Goal: Information Seeking & Learning: Learn about a topic

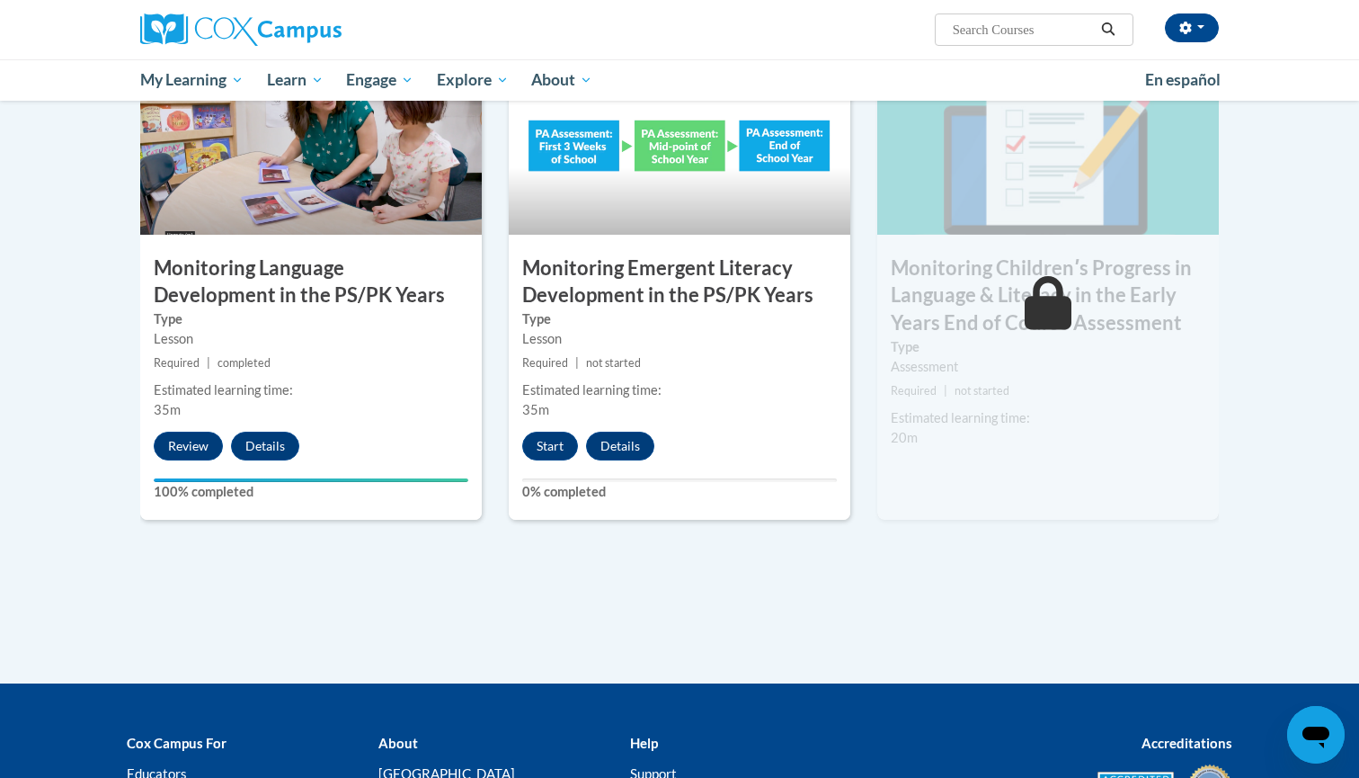
scroll to position [1479, 0]
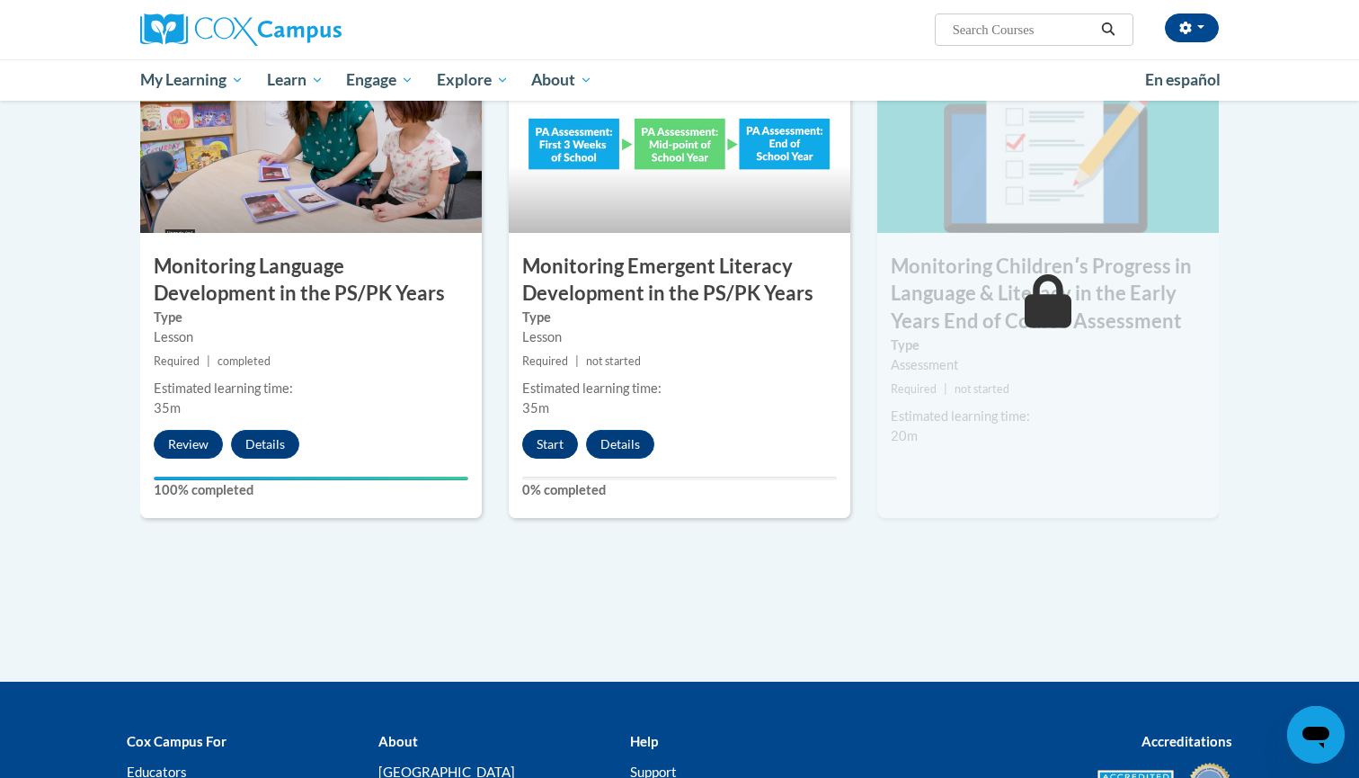
click at [556, 441] on button "Start" at bounding box center [550, 444] width 56 height 29
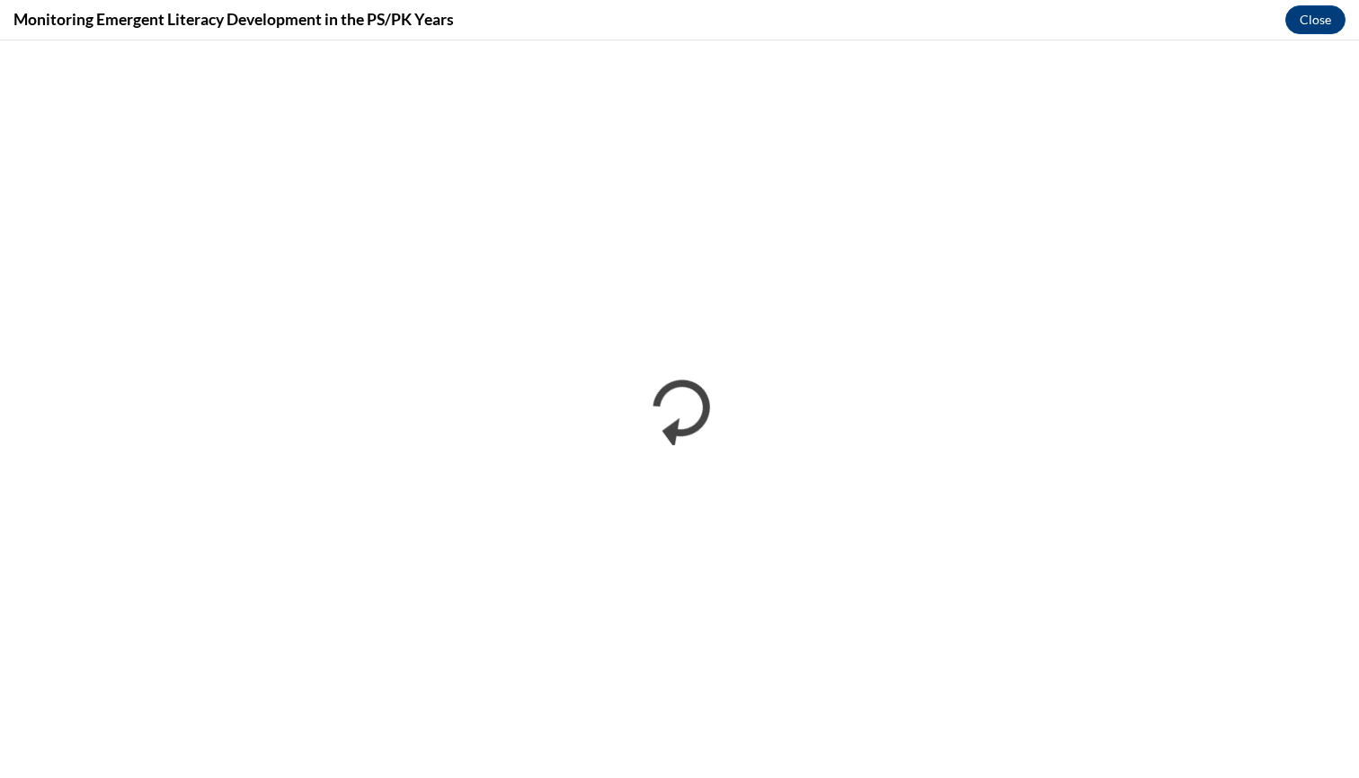
scroll to position [0, 0]
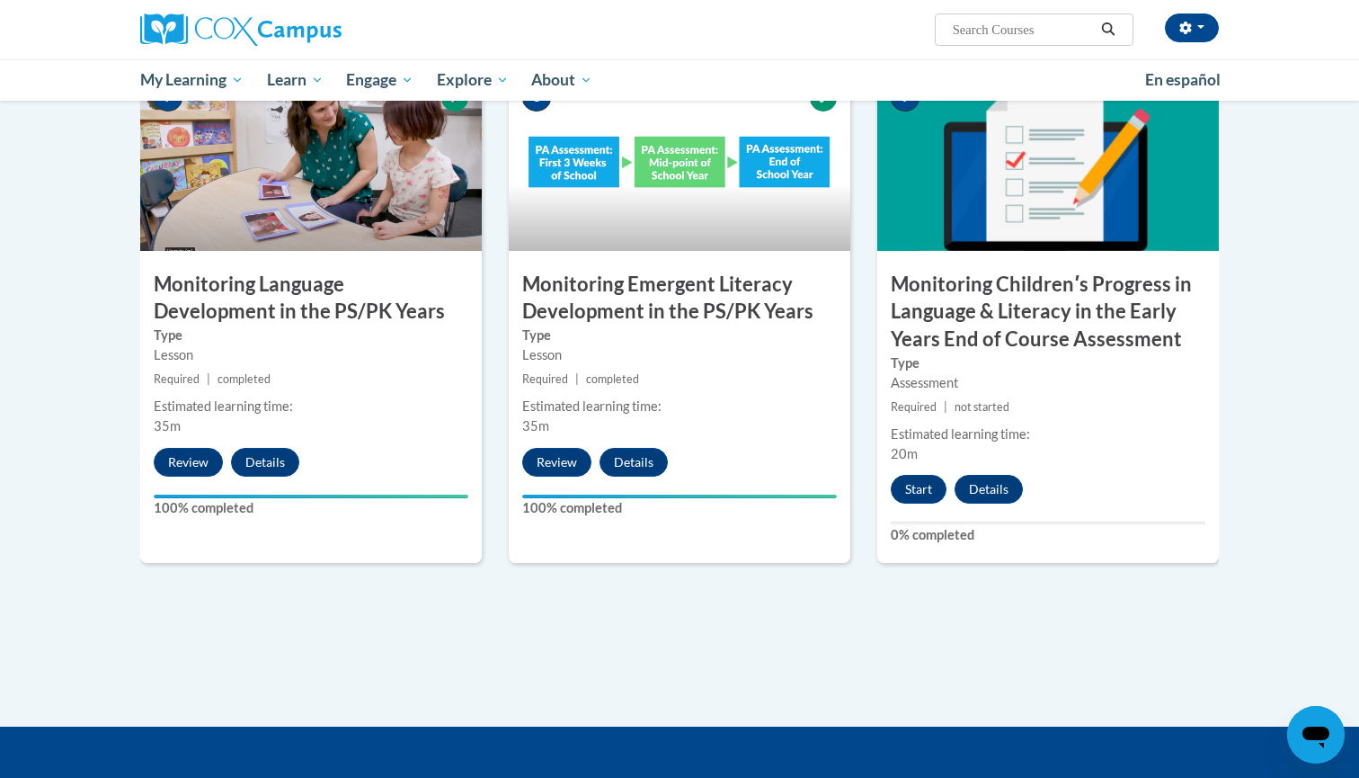
scroll to position [1469, 0]
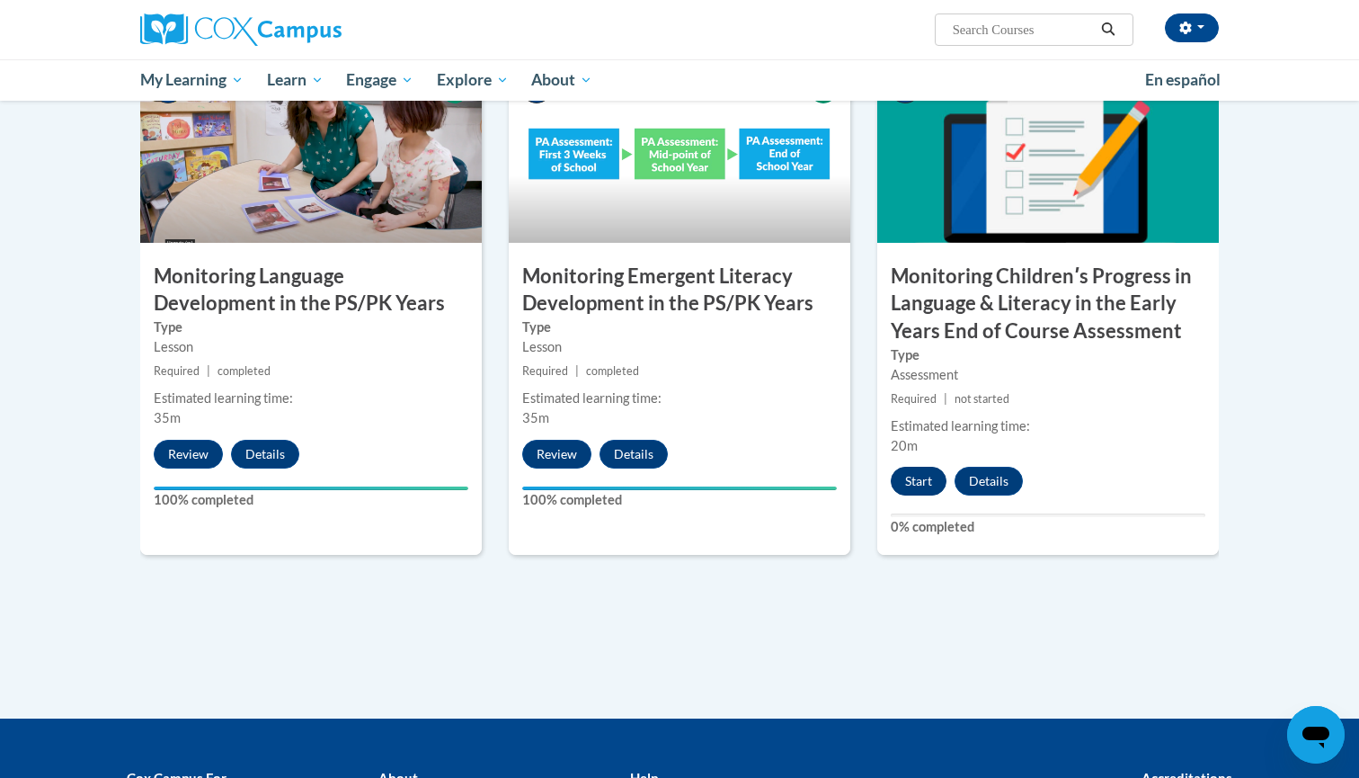
click at [928, 481] on button "Start" at bounding box center [919, 481] width 56 height 29
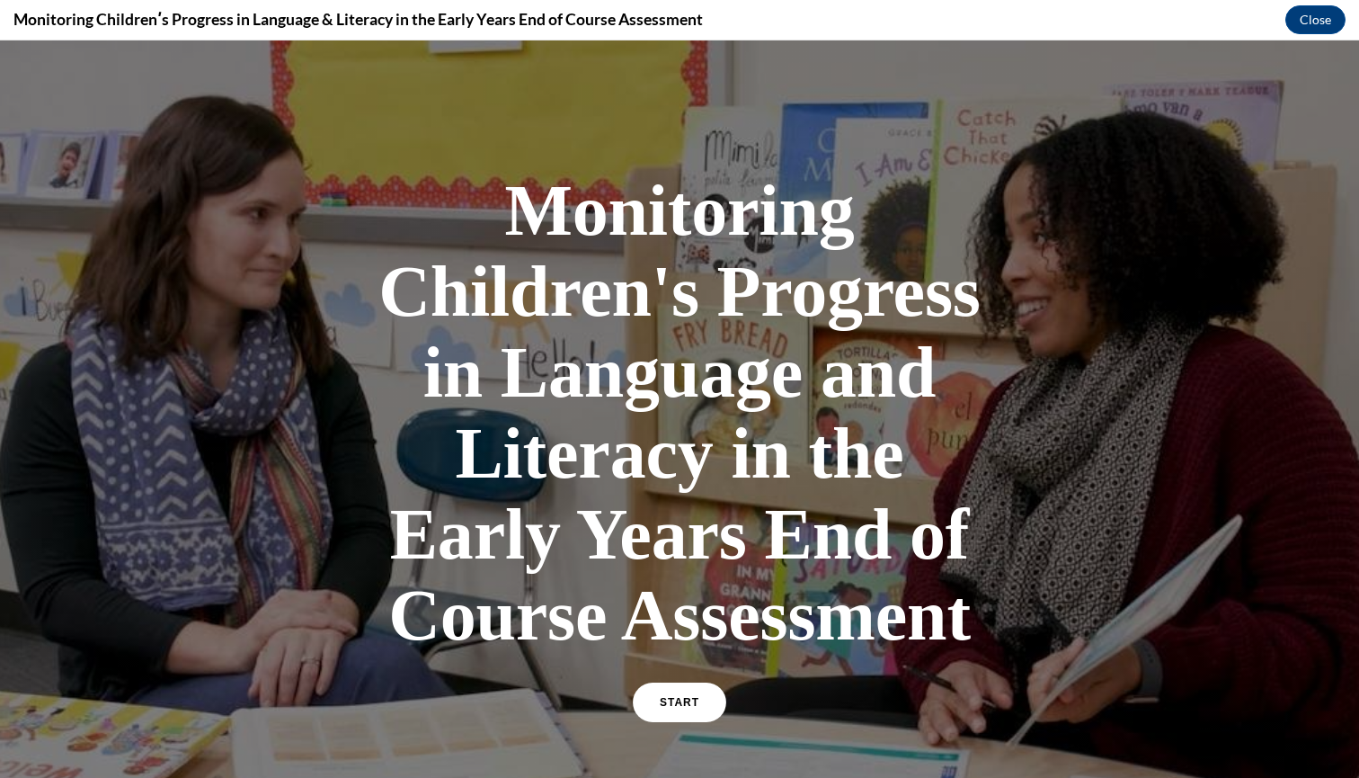
scroll to position [0, 0]
click at [683, 710] on link "START" at bounding box center [679, 702] width 98 height 41
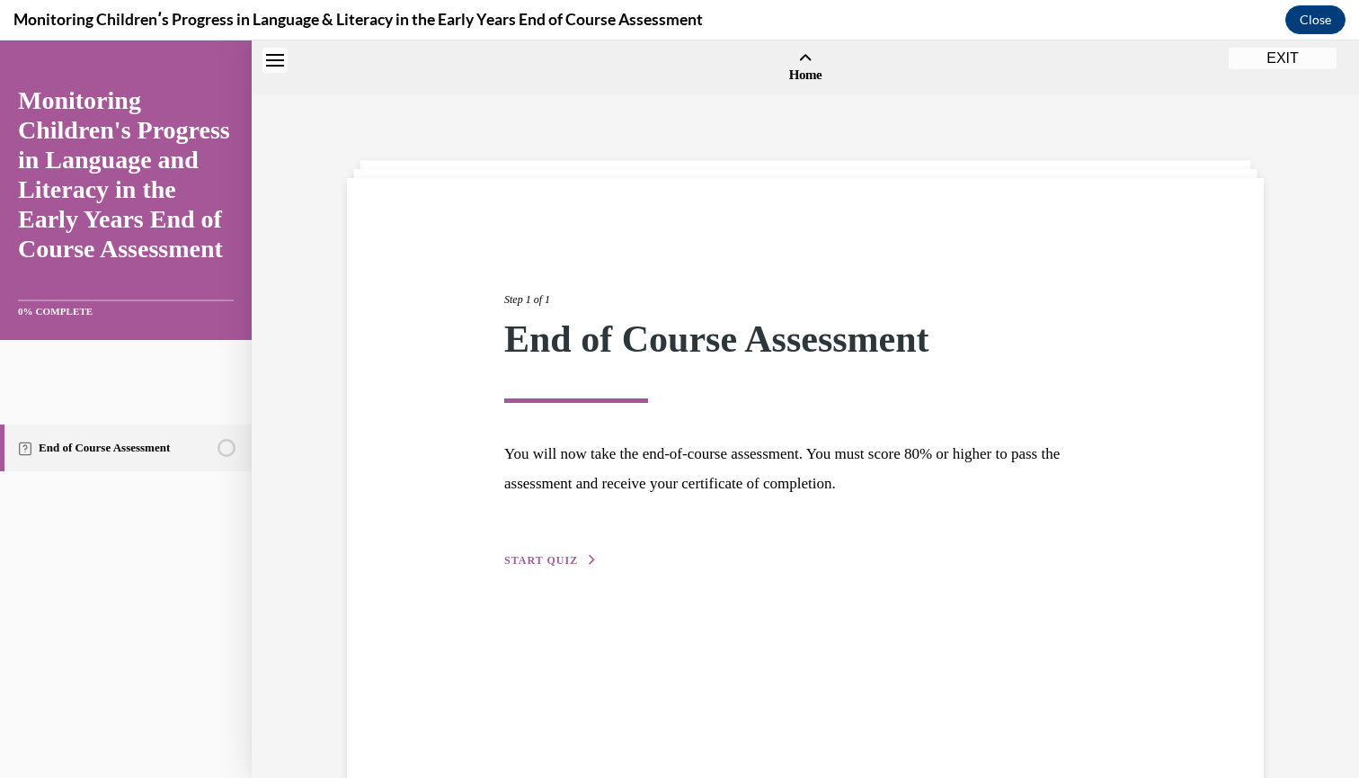
scroll to position [56, 0]
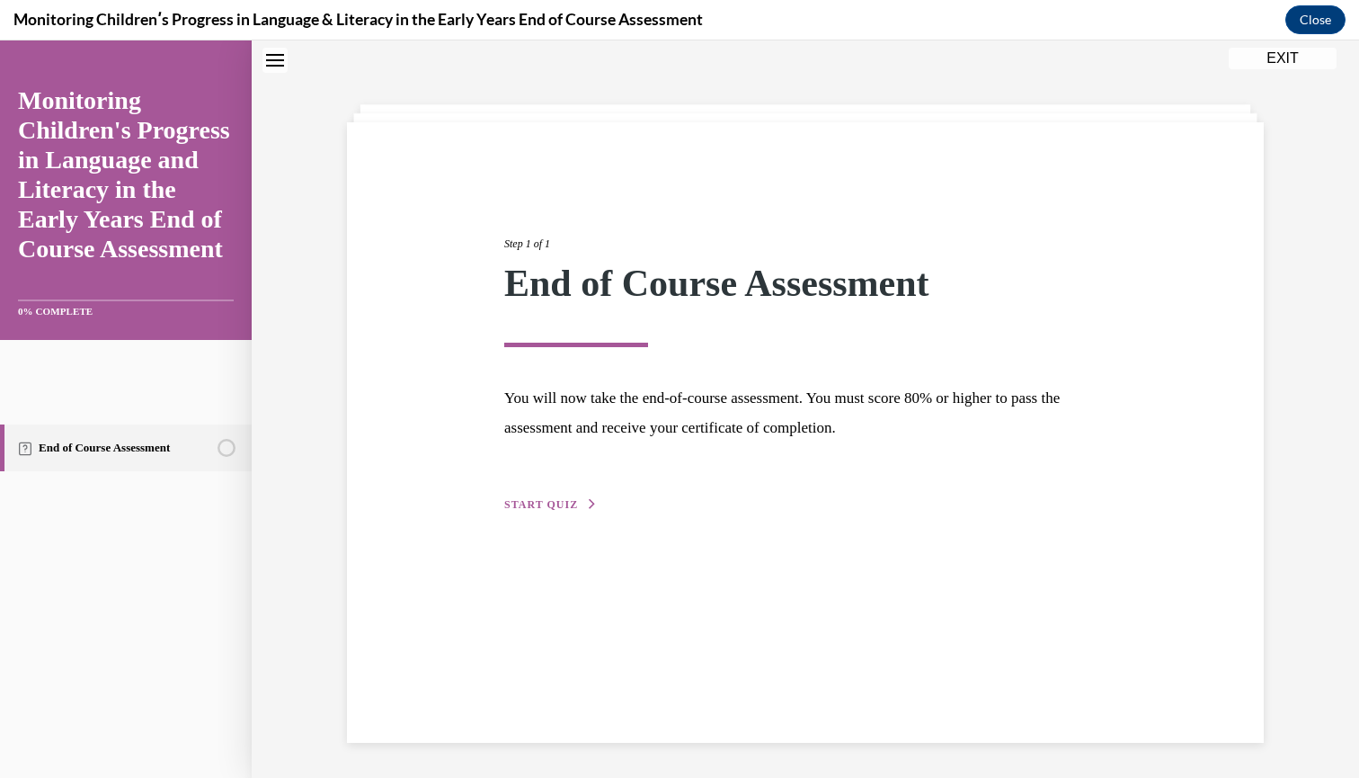
click at [547, 504] on span "START QUIZ" at bounding box center [541, 504] width 74 height 13
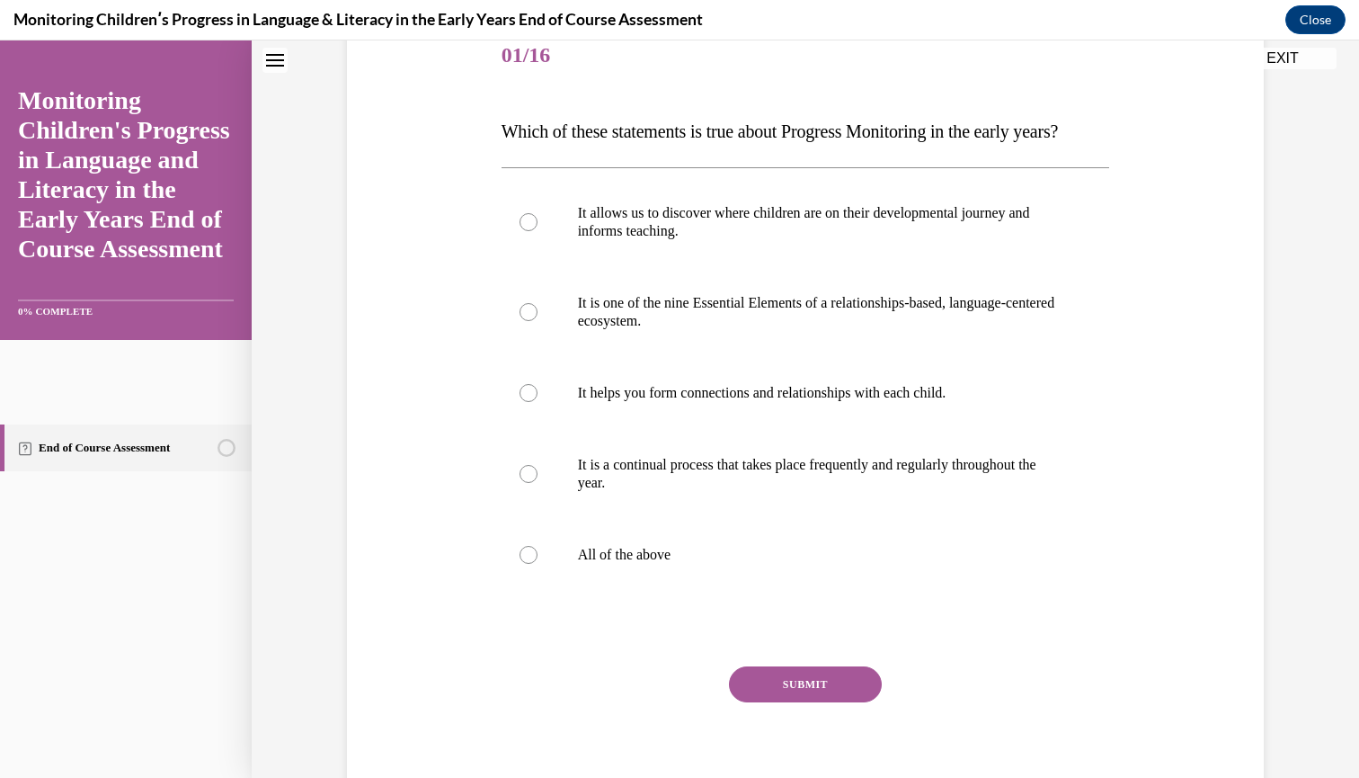
scroll to position [231, 0]
click at [529, 481] on div at bounding box center [529, 472] width 18 height 18
click at [529, 481] on input "It is a continual process that takes place frequently and regularly throughout …" at bounding box center [529, 472] width 18 height 18
radio input "true"
click at [527, 562] on div at bounding box center [529, 553] width 18 height 18
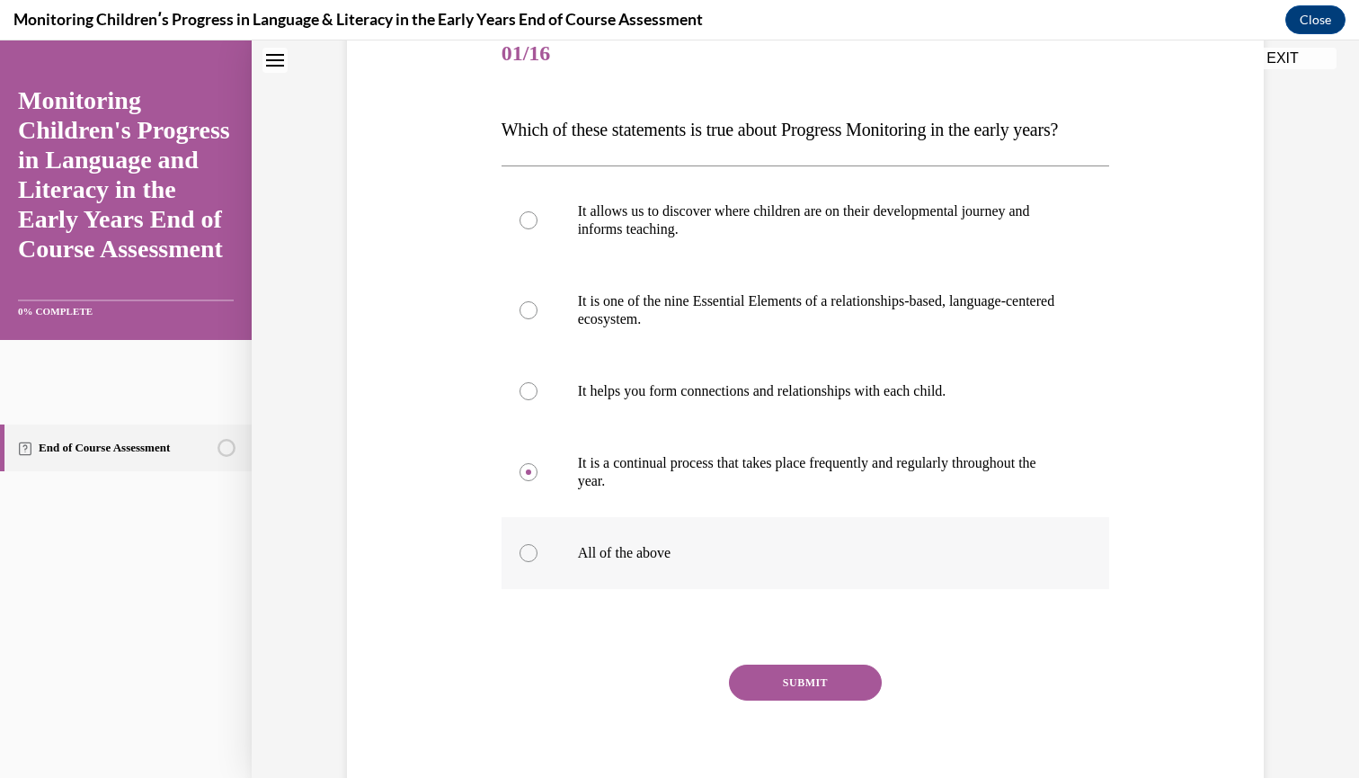
click at [527, 562] on input "All of the above" at bounding box center [529, 553] width 18 height 18
radio input "true"
click at [783, 700] on button "SUBMIT" at bounding box center [805, 682] width 153 height 36
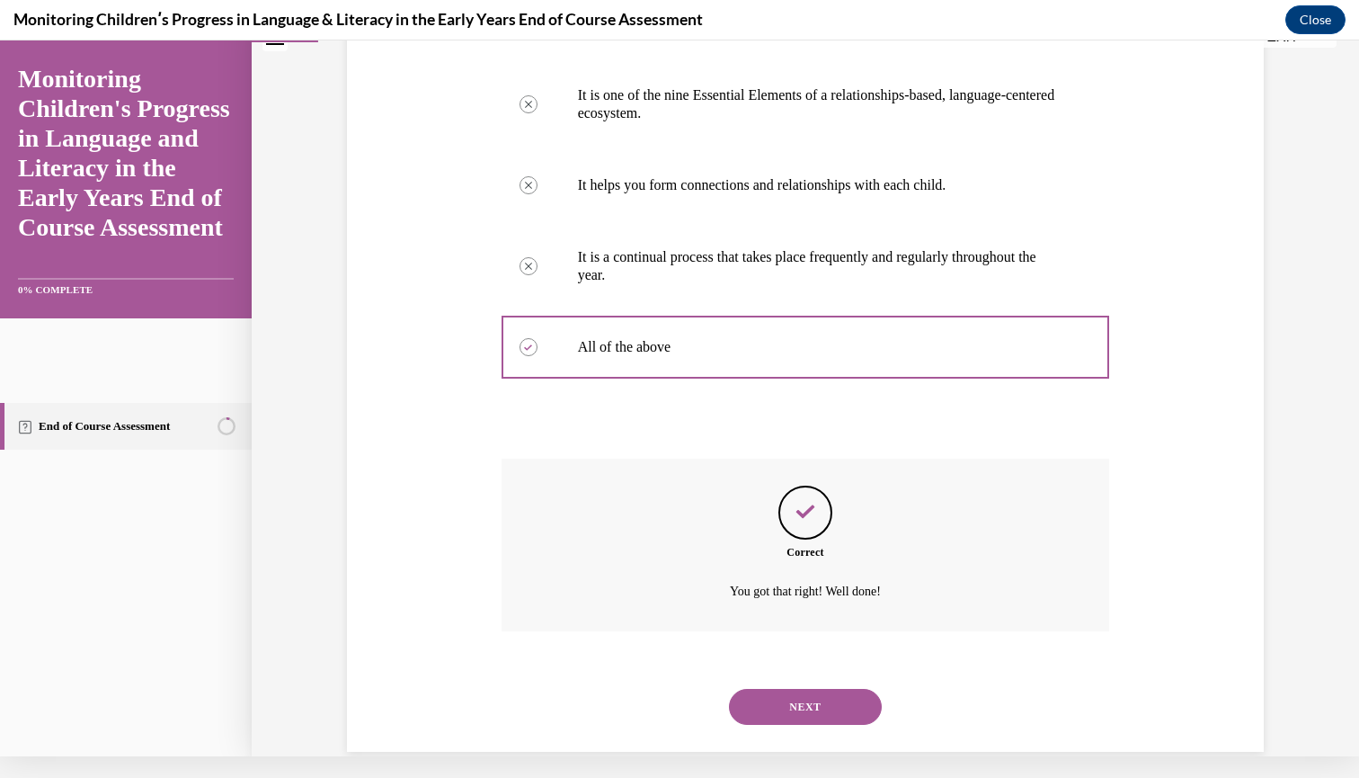
scroll to position [460, 0]
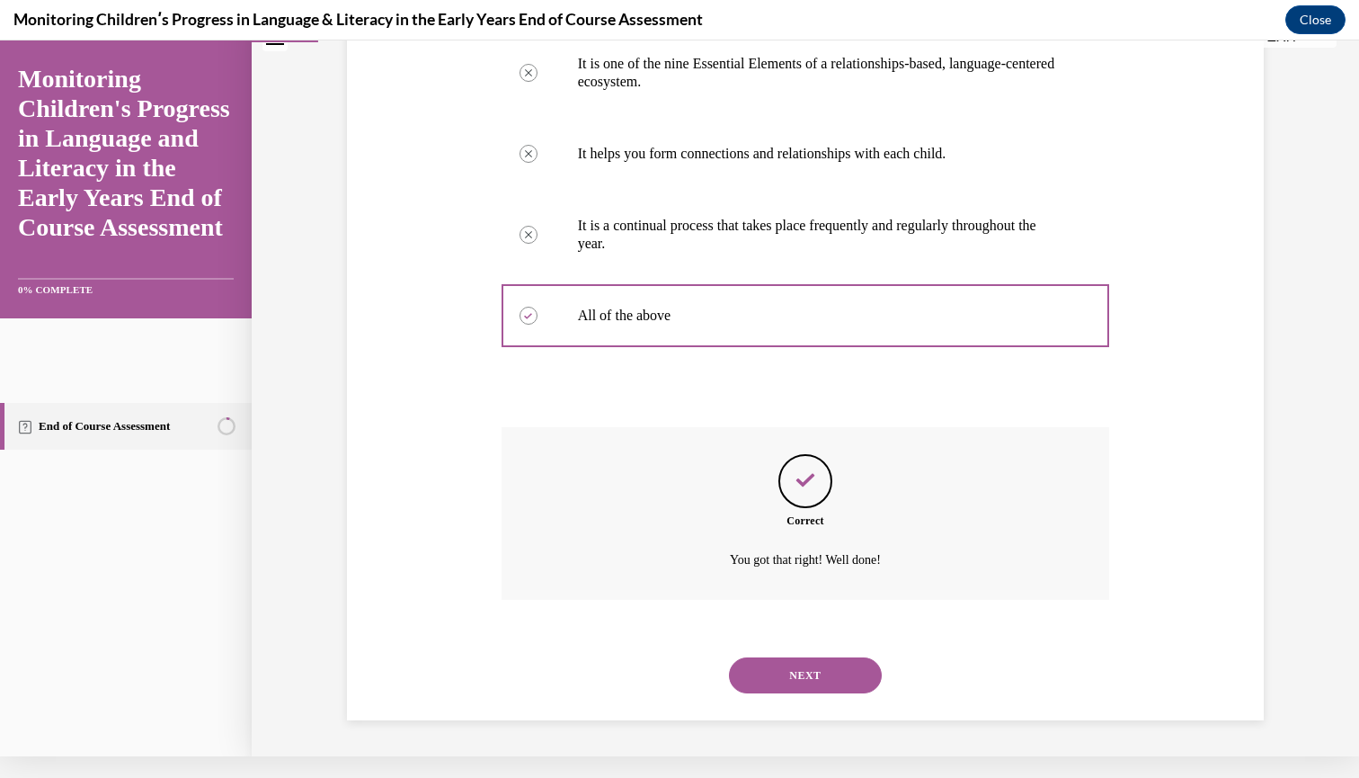
click at [834, 673] on button "NEXT" at bounding box center [805, 675] width 153 height 36
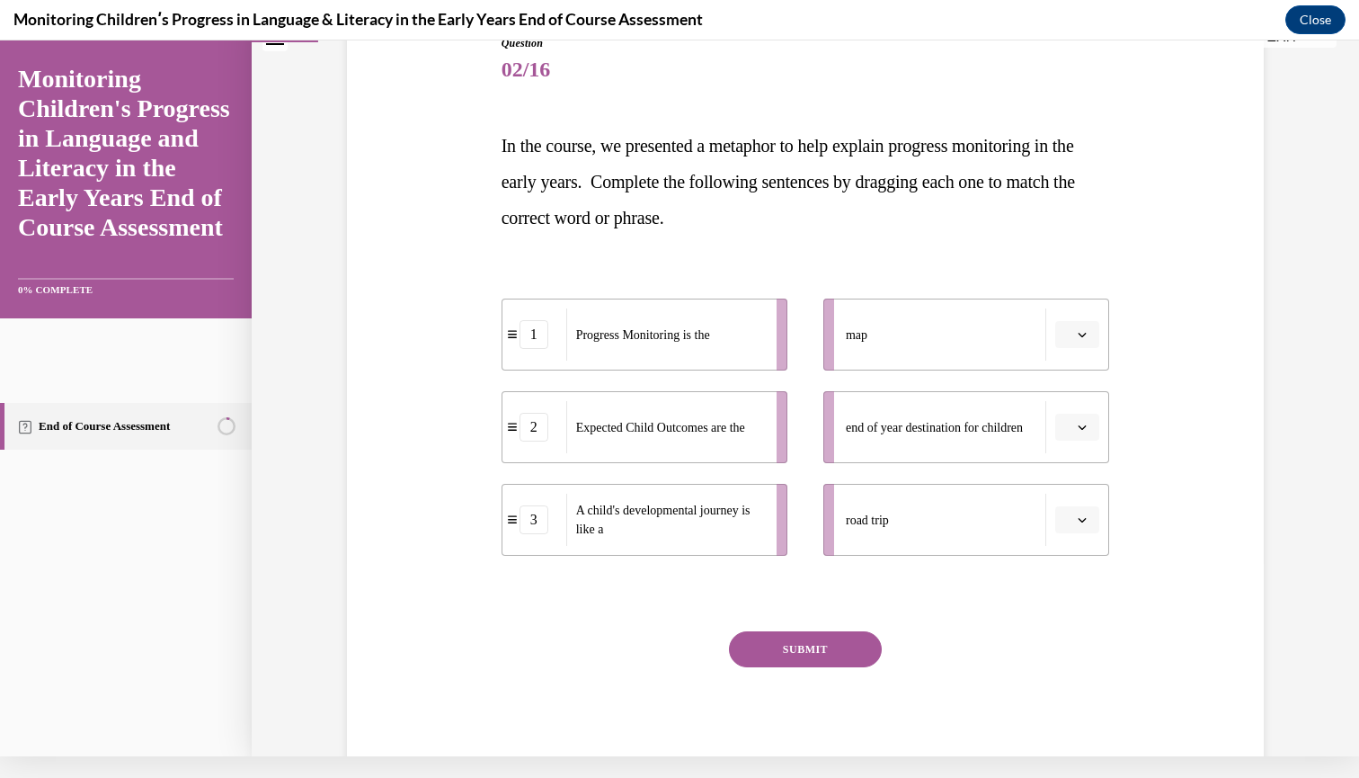
scroll to position [0, 0]
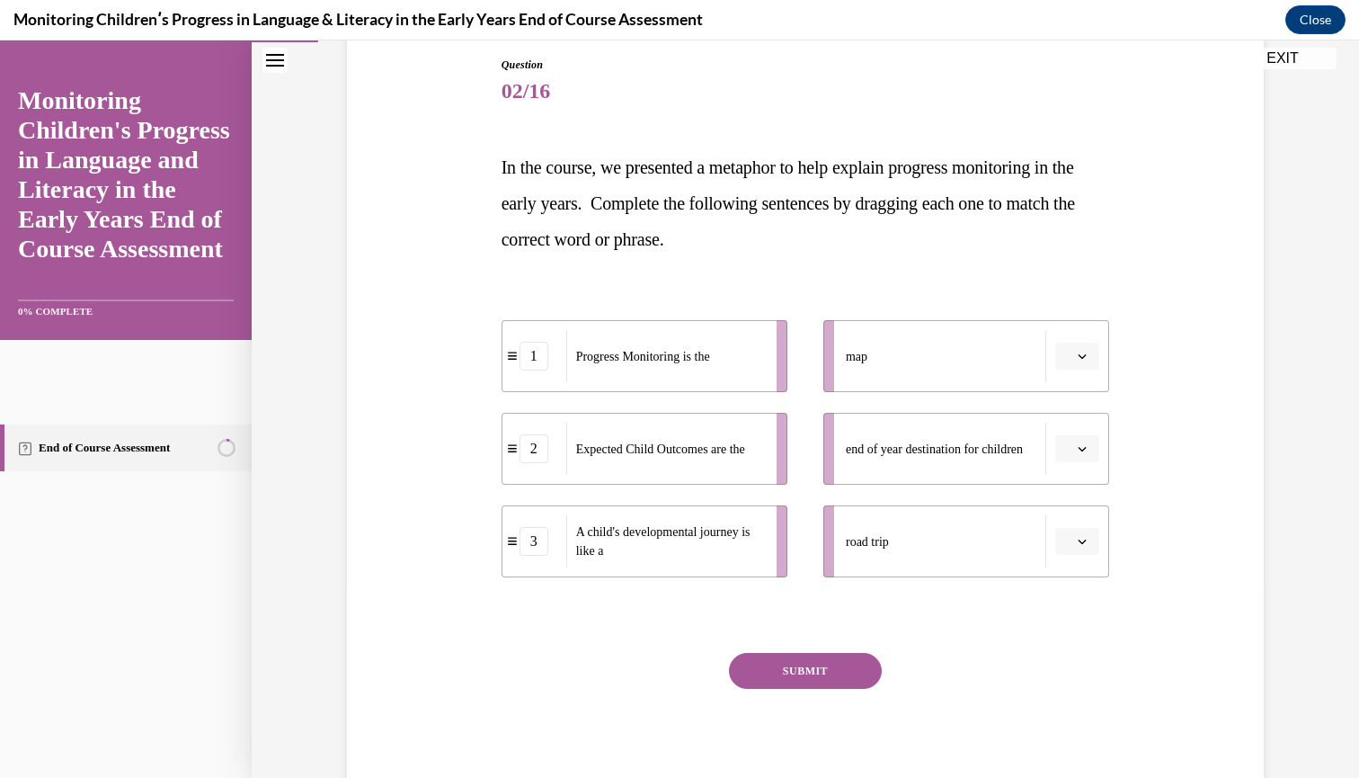
click at [1086, 540] on icon "button" at bounding box center [1083, 541] width 8 height 4
click at [1072, 685] on span "3" at bounding box center [1070, 689] width 6 height 14
click at [1077, 441] on button "button" at bounding box center [1078, 448] width 44 height 27
click at [1083, 556] on div "2" at bounding box center [1075, 561] width 45 height 36
click at [1081, 343] on button "button" at bounding box center [1078, 356] width 44 height 27
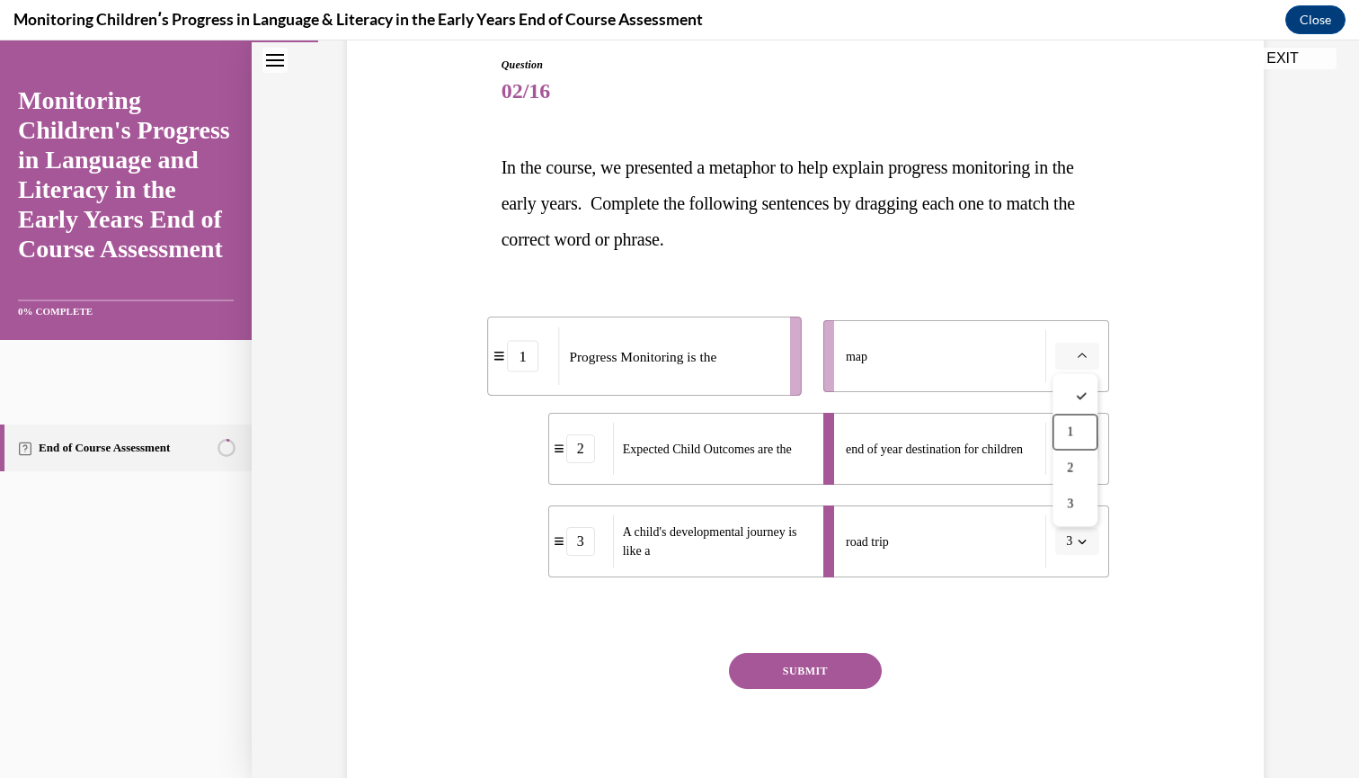
click at [1070, 436] on span "1" at bounding box center [1070, 432] width 6 height 14
click at [813, 661] on button "SUBMIT" at bounding box center [805, 671] width 153 height 36
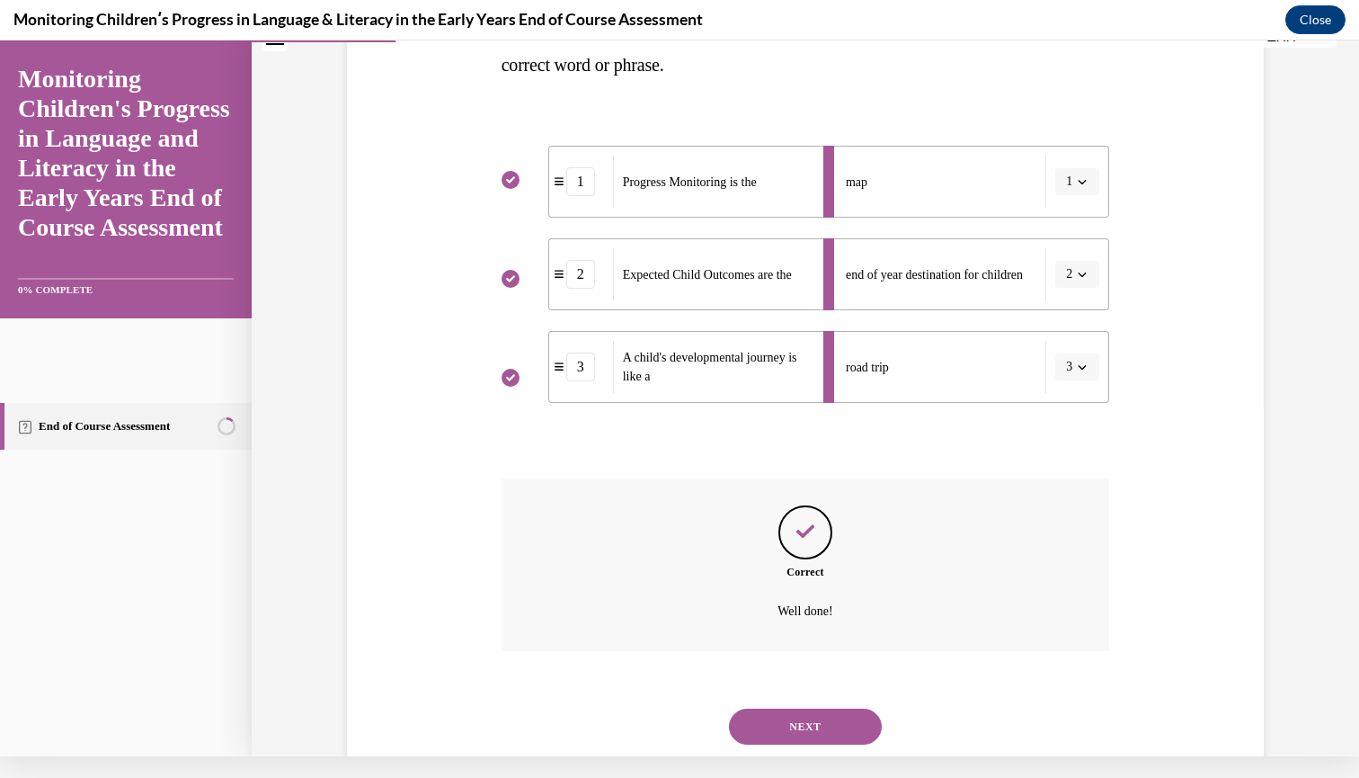
scroll to position [375, 0]
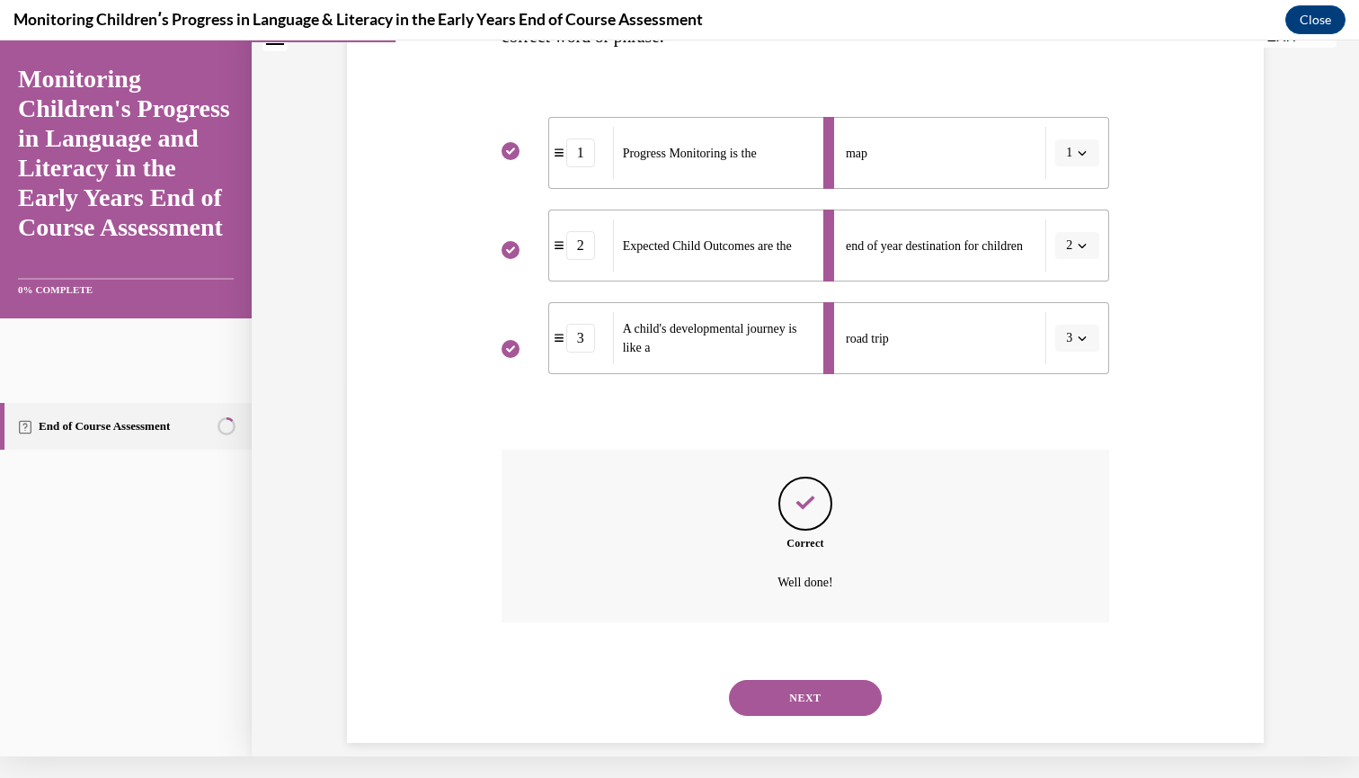
click at [814, 680] on button "NEXT" at bounding box center [805, 698] width 153 height 36
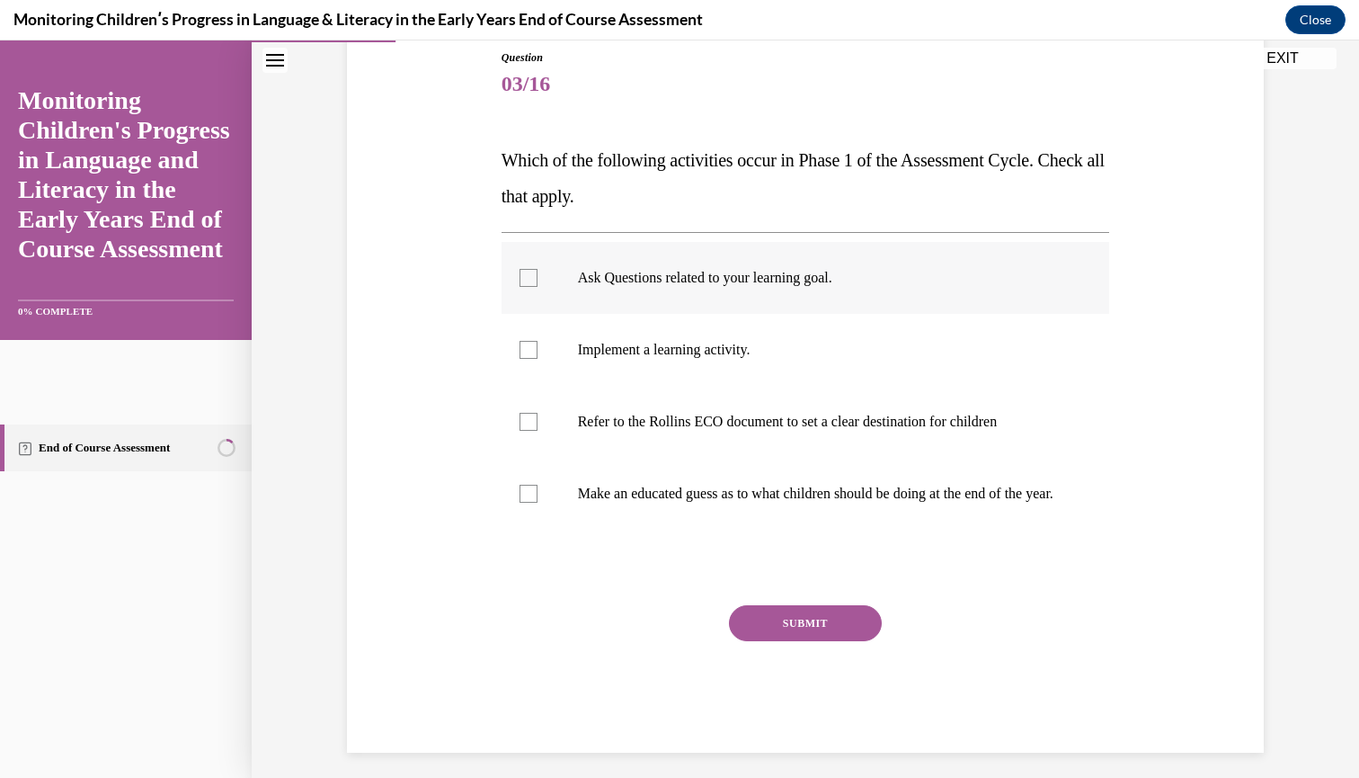
click at [525, 277] on div at bounding box center [529, 278] width 18 height 18
click at [525, 277] on input "Ask Questions related to your learning goal." at bounding box center [529, 278] width 18 height 18
checkbox input "true"
click at [526, 352] on div at bounding box center [529, 350] width 18 height 18
click at [526, 352] on input "Implement a learning activity." at bounding box center [529, 350] width 18 height 18
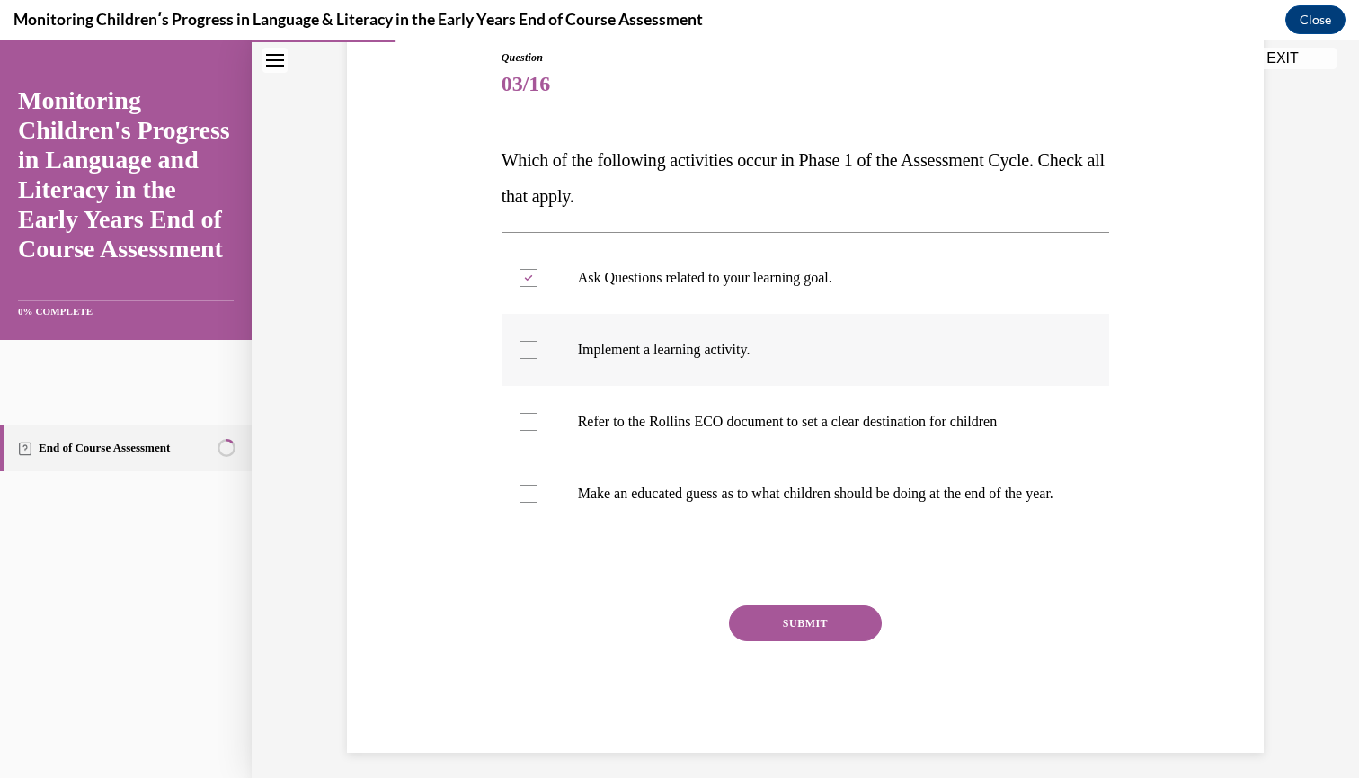
checkbox input "true"
click at [531, 424] on div at bounding box center [529, 422] width 18 height 18
click at [531, 424] on input "Refer to the Rollins ECO document to set a clear destination for children" at bounding box center [529, 422] width 18 height 18
checkbox input "true"
click at [771, 637] on button "SUBMIT" at bounding box center [805, 623] width 153 height 36
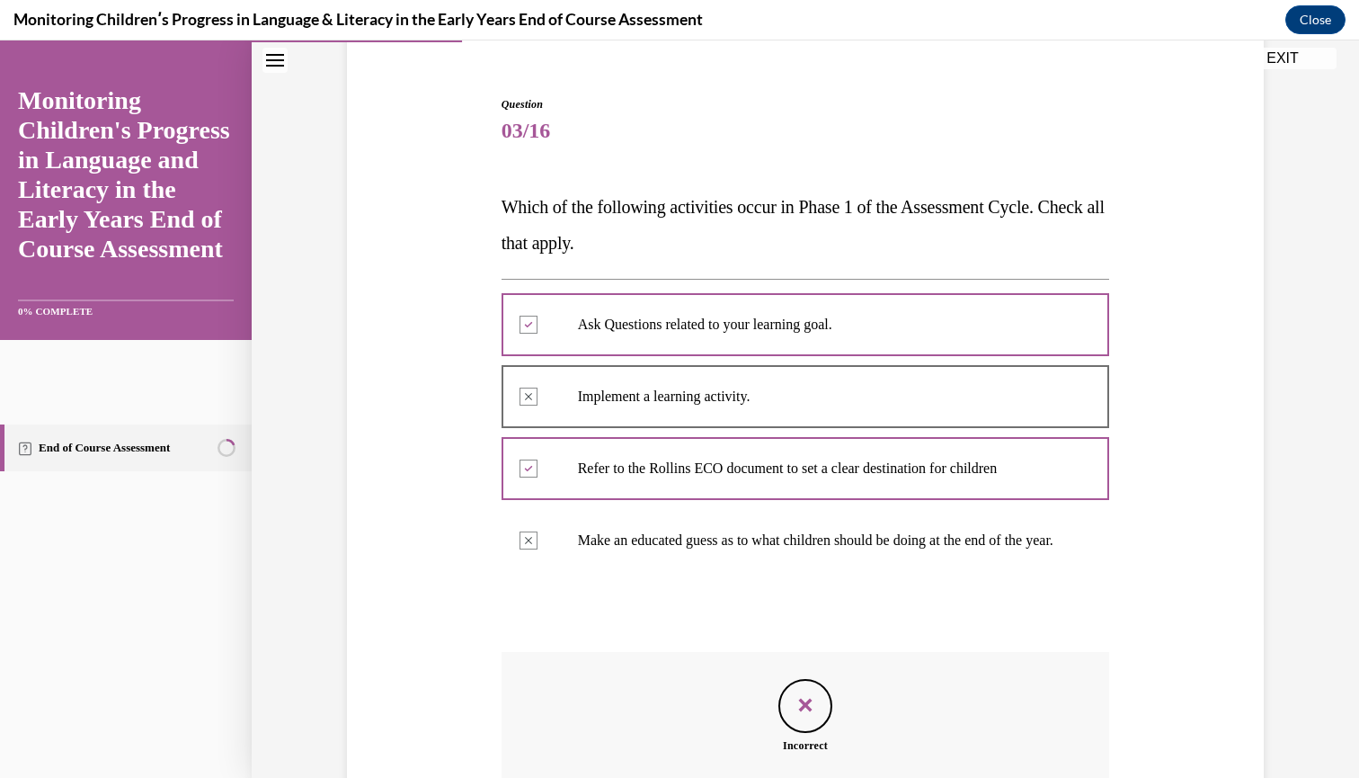
scroll to position [373, 0]
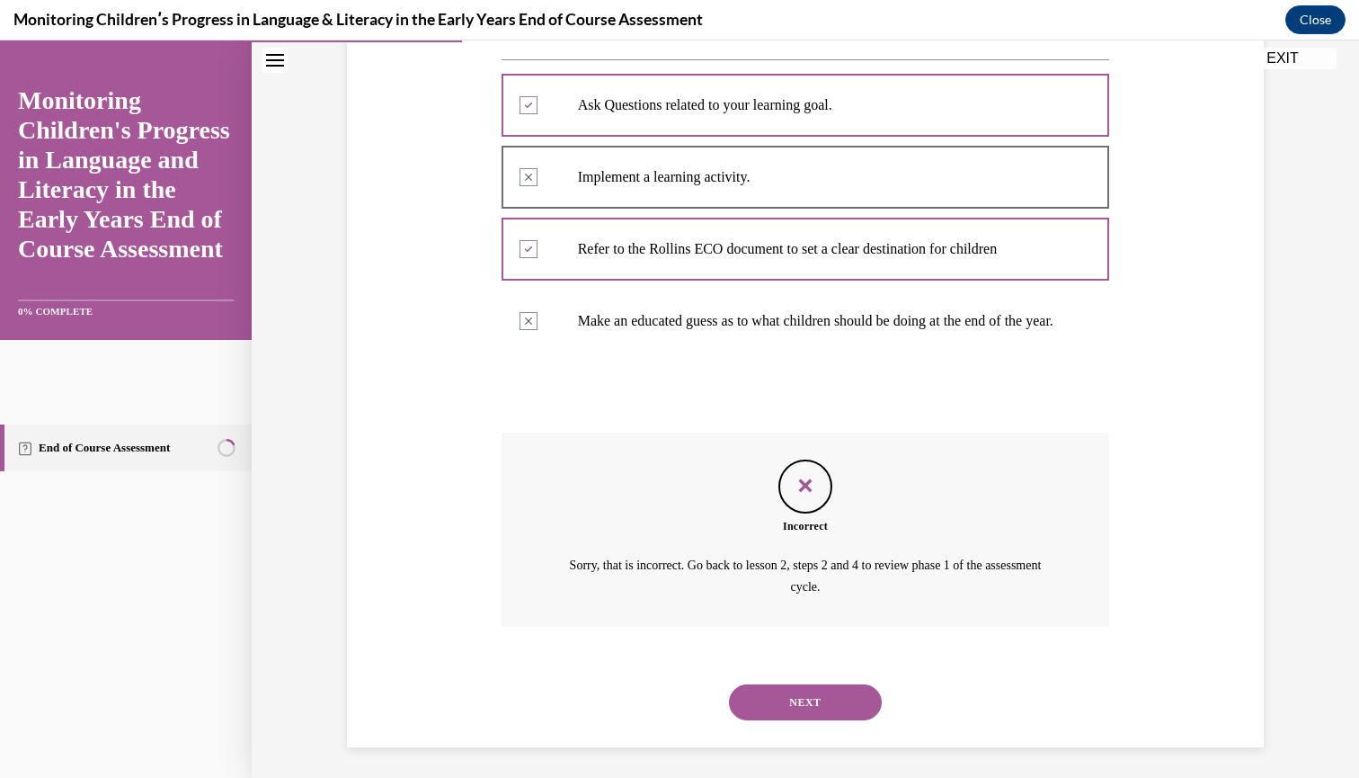
click at [805, 696] on button "NEXT" at bounding box center [805, 702] width 153 height 36
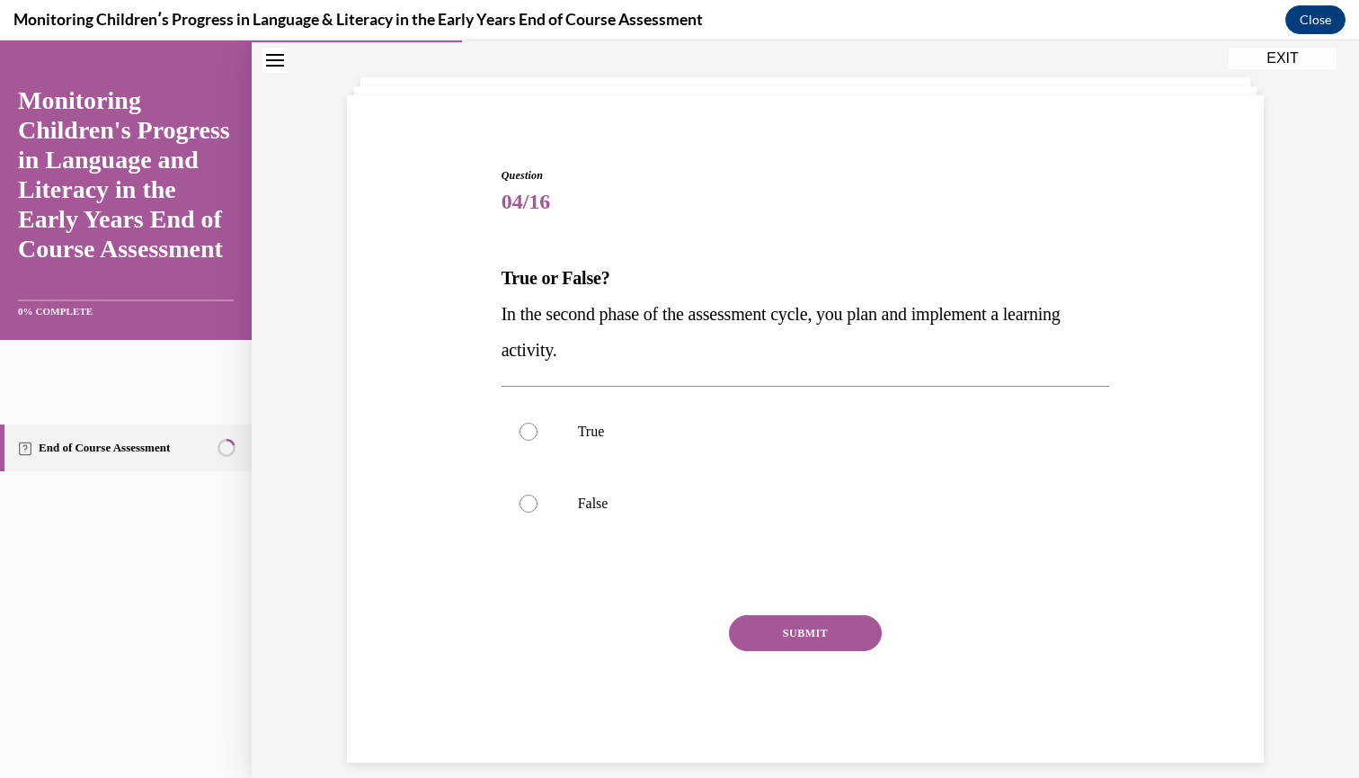
scroll to position [82, 0]
click at [530, 431] on div at bounding box center [529, 432] width 18 height 18
click at [530, 431] on input "True" at bounding box center [529, 432] width 18 height 18
radio input "true"
click at [771, 638] on button "SUBMIT" at bounding box center [805, 634] width 153 height 36
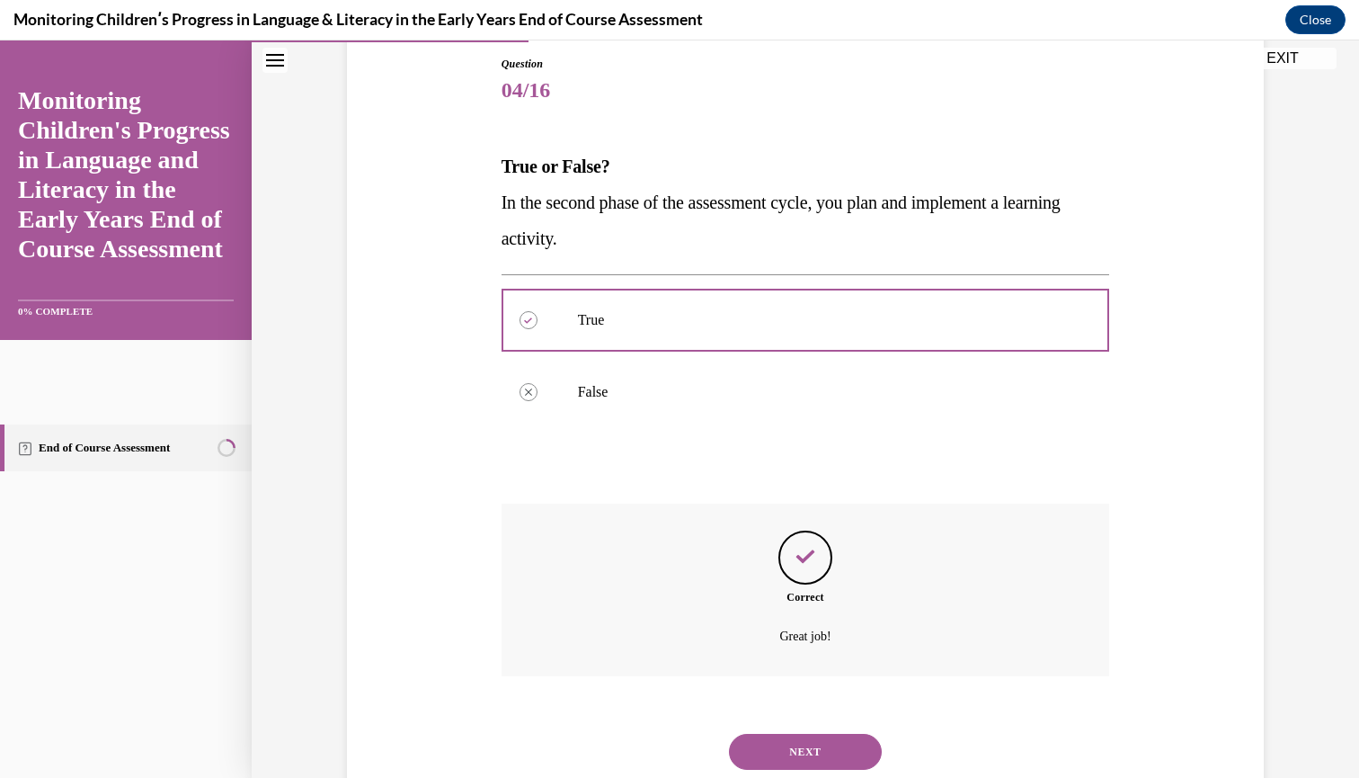
scroll to position [227, 0]
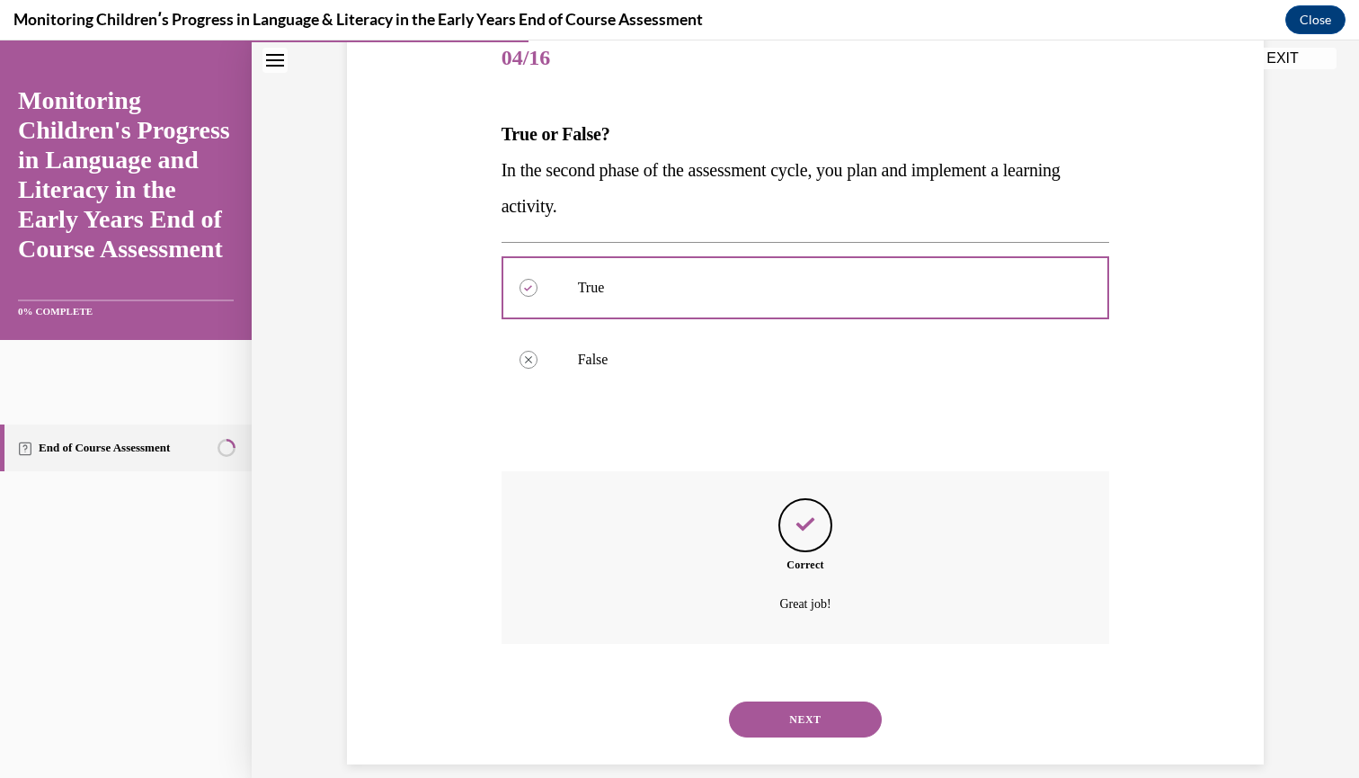
click at [797, 702] on button "NEXT" at bounding box center [805, 719] width 153 height 36
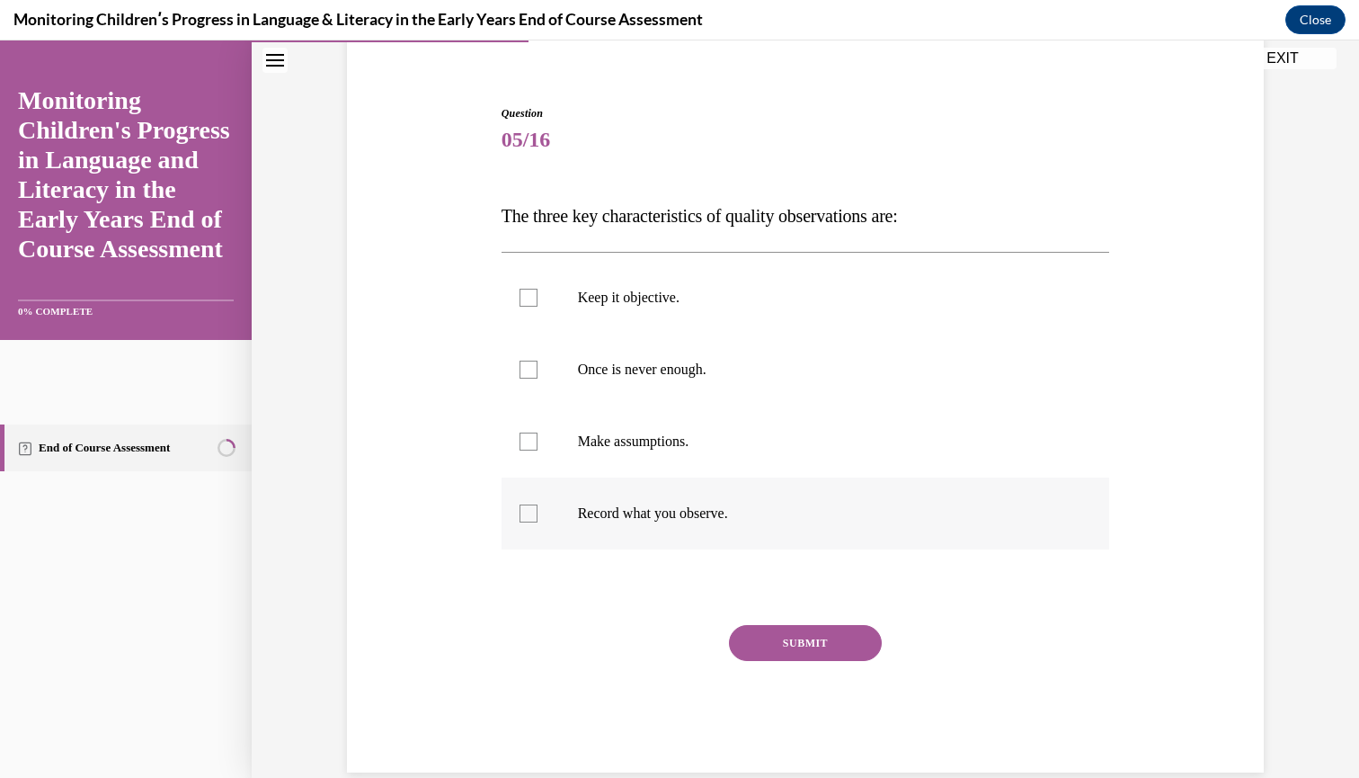
click at [532, 513] on div at bounding box center [529, 513] width 18 height 18
click at [532, 513] on input "Record what you observe." at bounding box center [529, 513] width 18 height 18
checkbox input "true"
click at [527, 364] on div at bounding box center [529, 370] width 18 height 18
click at [527, 364] on input "Once is never enough." at bounding box center [529, 370] width 18 height 18
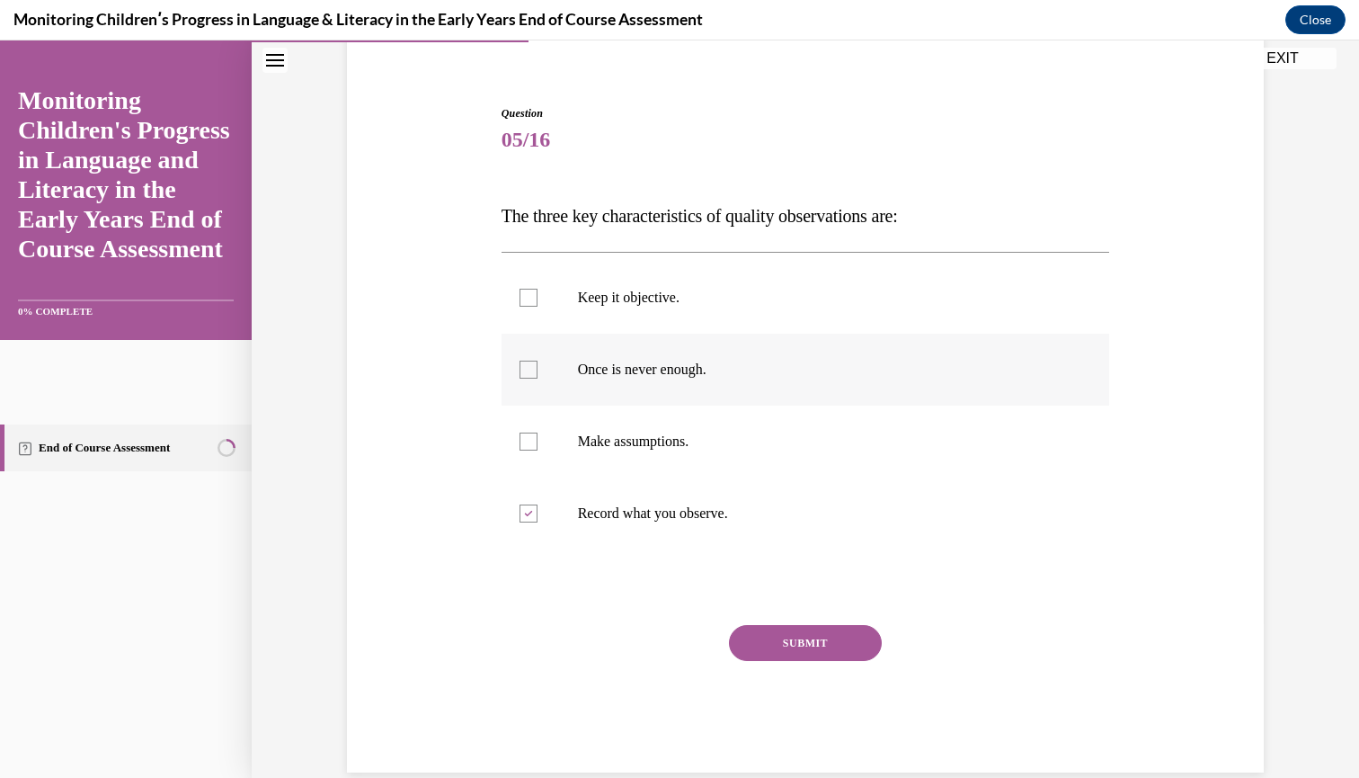
checkbox input "true"
click at [528, 297] on div at bounding box center [529, 298] width 18 height 18
click at [528, 297] on input "Keep it objective." at bounding box center [529, 298] width 18 height 18
checkbox input "true"
click at [834, 646] on button "SUBMIT" at bounding box center [805, 643] width 153 height 36
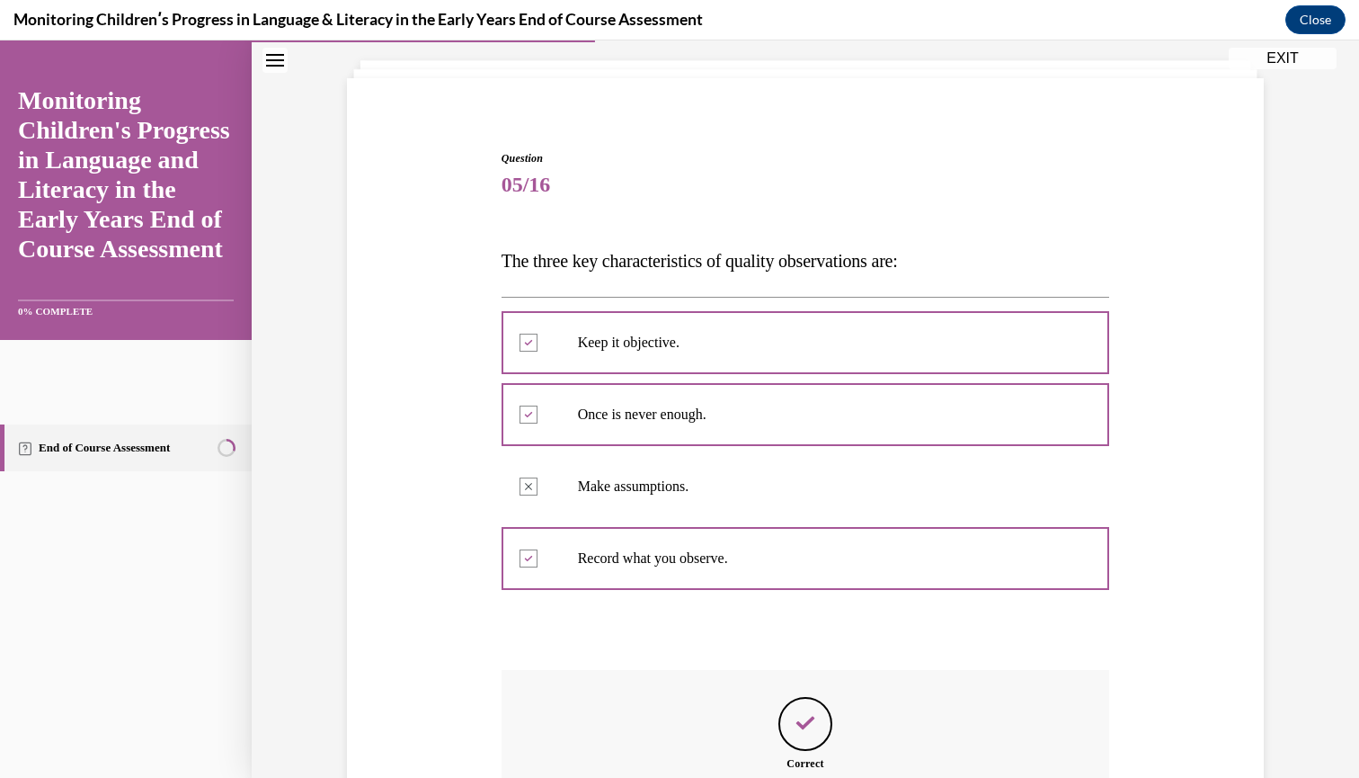
scroll to position [299, 0]
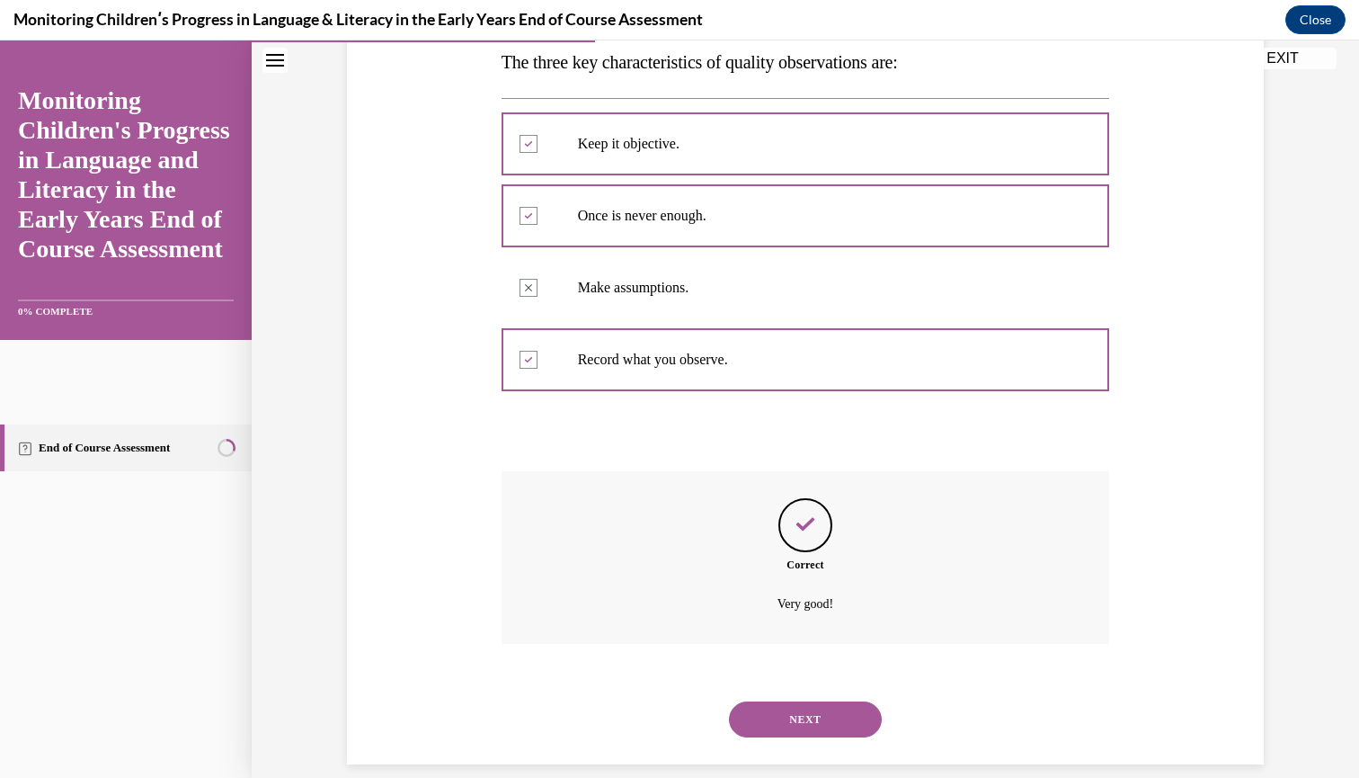
click at [831, 701] on button "NEXT" at bounding box center [805, 719] width 153 height 36
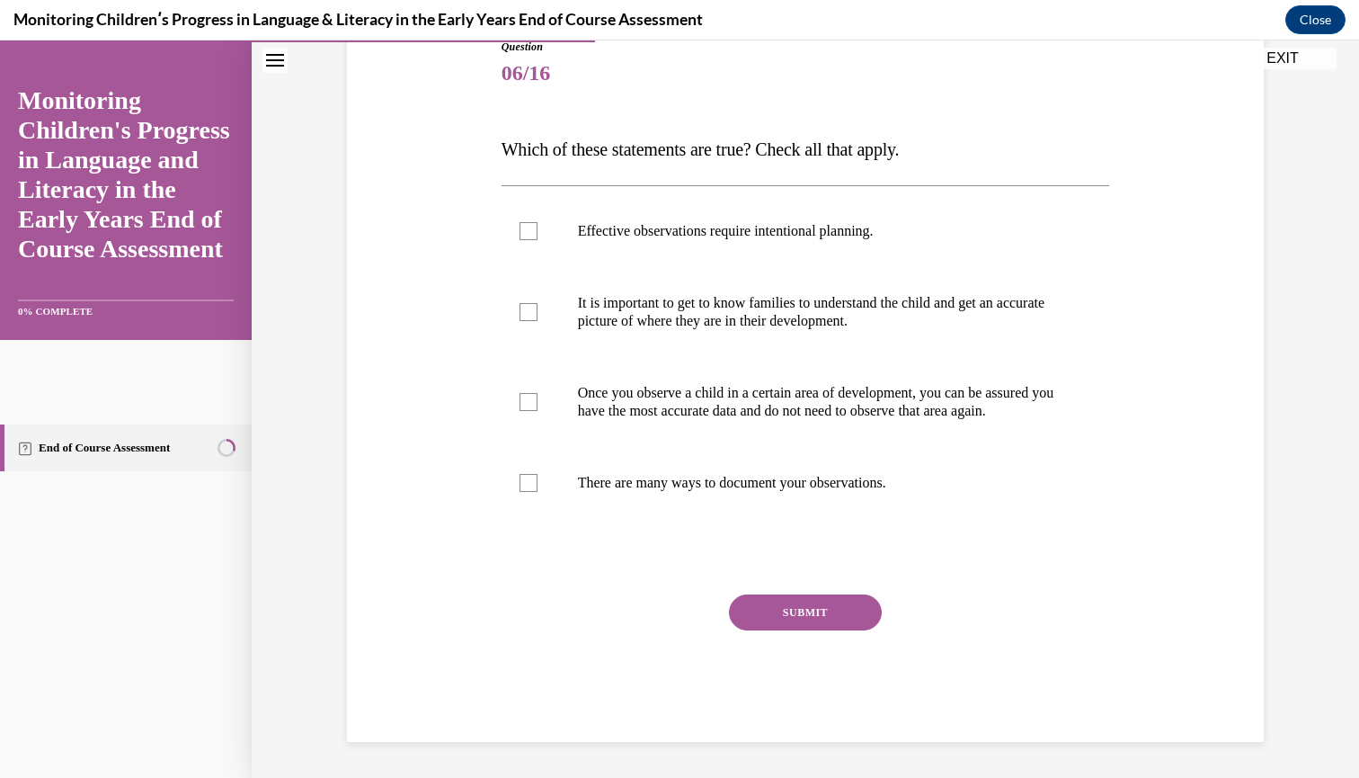
scroll to position [196, 0]
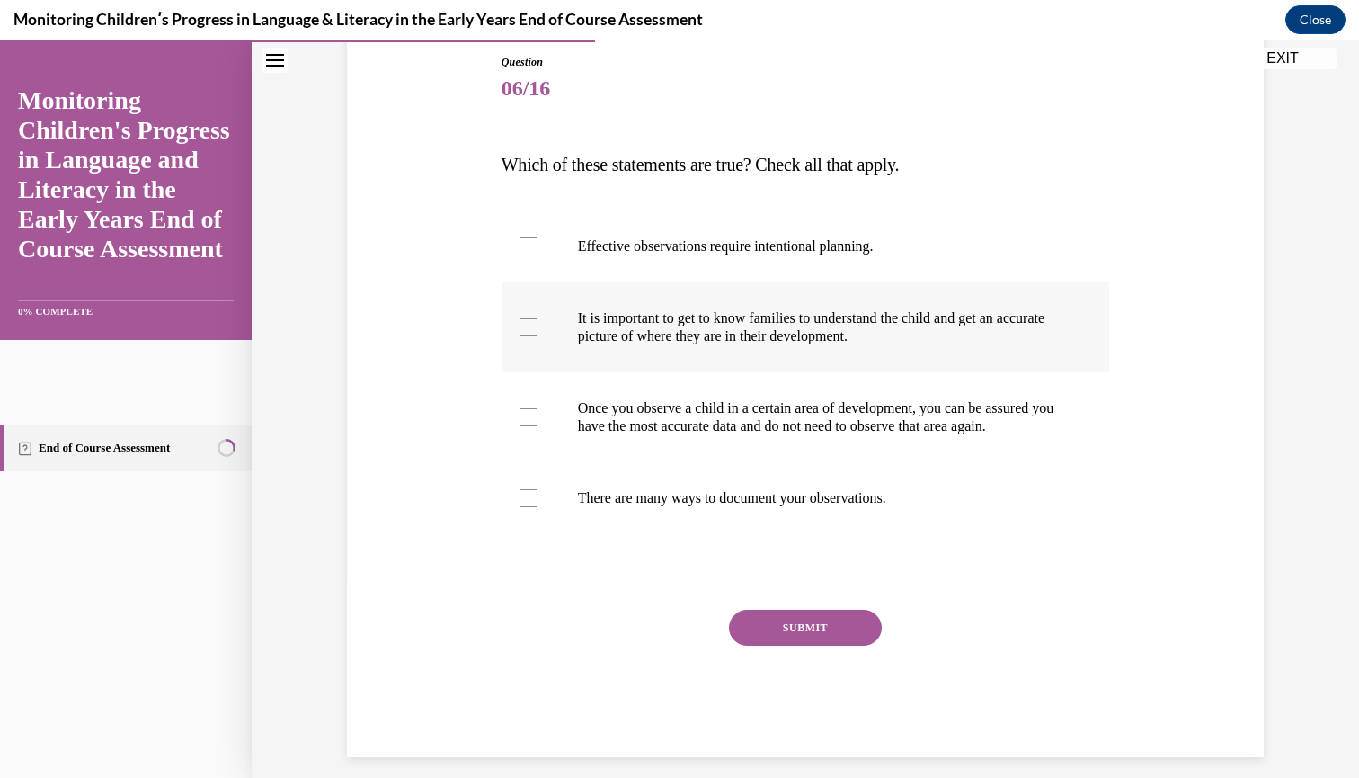
click at [529, 325] on div at bounding box center [529, 327] width 18 height 18
click at [529, 325] on input "It is important to get to know families to understand the child and get an accu…" at bounding box center [529, 327] width 18 height 18
checkbox input "true"
click at [529, 507] on div at bounding box center [529, 498] width 18 height 18
click at [529, 507] on input "There are many ways to document your observations." at bounding box center [529, 498] width 18 height 18
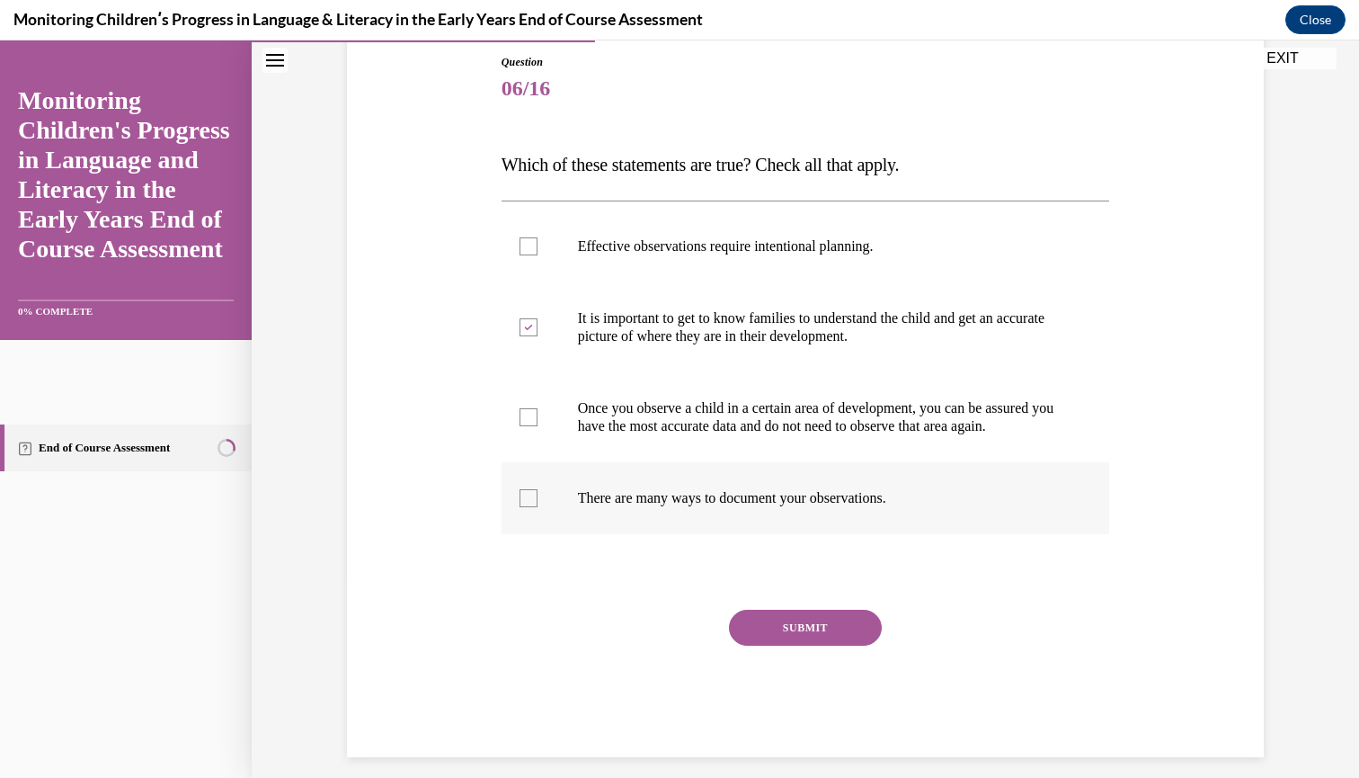
checkbox input "true"
click at [798, 637] on button "SUBMIT" at bounding box center [805, 628] width 153 height 36
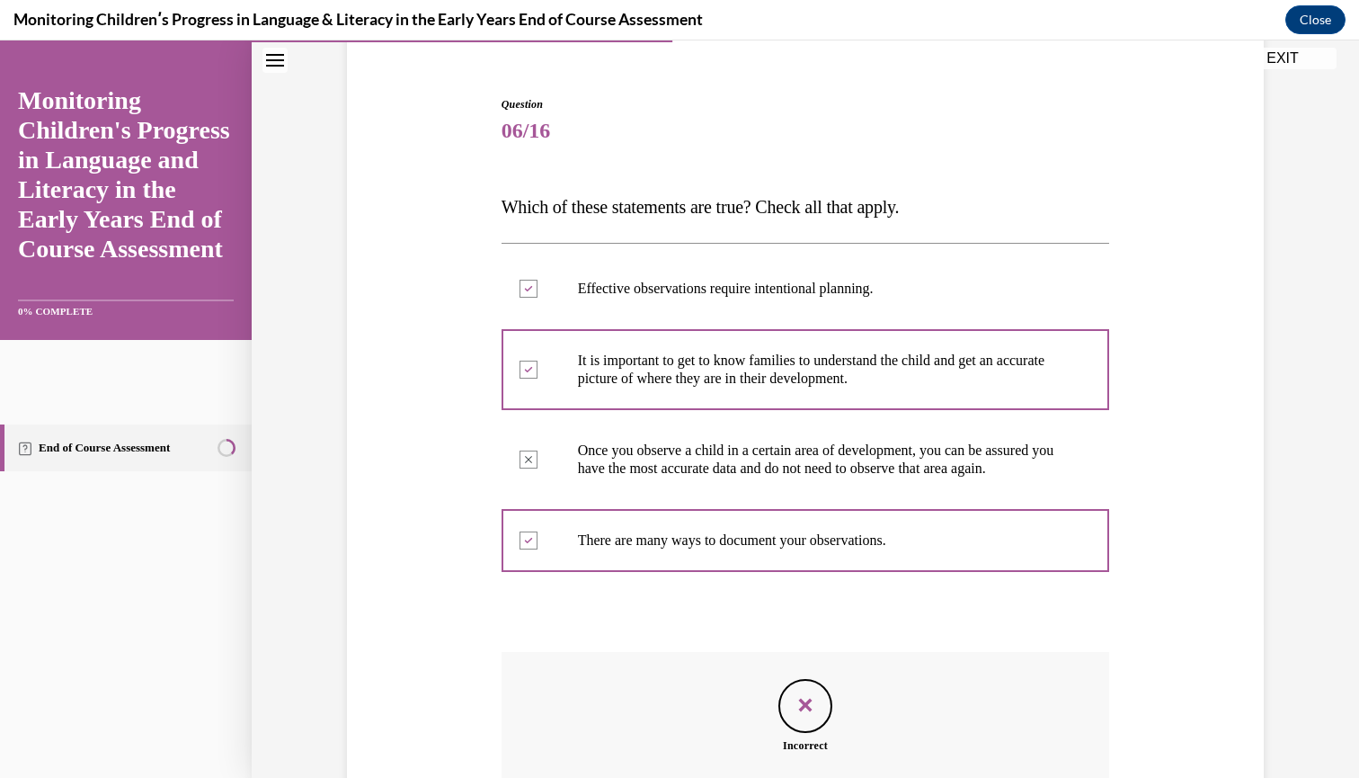
scroll to position [435, 0]
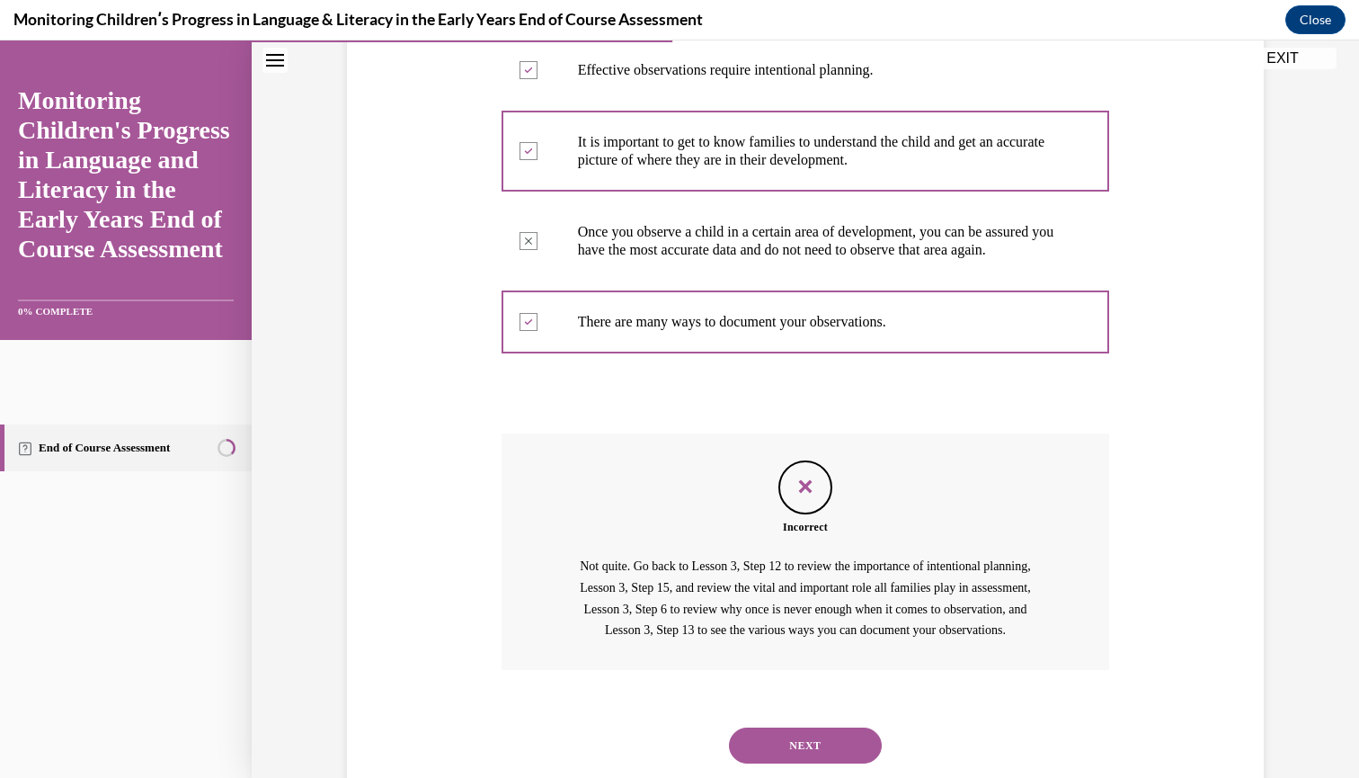
click at [798, 763] on button "NEXT" at bounding box center [805, 745] width 153 height 36
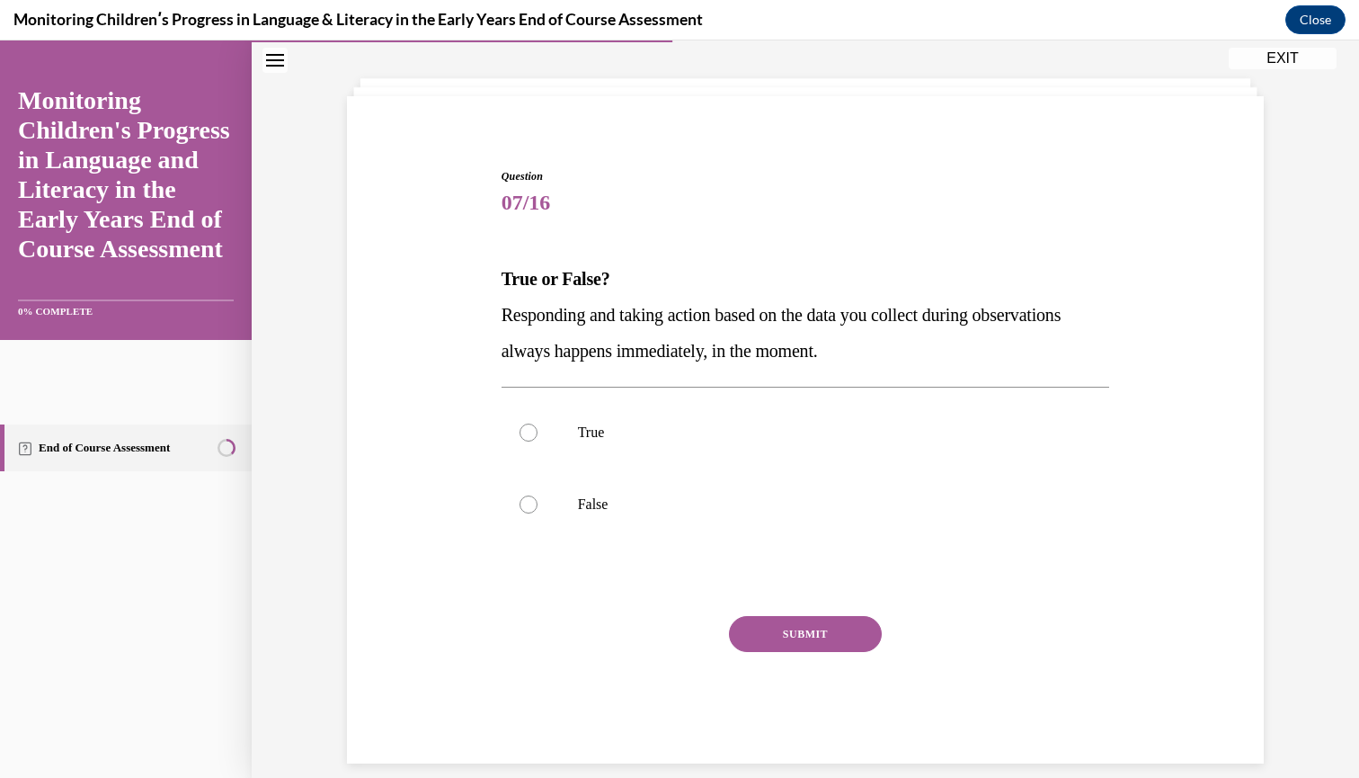
scroll to position [82, 0]
click at [529, 506] on div at bounding box center [529, 504] width 18 height 18
click at [529, 506] on input "False" at bounding box center [529, 504] width 18 height 18
radio input "true"
click at [762, 628] on button "SUBMIT" at bounding box center [805, 634] width 153 height 36
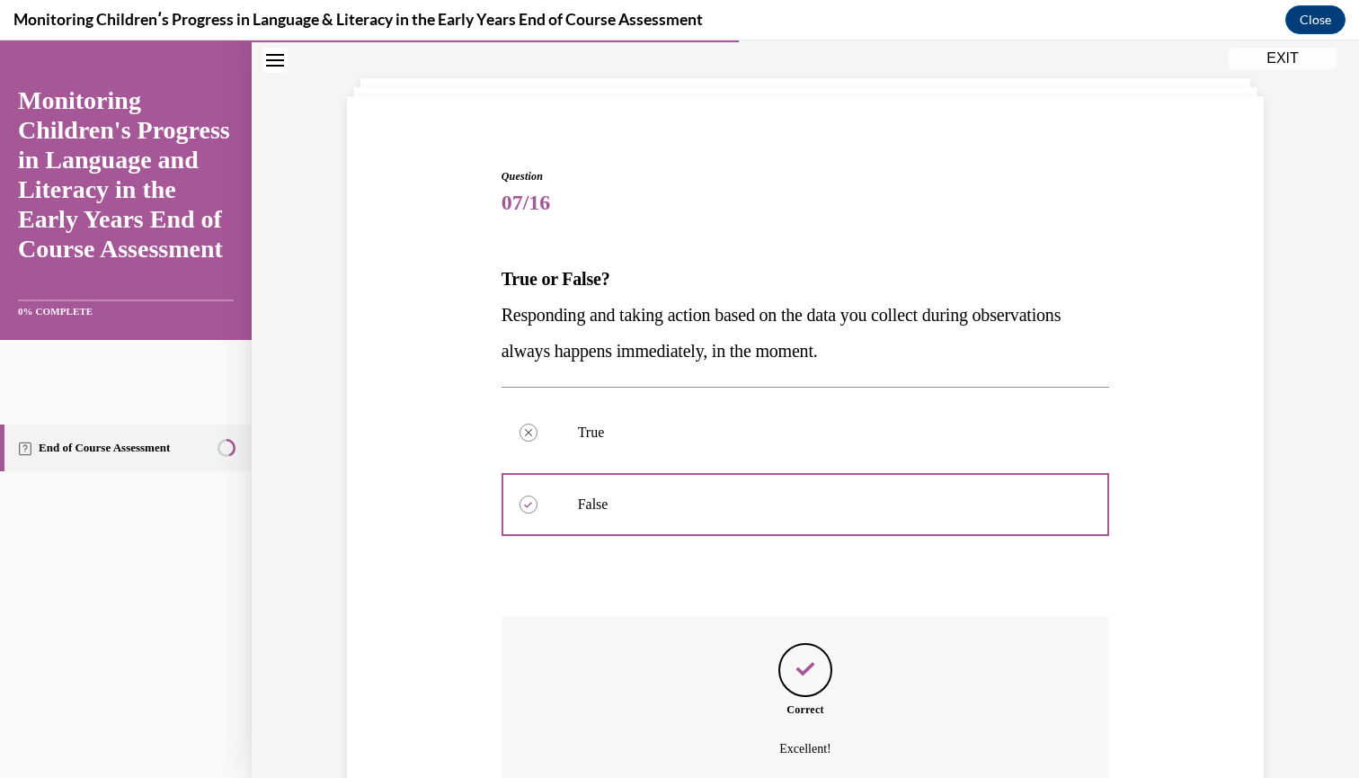
scroll to position [227, 0]
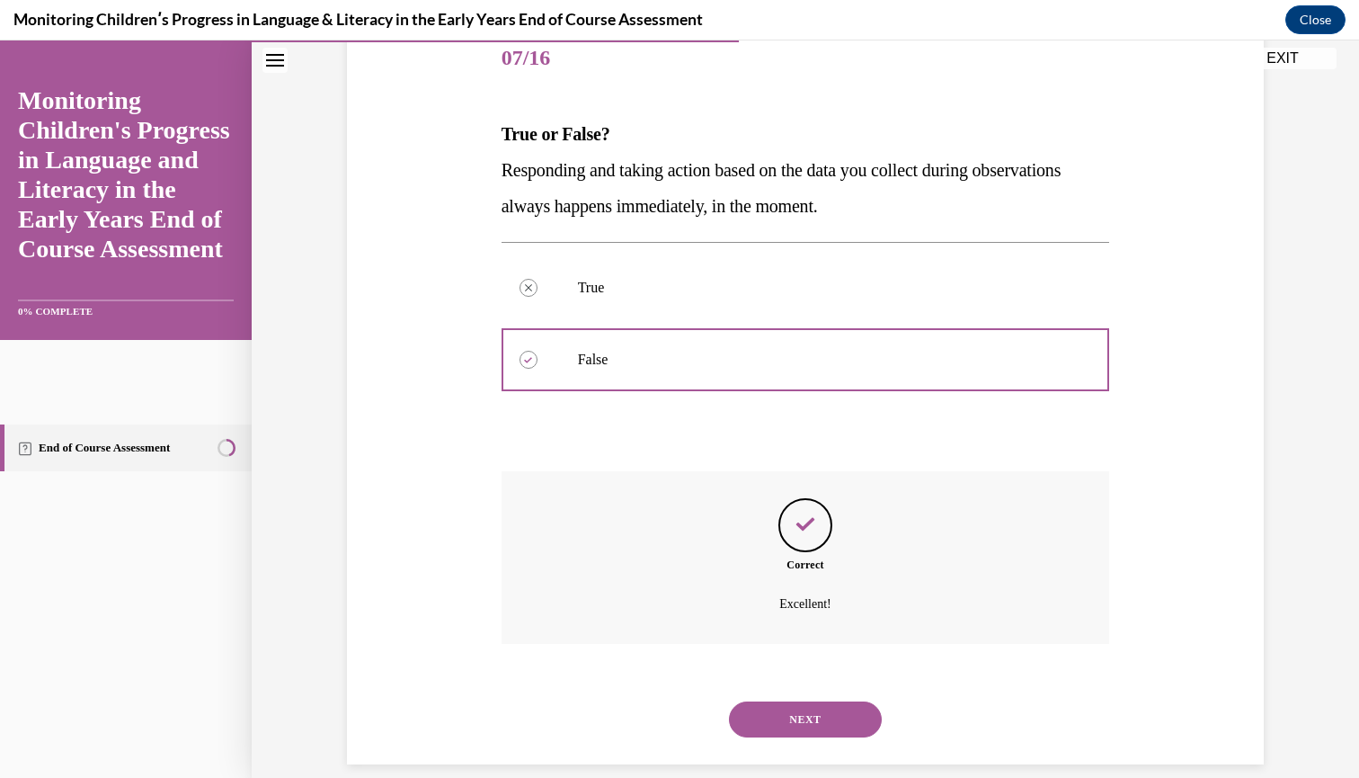
click at [777, 701] on button "NEXT" at bounding box center [805, 719] width 153 height 36
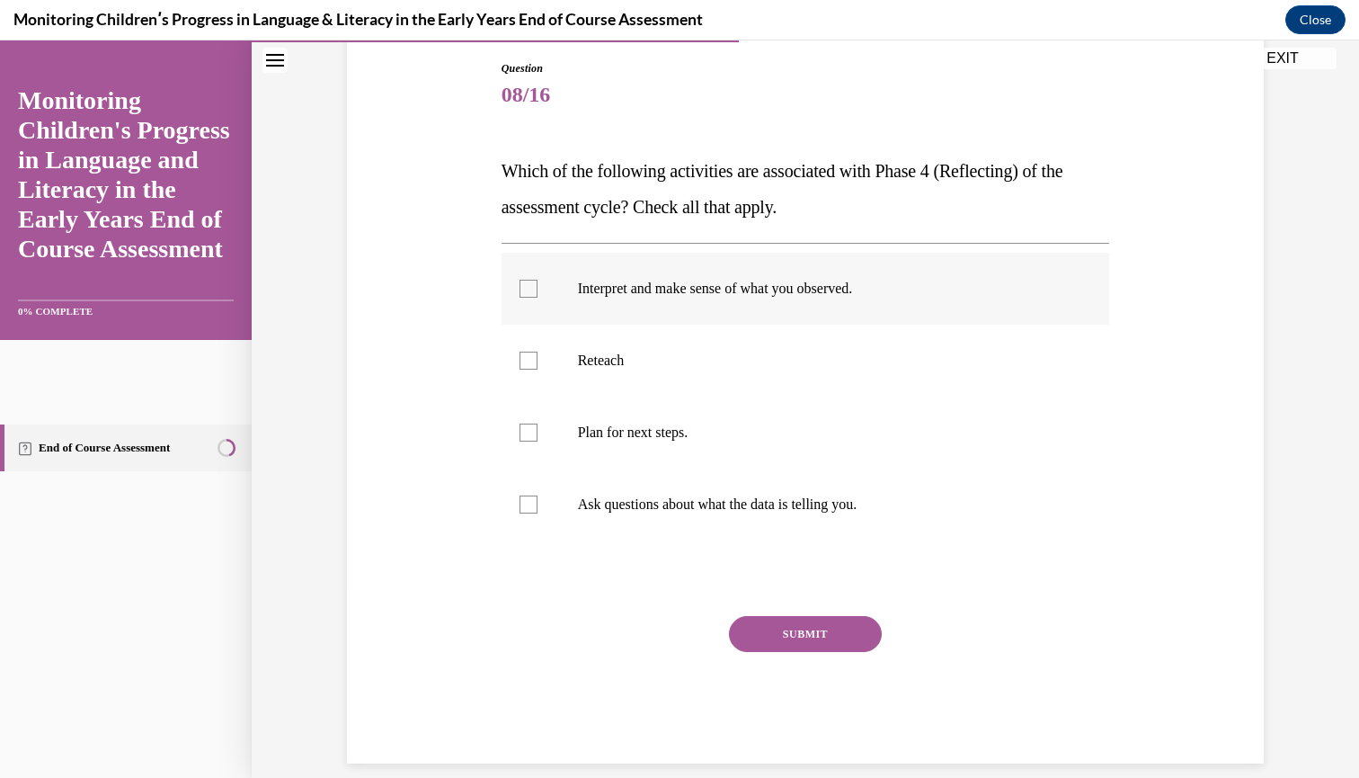
click at [530, 291] on div at bounding box center [529, 289] width 18 height 18
click at [530, 291] on input "Interpret and make sense of what you observed." at bounding box center [529, 289] width 18 height 18
checkbox input "true"
click at [789, 630] on button "SUBMIT" at bounding box center [805, 634] width 153 height 36
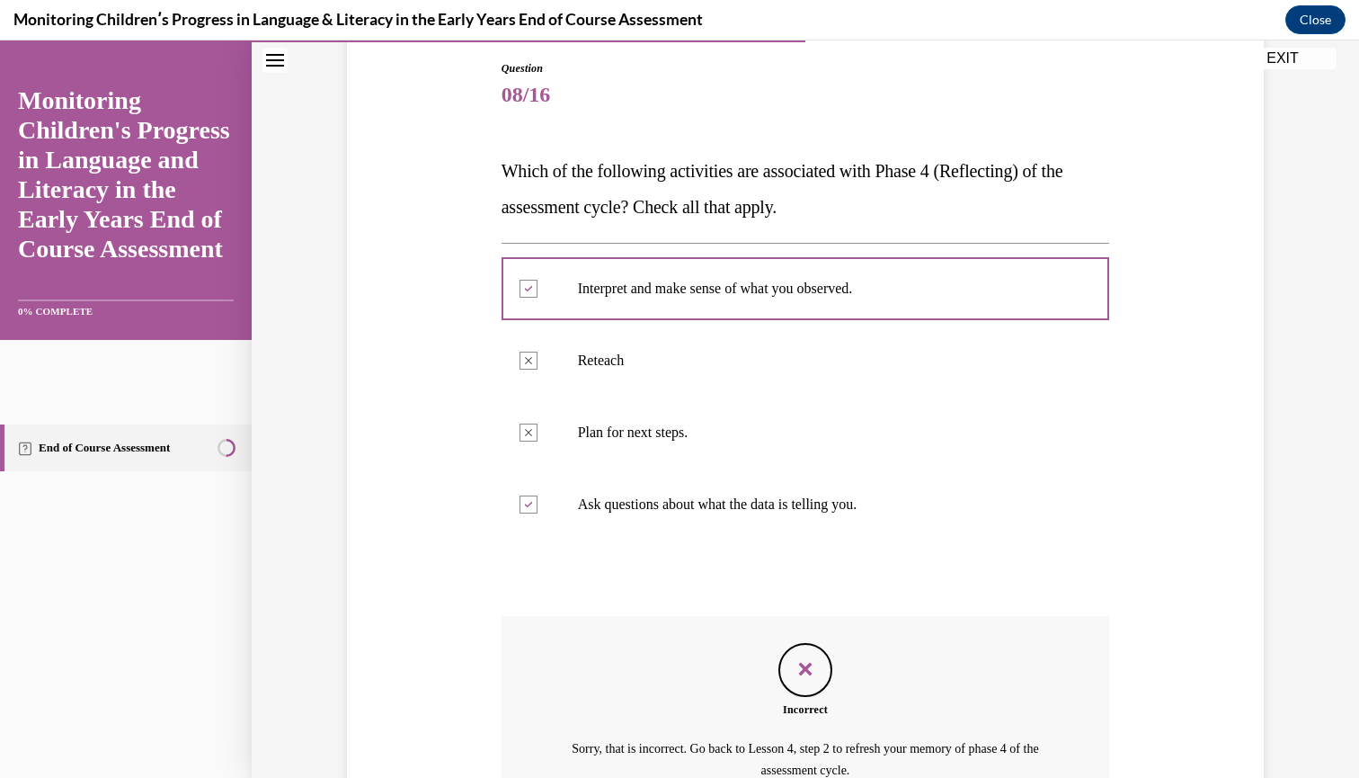
scroll to position [355, 0]
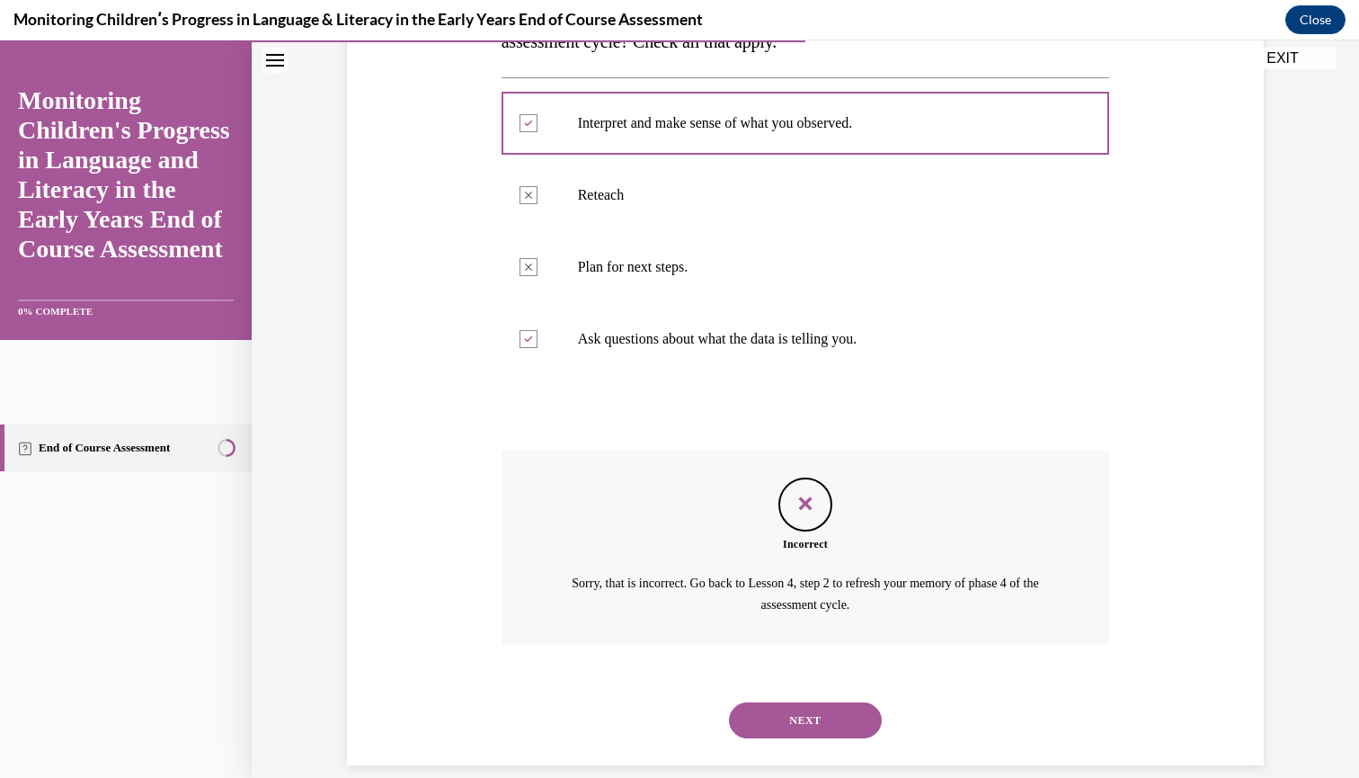
click at [790, 702] on button "NEXT" at bounding box center [805, 720] width 153 height 36
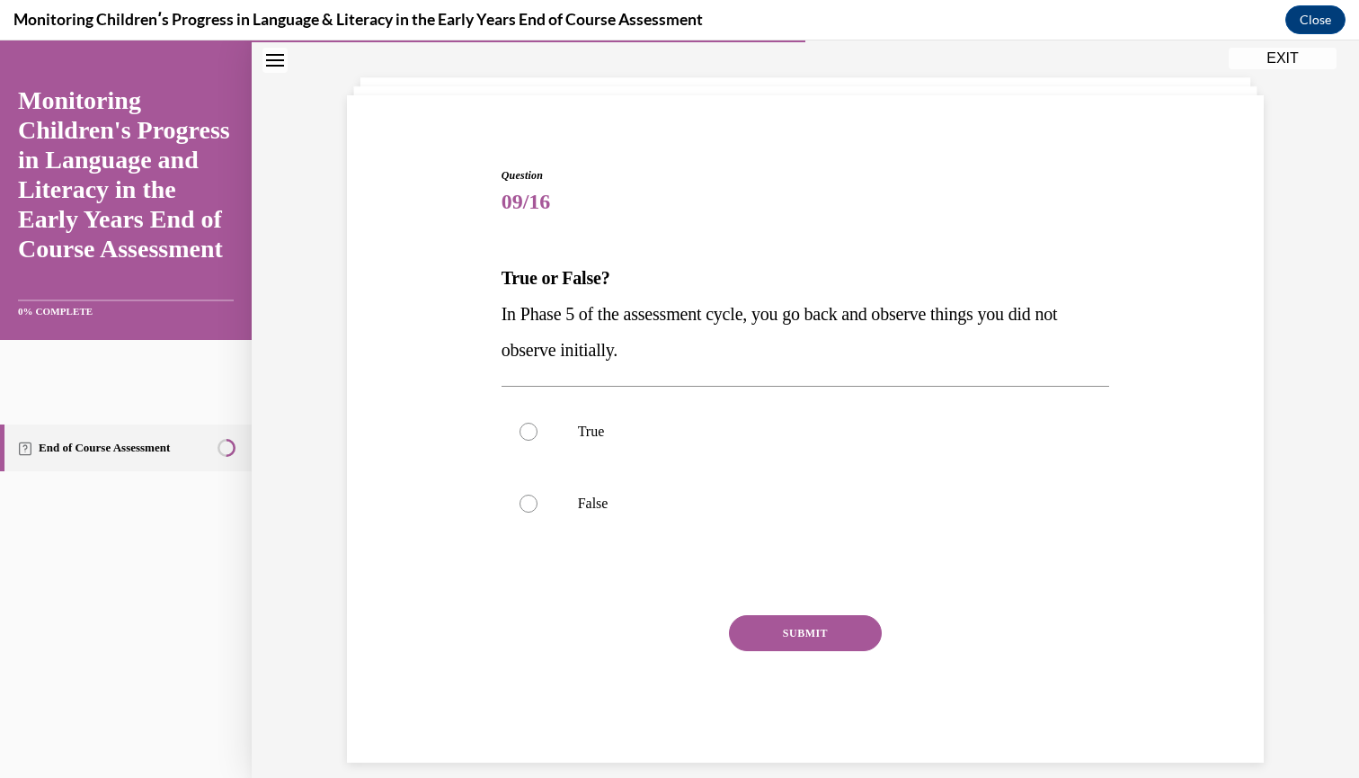
scroll to position [82, 0]
click at [529, 428] on div at bounding box center [529, 432] width 18 height 18
click at [529, 428] on input "True" at bounding box center [529, 432] width 18 height 18
radio input "true"
click at [798, 634] on button "SUBMIT" at bounding box center [805, 634] width 153 height 36
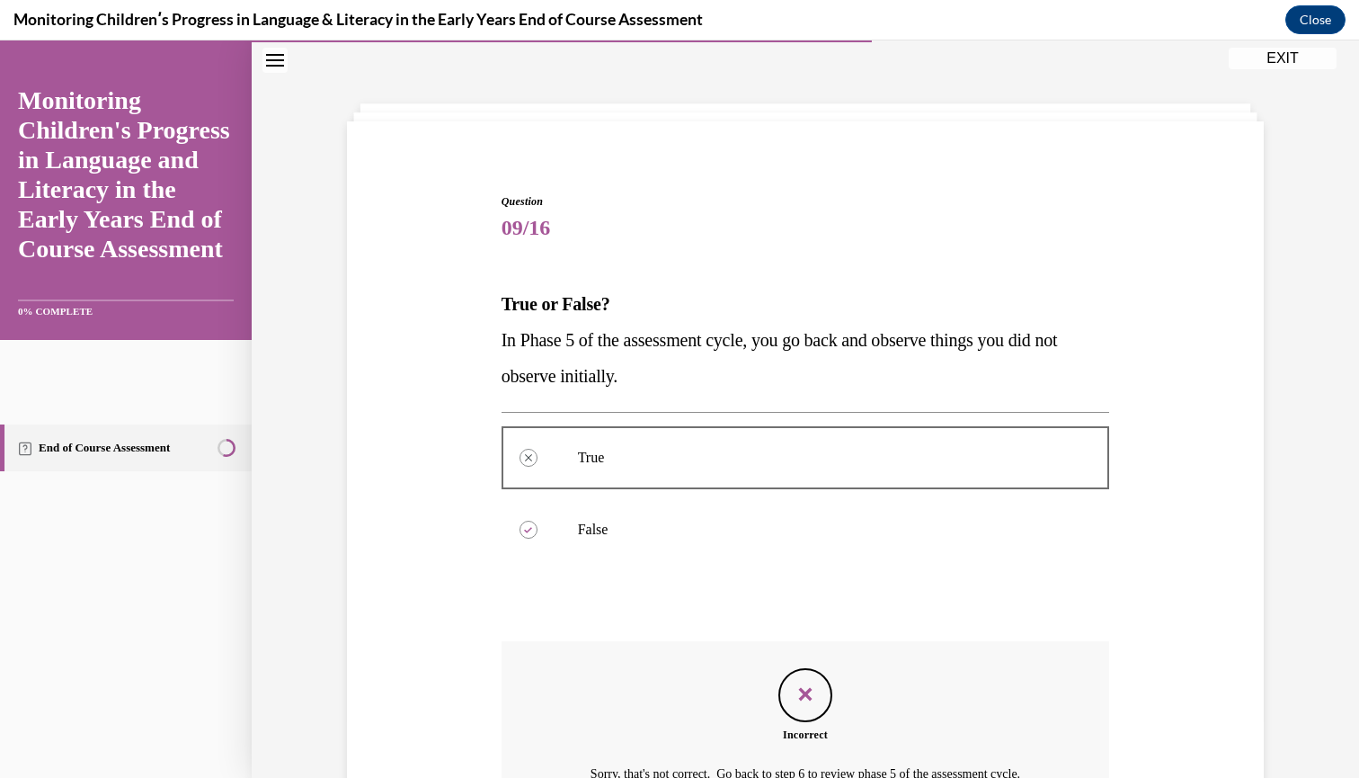
scroll to position [227, 0]
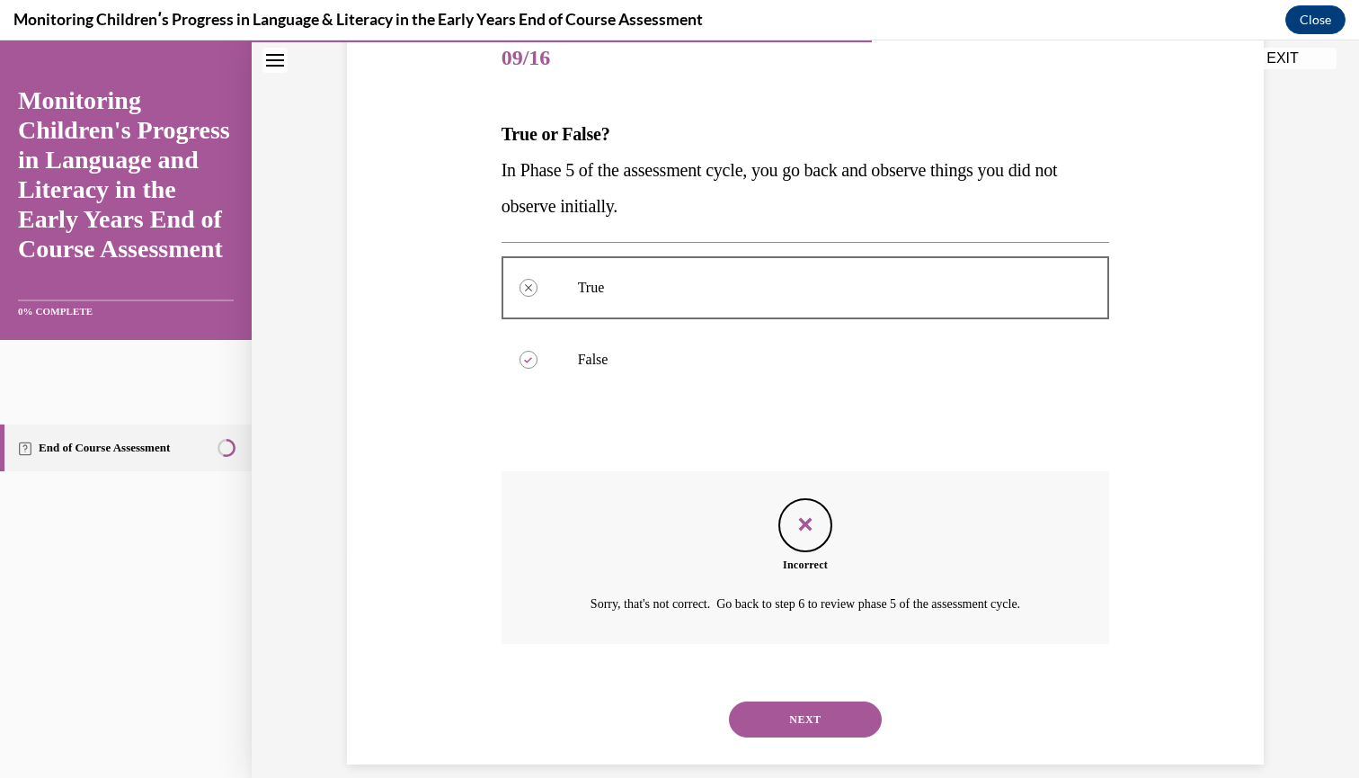
click at [791, 701] on button "NEXT" at bounding box center [805, 719] width 153 height 36
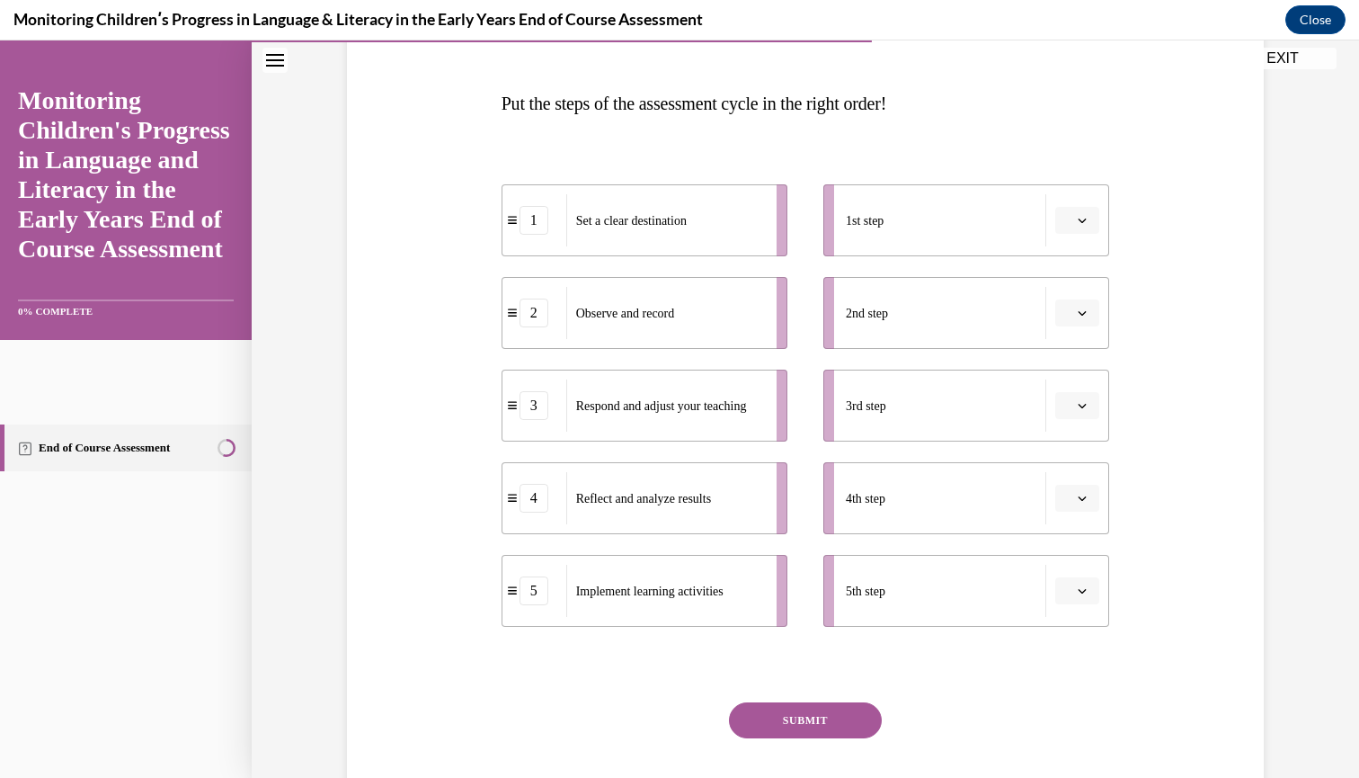
scroll to position [292, 0]
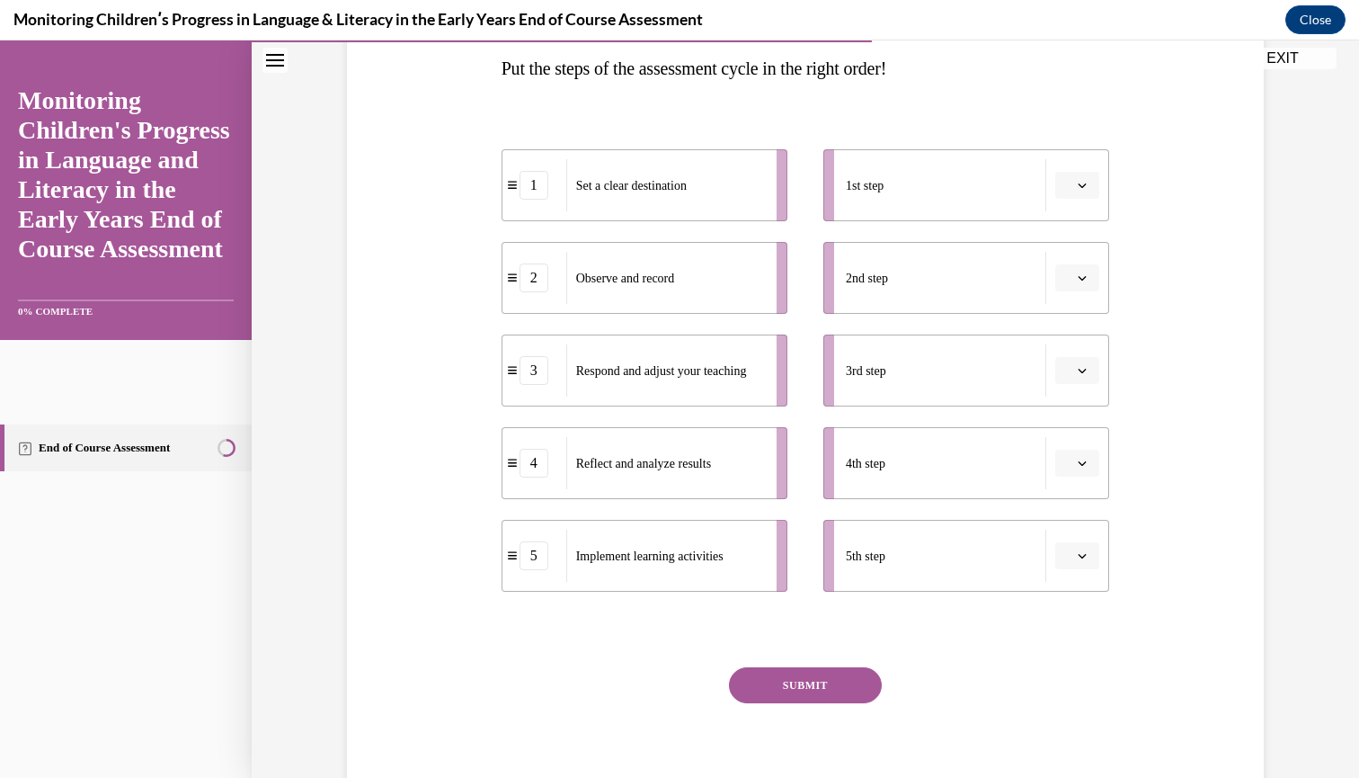
click at [1081, 184] on icon "button" at bounding box center [1082, 185] width 9 height 9
click at [1078, 261] on div "1" at bounding box center [1075, 262] width 45 height 36
click at [1072, 278] on span "Please select an option" at bounding box center [1069, 278] width 6 height 18
click at [1085, 495] on div "5" at bounding box center [1075, 498] width 45 height 36
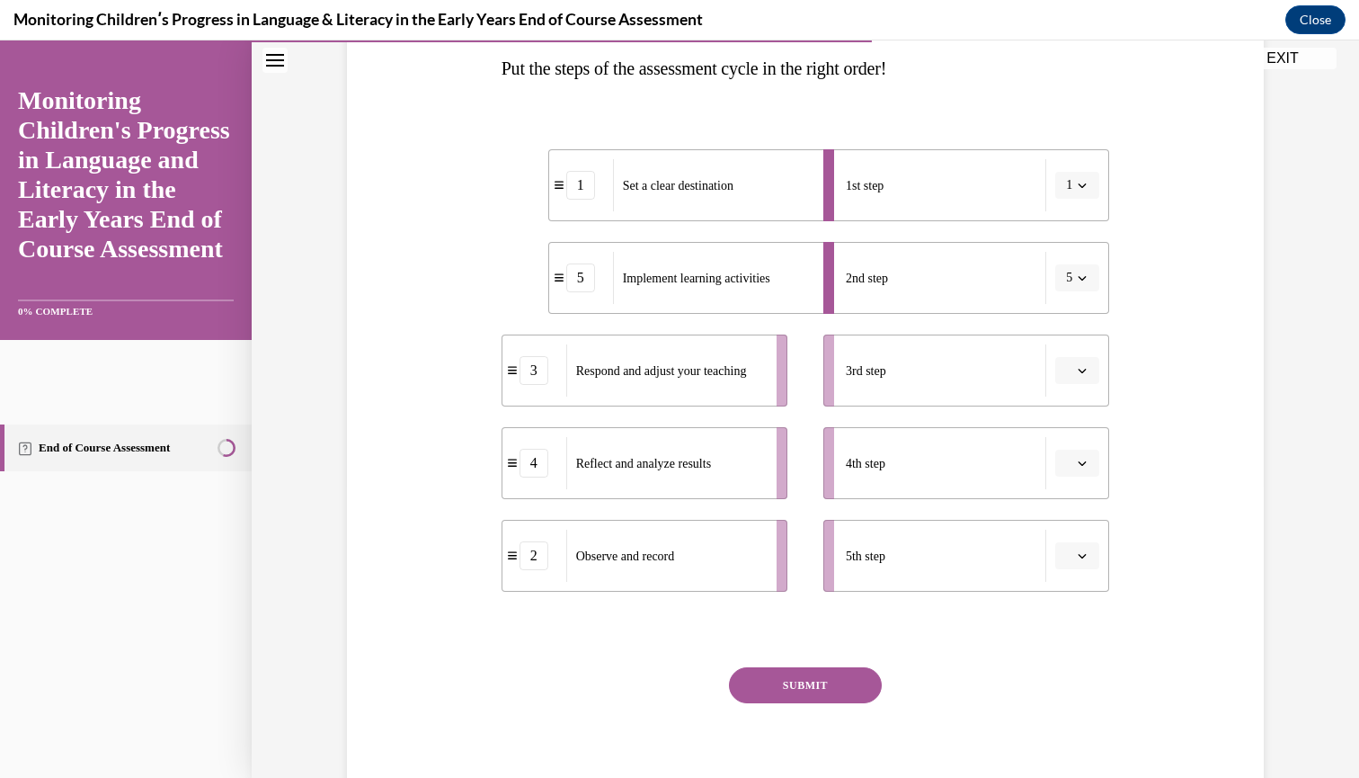
click at [1069, 370] on span "Please select an option" at bounding box center [1069, 370] width 6 height 18
click at [1085, 481] on div "2" at bounding box center [1075, 483] width 45 height 36
click at [1077, 463] on span "button" at bounding box center [1082, 463] width 13 height 13
click at [1087, 645] on div "4" at bounding box center [1075, 647] width 45 height 36
click at [1083, 556] on icon "button" at bounding box center [1082, 555] width 9 height 9
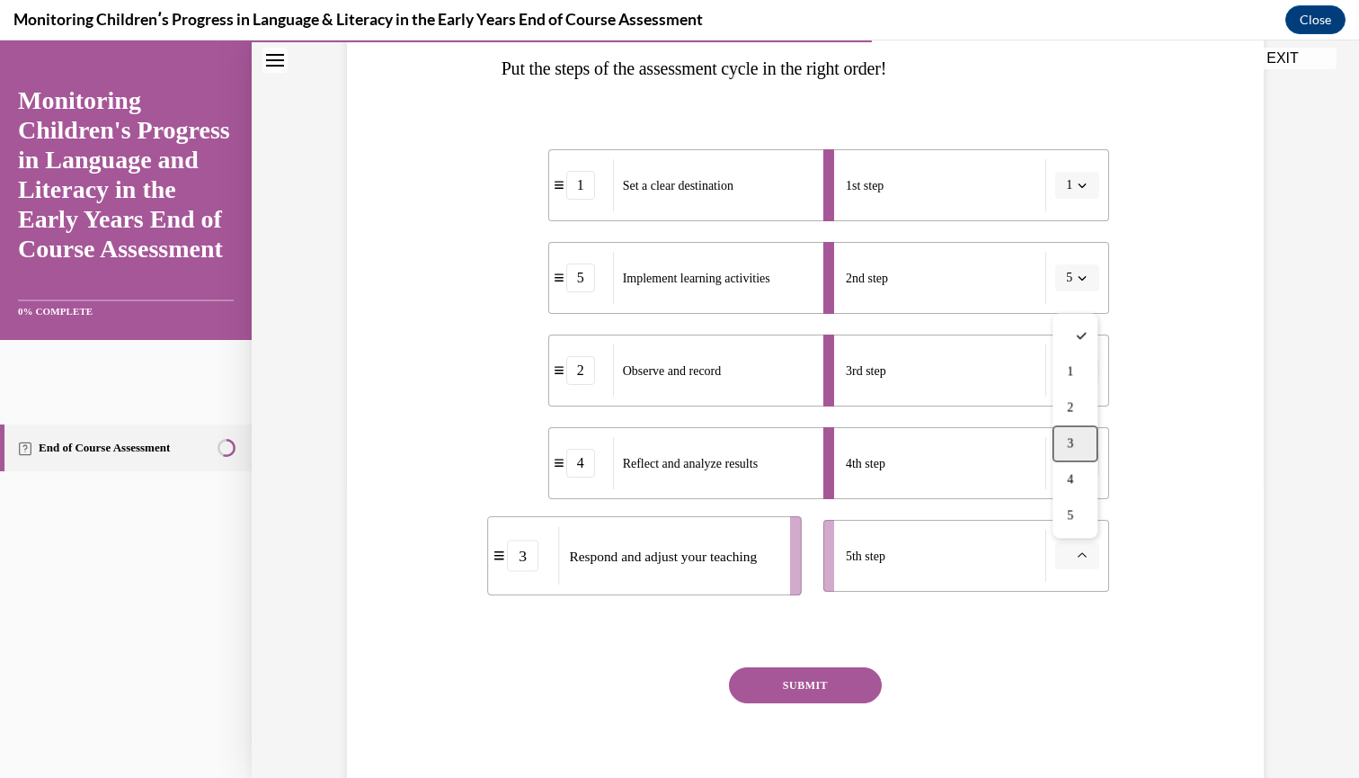
click at [1078, 445] on div "3" at bounding box center [1075, 444] width 45 height 36
click at [801, 682] on button "SUBMIT" at bounding box center [805, 685] width 153 height 36
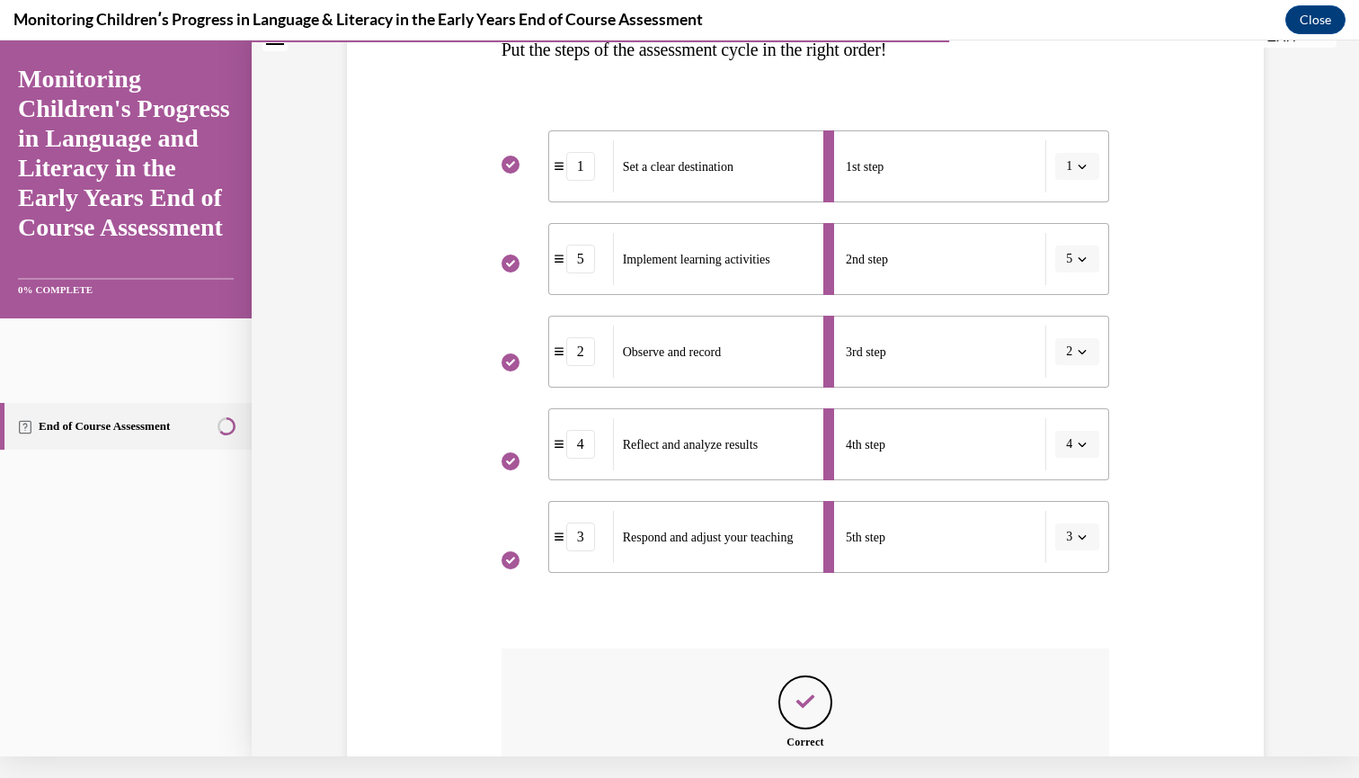
scroll to position [488, 0]
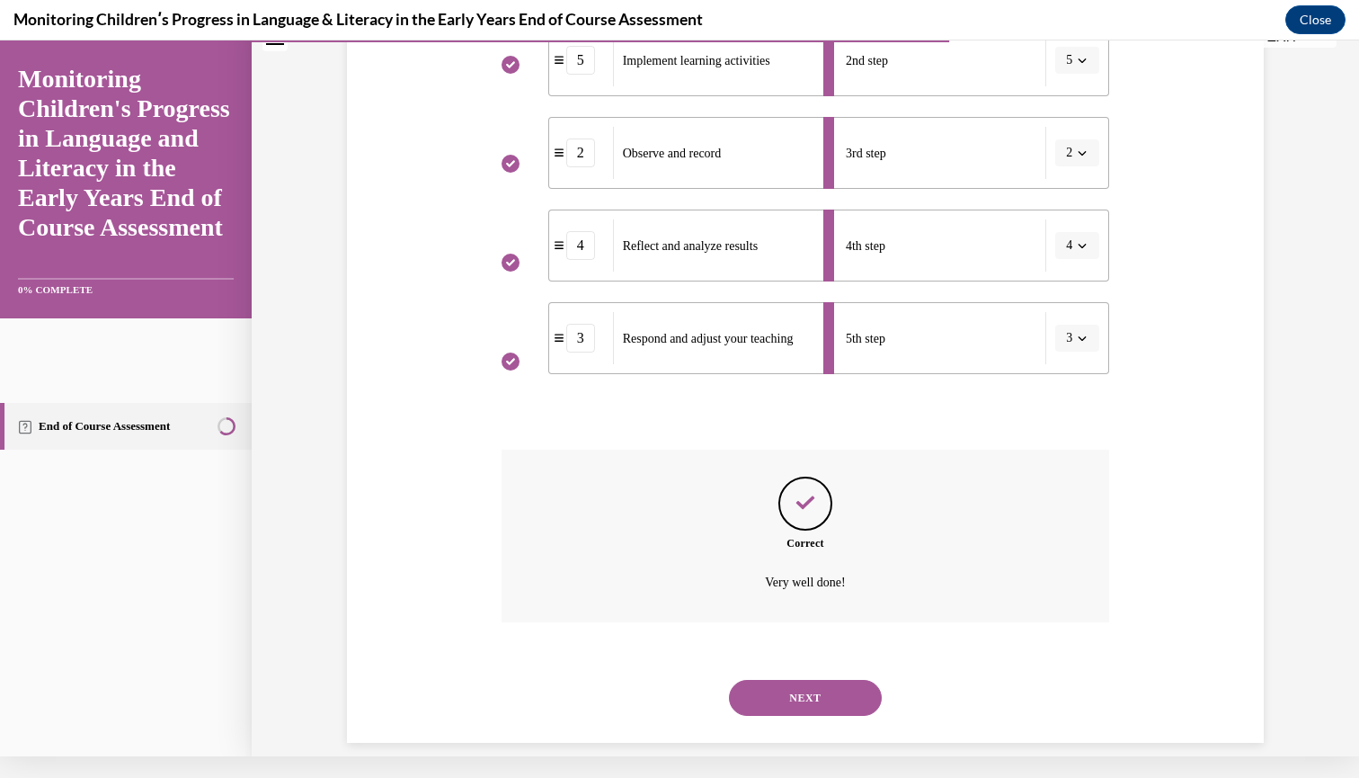
click at [799, 680] on button "NEXT" at bounding box center [805, 698] width 153 height 36
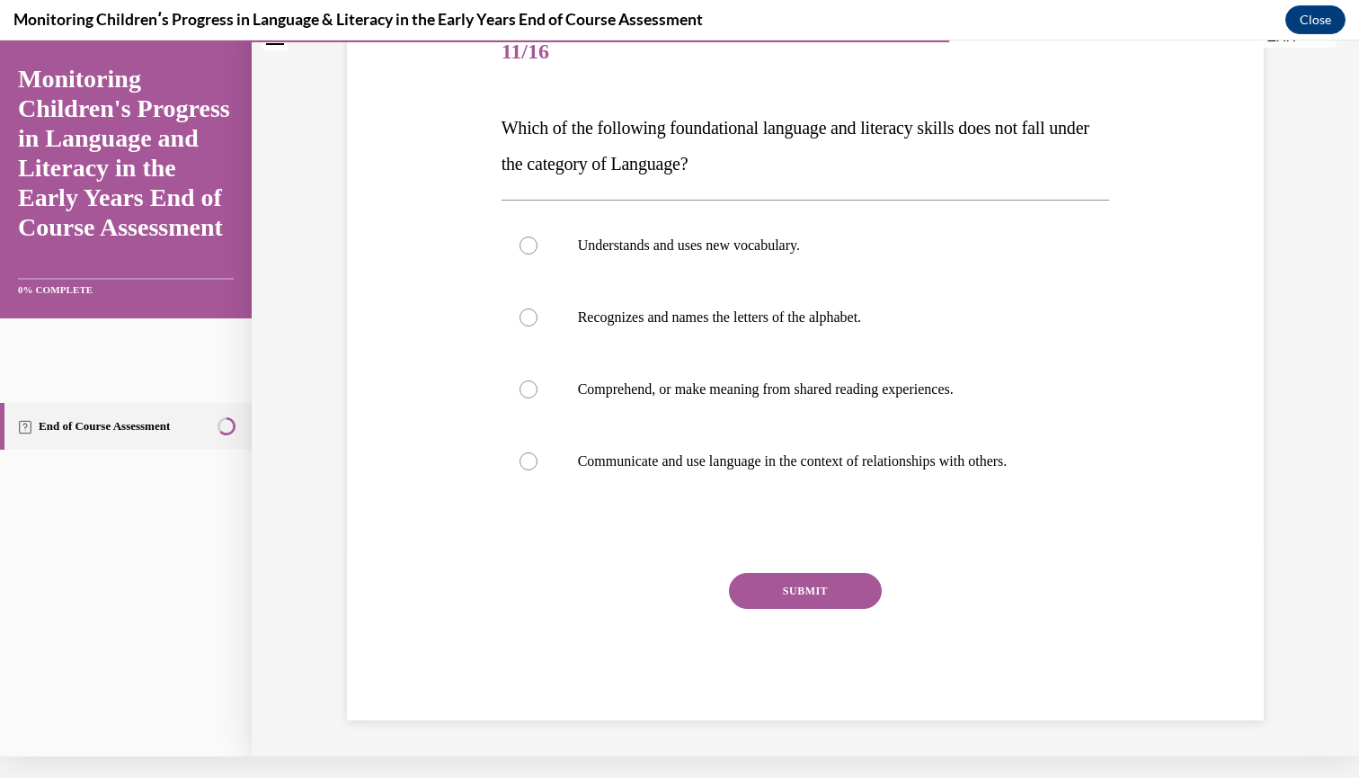
scroll to position [11, 0]
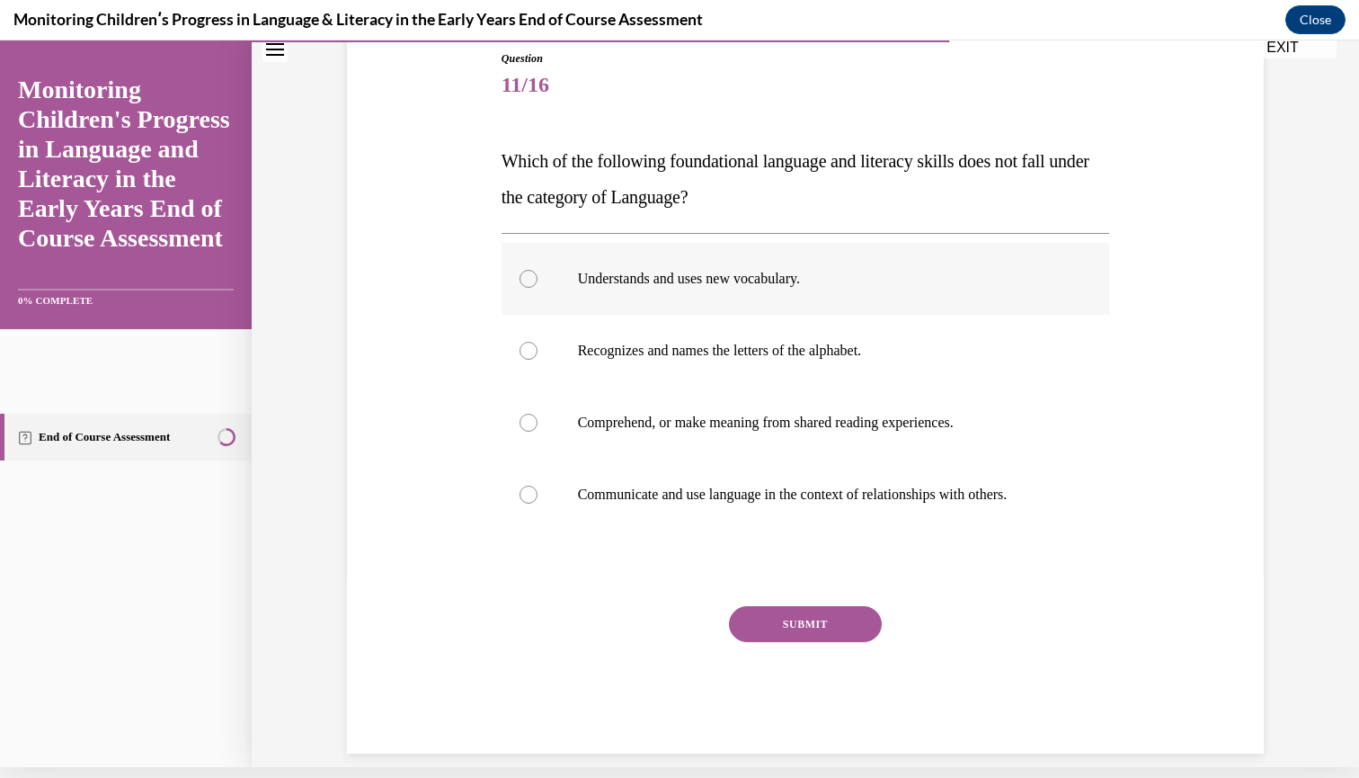
click at [521, 277] on div at bounding box center [529, 279] width 18 height 18
click at [521, 277] on input "Understands and uses new vocabulary." at bounding box center [529, 279] width 18 height 18
radio input "true"
click at [526, 496] on div at bounding box center [529, 495] width 18 height 18
click at [526, 496] on input "Communicate and use language in the context of relationships with others." at bounding box center [529, 495] width 18 height 18
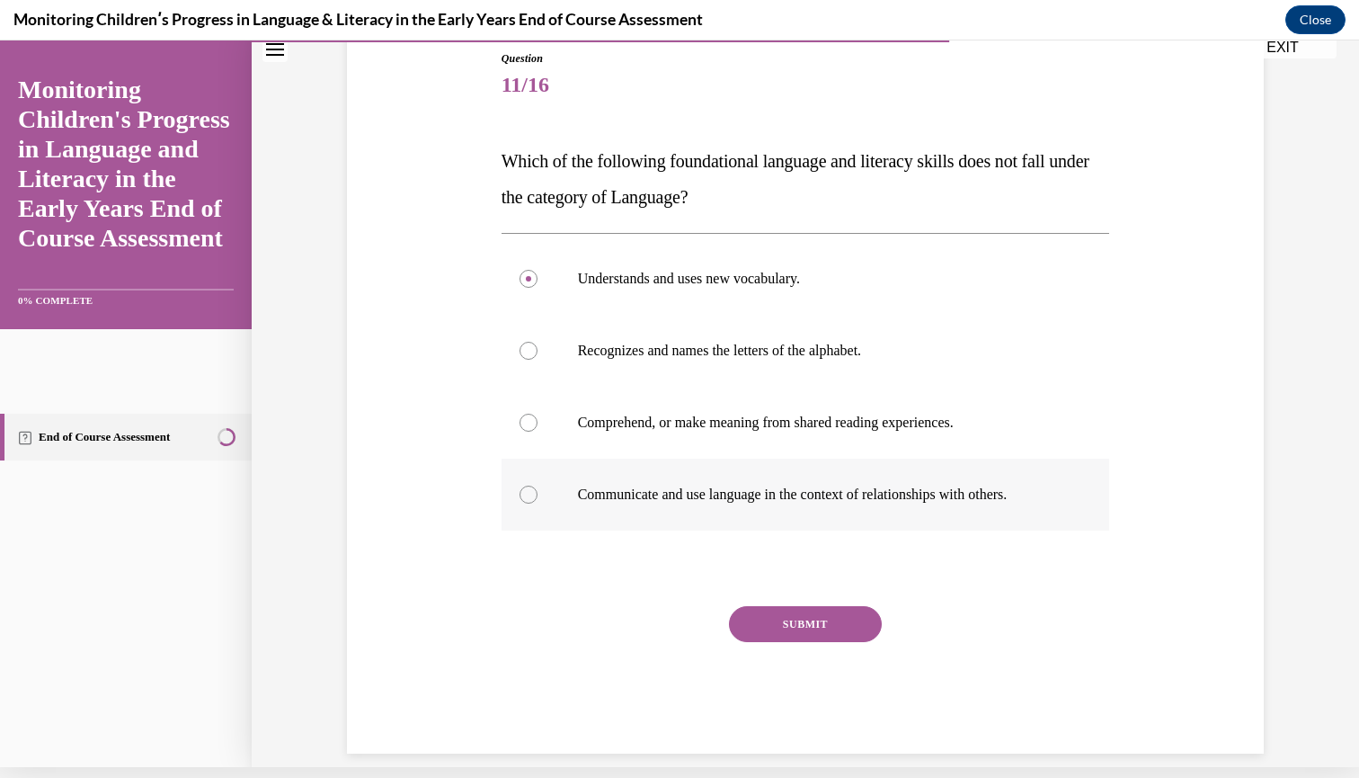
radio input "true"
click at [806, 622] on button "SUBMIT" at bounding box center [805, 624] width 153 height 36
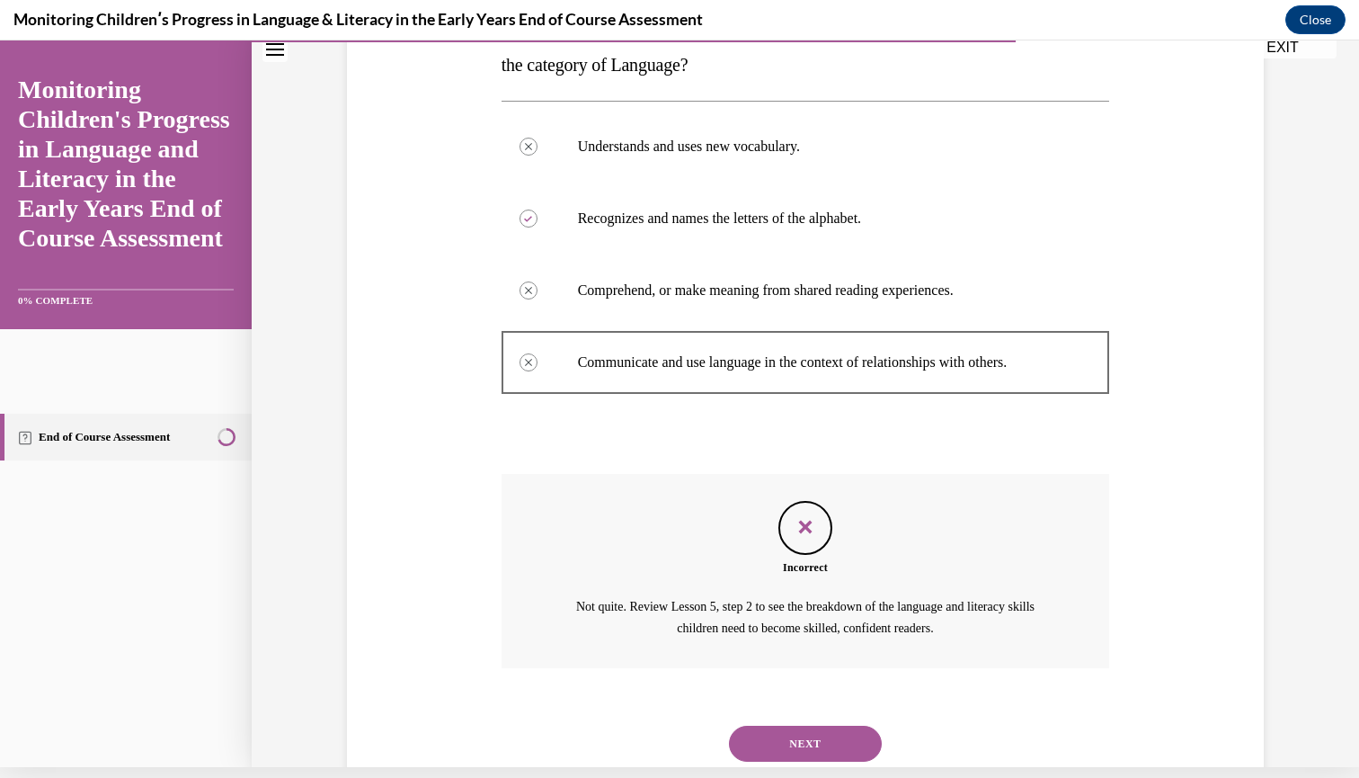
scroll to position [323, 0]
click at [755, 724] on button "NEXT" at bounding box center [805, 742] width 153 height 36
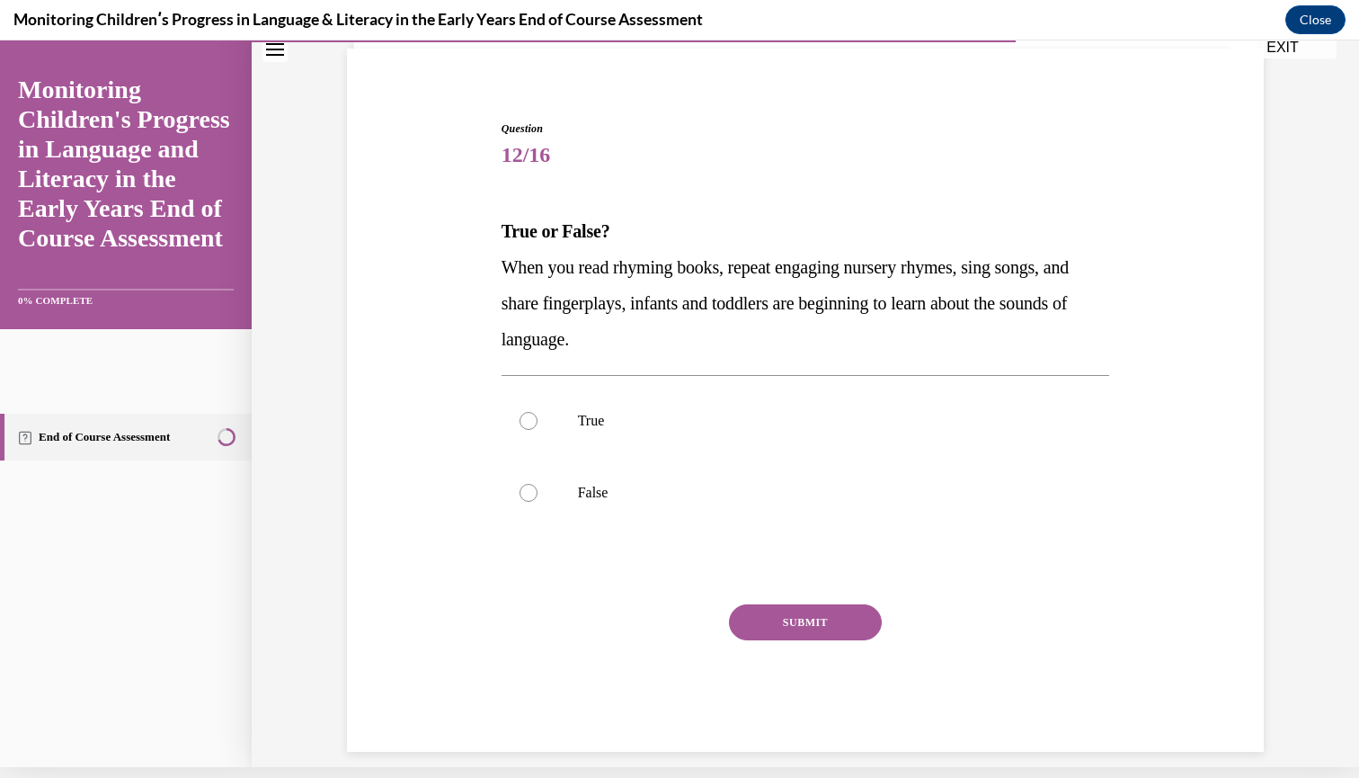
scroll to position [118, 0]
click at [530, 423] on div at bounding box center [529, 422] width 18 height 18
click at [530, 423] on input "True" at bounding box center [529, 422] width 18 height 18
radio input "true"
click at [791, 627] on button "SUBMIT" at bounding box center [805, 623] width 153 height 36
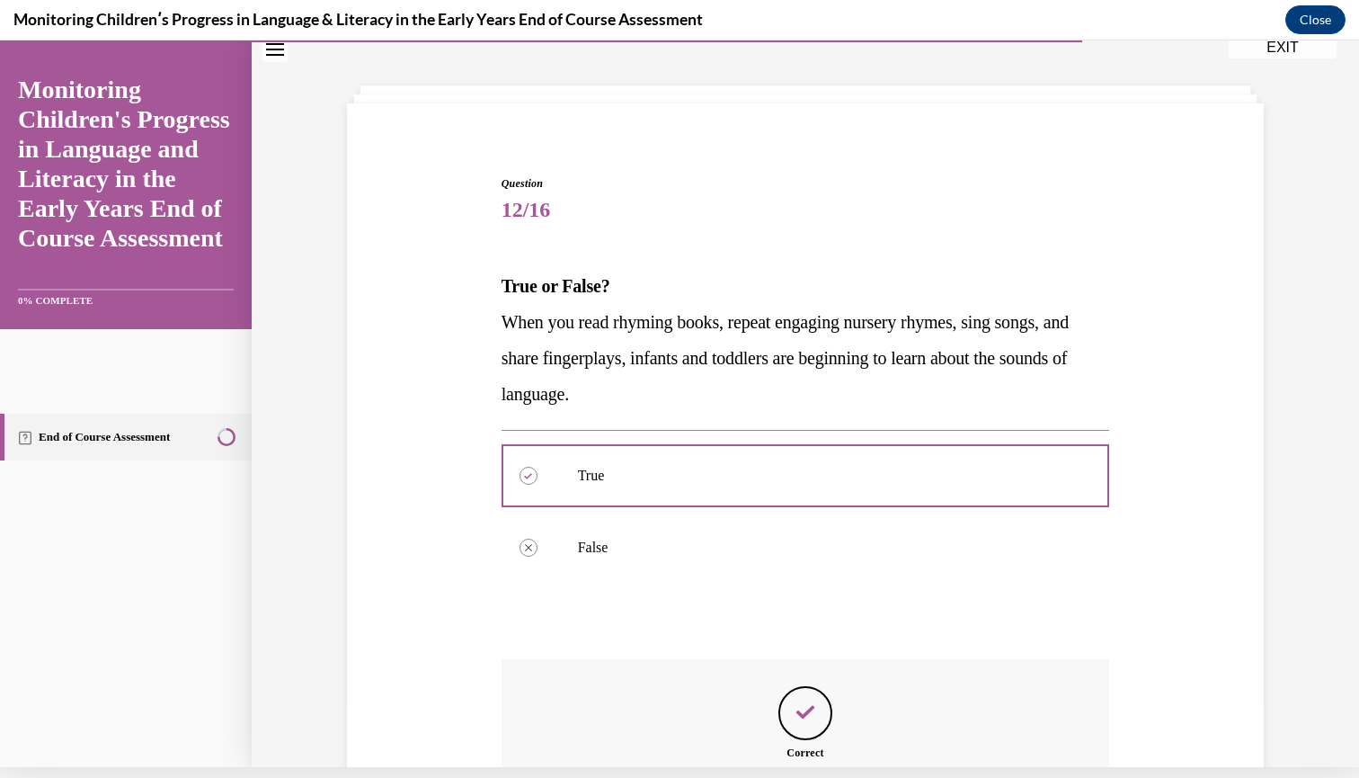
scroll to position [263, 0]
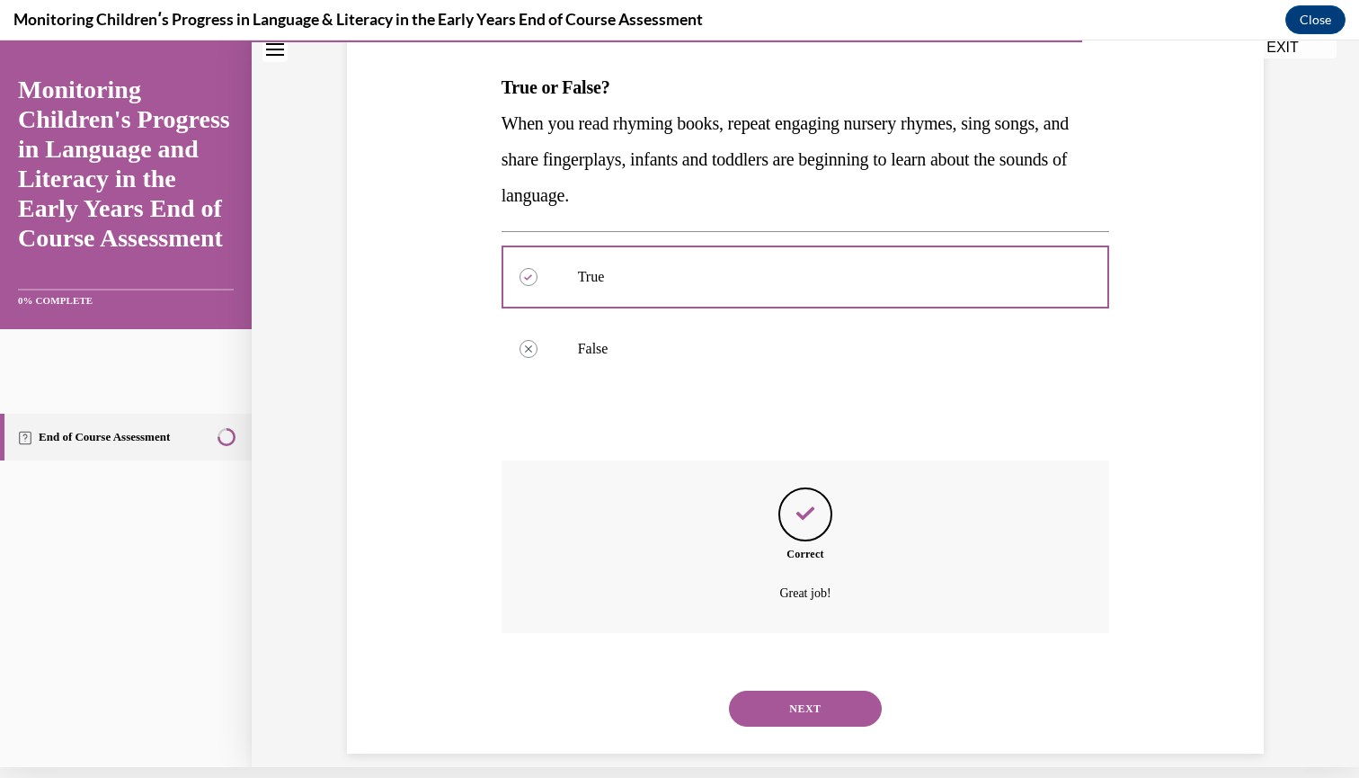
click at [799, 698] on button "NEXT" at bounding box center [805, 709] width 153 height 36
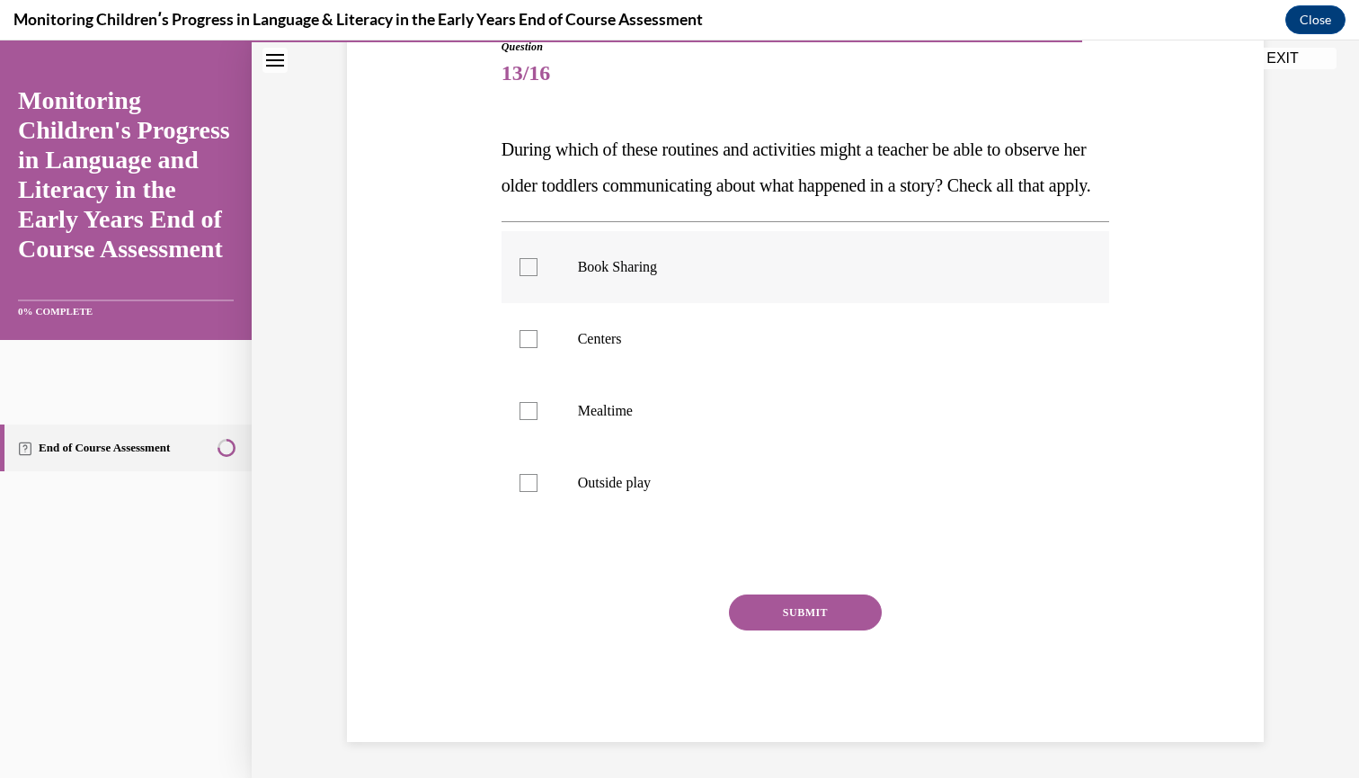
click at [530, 303] on label "Book Sharing" at bounding box center [806, 267] width 609 height 72
click at [530, 276] on input "Book Sharing" at bounding box center [529, 267] width 18 height 18
checkbox input "true"
click at [744, 630] on button "SUBMIT" at bounding box center [805, 612] width 153 height 36
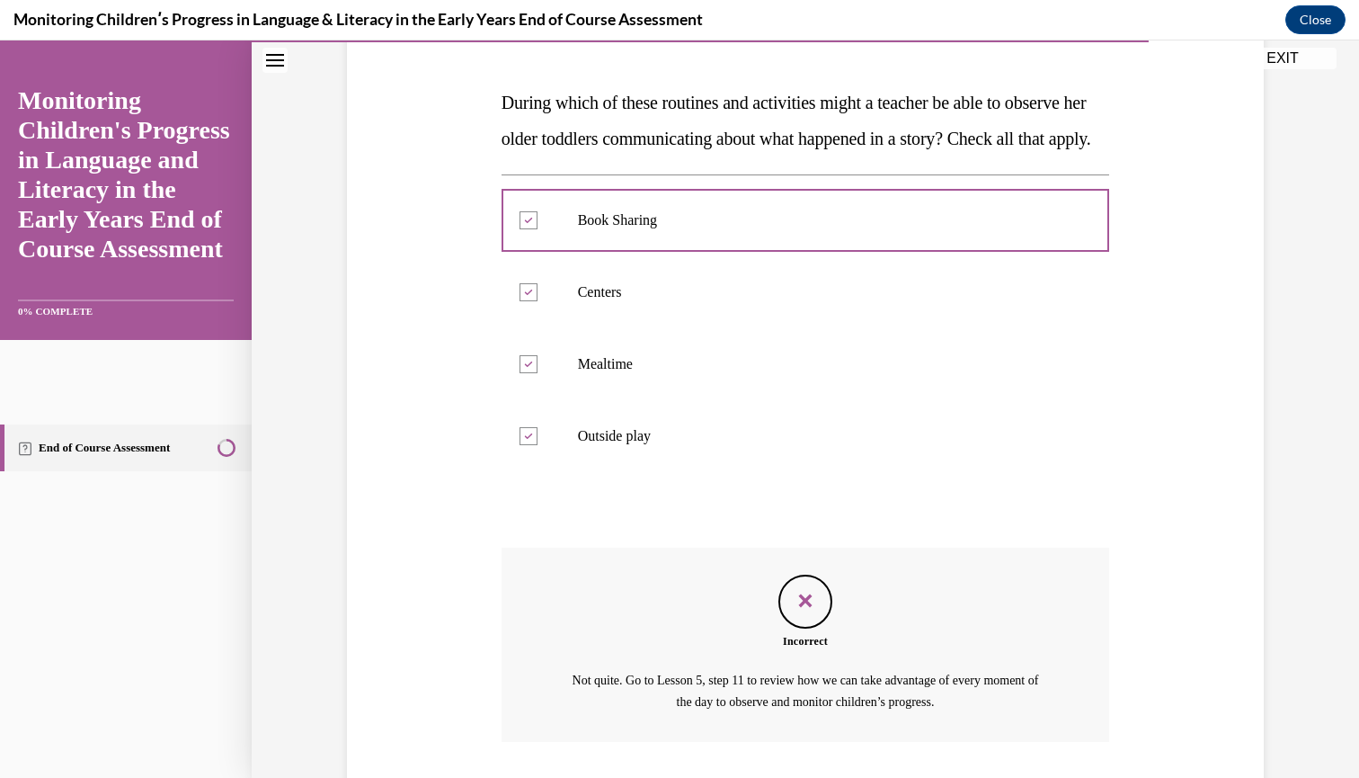
scroll to position [249, 0]
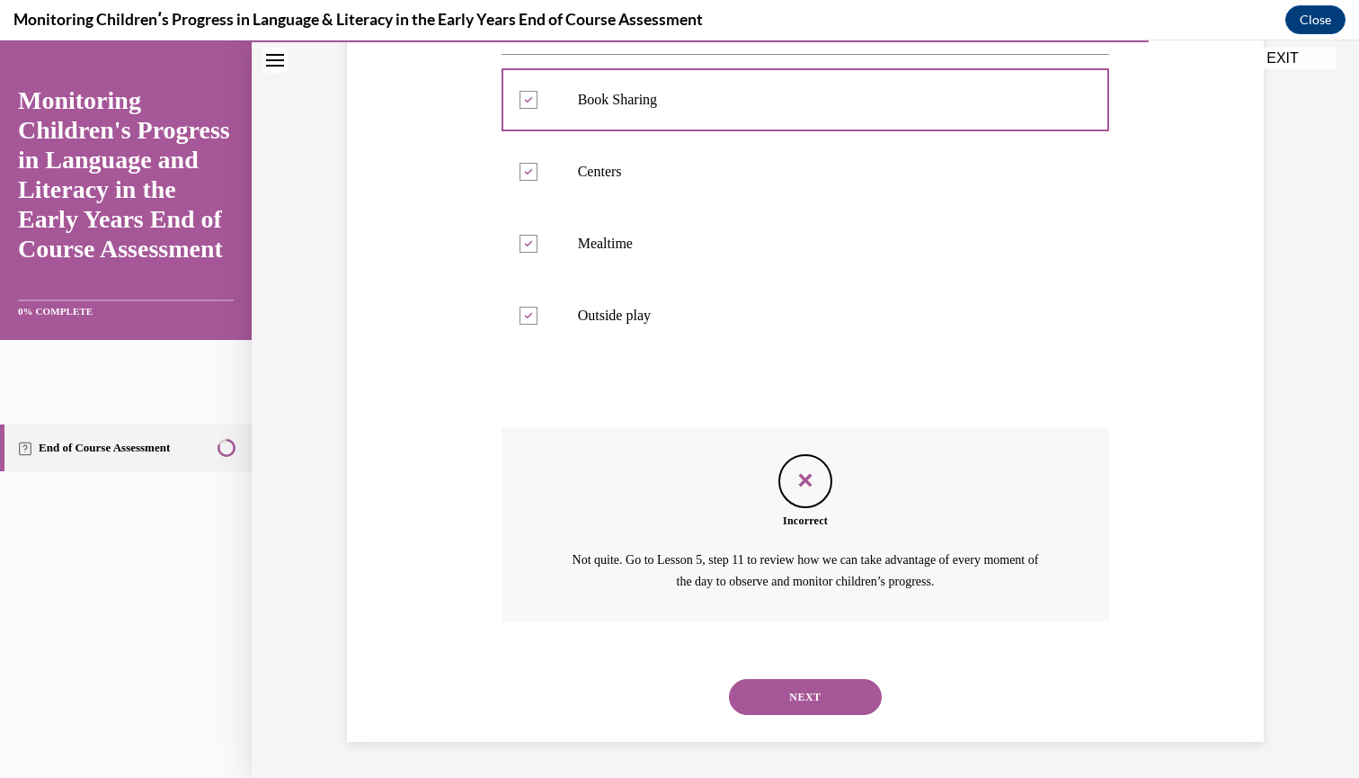
click at [860, 705] on button "NEXT" at bounding box center [805, 697] width 153 height 36
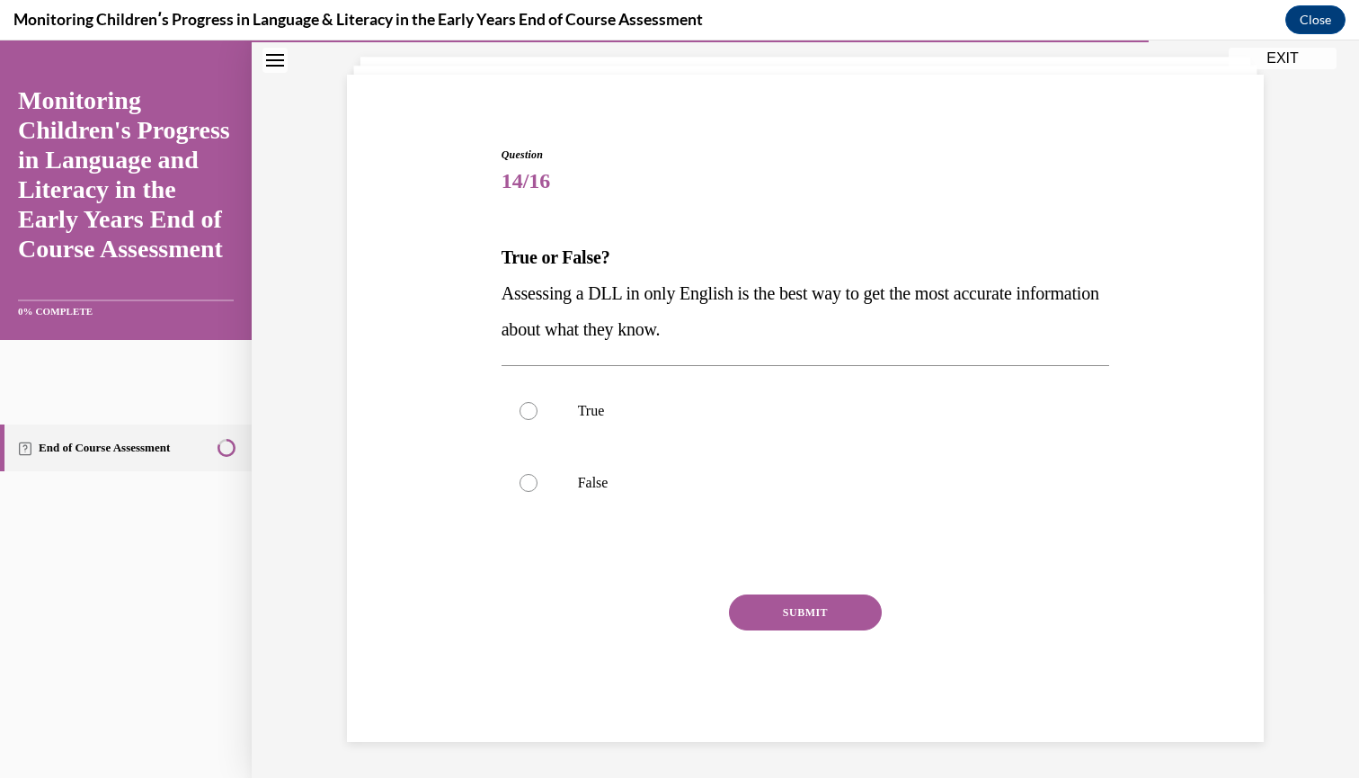
scroll to position [78, 0]
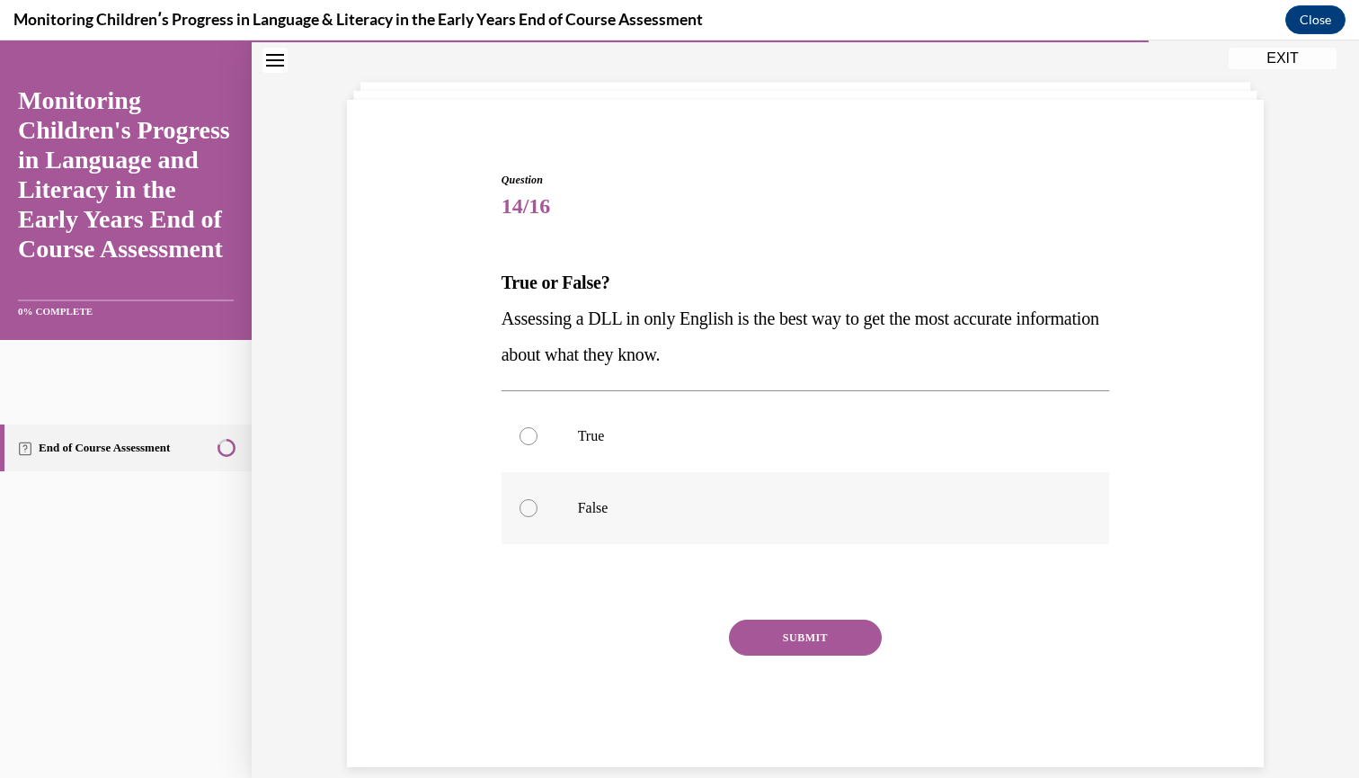
click at [532, 511] on div at bounding box center [529, 508] width 18 height 18
click at [532, 511] on input "False" at bounding box center [529, 508] width 18 height 18
radio input "true"
click at [816, 648] on button "SUBMIT" at bounding box center [805, 637] width 153 height 36
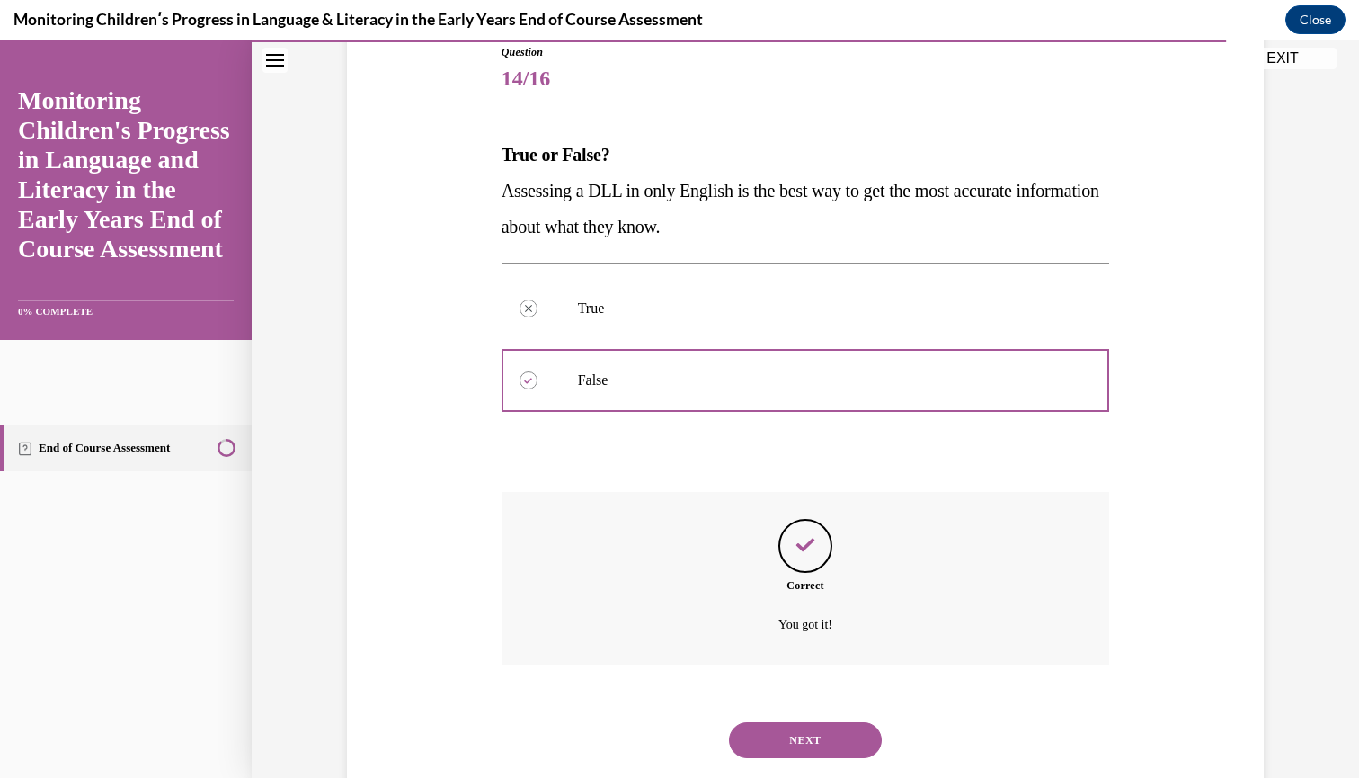
scroll to position [227, 0]
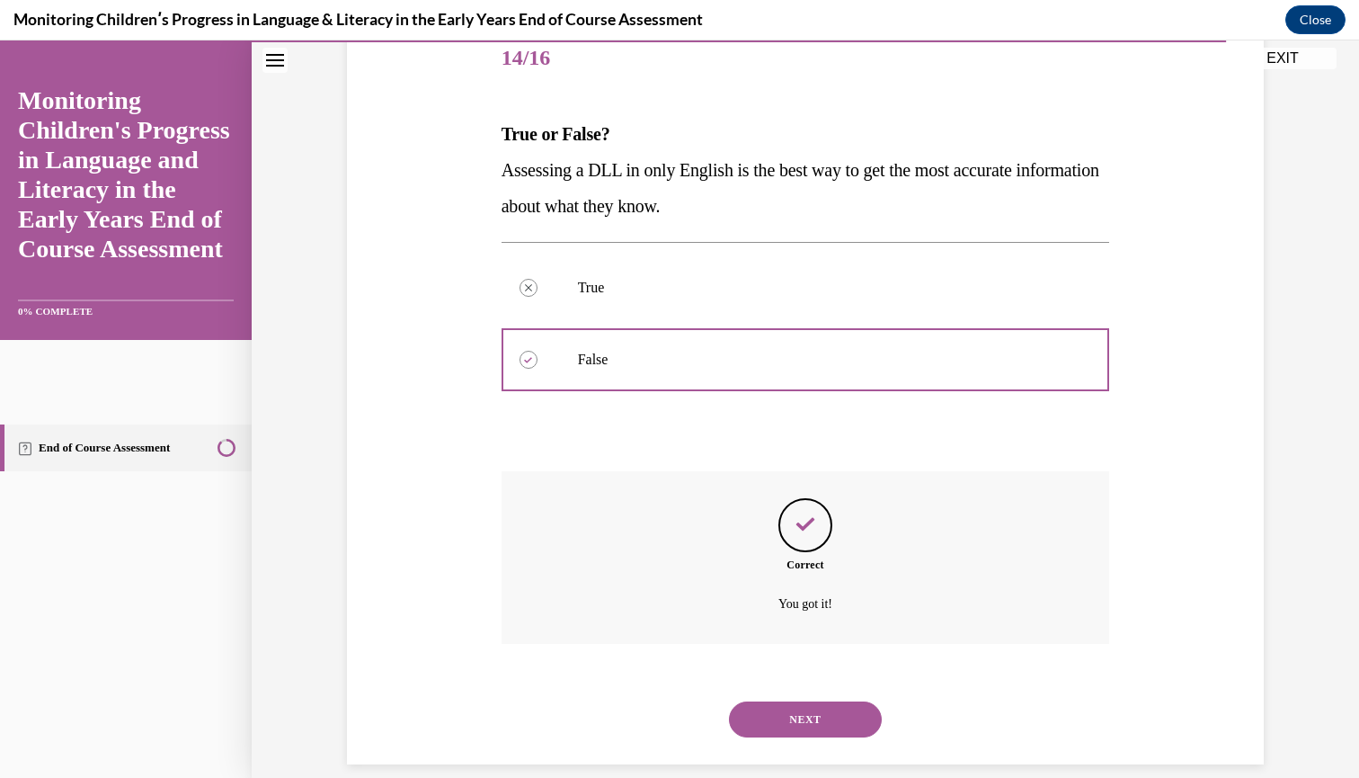
click at [815, 701] on button "NEXT" at bounding box center [805, 719] width 153 height 36
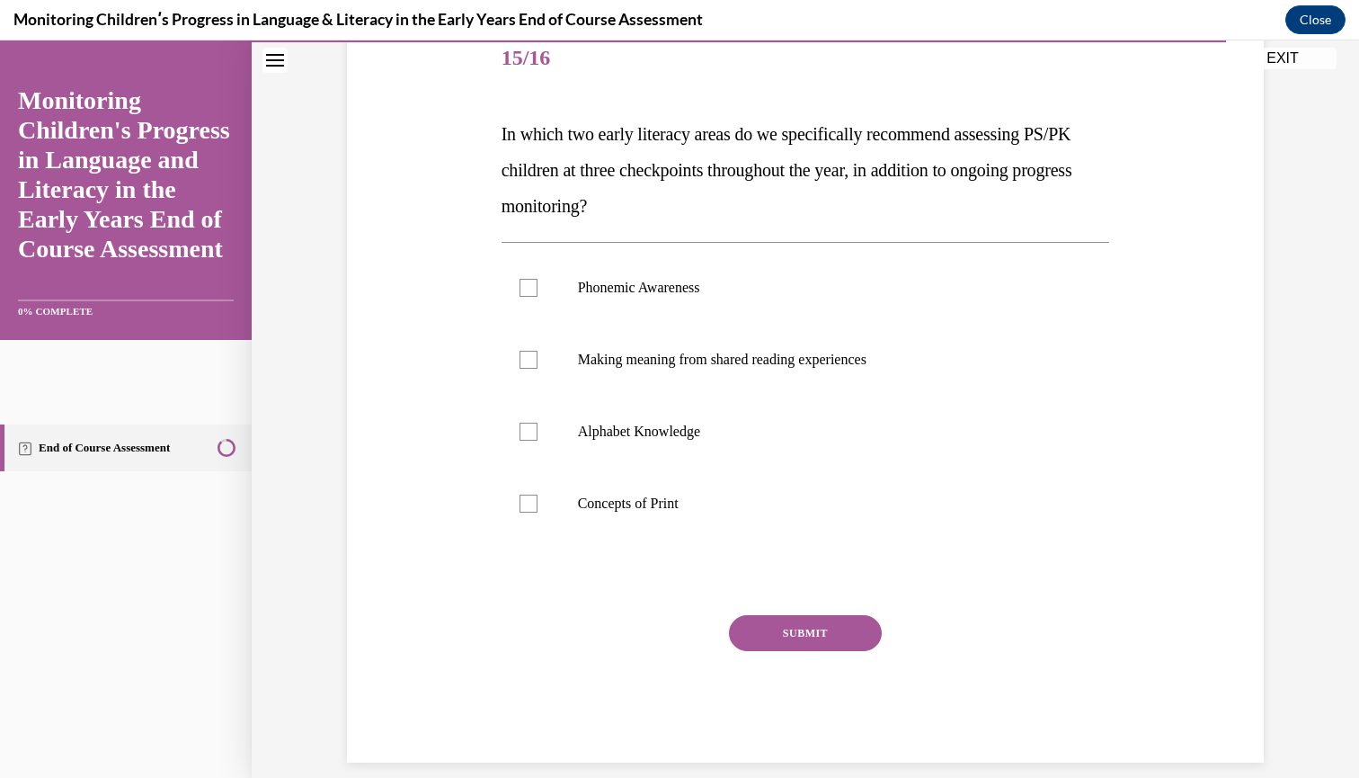
scroll to position [225, 0]
click at [528, 460] on label "Alphabet Knowledge" at bounding box center [806, 433] width 609 height 72
click at [528, 442] on input "Alphabet Knowledge" at bounding box center [529, 433] width 18 height 18
checkbox input "true"
click at [530, 537] on label "Concepts of Print" at bounding box center [806, 505] width 609 height 72
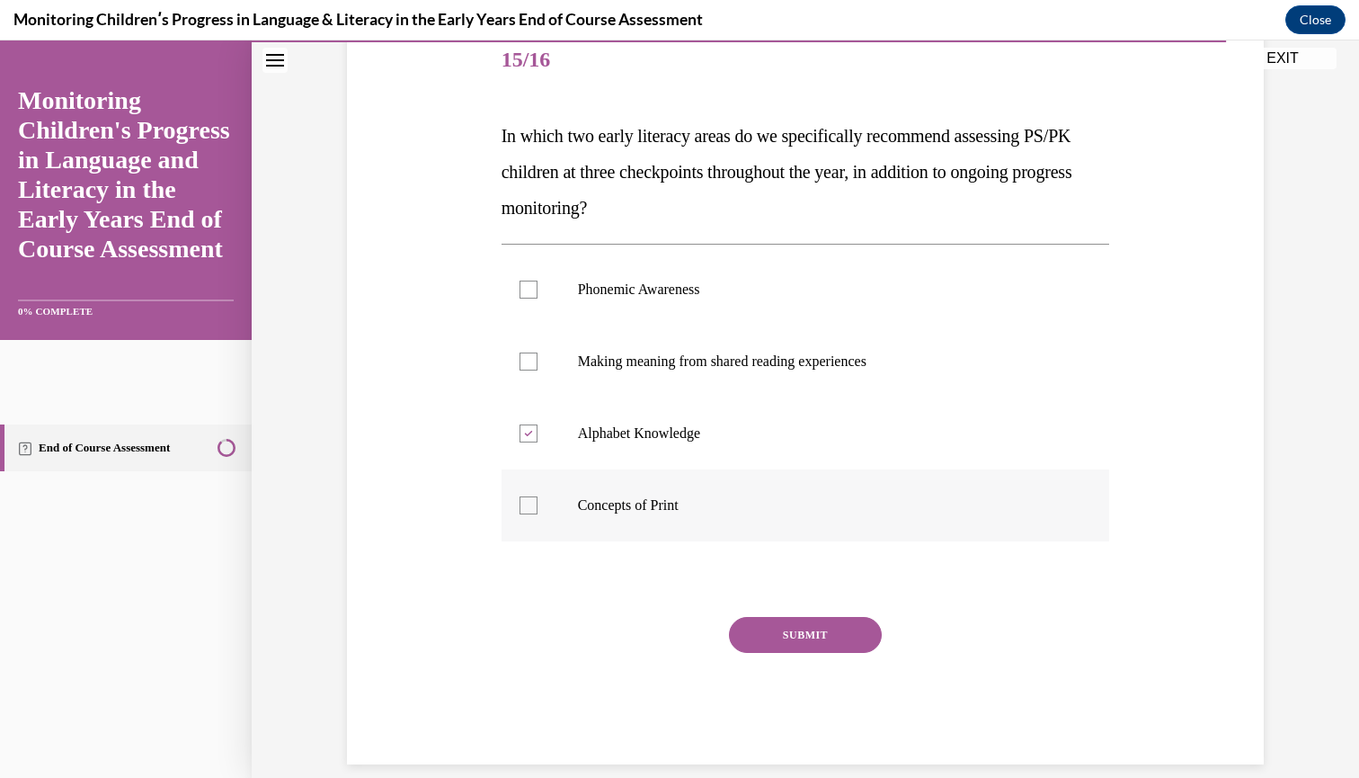
click at [530, 514] on input "Concepts of Print" at bounding box center [529, 505] width 18 height 18
checkbox input "true"
click at [762, 655] on div "SUBMIT" at bounding box center [806, 662] width 609 height 90
click at [814, 664] on div "SUBMIT" at bounding box center [806, 662] width 609 height 90
click at [813, 642] on button "SUBMIT" at bounding box center [805, 634] width 153 height 36
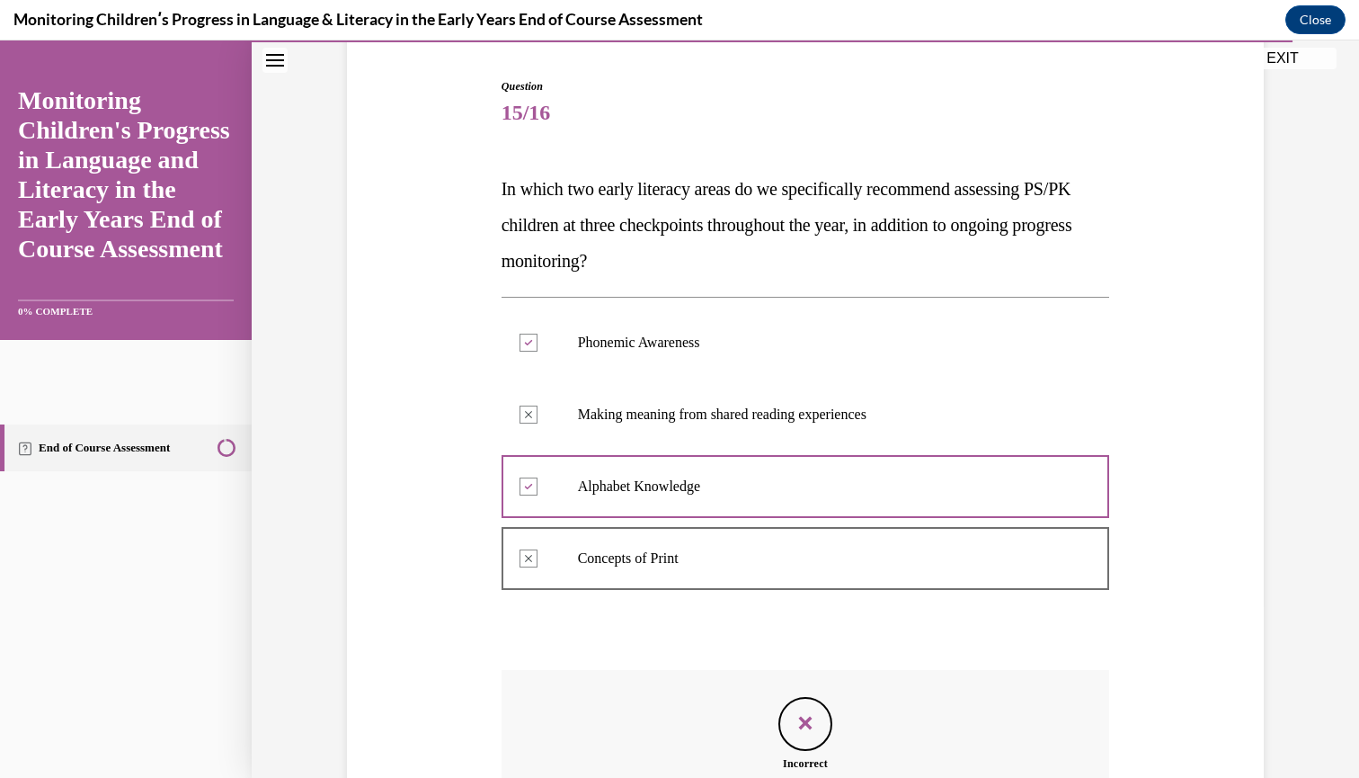
scroll to position [391, 0]
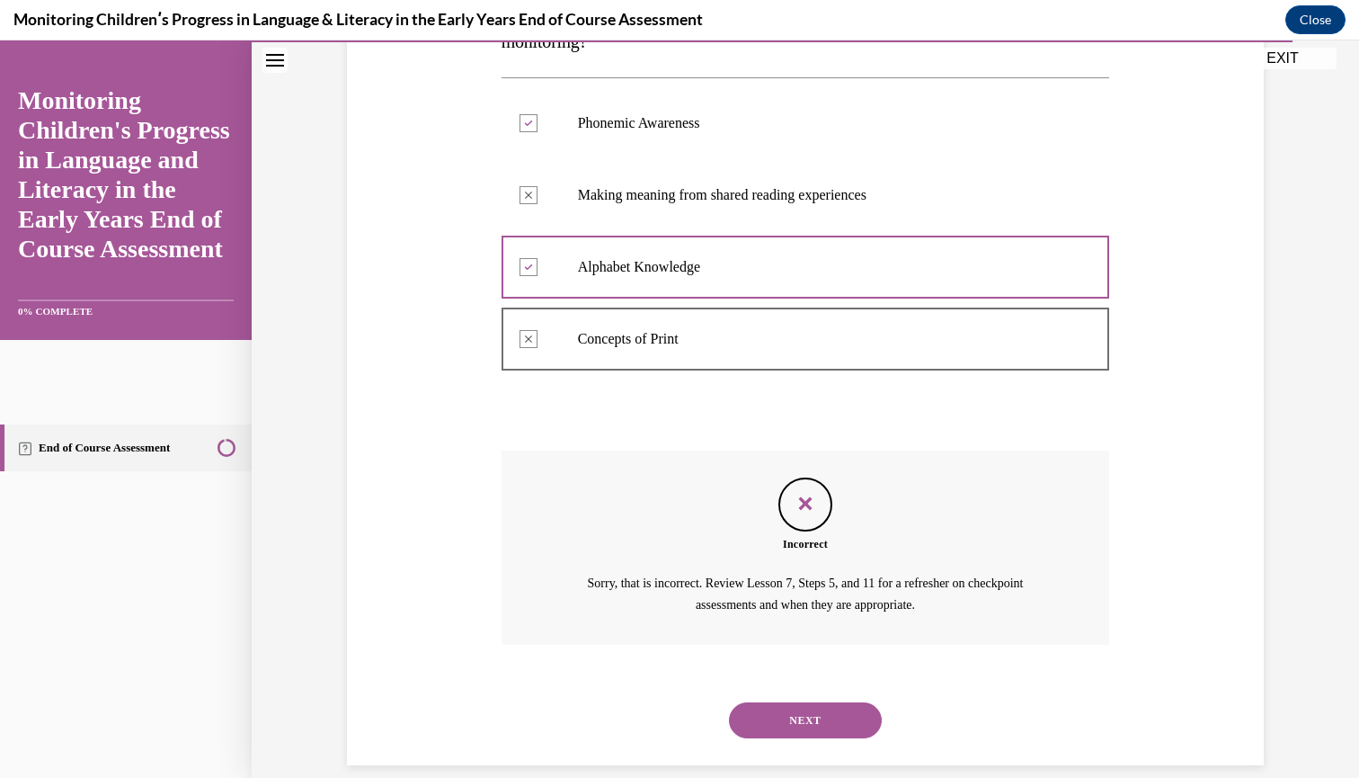
click at [801, 702] on button "NEXT" at bounding box center [805, 720] width 153 height 36
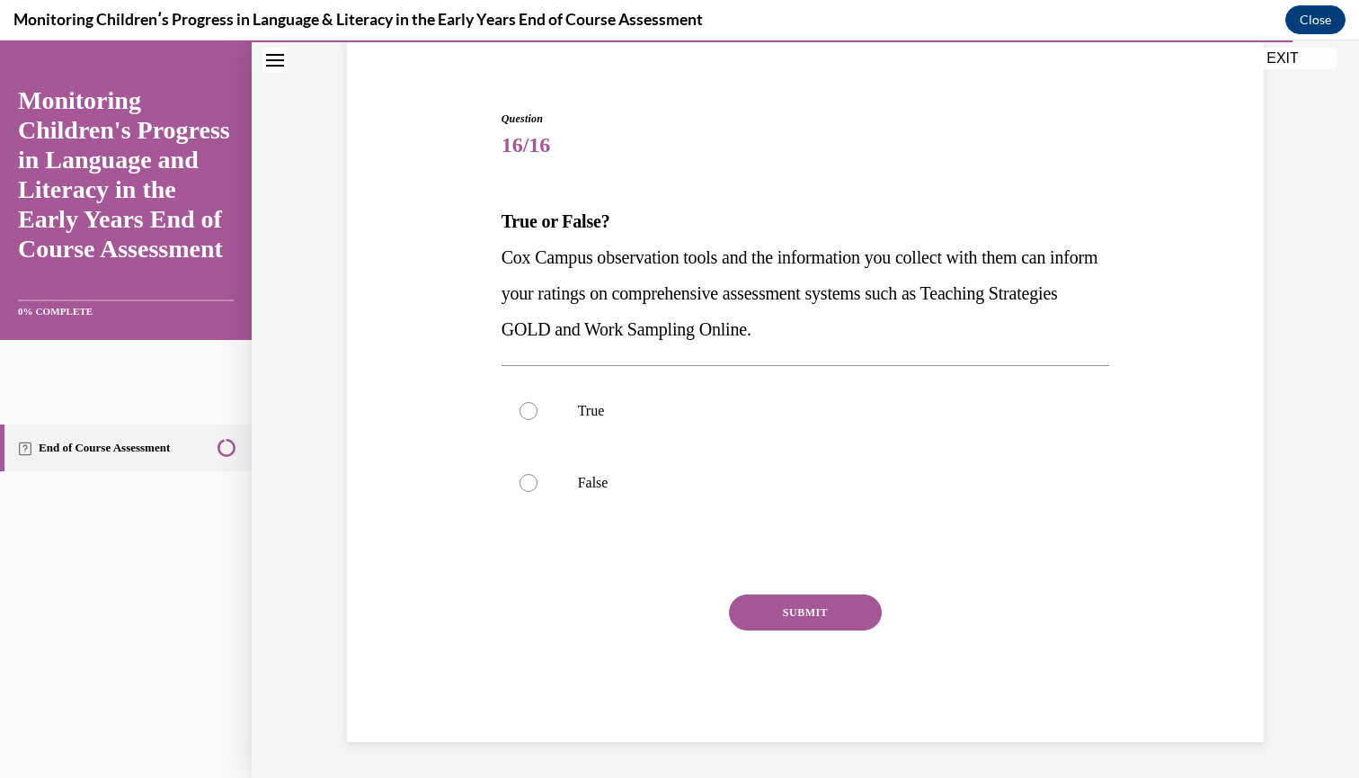
scroll to position [111, 0]
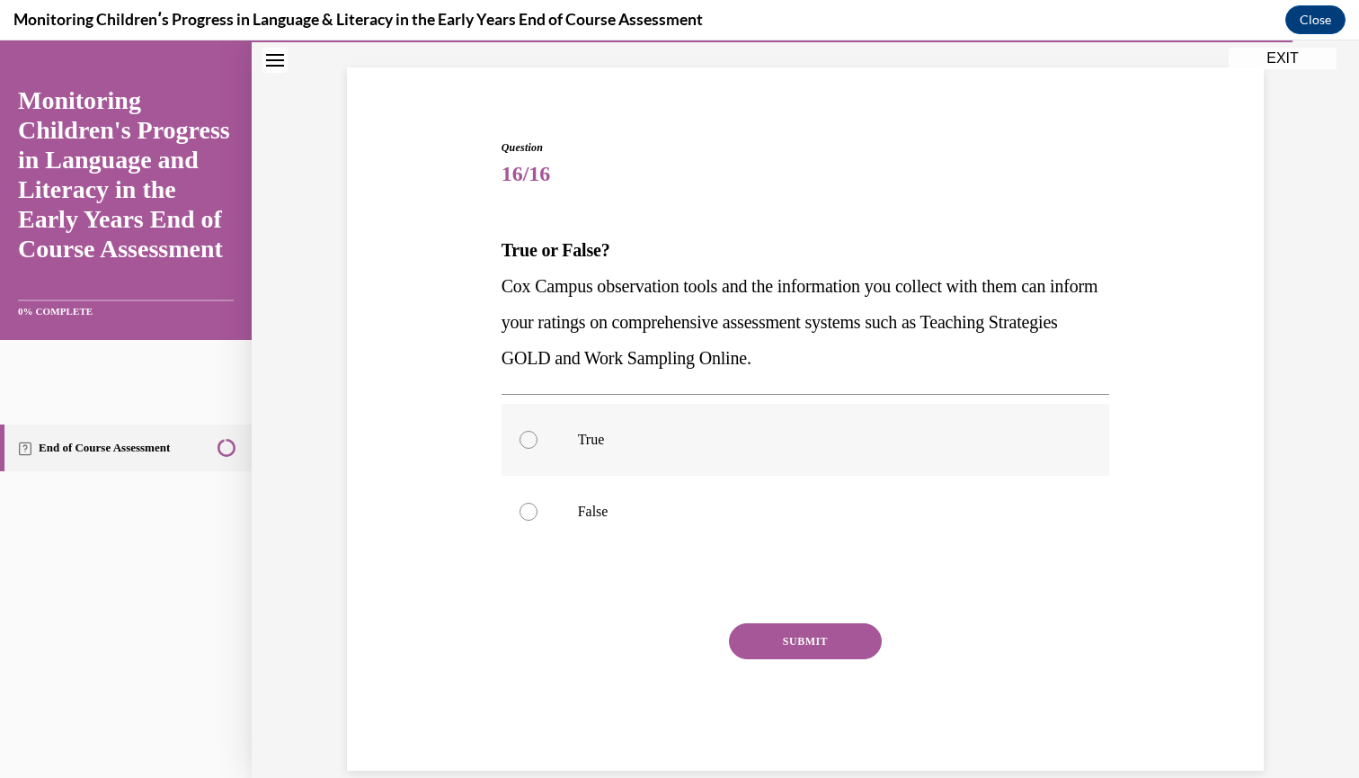
click at [519, 434] on label "True" at bounding box center [806, 440] width 609 height 72
click at [520, 434] on input "True" at bounding box center [529, 440] width 18 height 18
radio input "true"
click at [830, 655] on button "SUBMIT" at bounding box center [805, 641] width 153 height 36
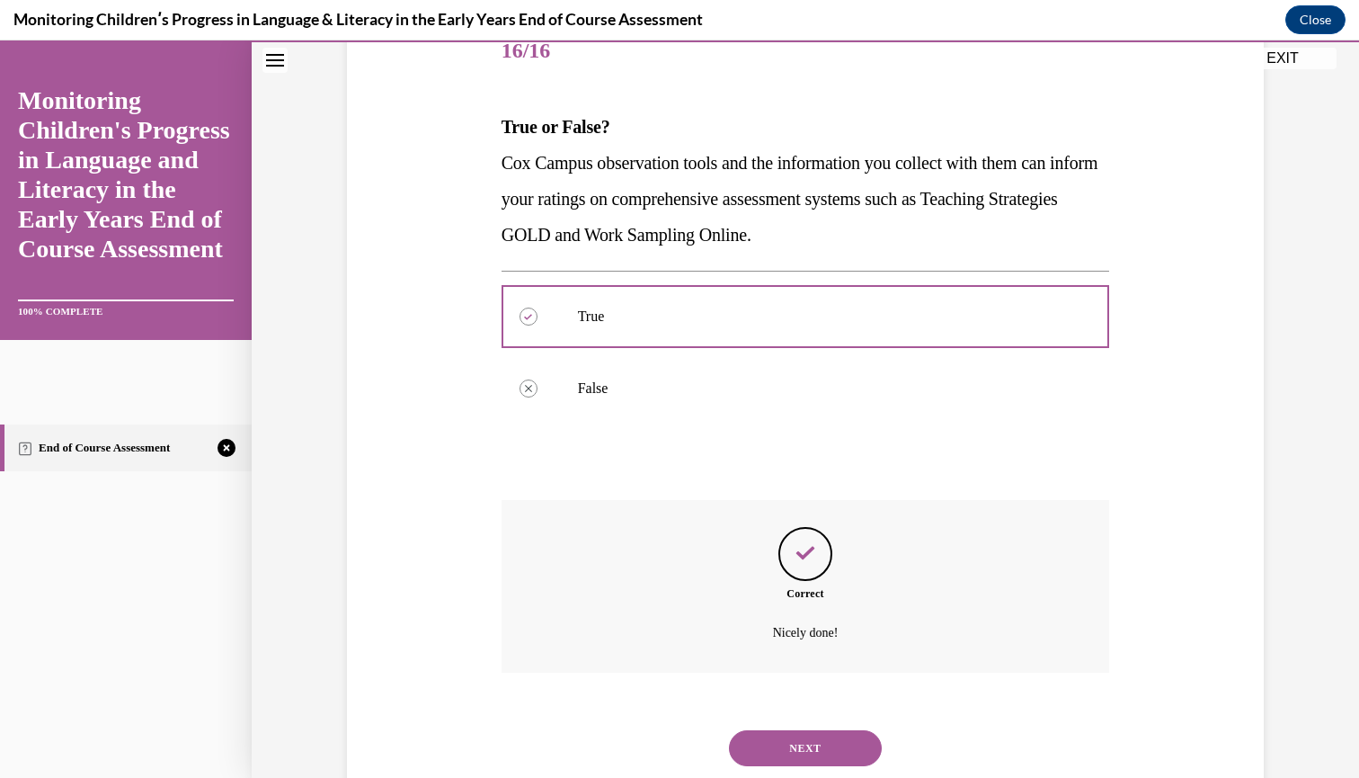
scroll to position [263, 0]
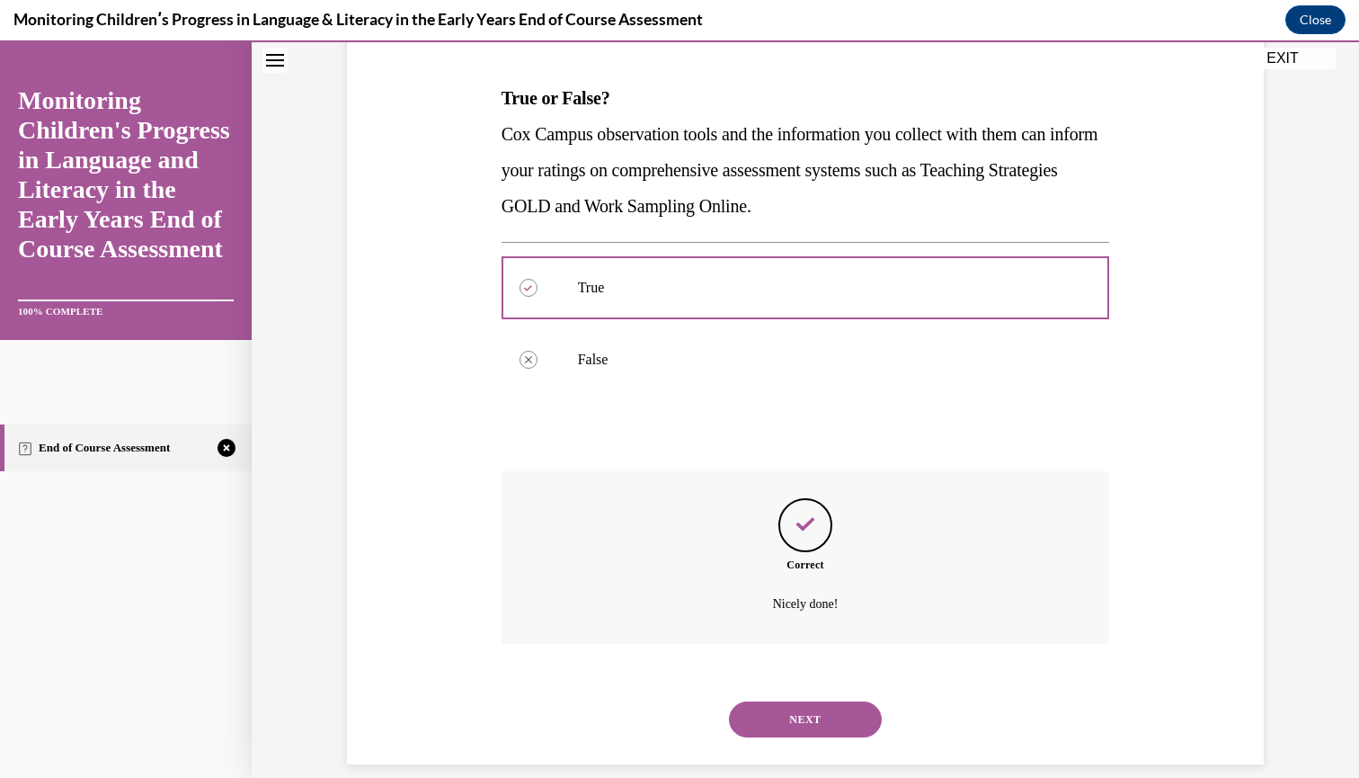
click at [830, 701] on button "NEXT" at bounding box center [805, 719] width 153 height 36
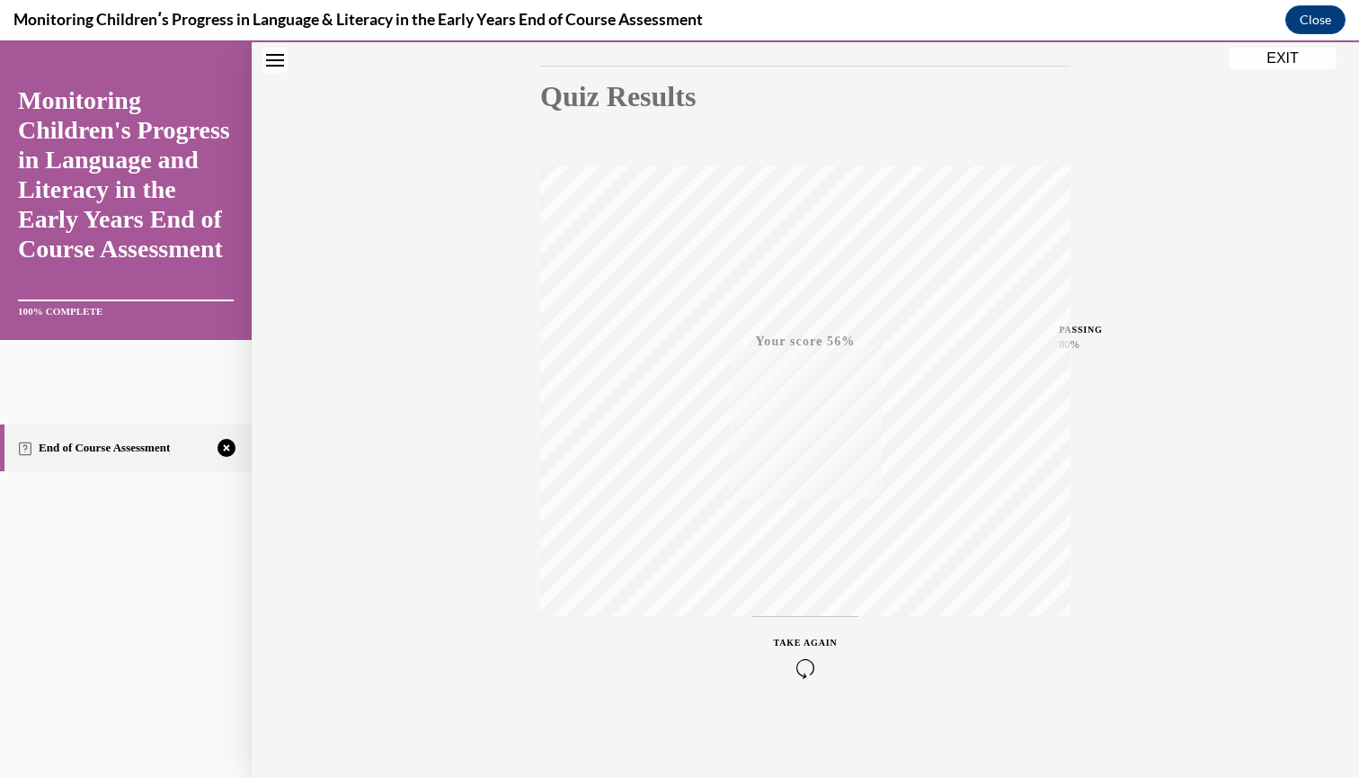
click at [803, 665] on icon "button" at bounding box center [806, 668] width 64 height 20
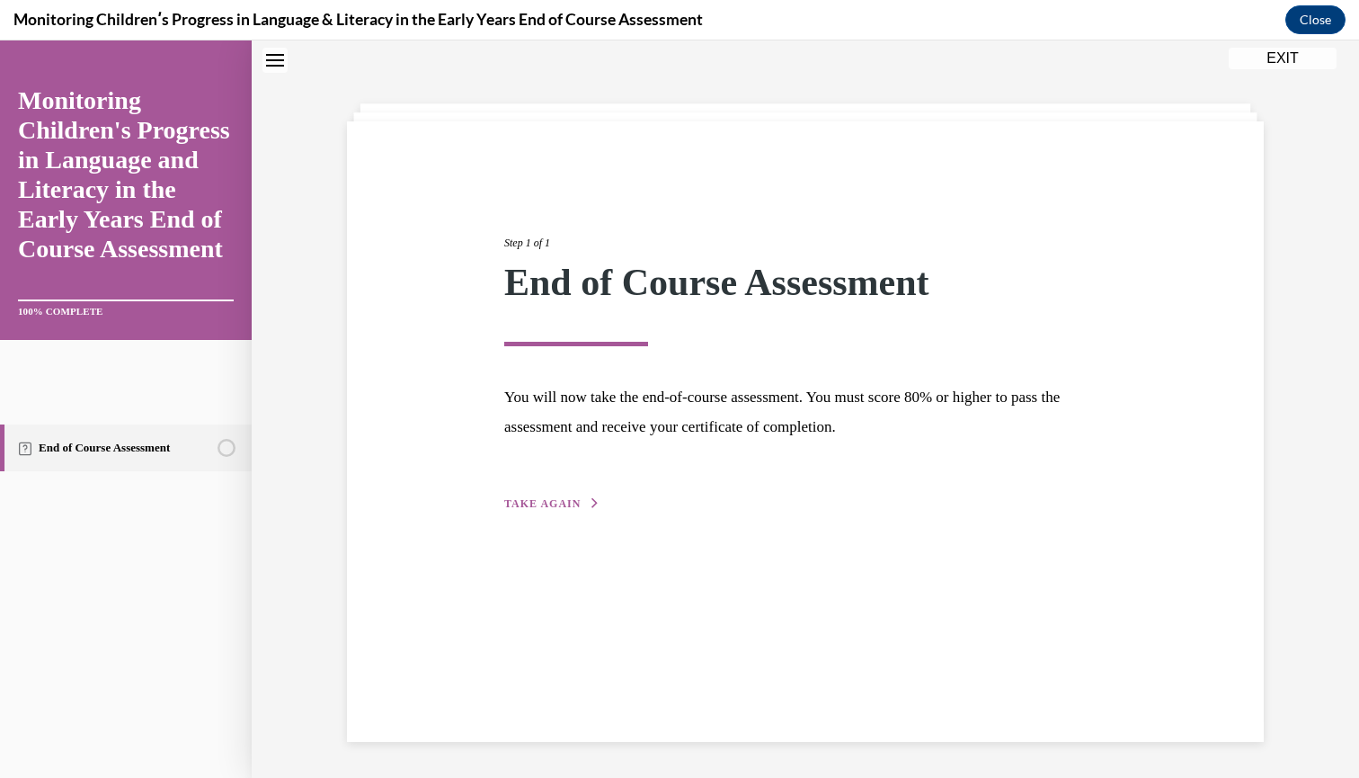
click at [558, 497] on span "TAKE AGAIN" at bounding box center [542, 503] width 76 height 13
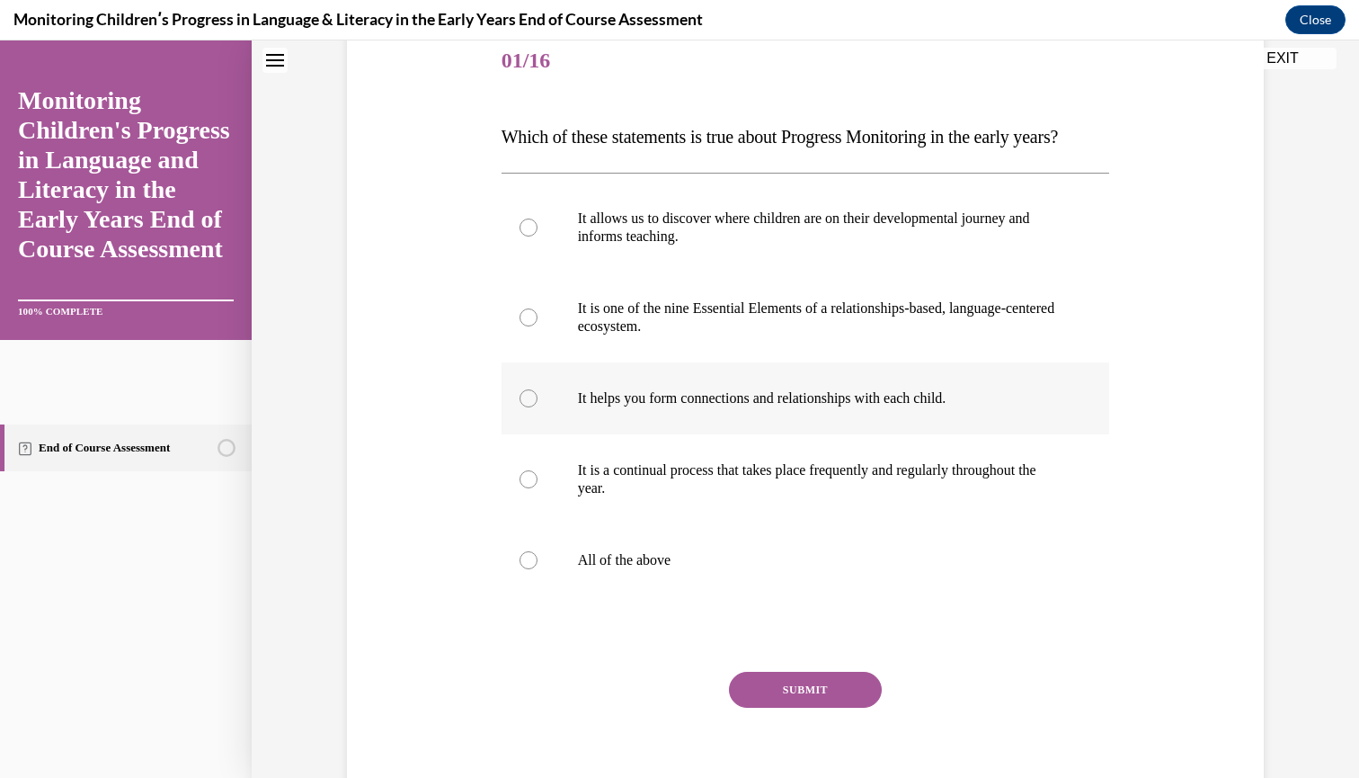
scroll to position [246, 0]
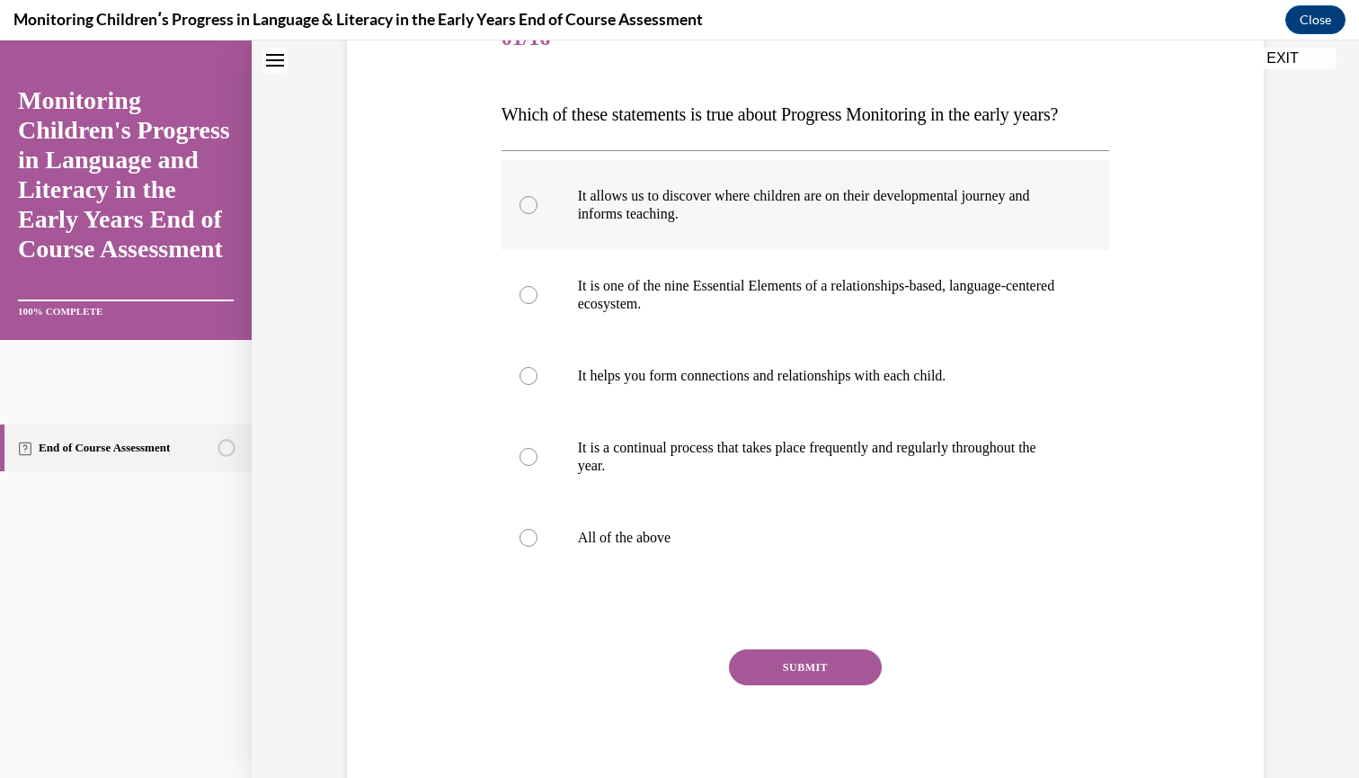
click at [531, 214] on div at bounding box center [529, 205] width 18 height 18
click at [531, 214] on input "It allows us to discover where children are on their developmental journey and …" at bounding box center [529, 205] width 18 height 18
radio input "true"
click at [537, 547] on div at bounding box center [529, 538] width 18 height 18
click at [537, 547] on input "All of the above" at bounding box center [529, 538] width 18 height 18
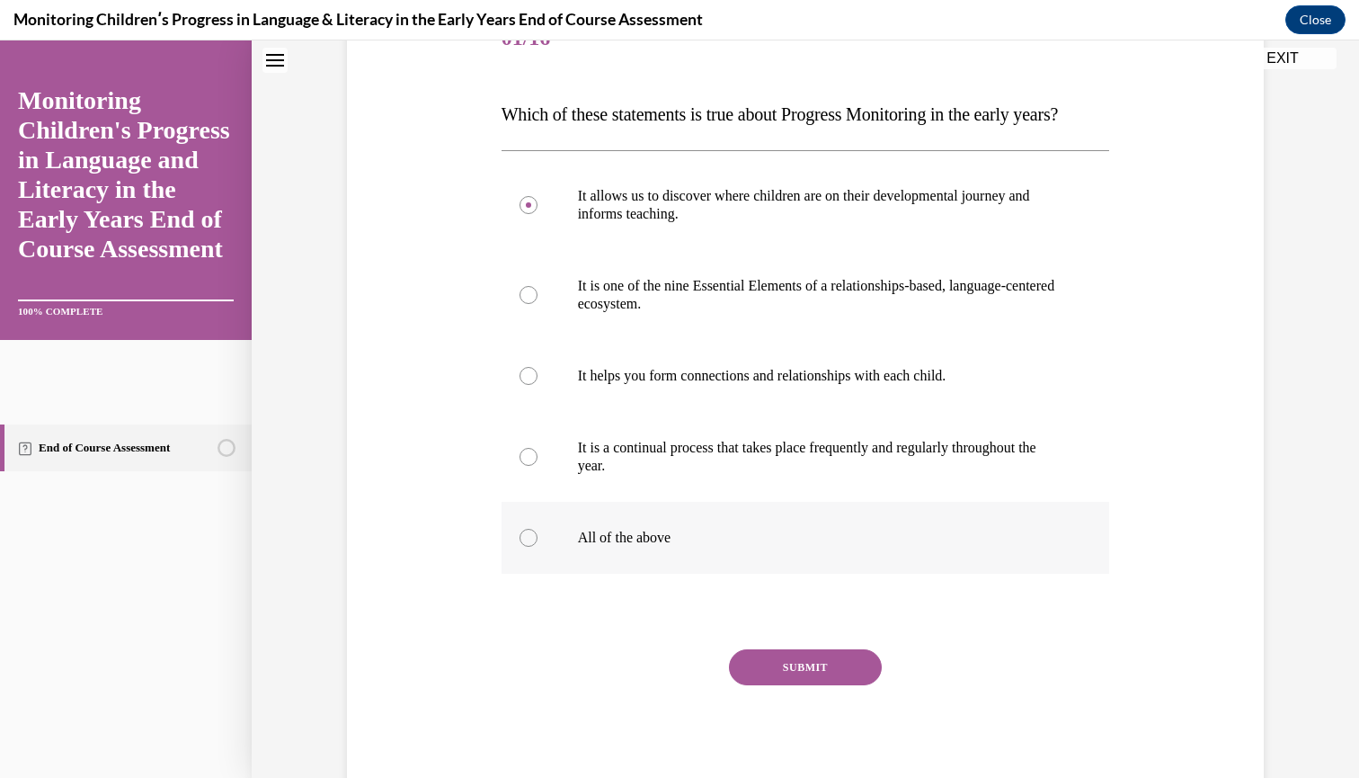
radio input "true"
click at [762, 685] on button "SUBMIT" at bounding box center [805, 667] width 153 height 36
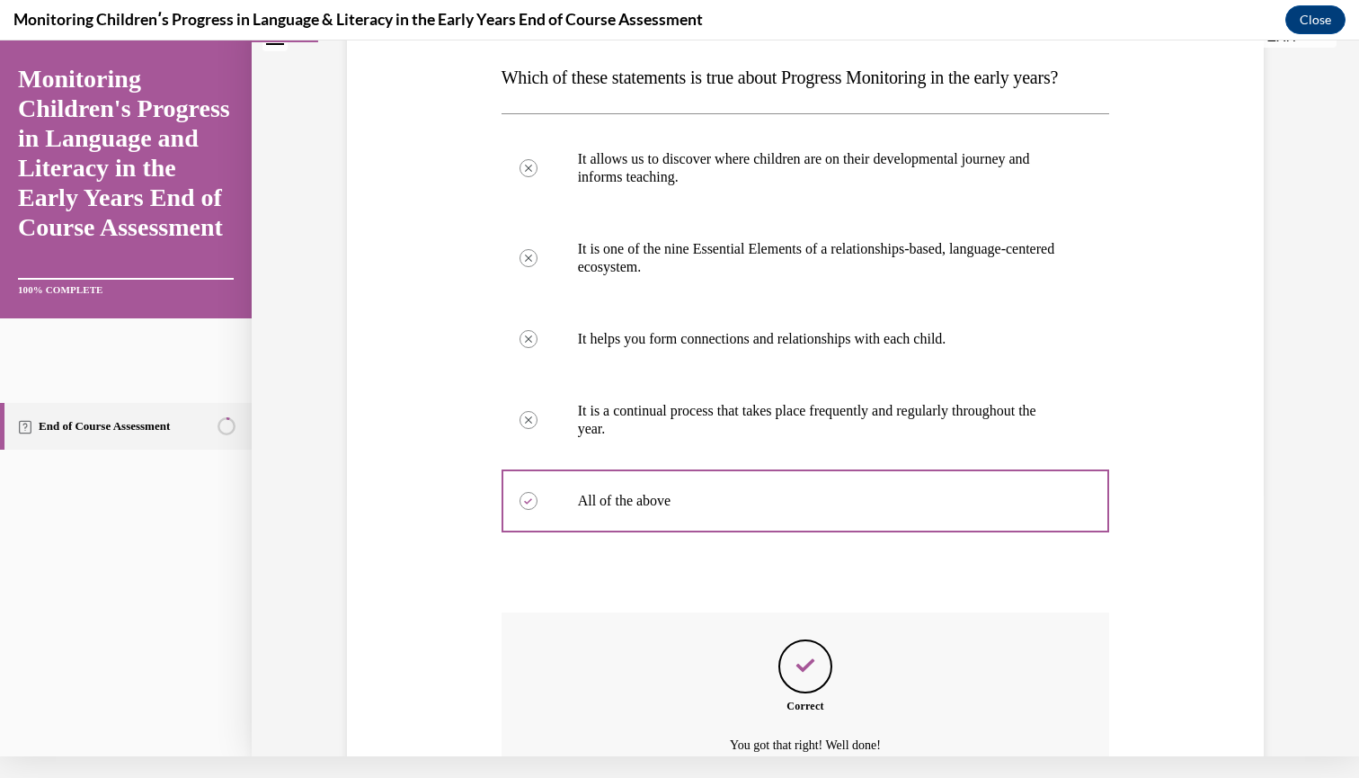
scroll to position [460, 0]
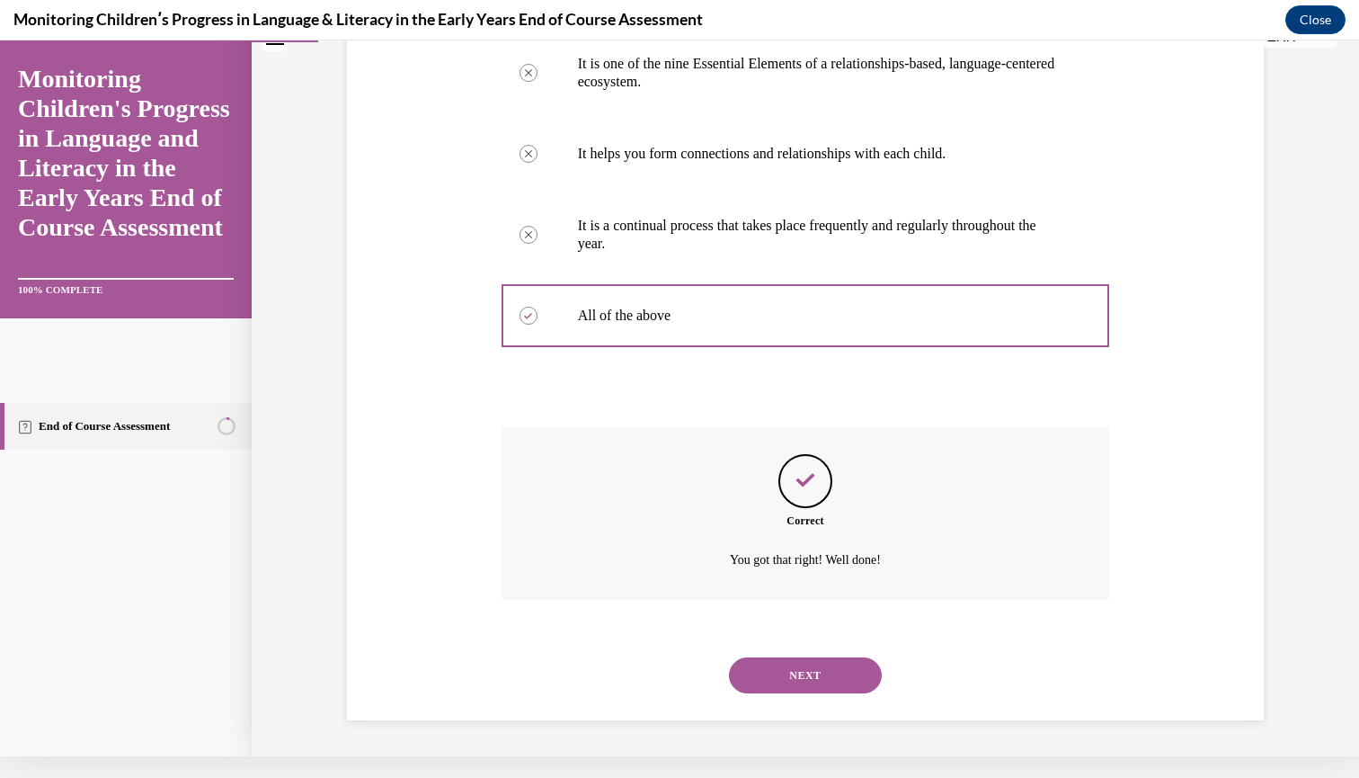
click at [789, 682] on button "NEXT" at bounding box center [805, 675] width 153 height 36
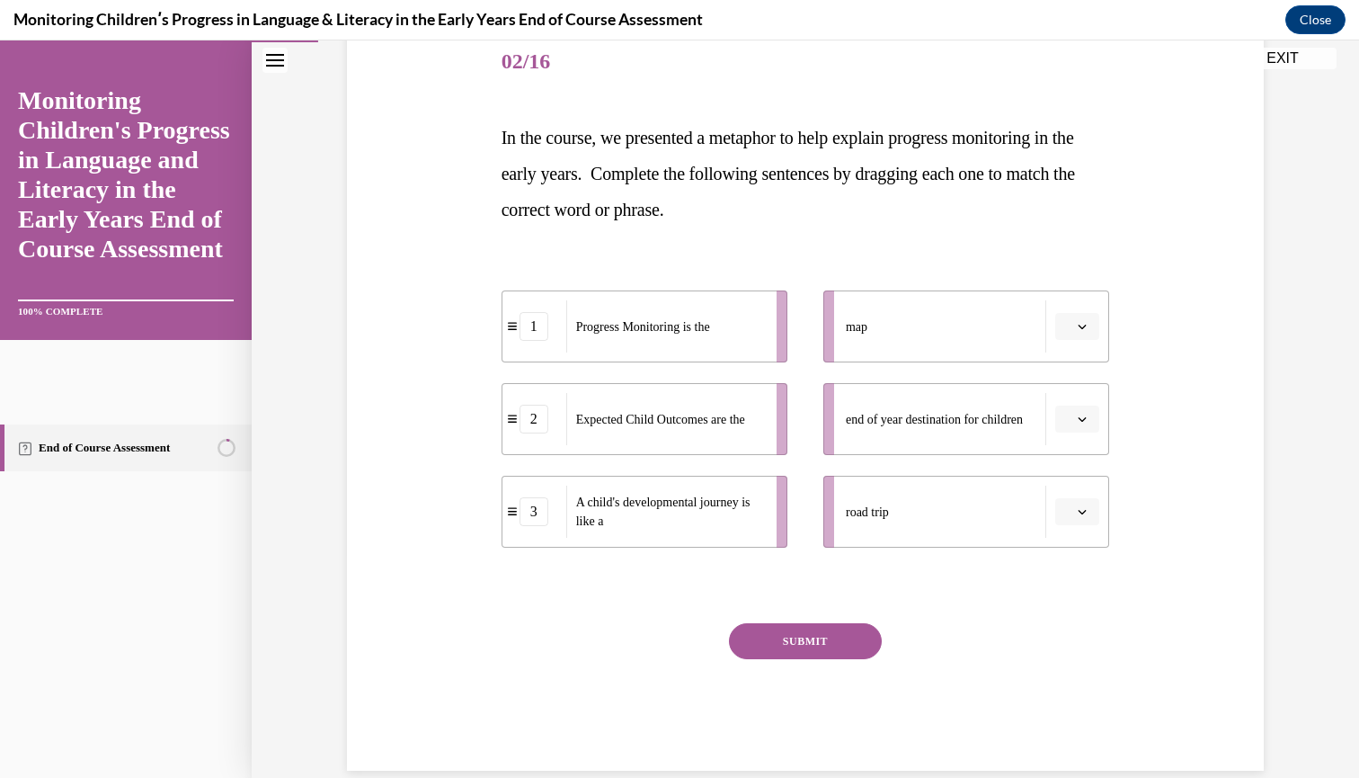
click at [1082, 442] on li "end of year destination for children" at bounding box center [967, 419] width 286 height 72
click at [1079, 439] on li "end of year destination for children" at bounding box center [967, 419] width 286 height 72
click at [1083, 343] on li "map" at bounding box center [967, 326] width 286 height 72
click at [1083, 352] on li "map" at bounding box center [967, 326] width 286 height 72
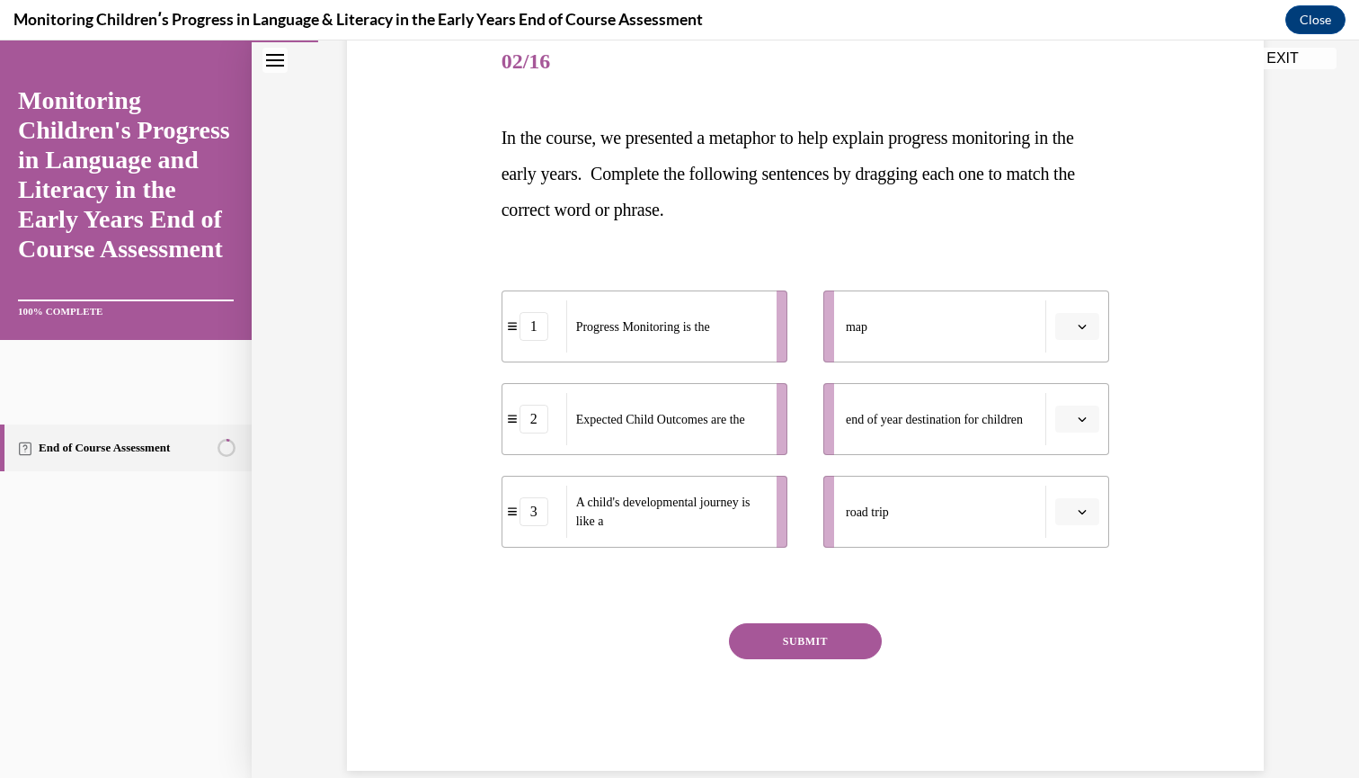
click at [1083, 352] on li "map" at bounding box center [967, 326] width 286 height 72
click at [1073, 329] on span "Please select an option" at bounding box center [1069, 326] width 6 height 18
click at [1079, 405] on div "1" at bounding box center [1075, 403] width 45 height 36
click at [1080, 449] on li "end of year destination for children" at bounding box center [967, 419] width 286 height 72
click at [1079, 440] on li "end of year destination for children" at bounding box center [967, 419] width 286 height 72
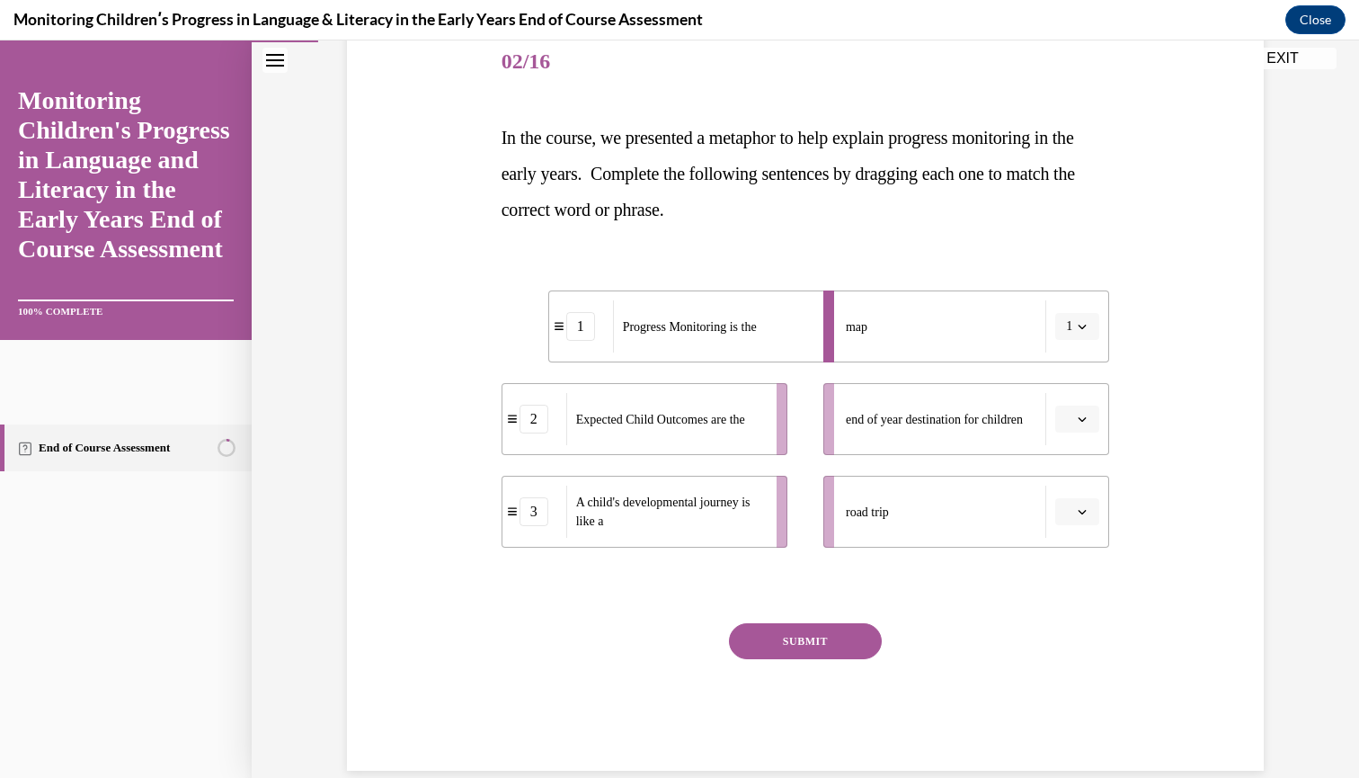
click at [1084, 439] on li "end of year destination for children" at bounding box center [967, 419] width 286 height 72
click at [1083, 439] on li "end of year destination for children" at bounding box center [967, 419] width 286 height 72
click at [1083, 452] on li "end of year destination for children" at bounding box center [967, 419] width 286 height 72
click at [1083, 432] on button "button" at bounding box center [1078, 419] width 44 height 27
click at [1078, 528] on div "2" at bounding box center [1075, 531] width 45 height 36
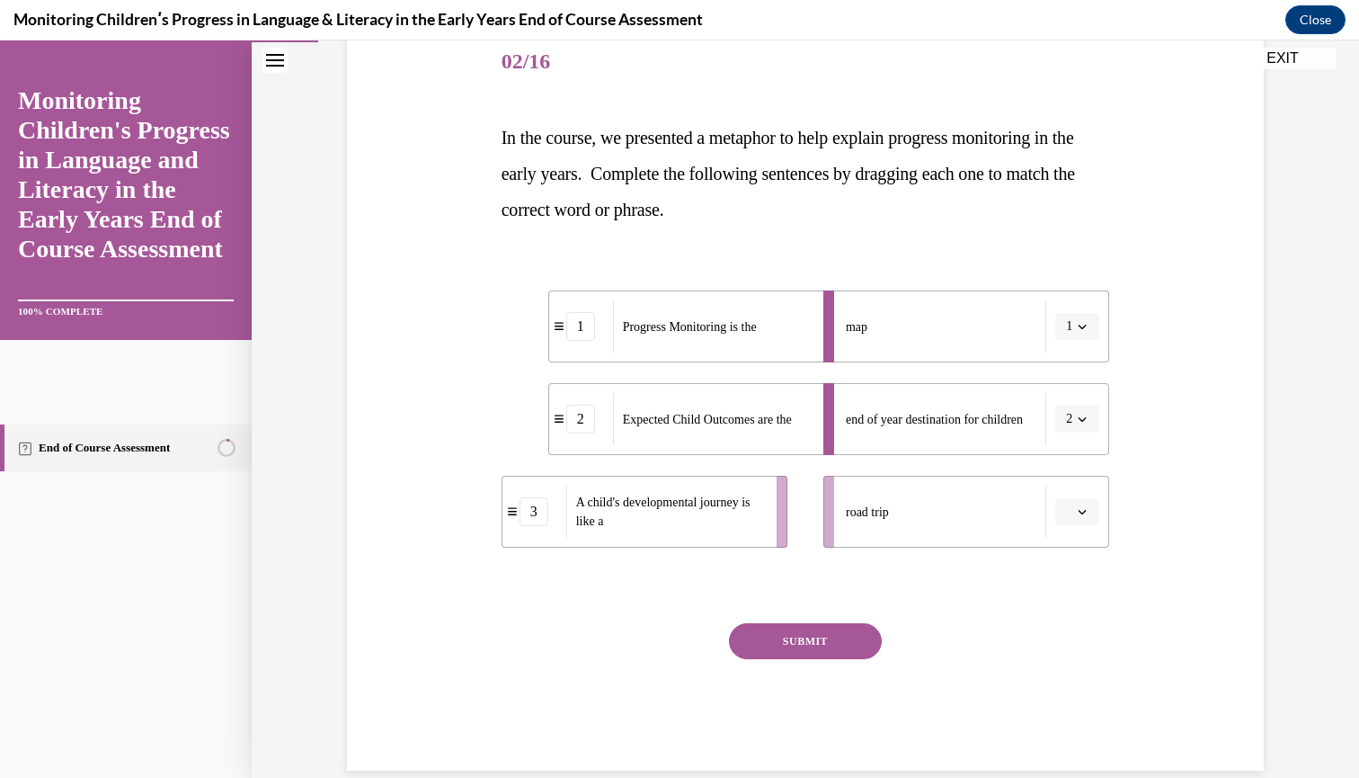
click at [1080, 539] on li "road trip" at bounding box center [967, 512] width 286 height 72
click at [1081, 529] on li "road trip" at bounding box center [967, 512] width 286 height 72
click at [1081, 533] on li "road trip" at bounding box center [967, 512] width 286 height 72
click at [1088, 535] on li "road trip" at bounding box center [967, 512] width 286 height 72
click at [1087, 535] on li "road trip" at bounding box center [967, 512] width 286 height 72
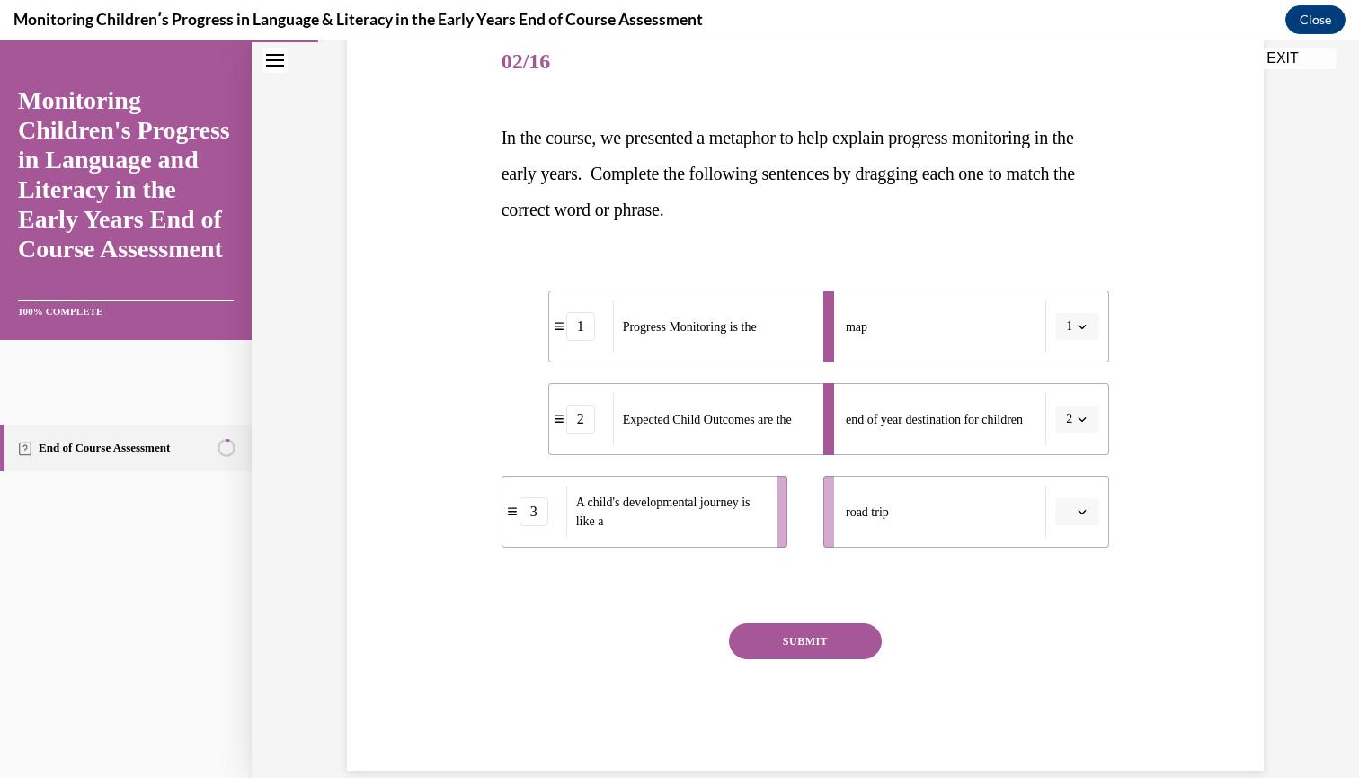
click at [1076, 535] on li "road trip" at bounding box center [967, 512] width 286 height 72
click at [1082, 534] on li "road trip" at bounding box center [967, 512] width 286 height 72
click at [1085, 536] on li "road trip" at bounding box center [967, 512] width 286 height 72
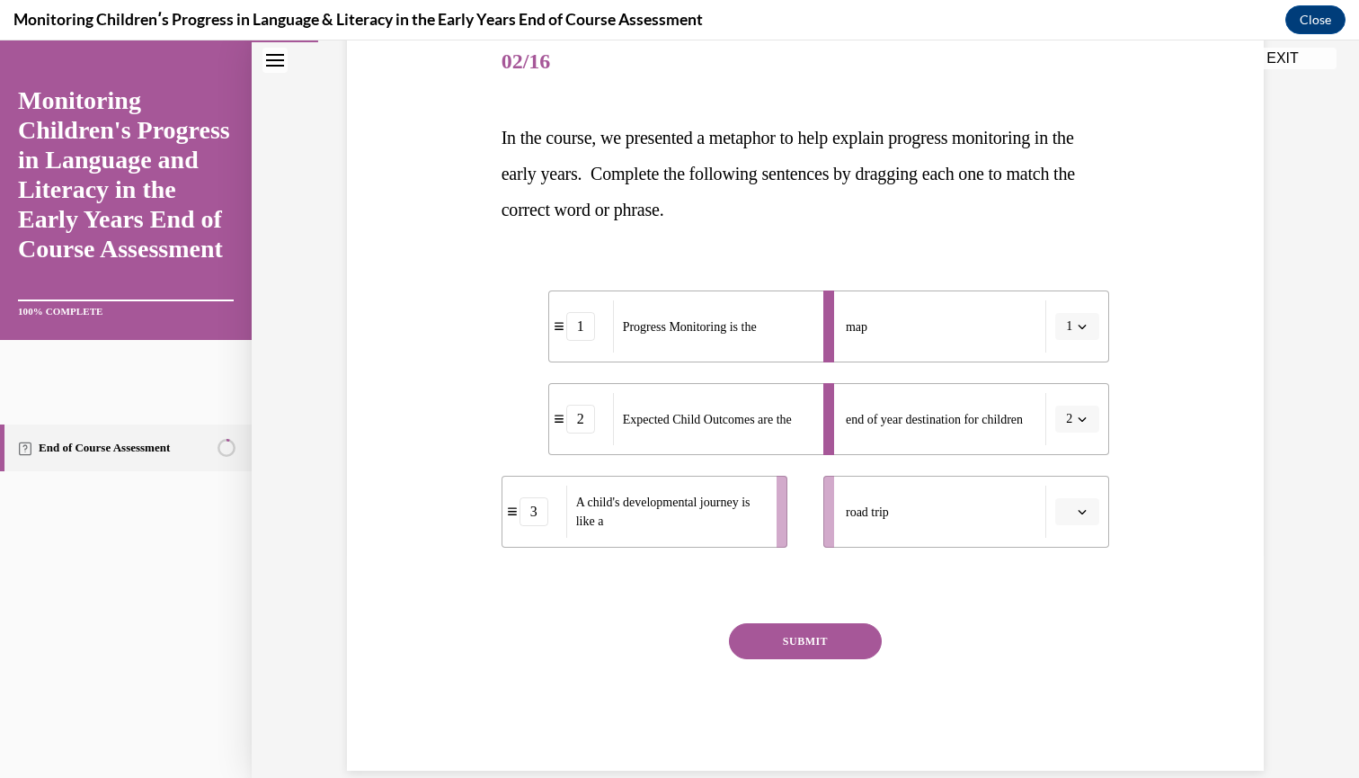
click at [1083, 536] on li "road trip" at bounding box center [967, 512] width 286 height 72
click at [1069, 536] on li "road trip" at bounding box center [967, 512] width 286 height 72
click at [1083, 507] on icon "button" at bounding box center [1082, 511] width 9 height 9
click at [1074, 653] on span "3" at bounding box center [1070, 660] width 6 height 14
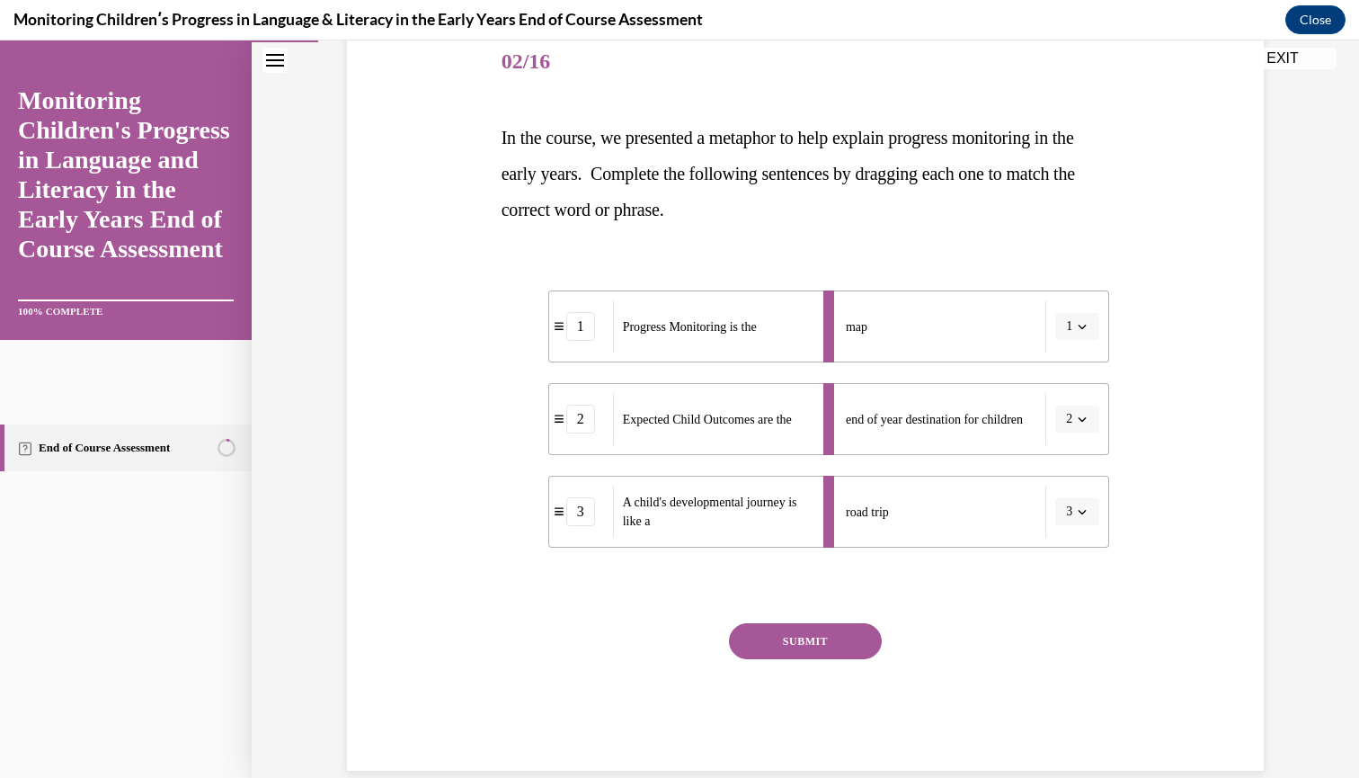
click at [844, 666] on div "SUBMIT" at bounding box center [806, 668] width 609 height 90
click at [800, 661] on div "SUBMIT" at bounding box center [806, 668] width 609 height 90
click at [799, 646] on button "SUBMIT" at bounding box center [805, 641] width 153 height 36
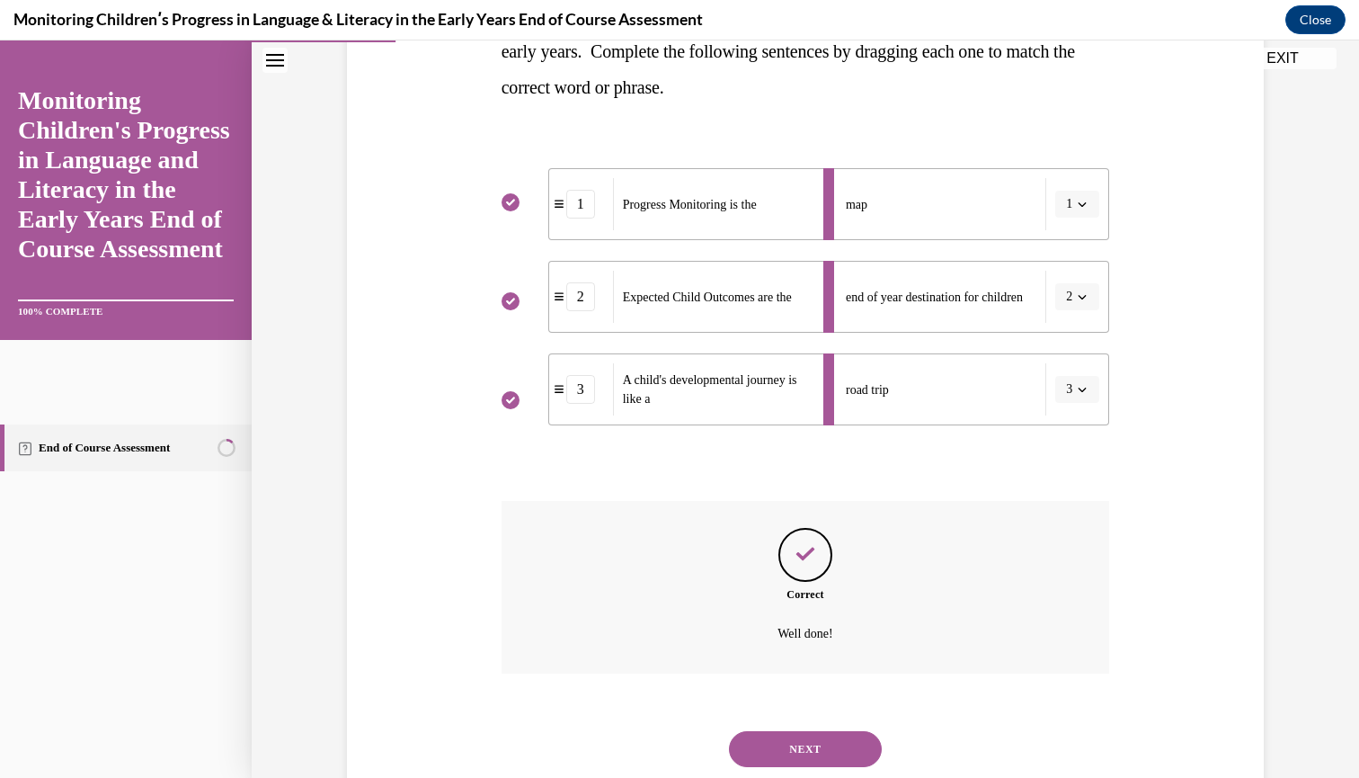
scroll to position [375, 0]
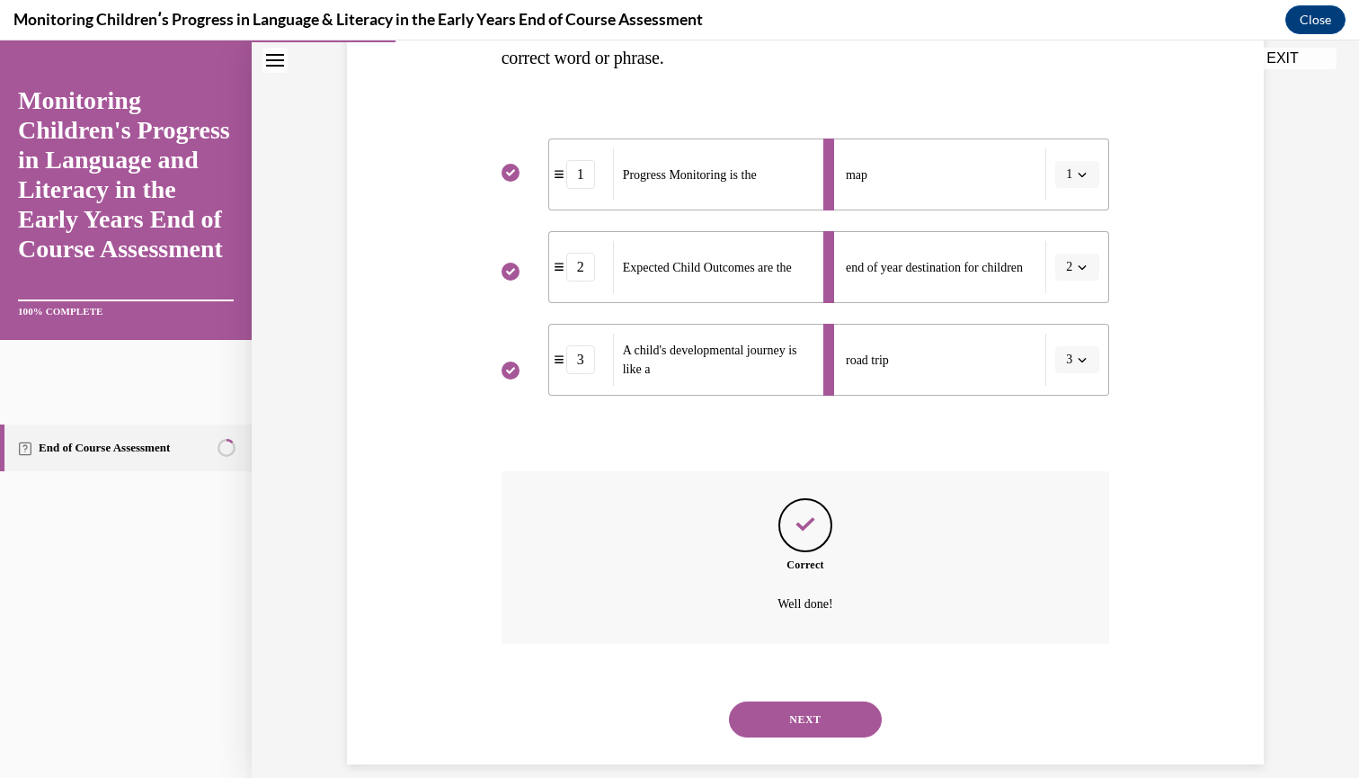
click at [798, 701] on button "NEXT" at bounding box center [805, 719] width 153 height 36
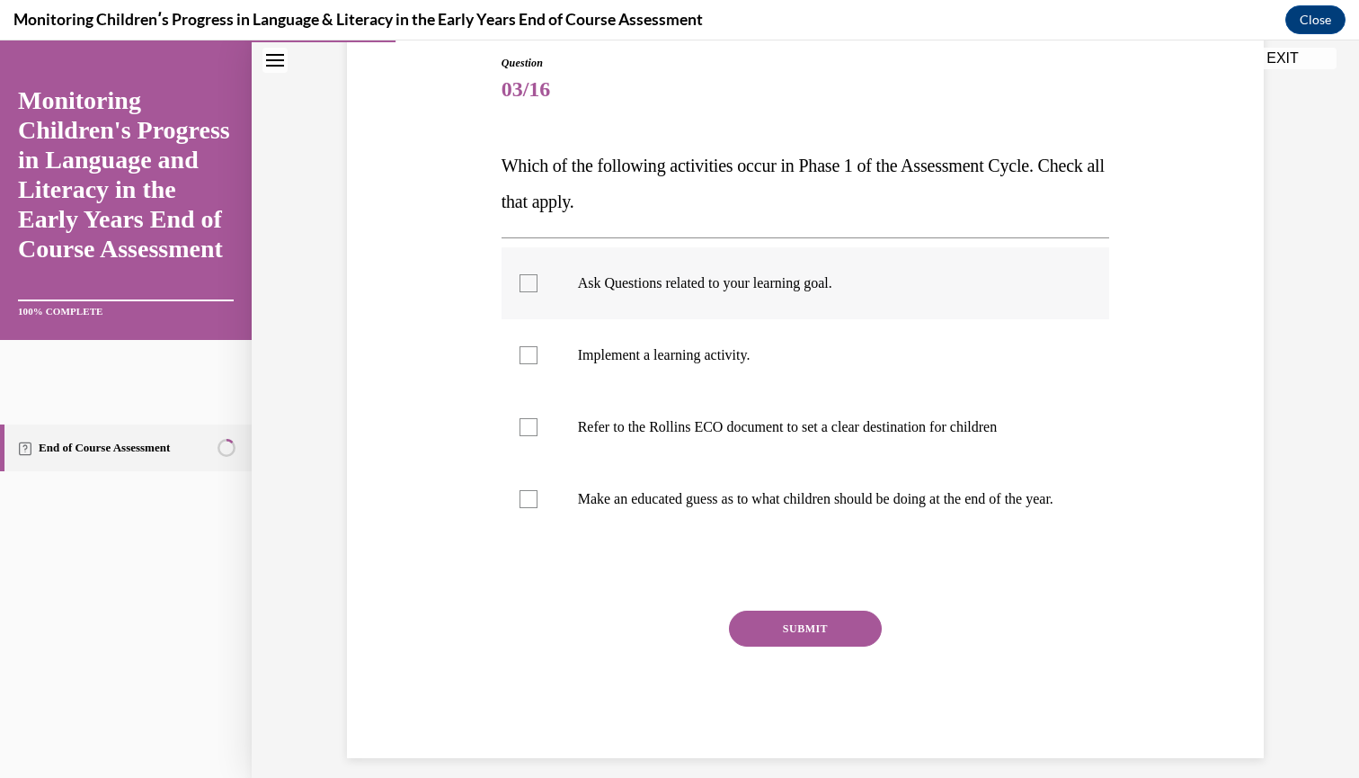
click at [527, 286] on div at bounding box center [529, 283] width 18 height 18
click at [527, 286] on input "Ask Questions related to your learning goal." at bounding box center [529, 283] width 18 height 18
checkbox input "true"
click at [530, 343] on label "Implement a learning activity." at bounding box center [806, 355] width 609 height 72
click at [530, 346] on input "Implement a learning activity." at bounding box center [529, 355] width 18 height 18
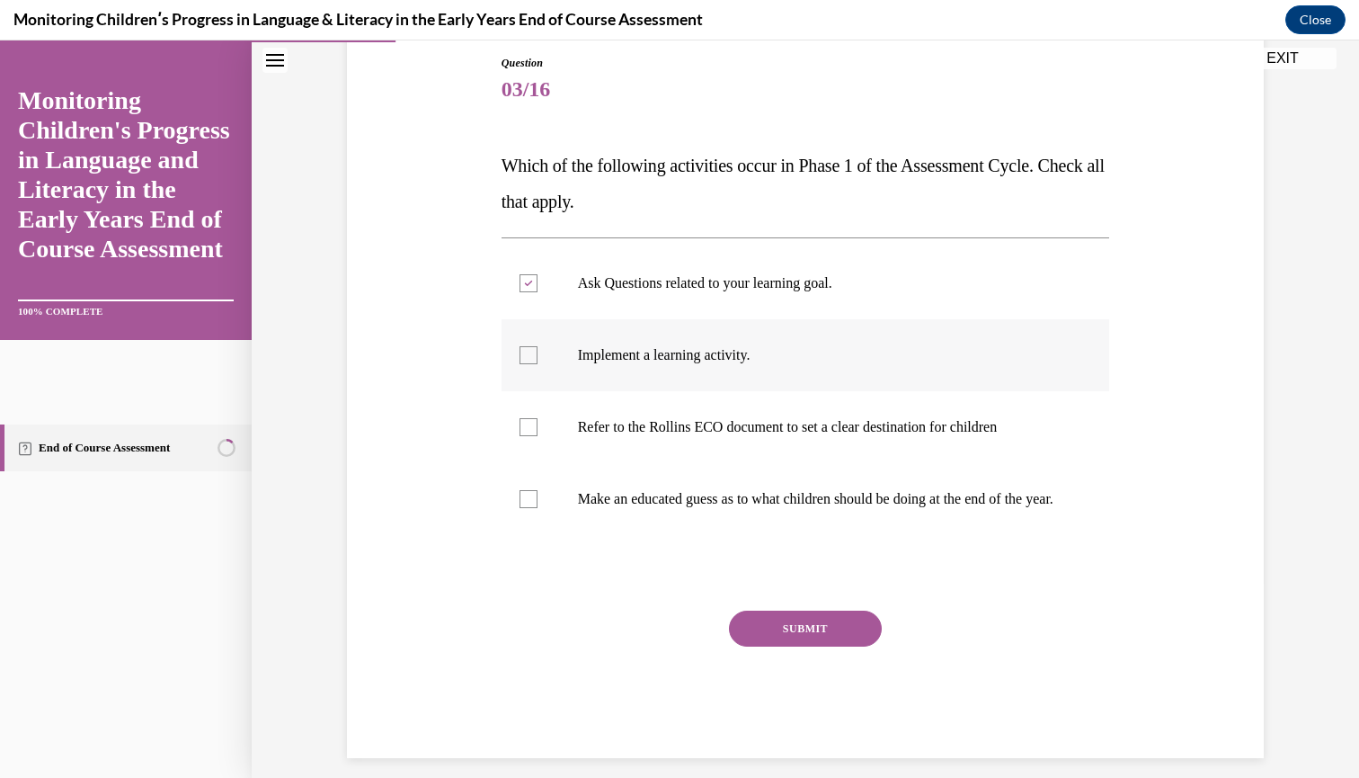
checkbox input "true"
click at [531, 419] on div at bounding box center [529, 427] width 18 height 18
click at [531, 419] on input "Refer to the Rollins ECO document to set a clear destination for children" at bounding box center [529, 427] width 18 height 18
checkbox input "true"
click at [527, 508] on div at bounding box center [529, 499] width 18 height 18
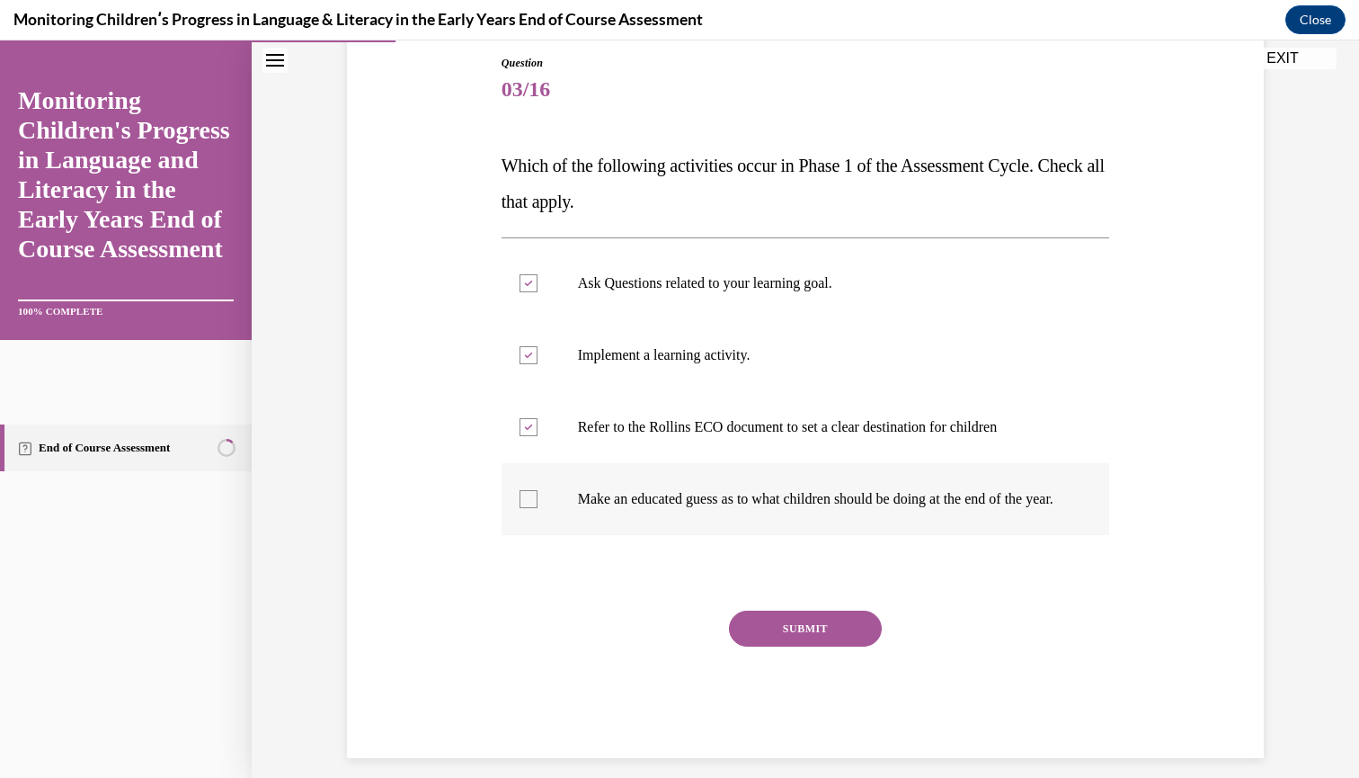
click at [527, 508] on input "Make an educated guess as to what children should be doing at the end of the ye…" at bounding box center [529, 499] width 18 height 18
checkbox input "true"
click at [758, 646] on button "SUBMIT" at bounding box center [805, 629] width 153 height 36
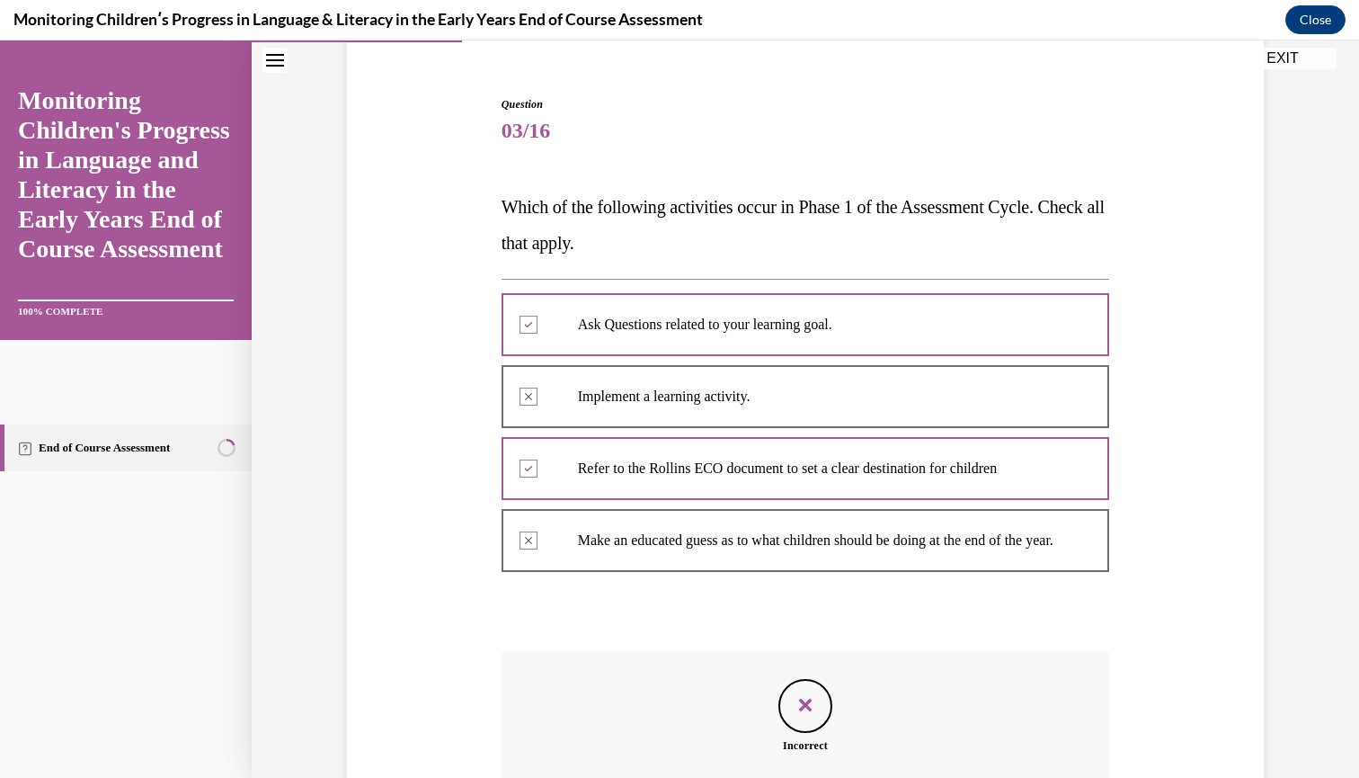
scroll to position [373, 0]
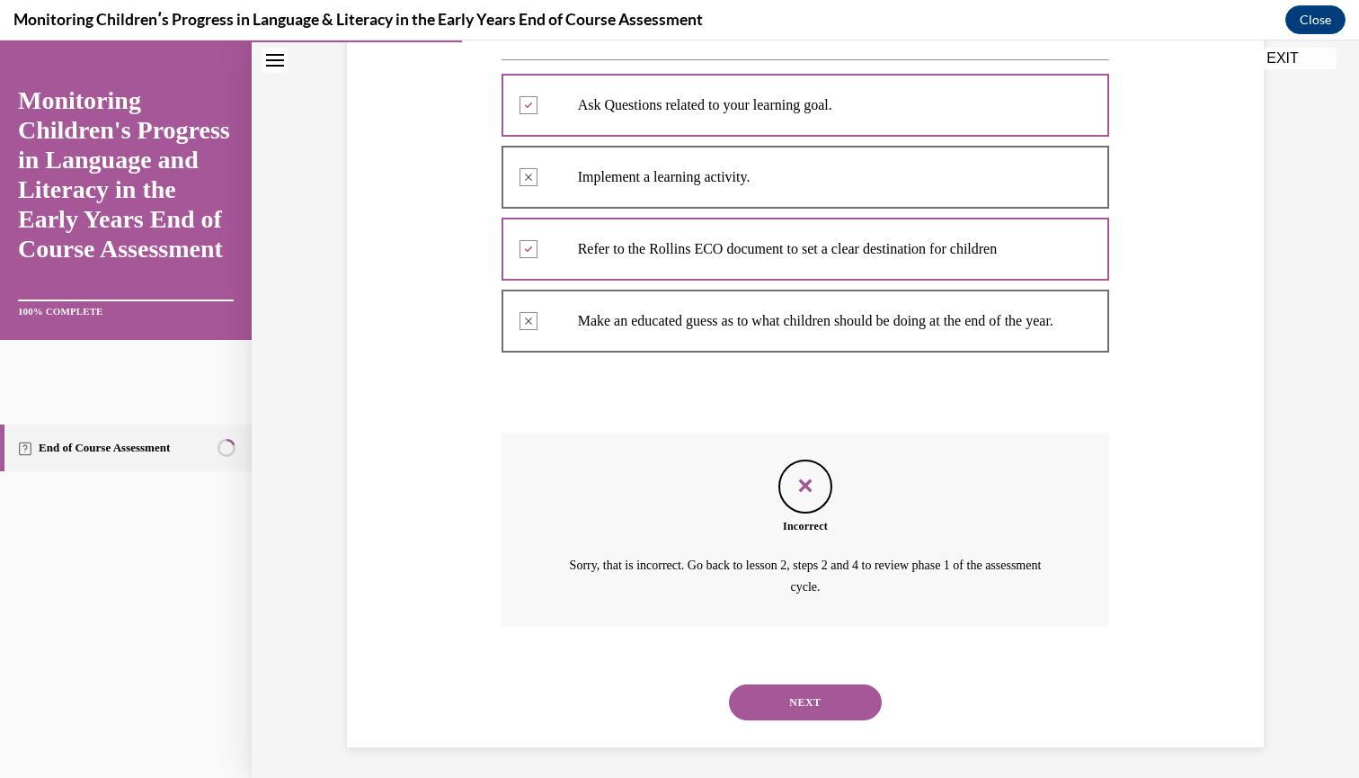
click at [823, 691] on button "NEXT" at bounding box center [805, 702] width 153 height 36
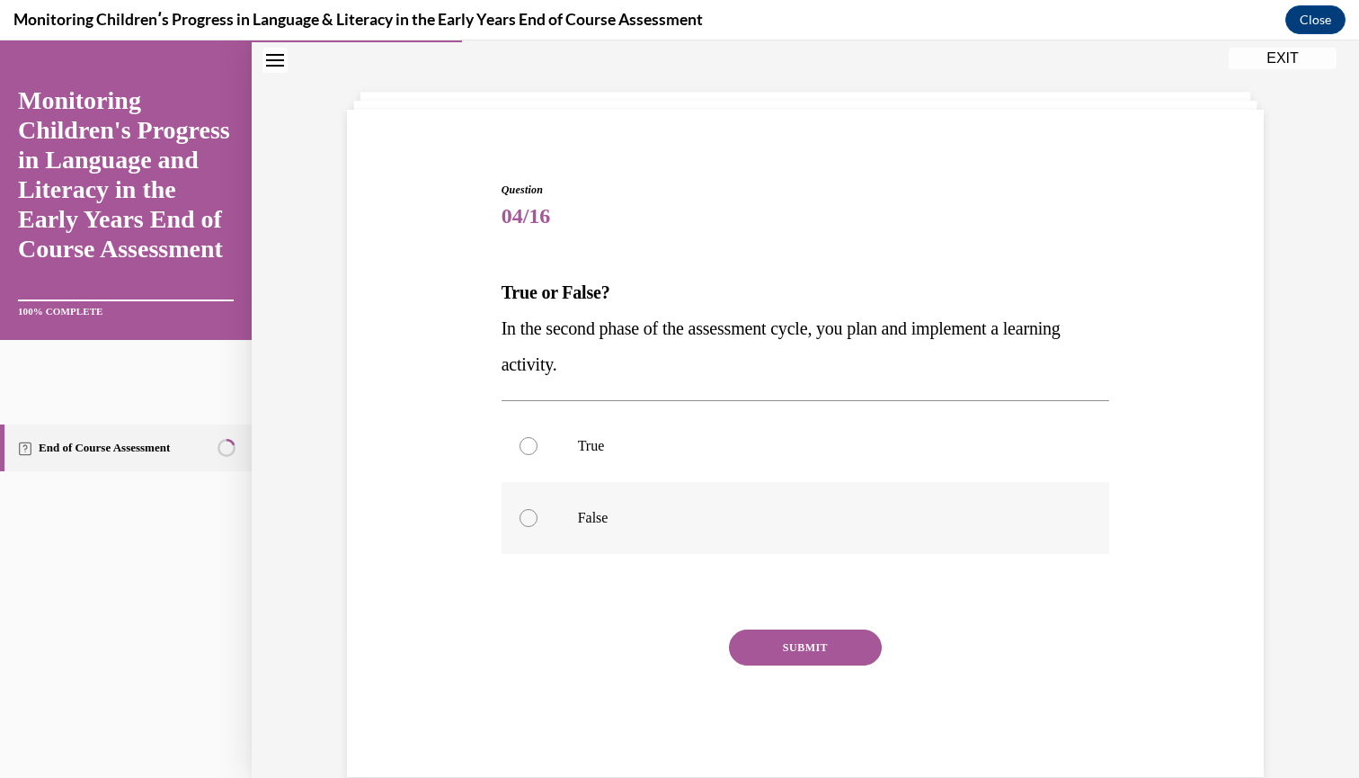
click at [528, 513] on div at bounding box center [529, 518] width 18 height 18
click at [528, 513] on input "False" at bounding box center [529, 518] width 18 height 18
radio input "true"
click at [782, 646] on button "SUBMIT" at bounding box center [805, 647] width 153 height 36
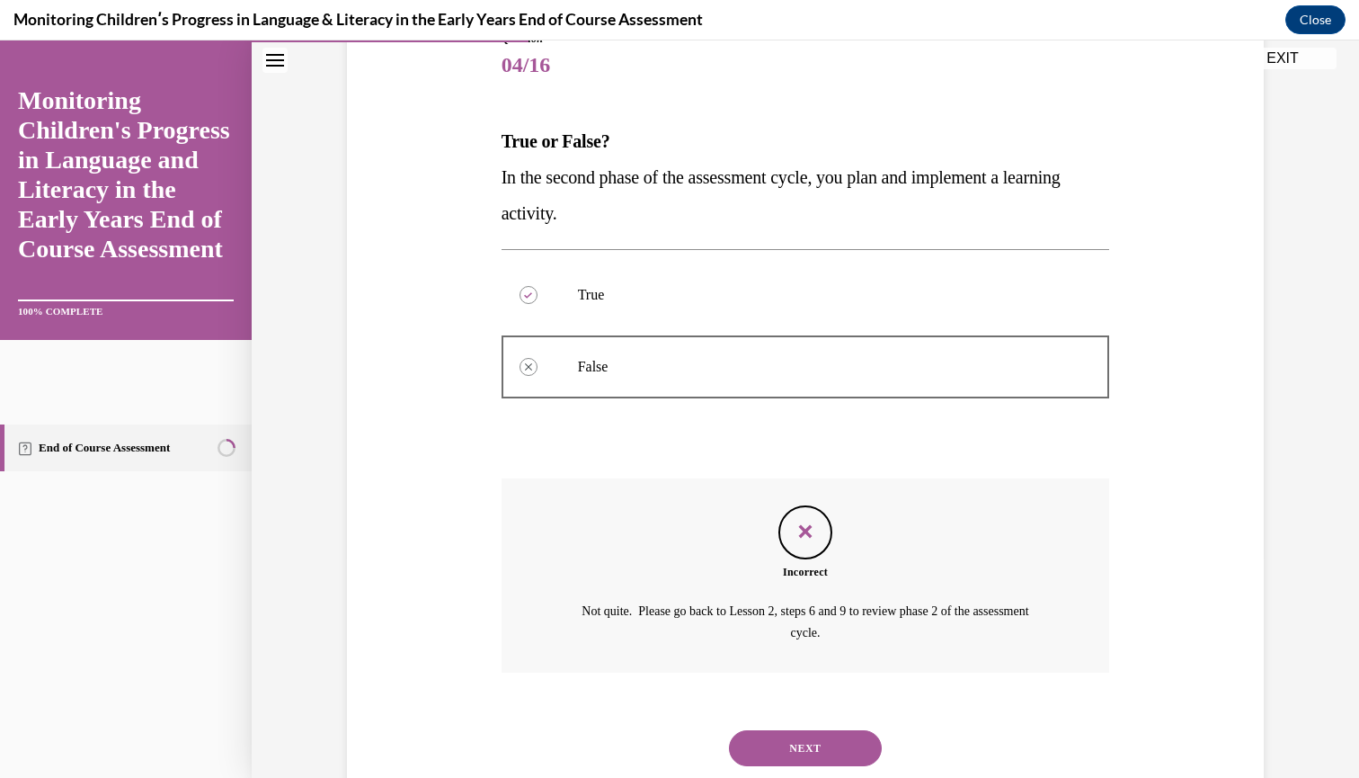
scroll to position [247, 0]
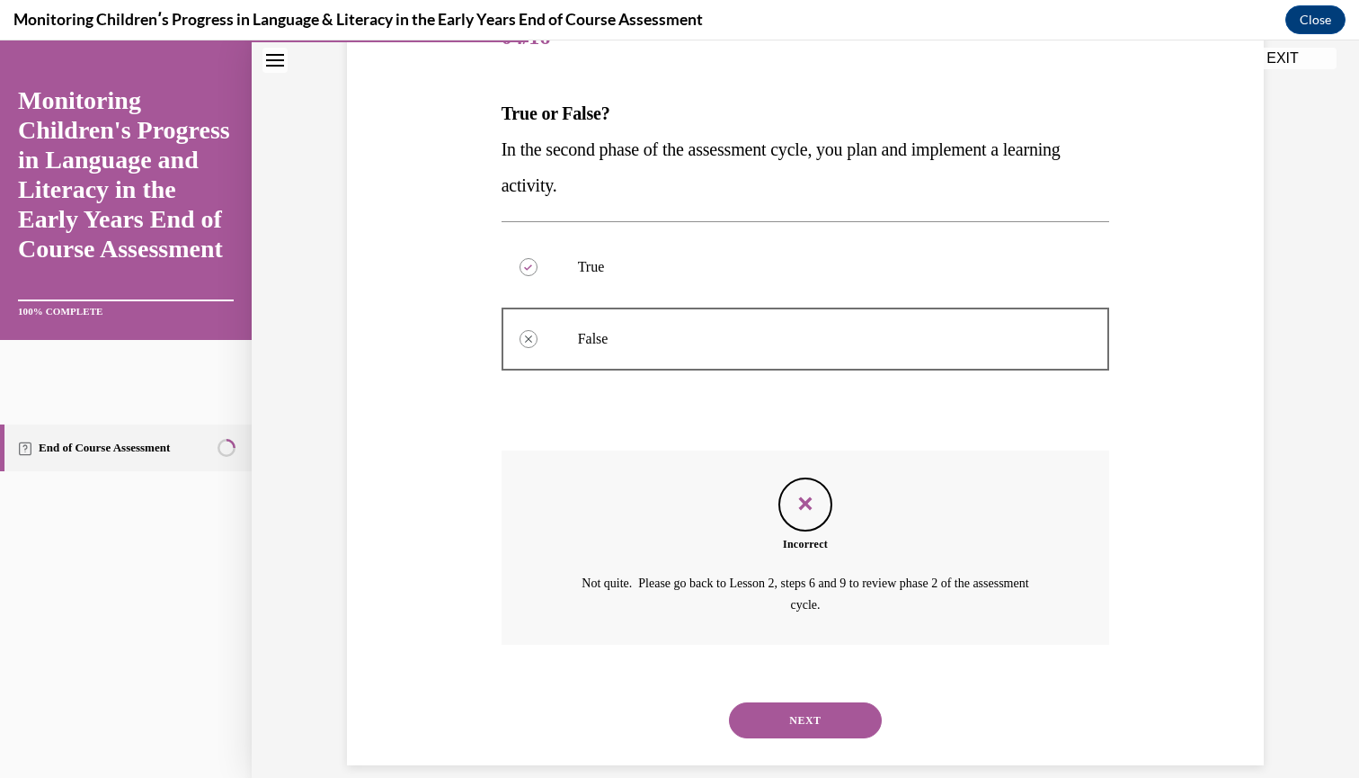
click at [790, 702] on button "NEXT" at bounding box center [805, 720] width 153 height 36
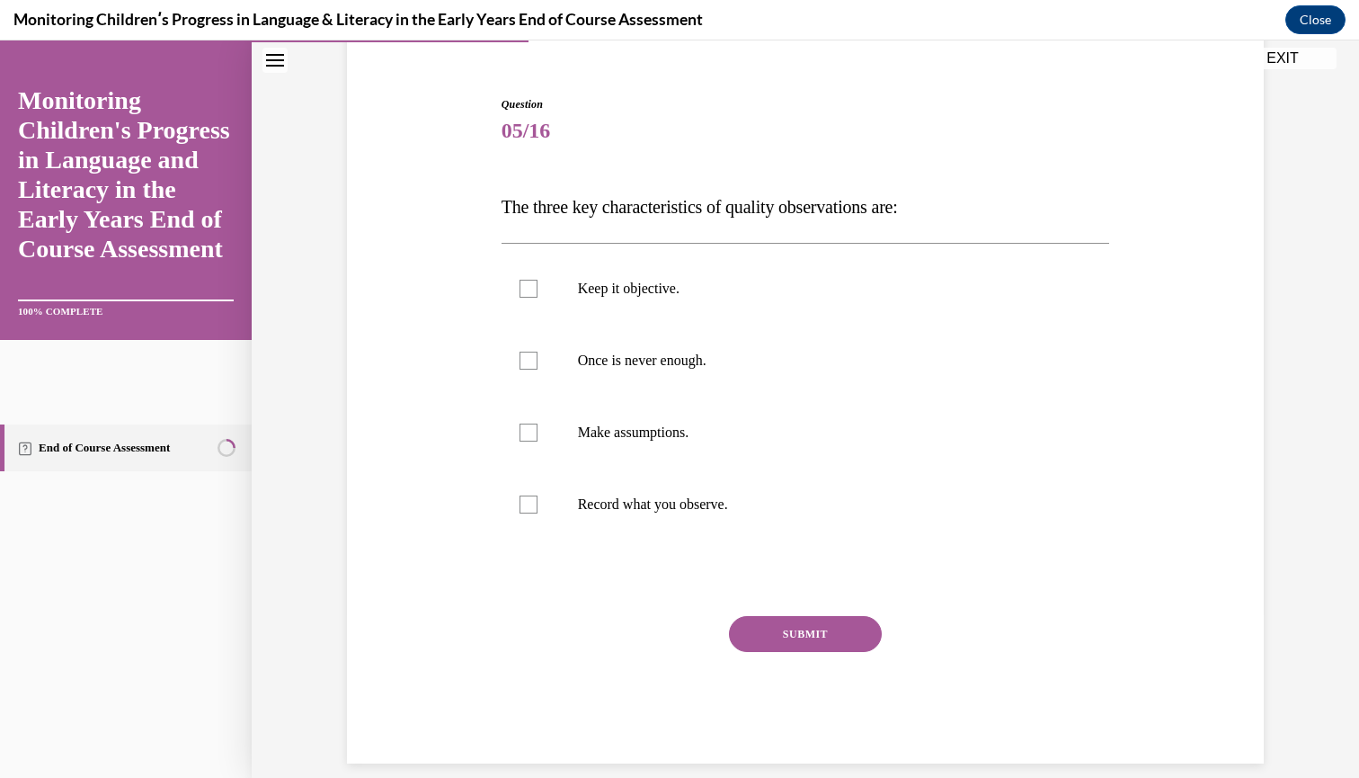
click at [527, 197] on span "The three key characteristics of quality observations are:" at bounding box center [700, 207] width 397 height 20
click at [528, 188] on div "Question 05/16 The three key characteristics of quality observations are: Keep …" at bounding box center [806, 429] width 609 height 667
click at [532, 181] on div "Question 05/16 The three key characteristics of quality observations are: Keep …" at bounding box center [806, 429] width 609 height 667
click at [530, 192] on p "The three key characteristics of quality observations are:" at bounding box center [806, 207] width 609 height 36
click at [527, 192] on p "The three key characteristics of quality observations are:" at bounding box center [806, 207] width 609 height 36
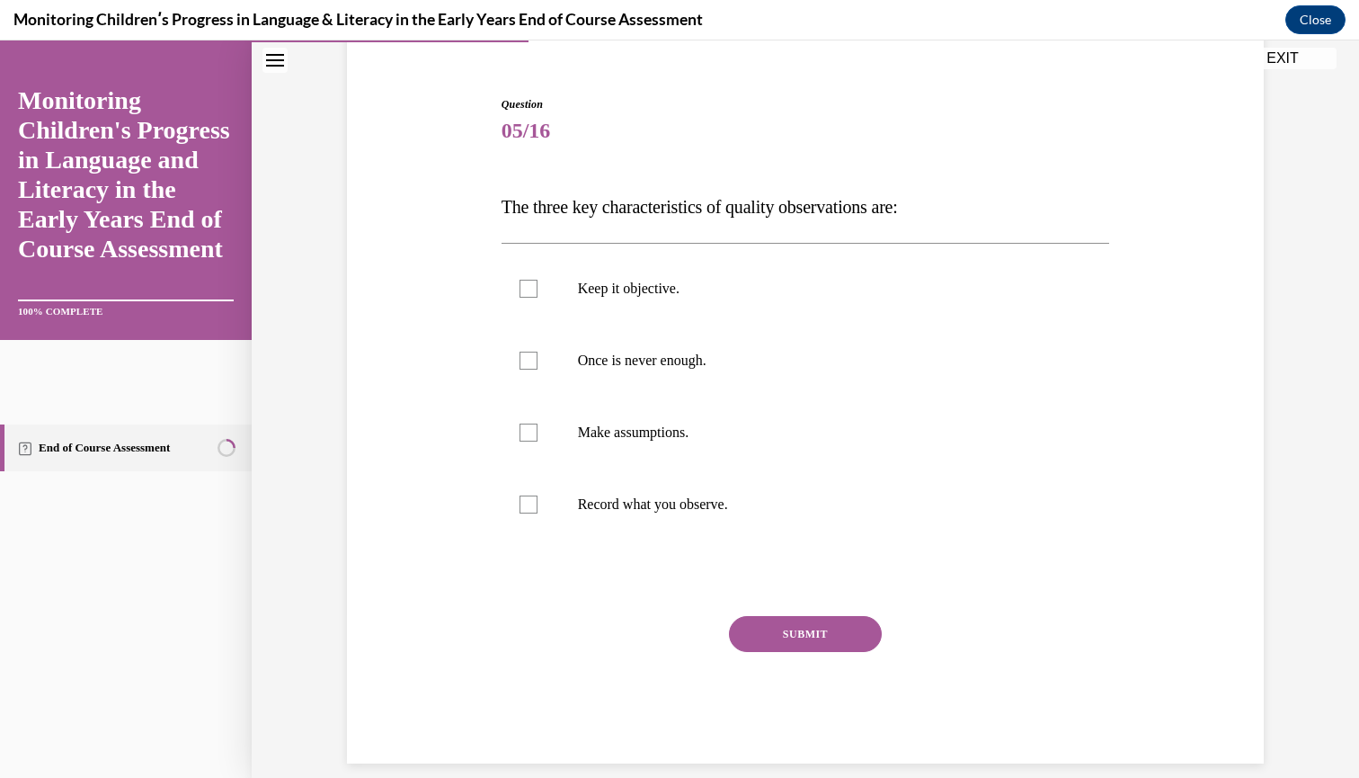
click at [527, 200] on span "The three key characteristics of quality observations are:" at bounding box center [700, 207] width 397 height 20
click at [532, 419] on label "Make assumptions." at bounding box center [806, 433] width 609 height 72
click at [532, 423] on input "Make assumptions." at bounding box center [529, 432] width 18 height 18
checkbox input "true"
click at [531, 283] on div at bounding box center [529, 289] width 18 height 18
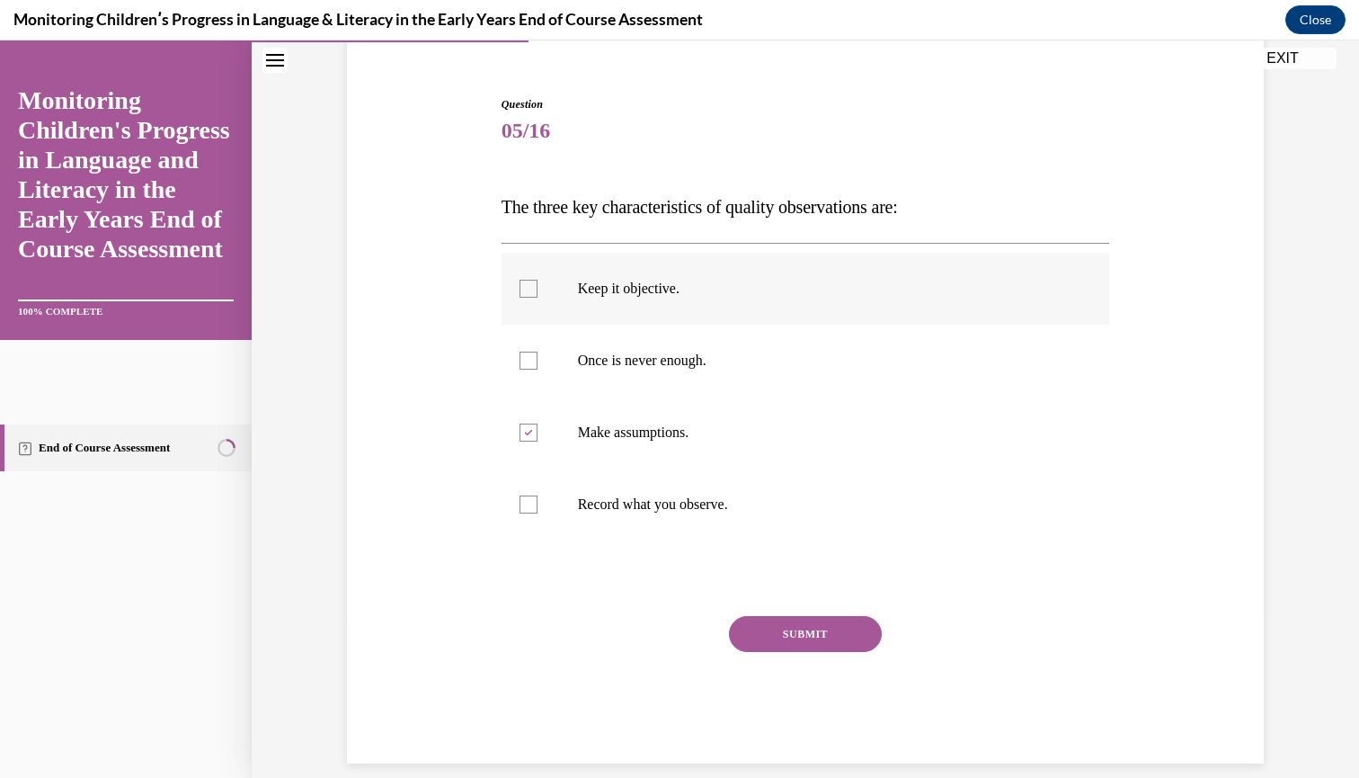
click at [531, 283] on input "Keep it objective." at bounding box center [529, 289] width 18 height 18
checkbox input "true"
click at [535, 347] on label "Once is never enough." at bounding box center [806, 361] width 609 height 72
click at [535, 352] on input "Once is never enough." at bounding box center [529, 361] width 18 height 18
checkbox input "true"
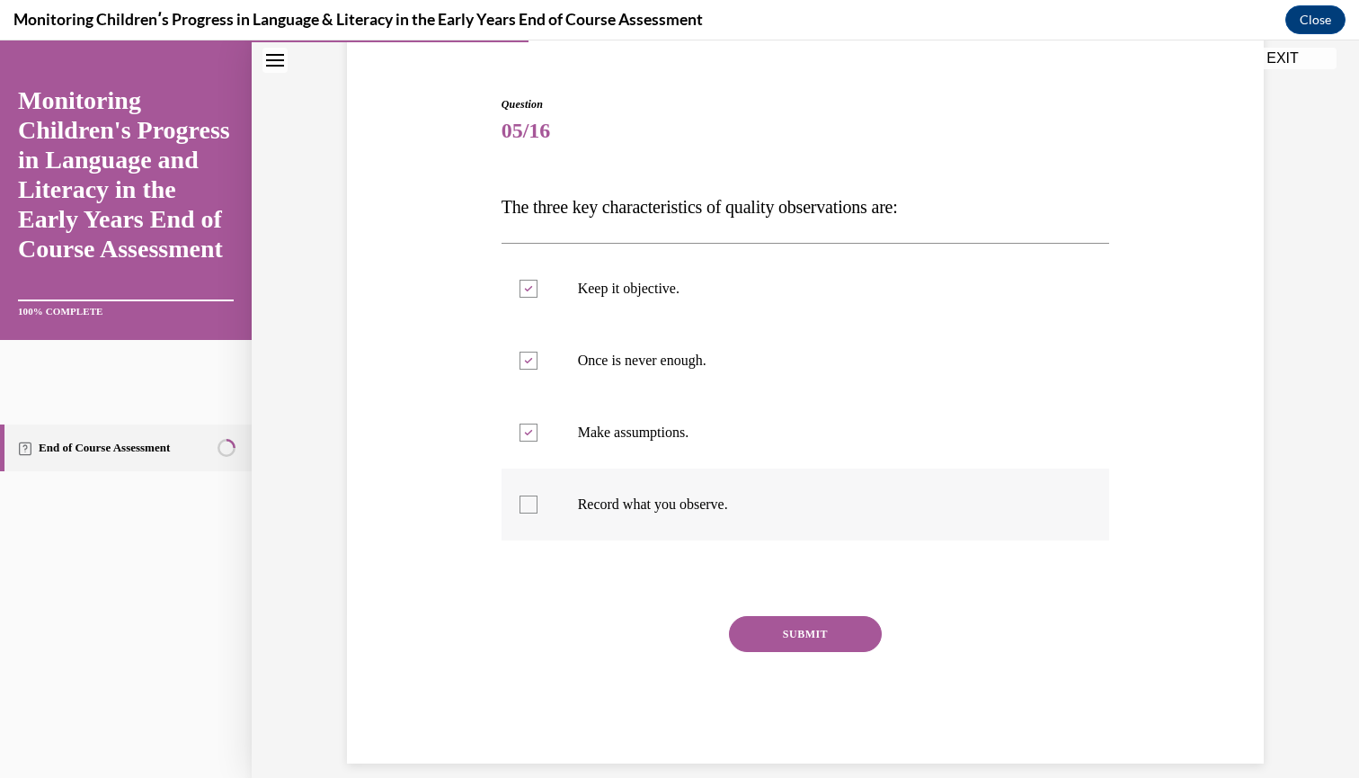
click at [541, 489] on label "Record what you observe." at bounding box center [806, 504] width 609 height 72
click at [538, 495] on input "Record what you observe." at bounding box center [529, 504] width 18 height 18
checkbox input "true"
click at [757, 543] on div "Keep it objective. Once is never enough. Make assumptions. Record what you obse…" at bounding box center [806, 396] width 609 height 307
click at [805, 542] on div "Keep it objective. Once is never enough. Make assumptions. Record what you obse…" at bounding box center [806, 396] width 609 height 307
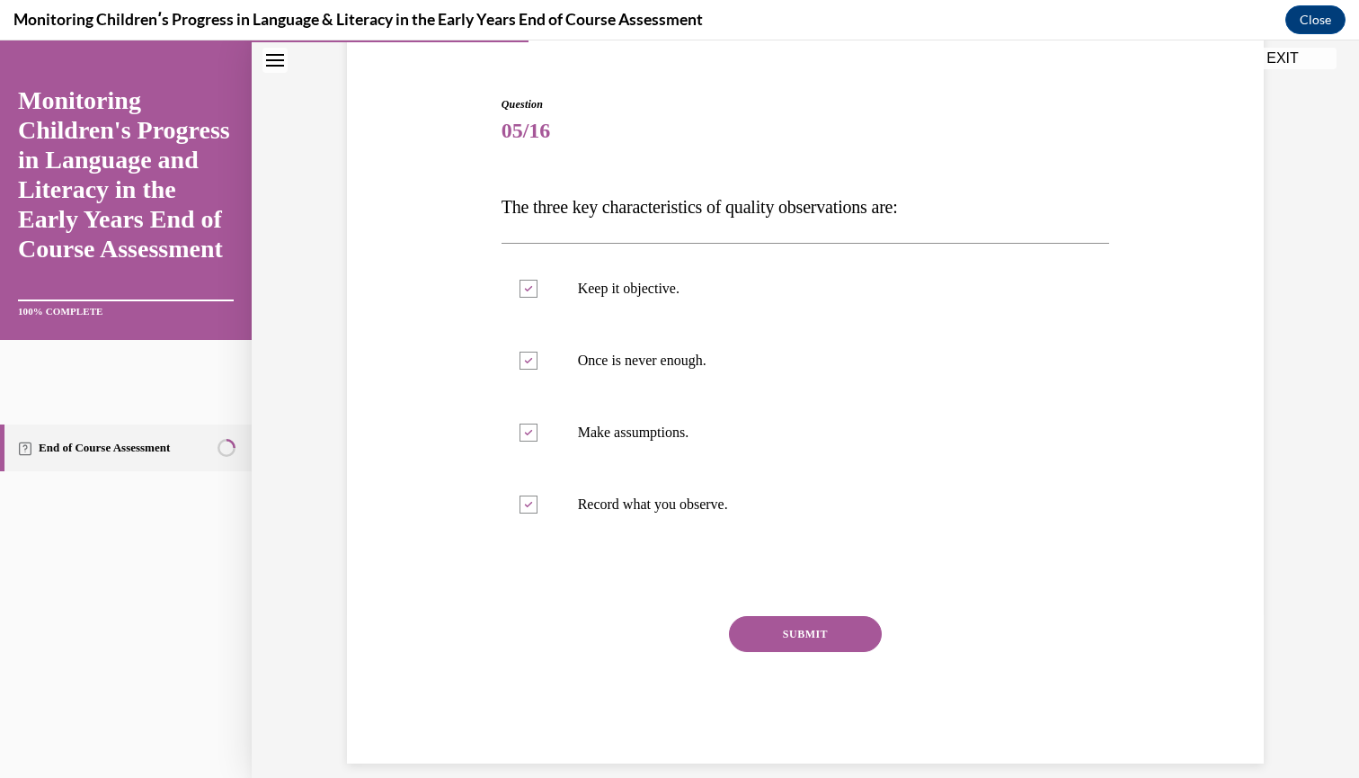
click at [807, 576] on div at bounding box center [806, 578] width 609 height 22
click at [805, 638] on button "SUBMIT" at bounding box center [805, 634] width 153 height 36
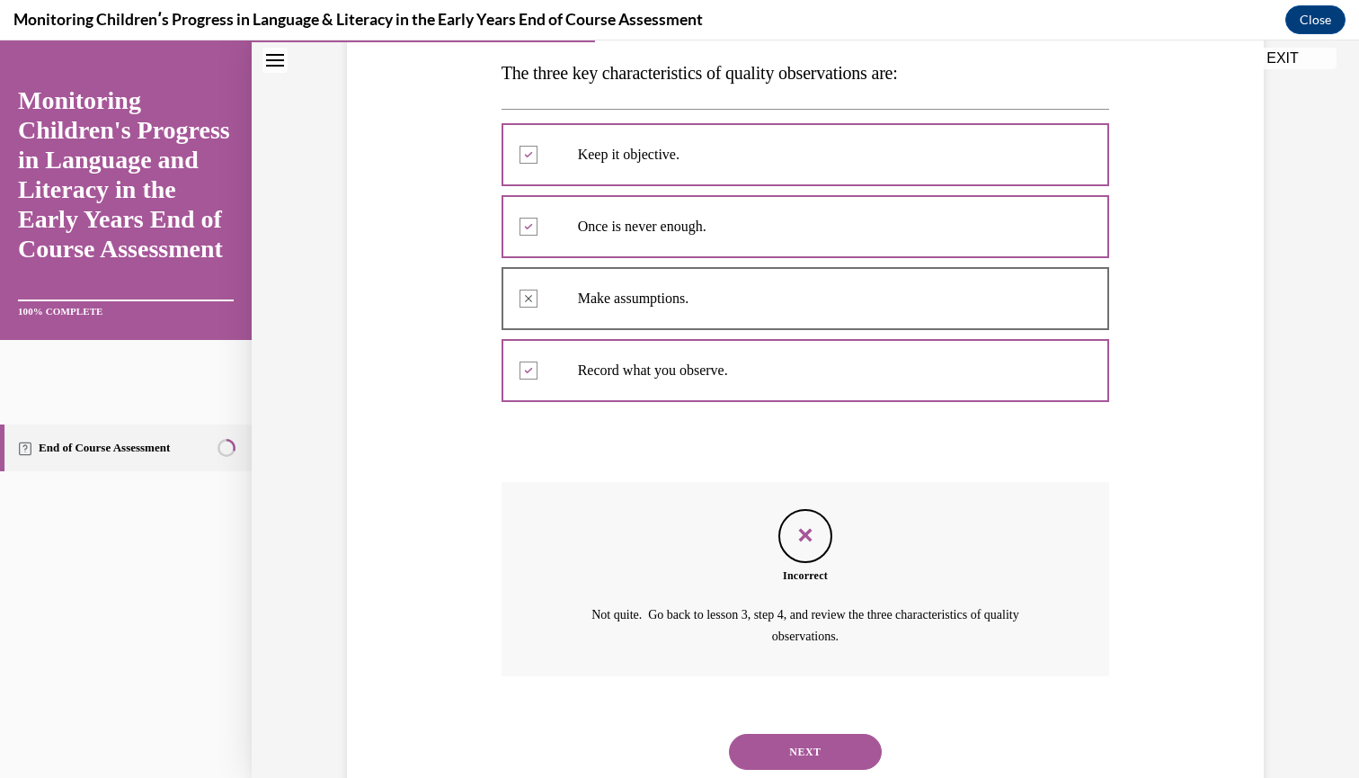
scroll to position [319, 0]
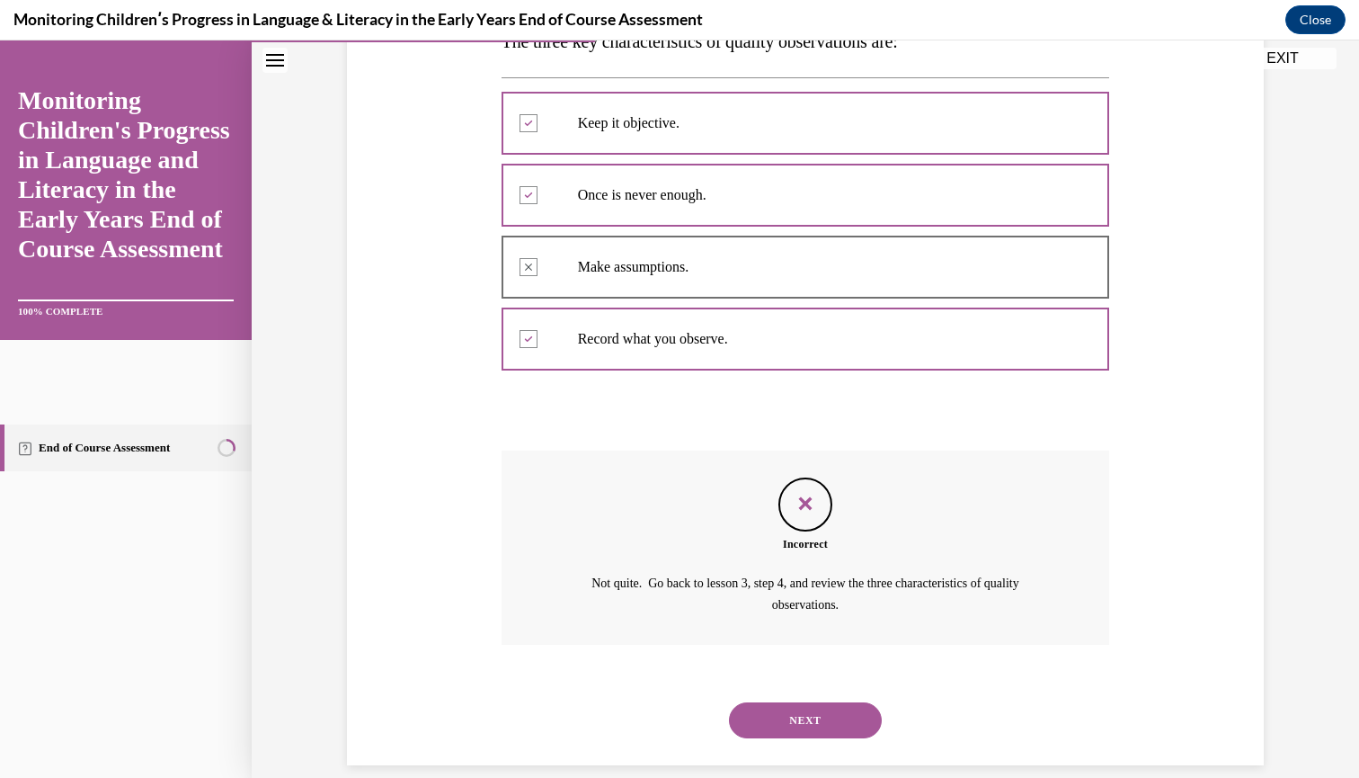
click at [807, 704] on button "NEXT" at bounding box center [805, 720] width 153 height 36
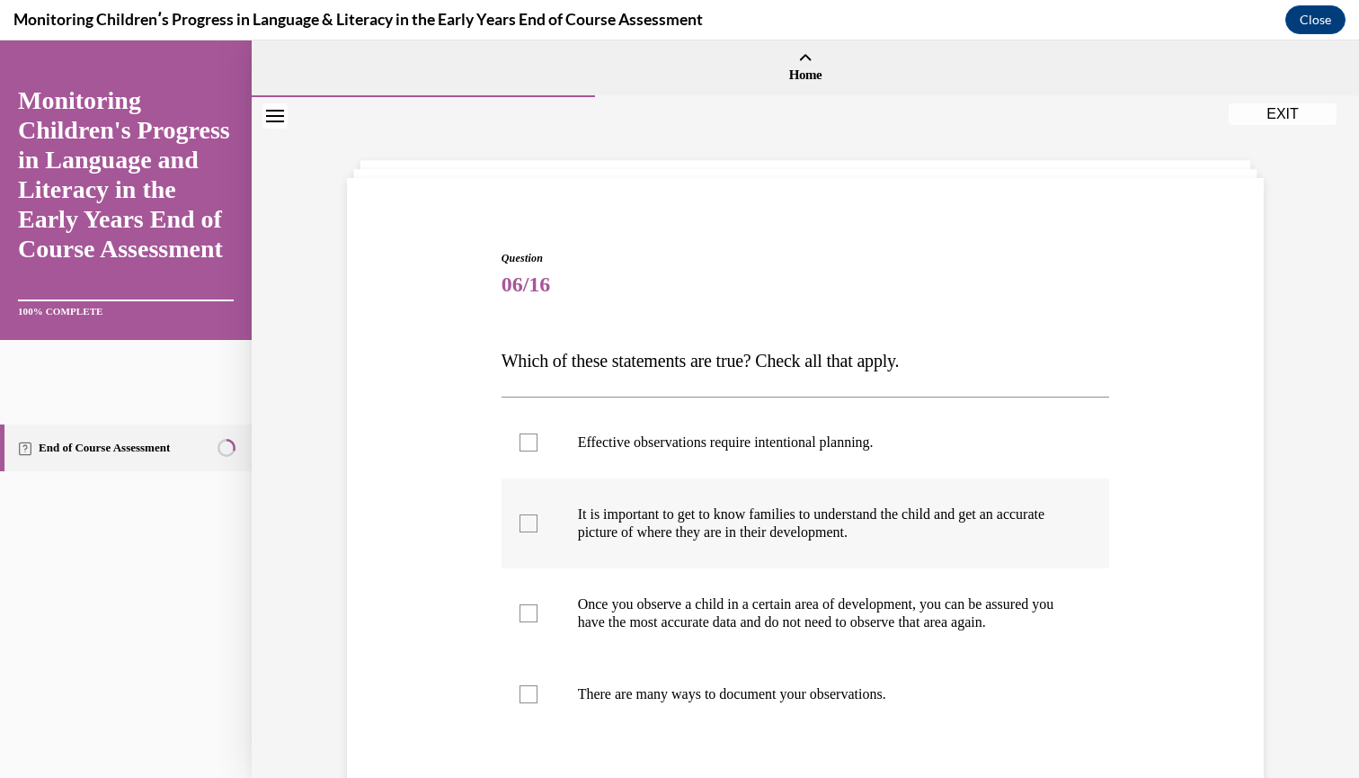
scroll to position [0, 0]
click at [1286, 111] on button "EXIT" at bounding box center [1283, 113] width 108 height 22
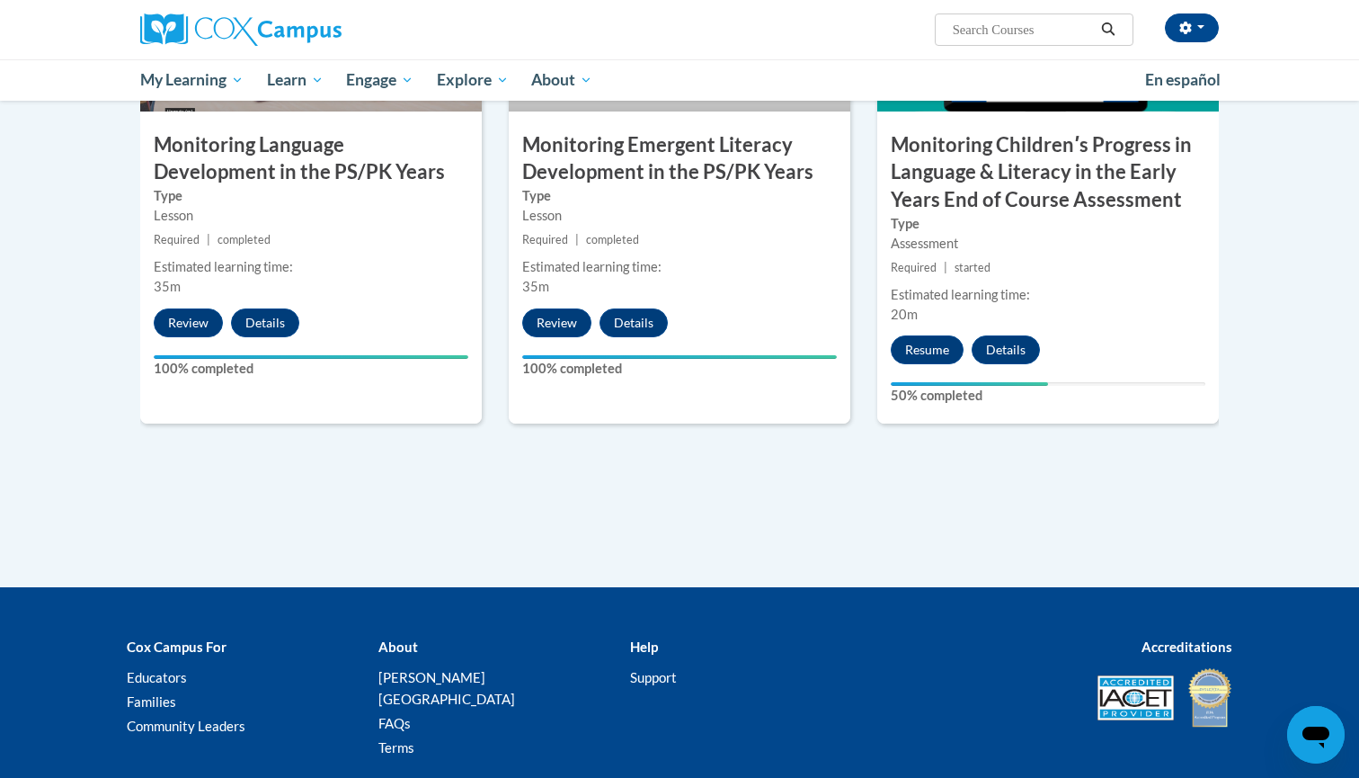
scroll to position [1601, 0]
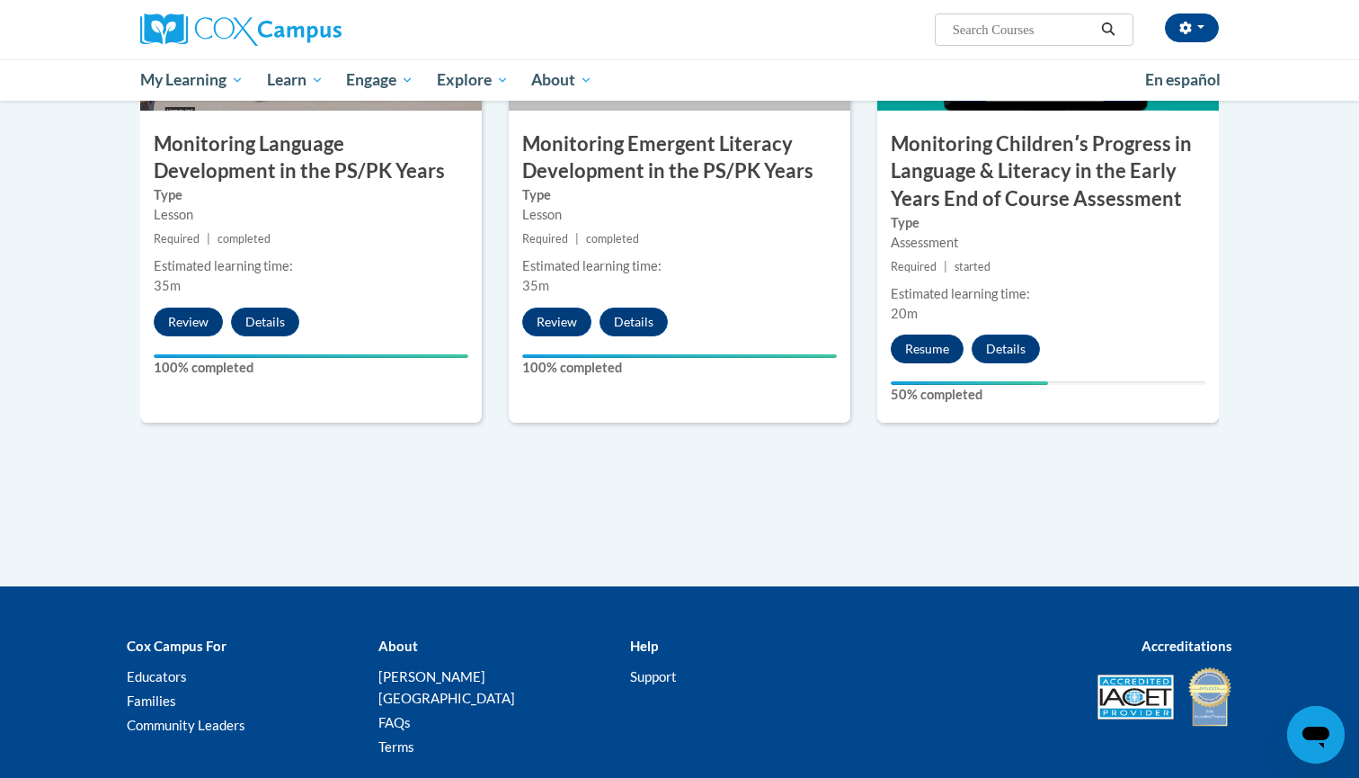
click at [939, 343] on button "Resume" at bounding box center [927, 348] width 73 height 29
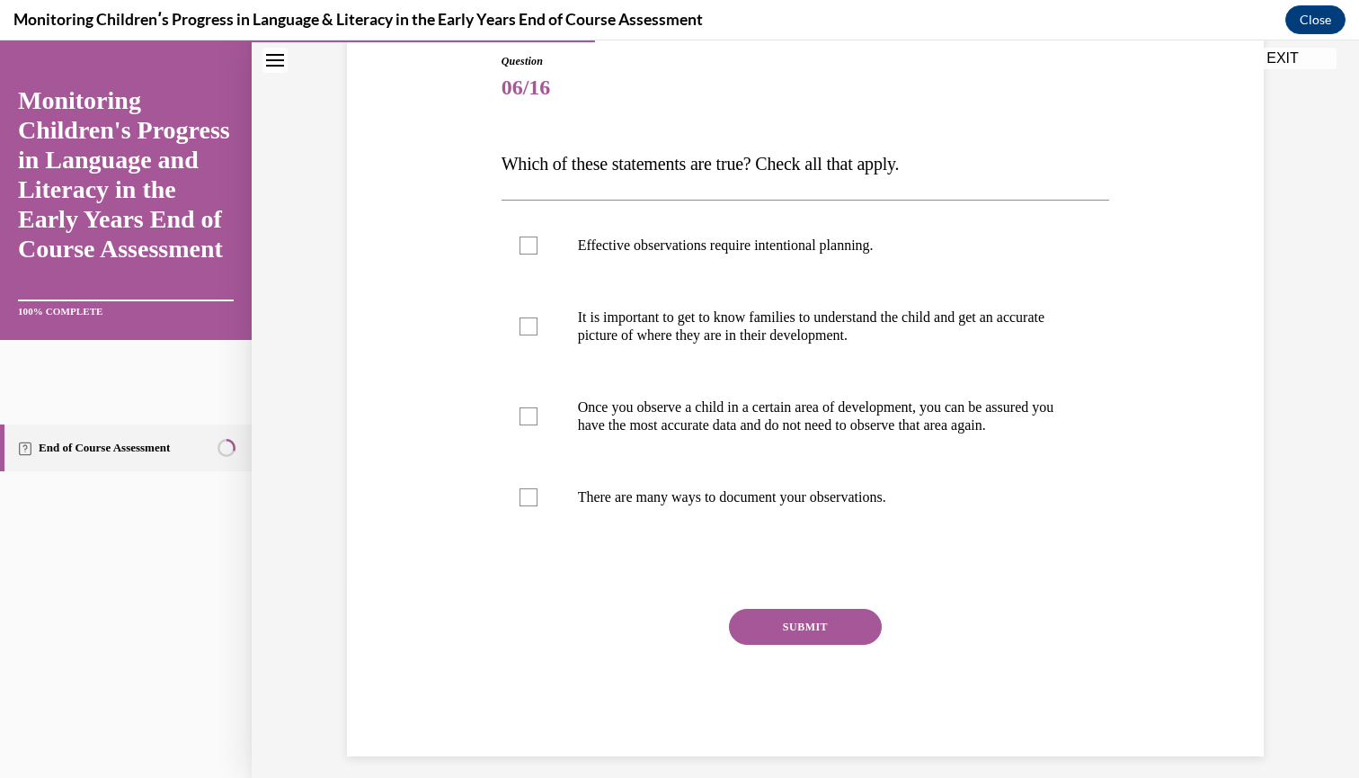
scroll to position [198, 0]
click at [529, 252] on div at bounding box center [529, 245] width 18 height 18
click at [529, 252] on input "Effective observations require intentional planning." at bounding box center [529, 245] width 18 height 18
checkbox input "true"
click at [527, 325] on div at bounding box center [529, 325] width 18 height 18
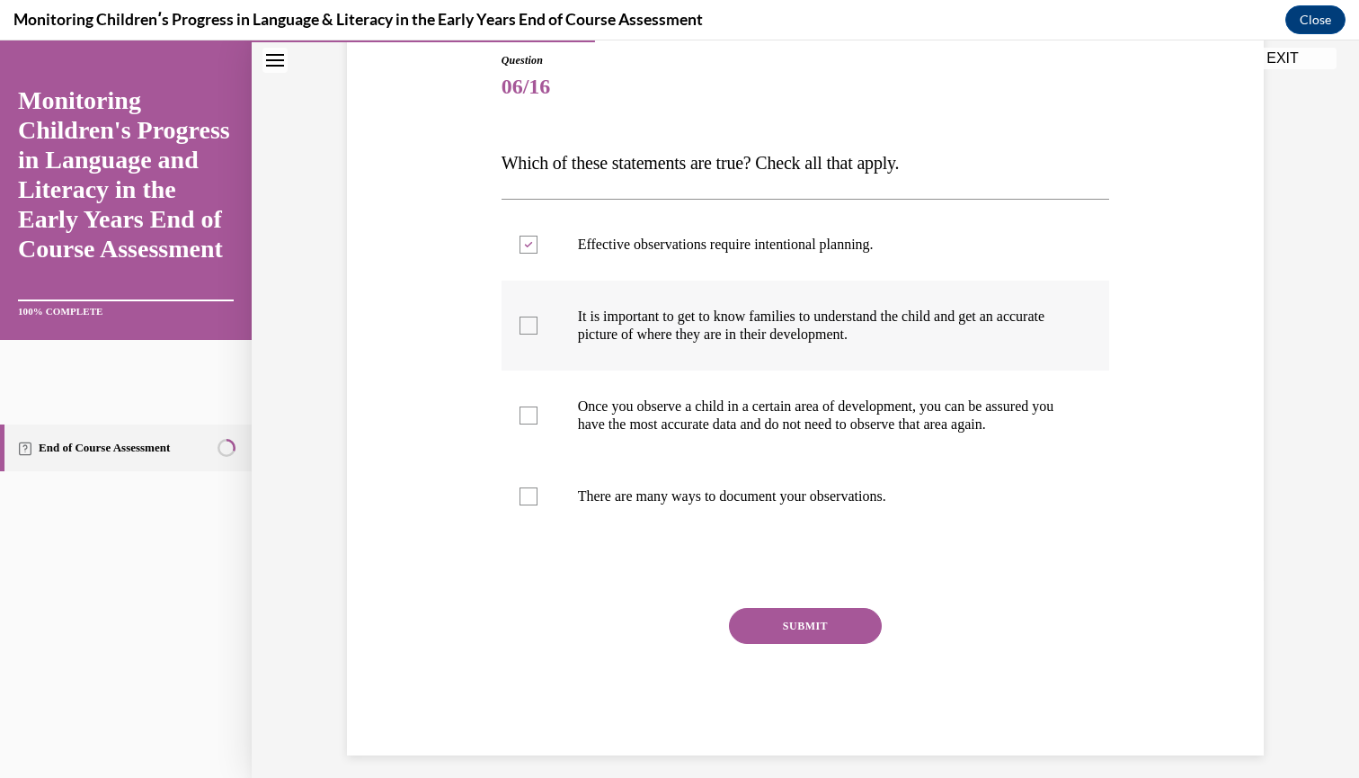
click at [527, 325] on input "It is important to get to know families to understand the child and get an accu…" at bounding box center [529, 325] width 18 height 18
checkbox input "true"
click at [527, 505] on div at bounding box center [529, 496] width 18 height 18
click at [527, 505] on input "There are many ways to document your observations." at bounding box center [529, 496] width 18 height 18
checkbox input "true"
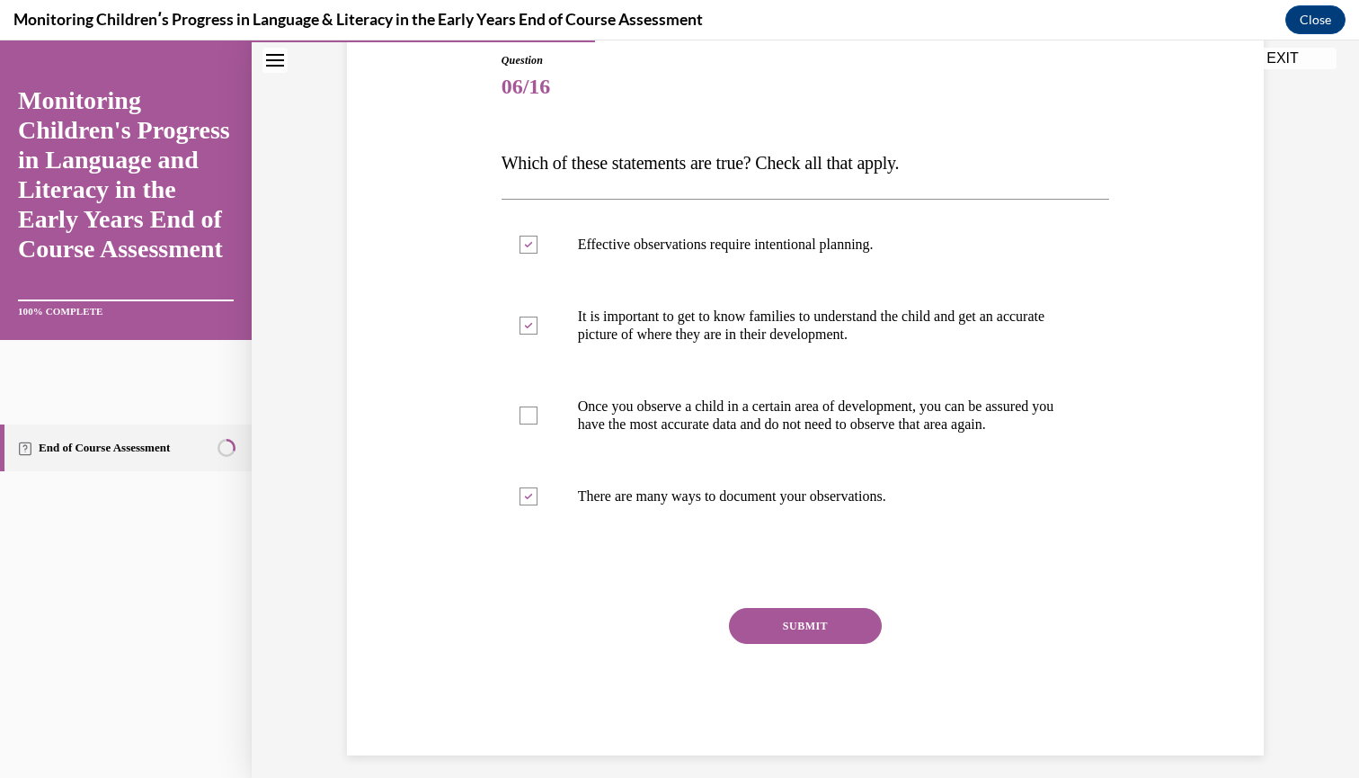
click at [801, 644] on button "SUBMIT" at bounding box center [805, 626] width 153 height 36
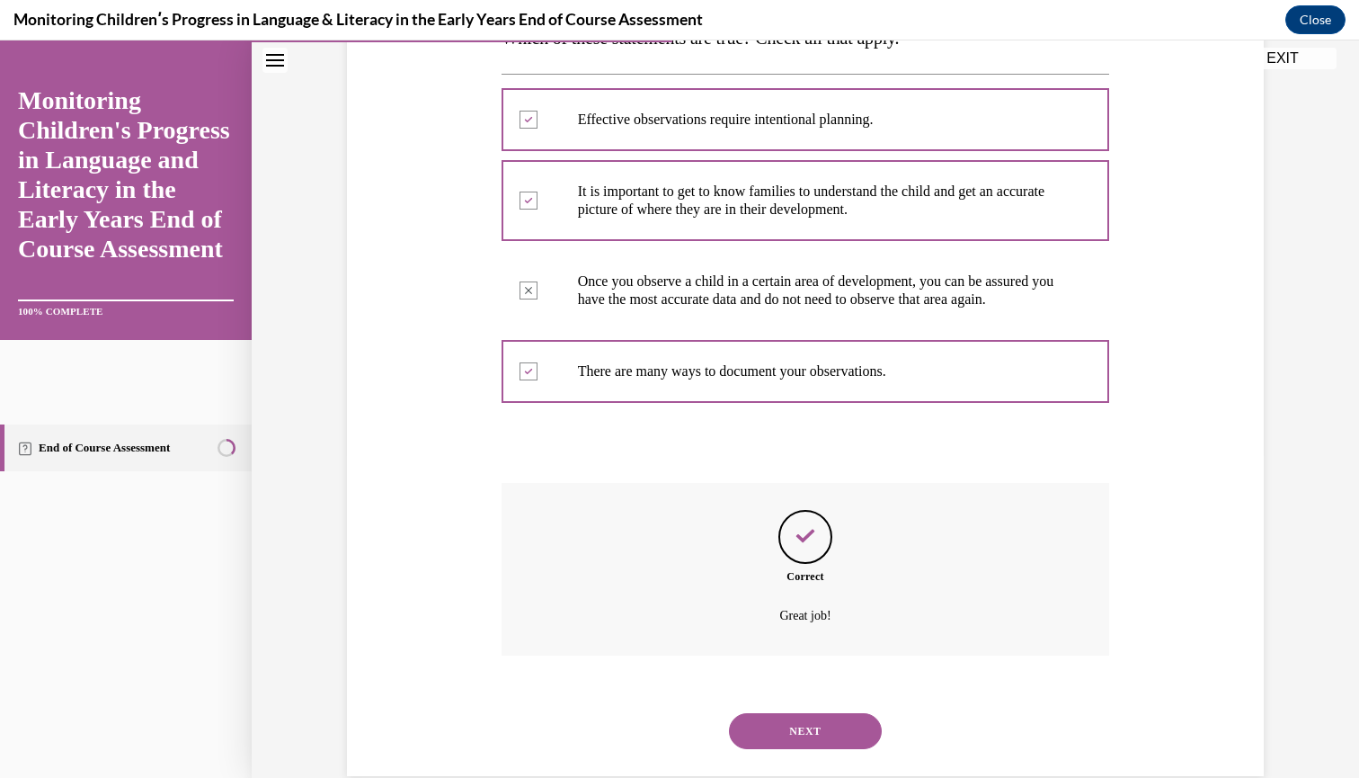
scroll to position [352, 0]
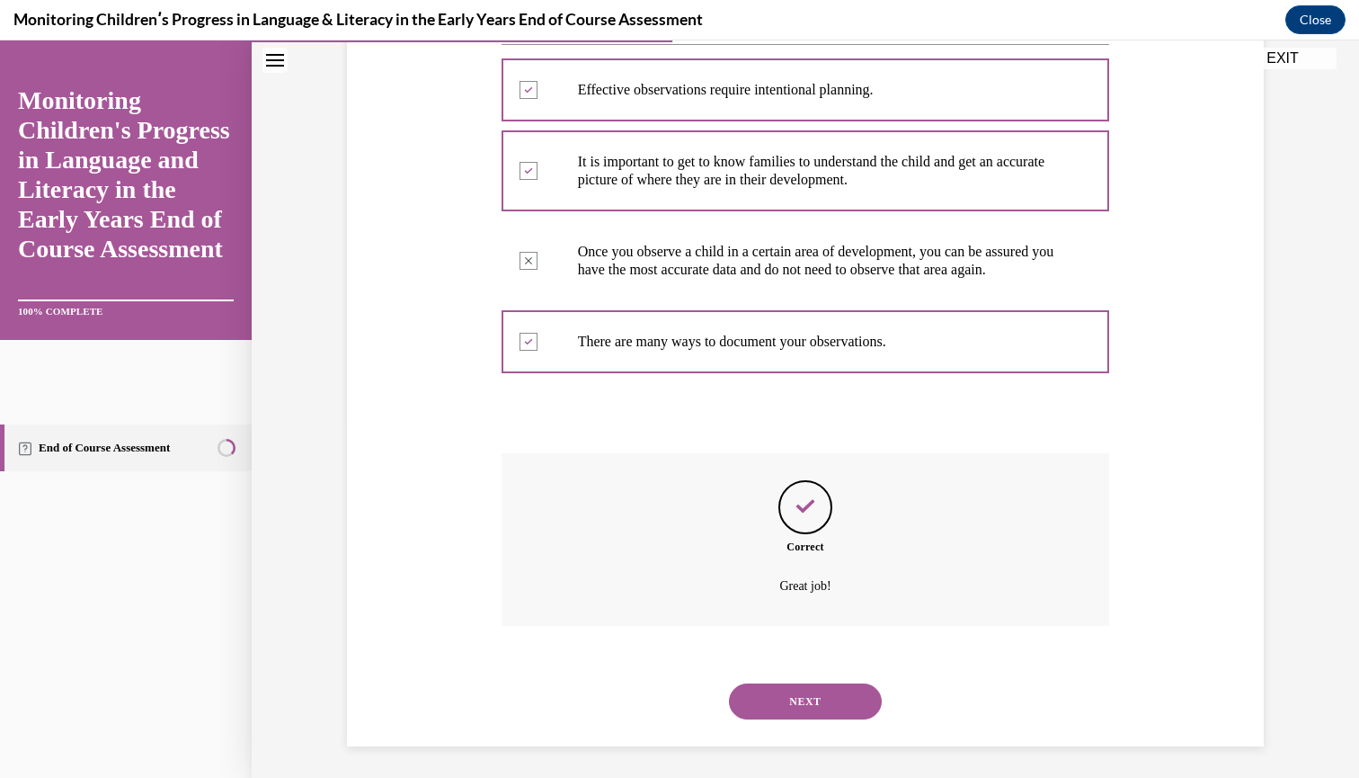
click at [809, 699] on button "NEXT" at bounding box center [805, 701] width 153 height 36
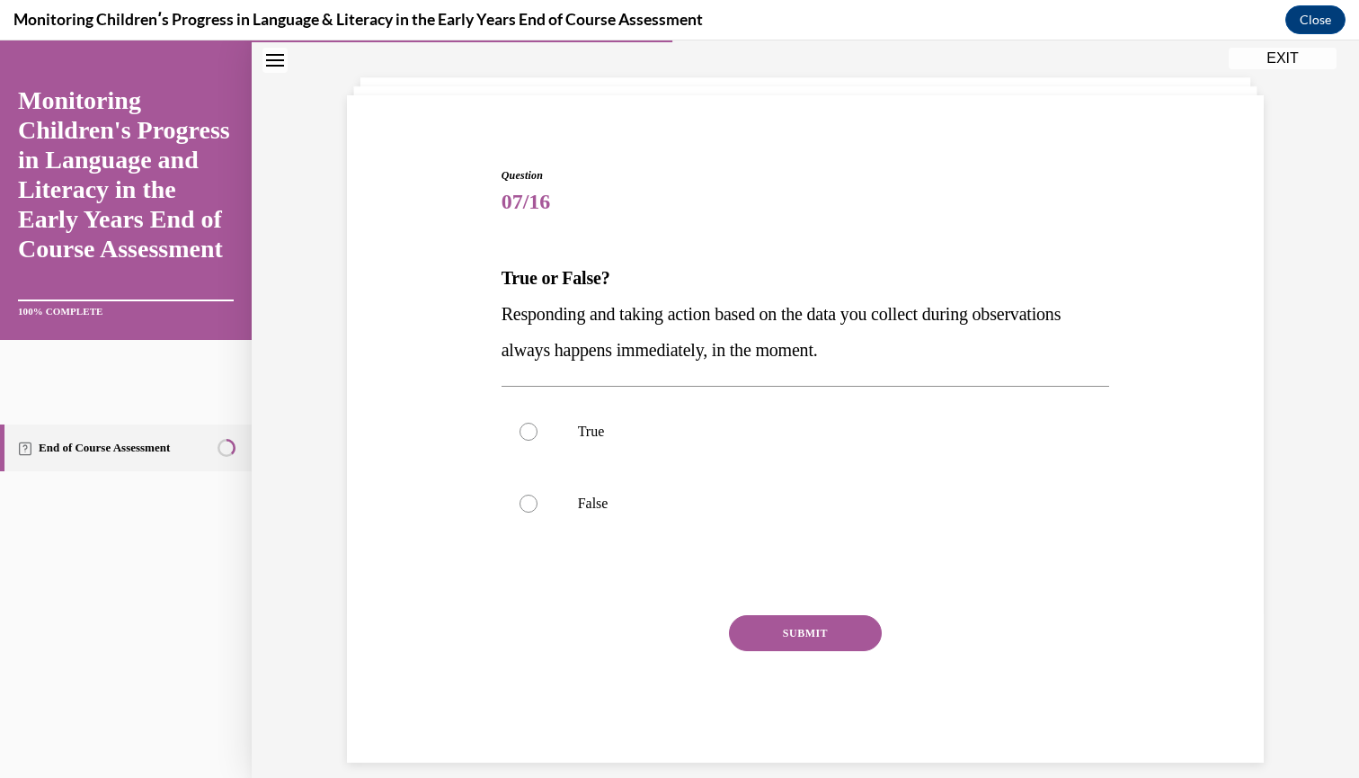
scroll to position [82, 0]
click at [532, 505] on div at bounding box center [529, 504] width 18 height 18
click at [532, 505] on input "False" at bounding box center [529, 504] width 18 height 18
radio input "true"
click at [779, 637] on button "SUBMIT" at bounding box center [805, 634] width 153 height 36
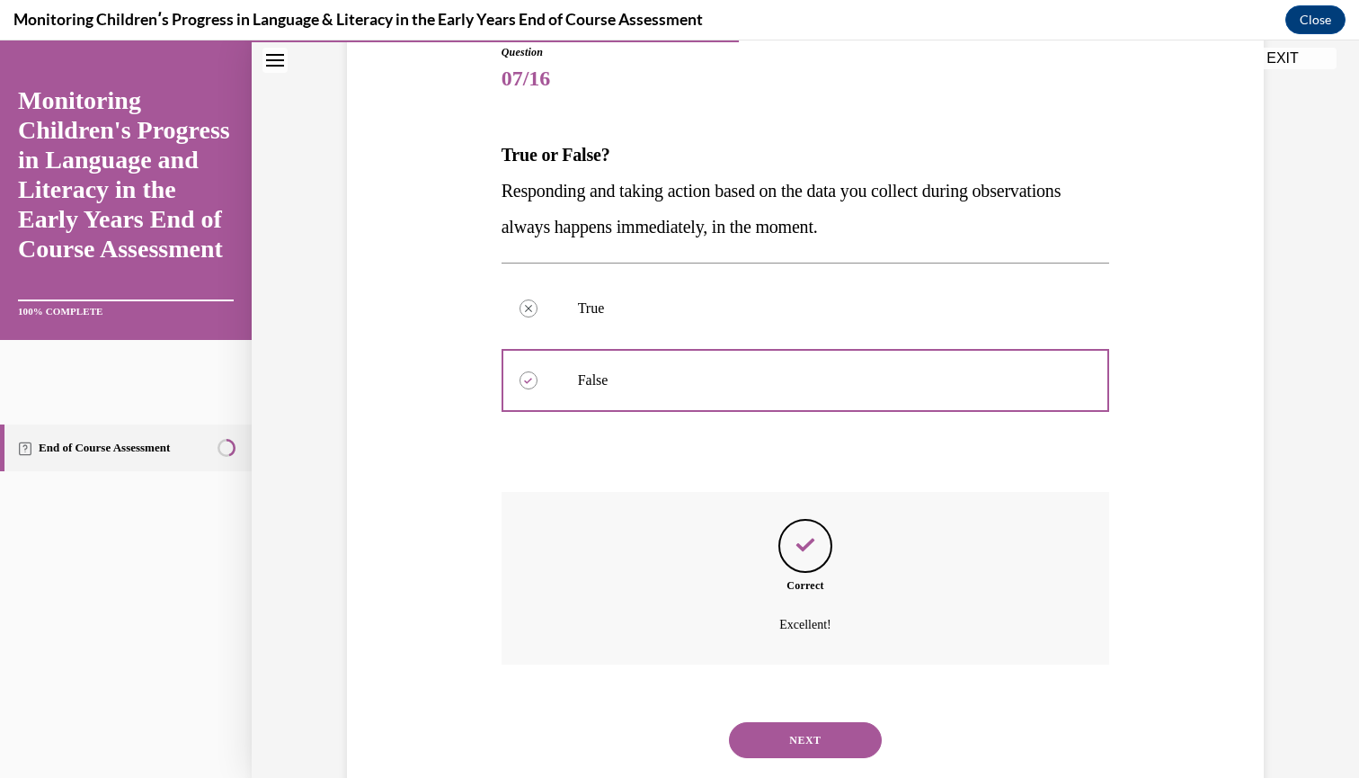
scroll to position [227, 0]
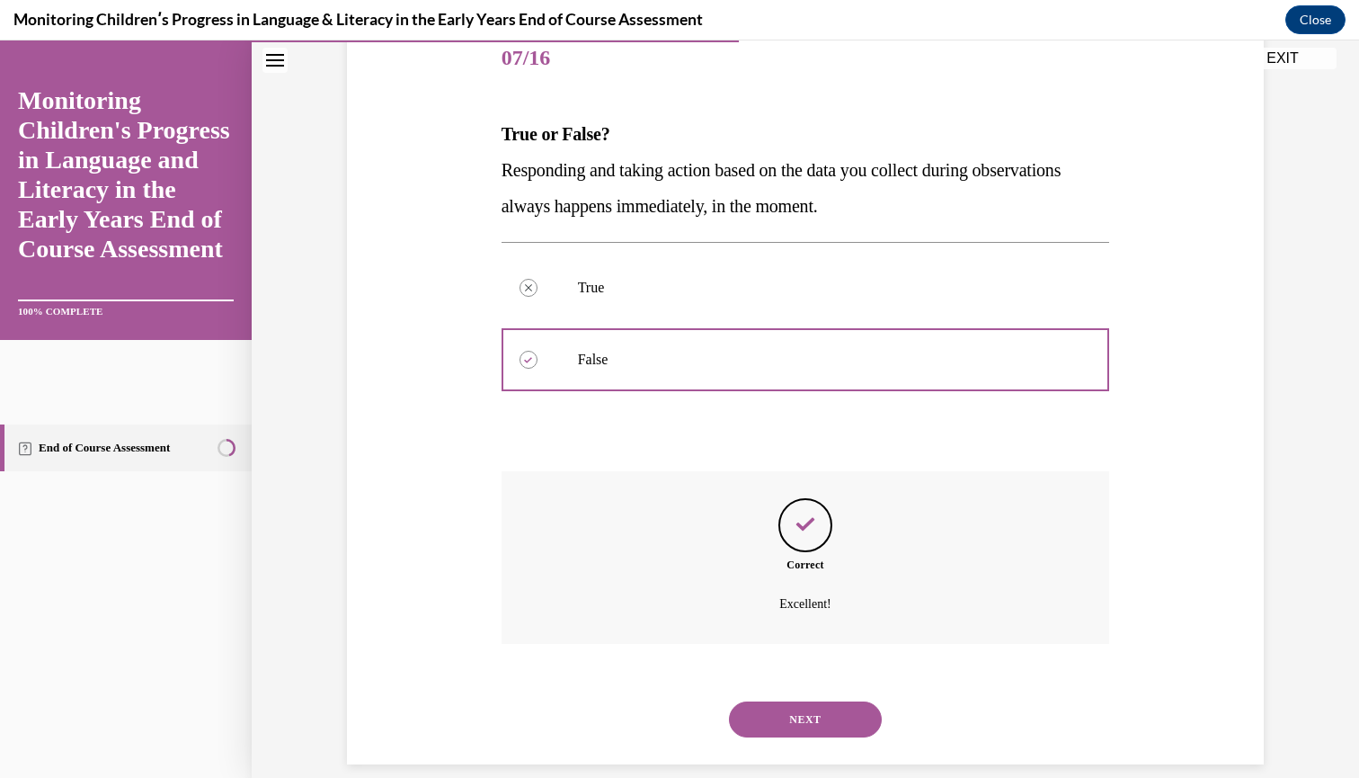
click at [789, 701] on button "NEXT" at bounding box center [805, 719] width 153 height 36
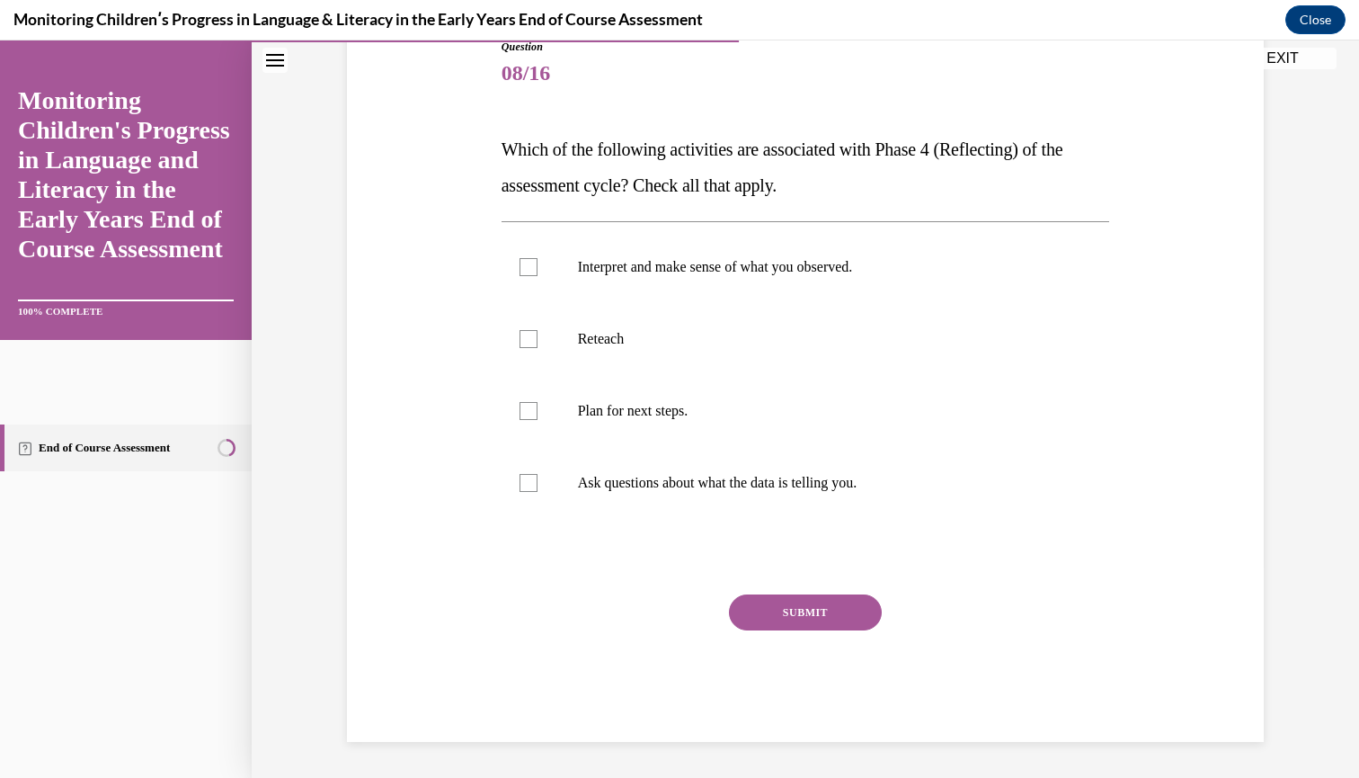
scroll to position [176, 0]
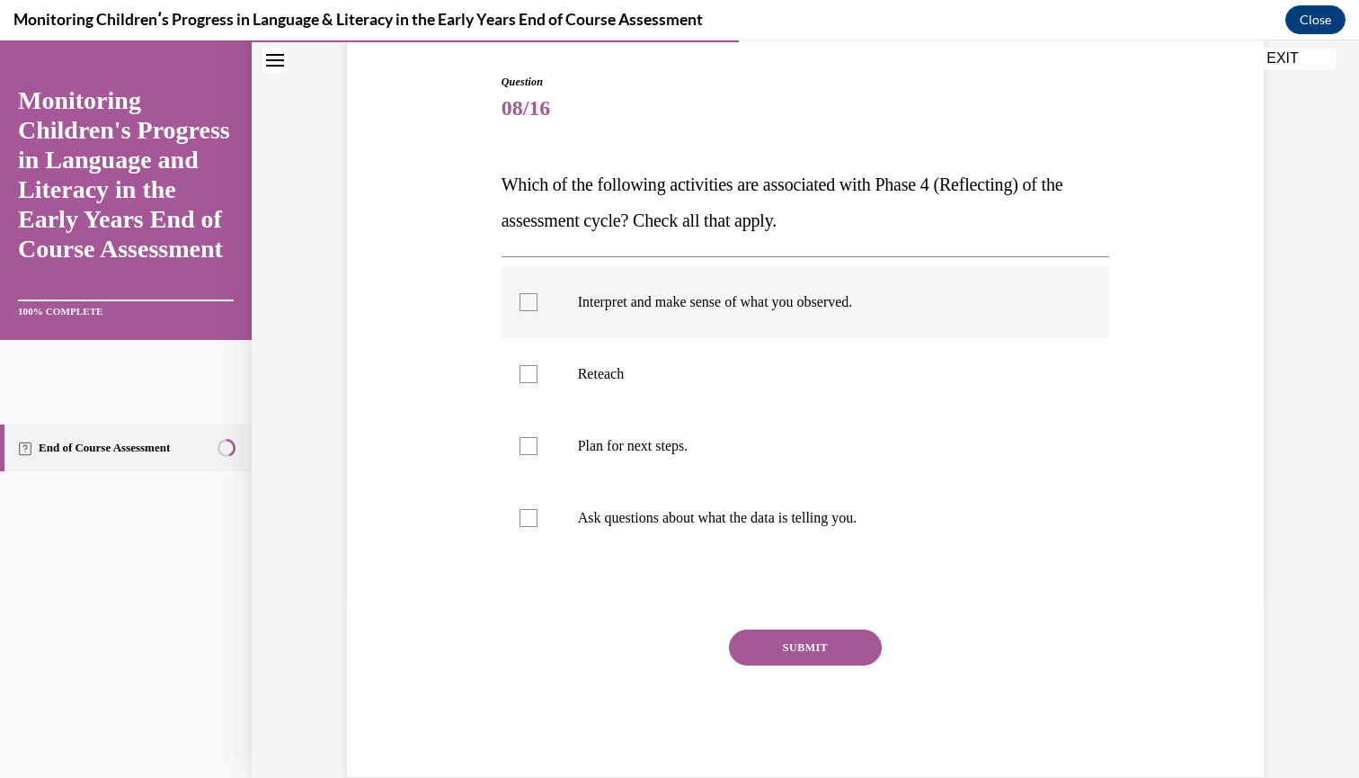
click at [531, 303] on div at bounding box center [529, 302] width 18 height 18
click at [531, 303] on input "Interpret and make sense of what you observed." at bounding box center [529, 302] width 18 height 18
checkbox input "true"
click at [527, 445] on div at bounding box center [529, 446] width 18 height 18
click at [527, 445] on input "Plan for next steps." at bounding box center [529, 446] width 18 height 18
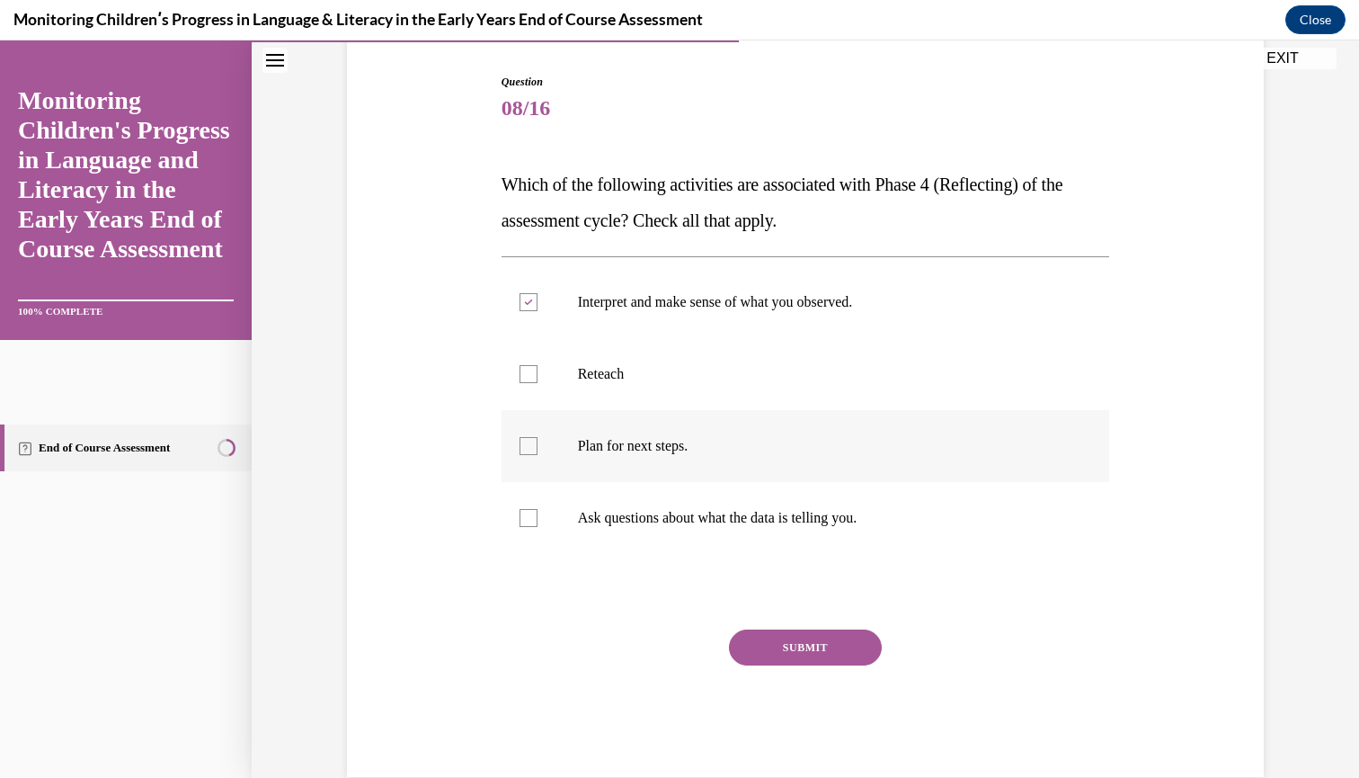
checkbox input "true"
click at [538, 523] on label "Ask questions about what the data is telling you." at bounding box center [806, 518] width 609 height 72
click at [538, 523] on input "Ask questions about what the data is telling you." at bounding box center [529, 518] width 18 height 18
checkbox input "true"
click at [783, 642] on button "SUBMIT" at bounding box center [805, 647] width 153 height 36
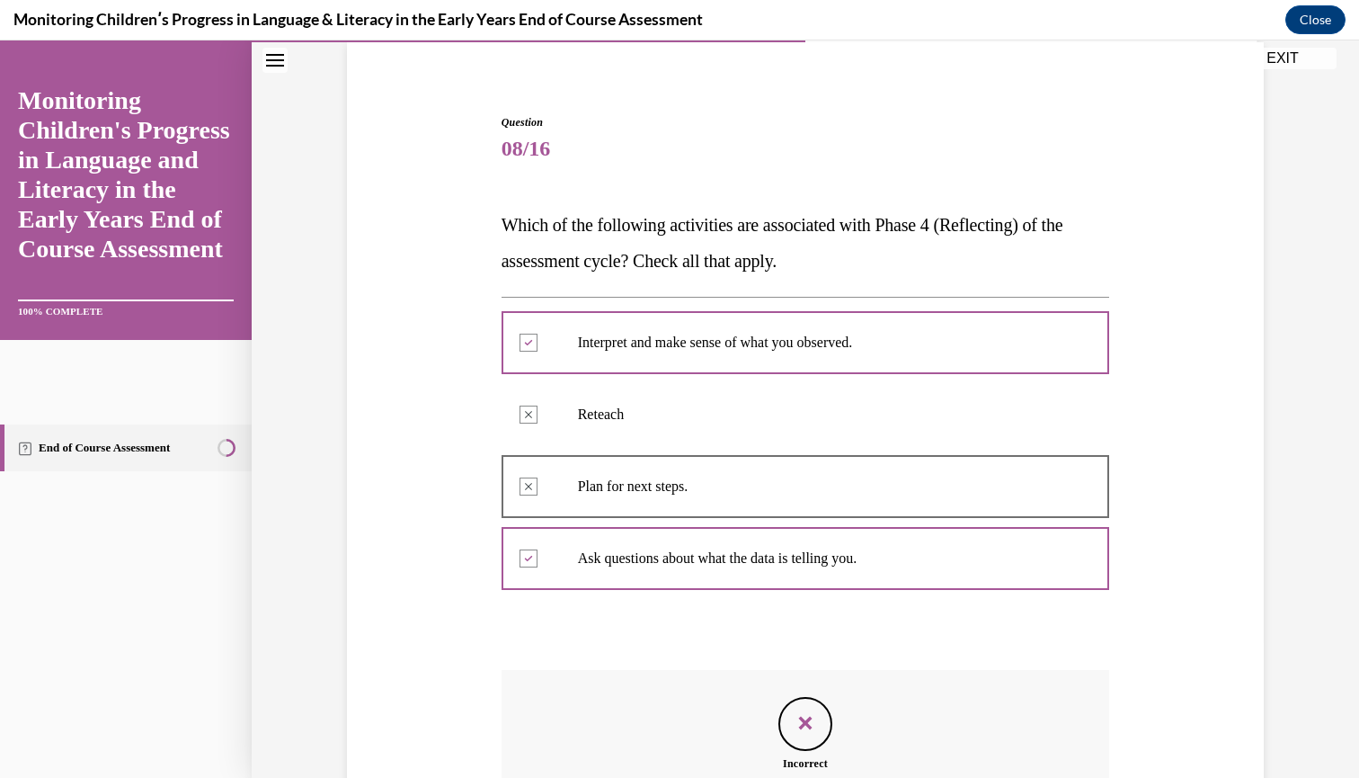
scroll to position [355, 0]
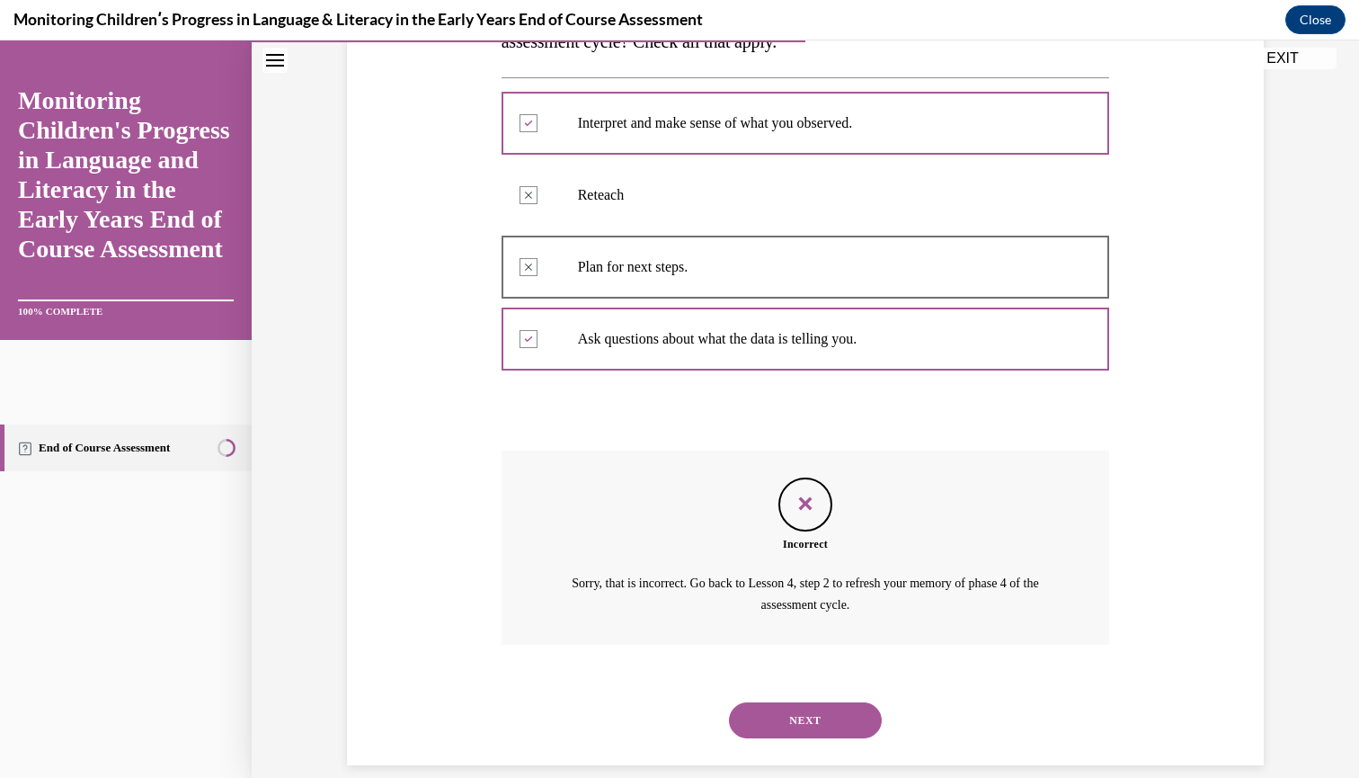
click at [782, 702] on button "NEXT" at bounding box center [805, 720] width 153 height 36
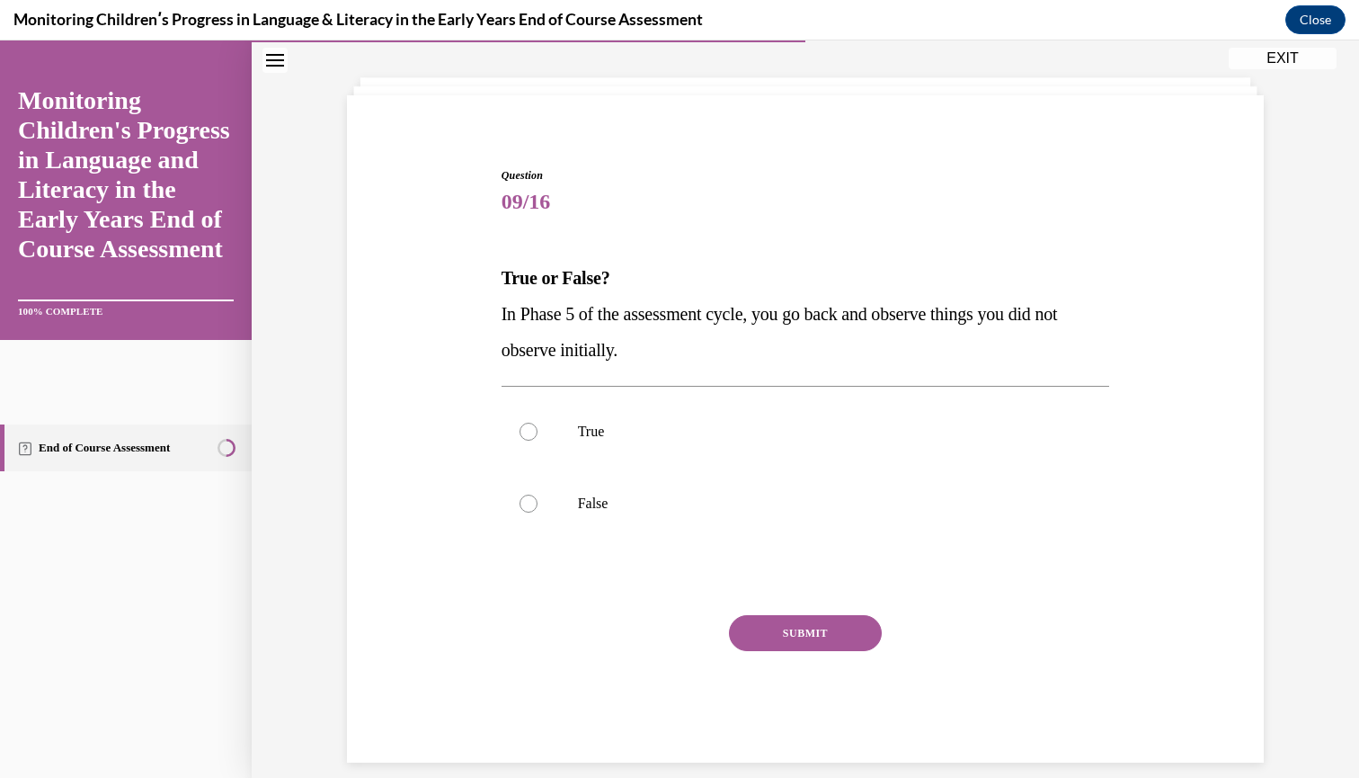
scroll to position [82, 0]
click at [526, 432] on div at bounding box center [529, 432] width 18 height 18
click at [526, 432] on input "True" at bounding box center [529, 432] width 18 height 18
radio input "true"
click at [768, 642] on button "SUBMIT" at bounding box center [805, 634] width 153 height 36
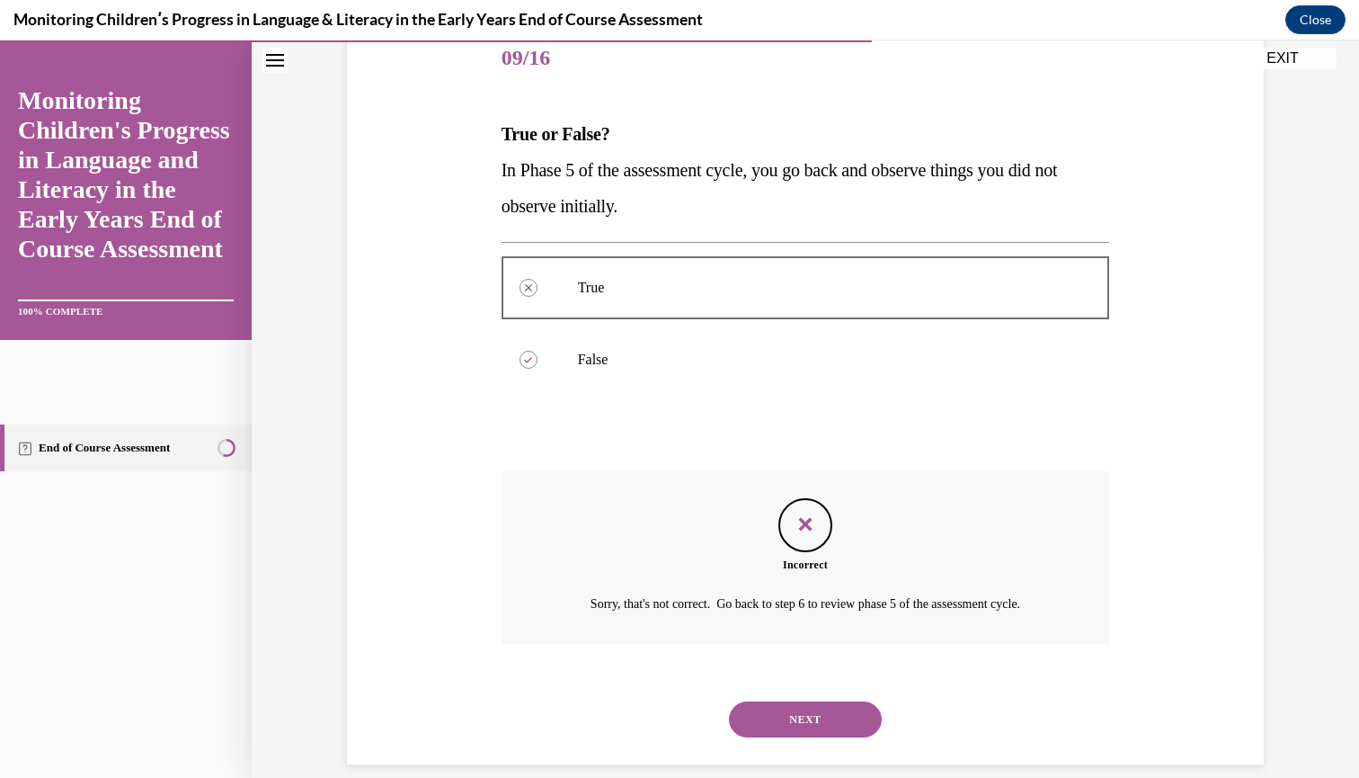
scroll to position [184, 0]
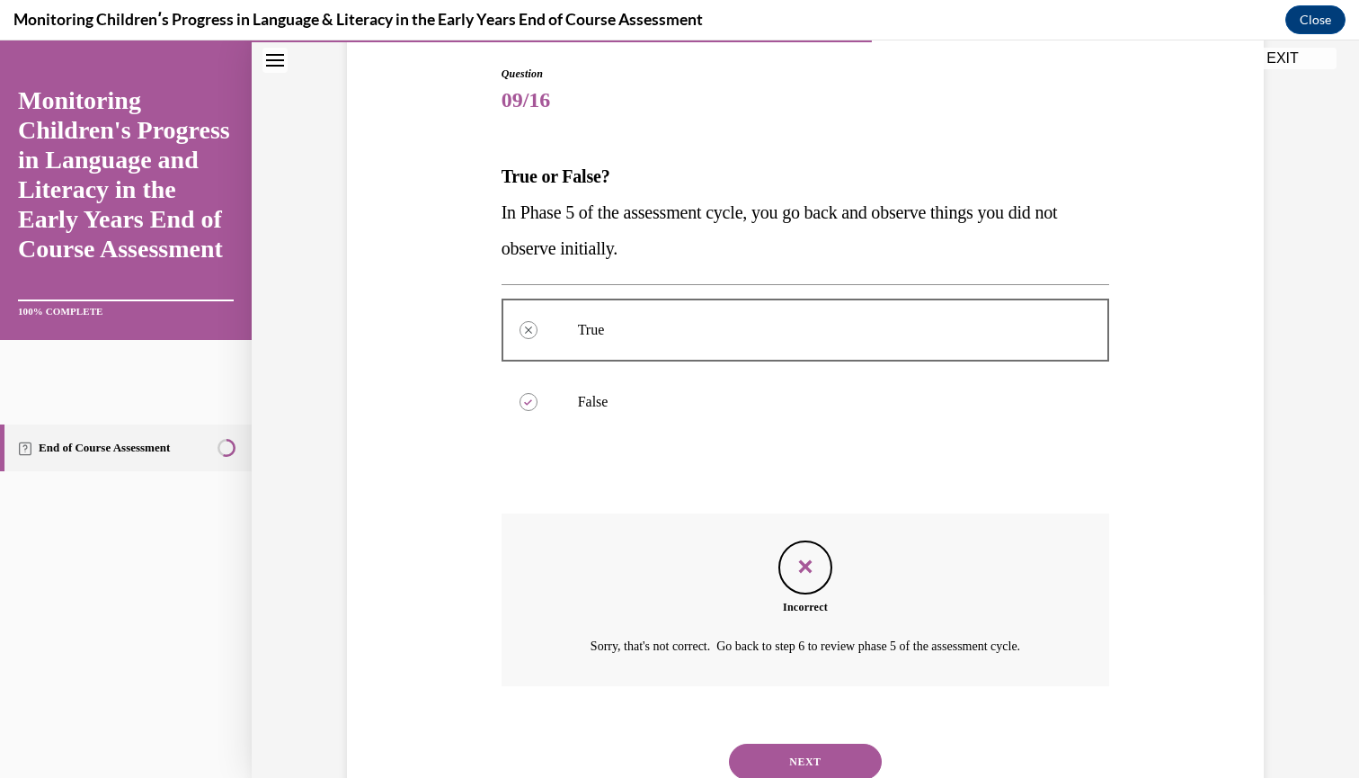
click at [780, 745] on button "NEXT" at bounding box center [805, 762] width 153 height 36
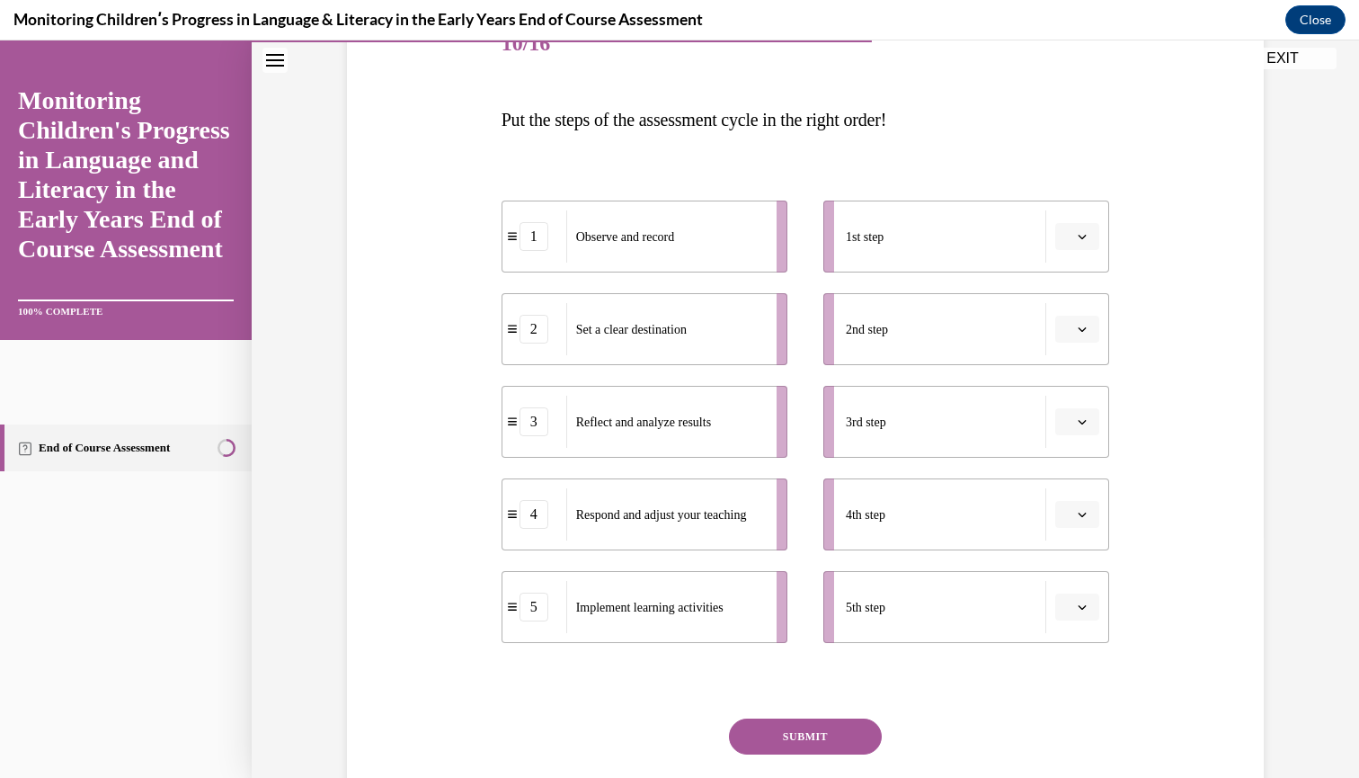
scroll to position [252, 0]
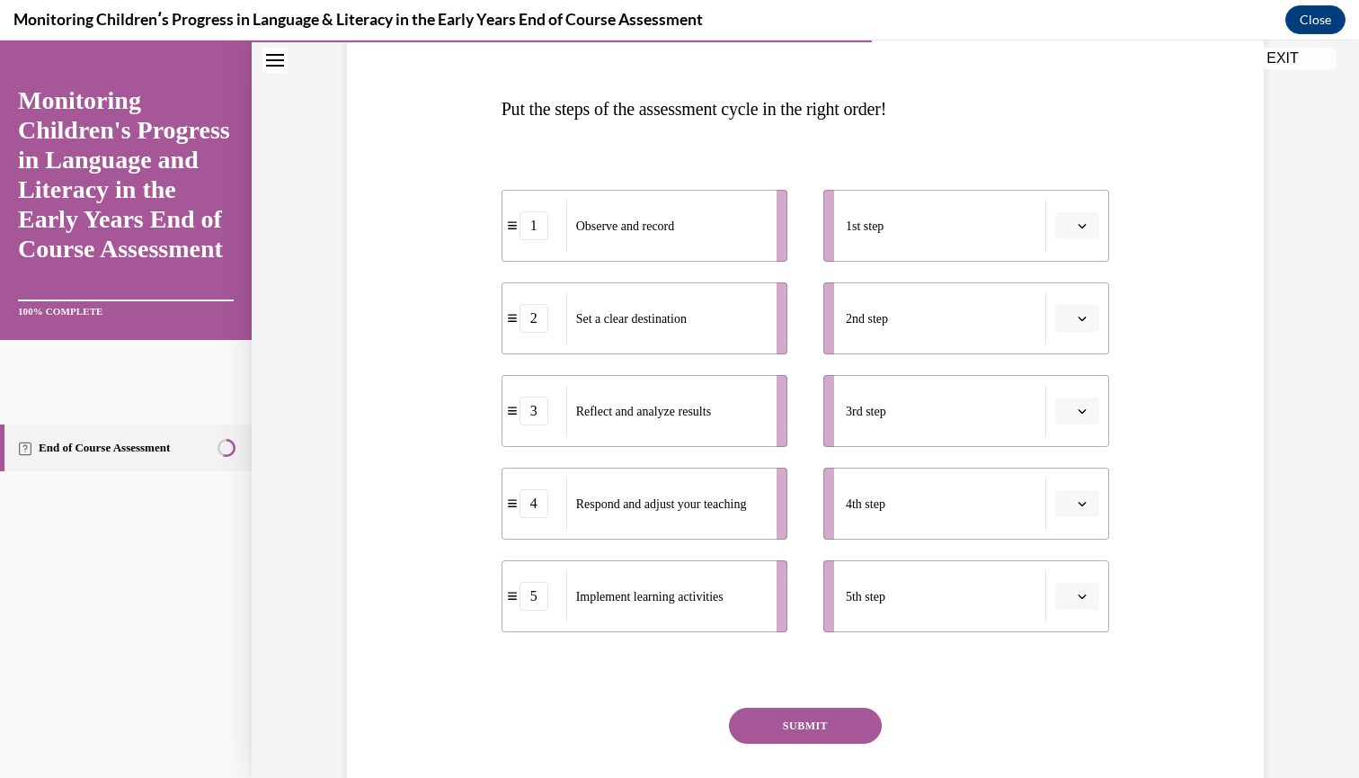
click at [1083, 227] on icon "button" at bounding box center [1083, 226] width 8 height 4
click at [1066, 334] on div "2" at bounding box center [1075, 338] width 45 height 36
click at [1088, 318] on span "button" at bounding box center [1082, 318] width 13 height 13
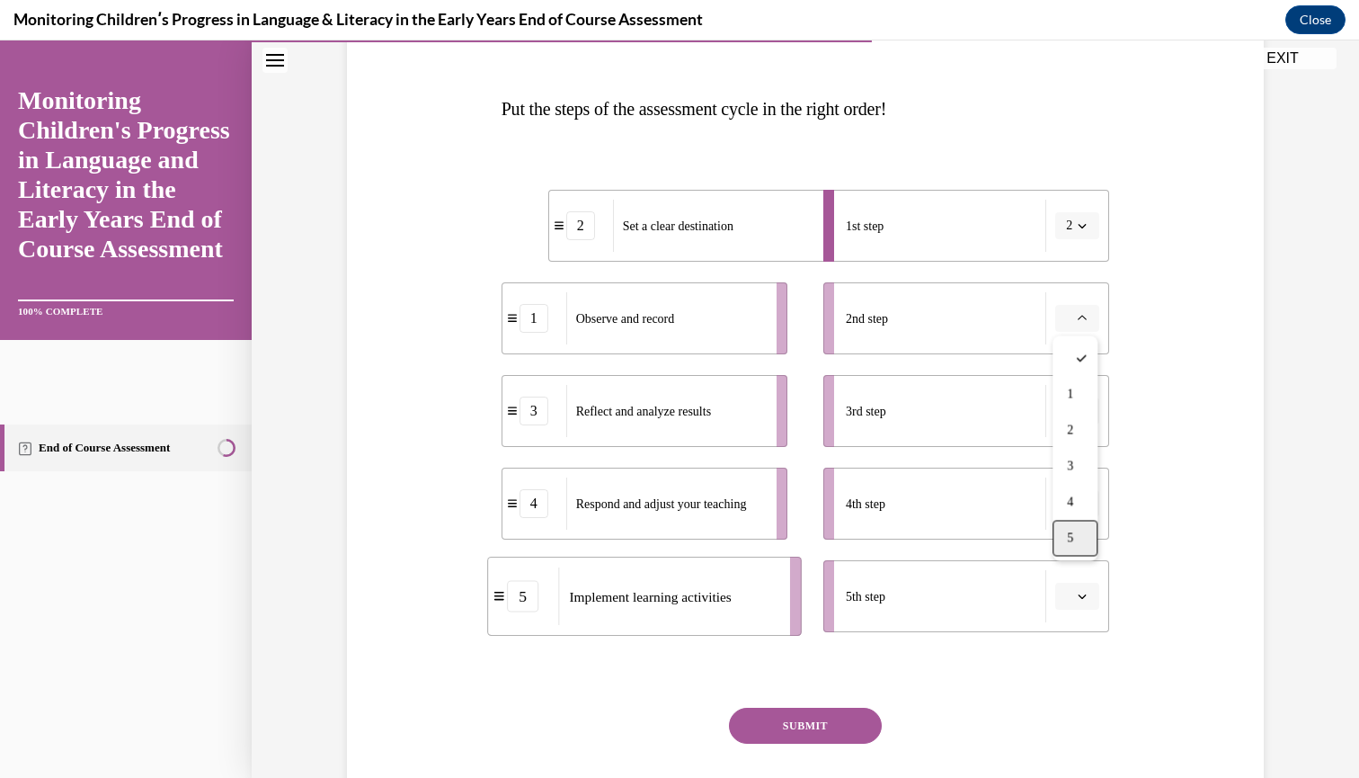
click at [1083, 538] on div "5" at bounding box center [1075, 539] width 45 height 36
click at [1088, 407] on span "button" at bounding box center [1082, 411] width 13 height 13
click at [1084, 481] on div "1" at bounding box center [1075, 487] width 45 height 36
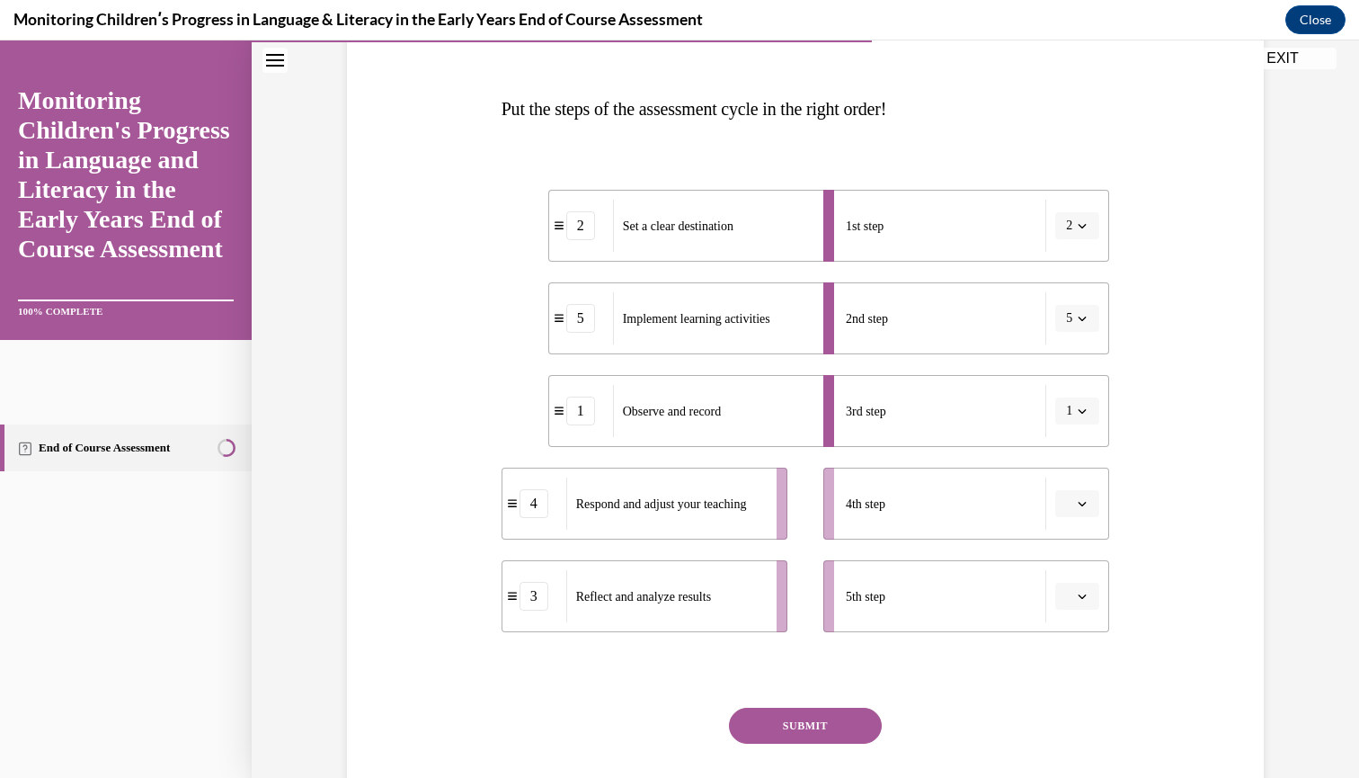
click at [1076, 502] on span "button" at bounding box center [1082, 503] width 13 height 13
click at [1076, 651] on div "3" at bounding box center [1075, 652] width 45 height 36
click at [1084, 597] on icon "button" at bounding box center [1083, 596] width 8 height 4
click at [1085, 520] on div "4" at bounding box center [1075, 521] width 45 height 36
click at [845, 728] on button "SUBMIT" at bounding box center [805, 726] width 153 height 36
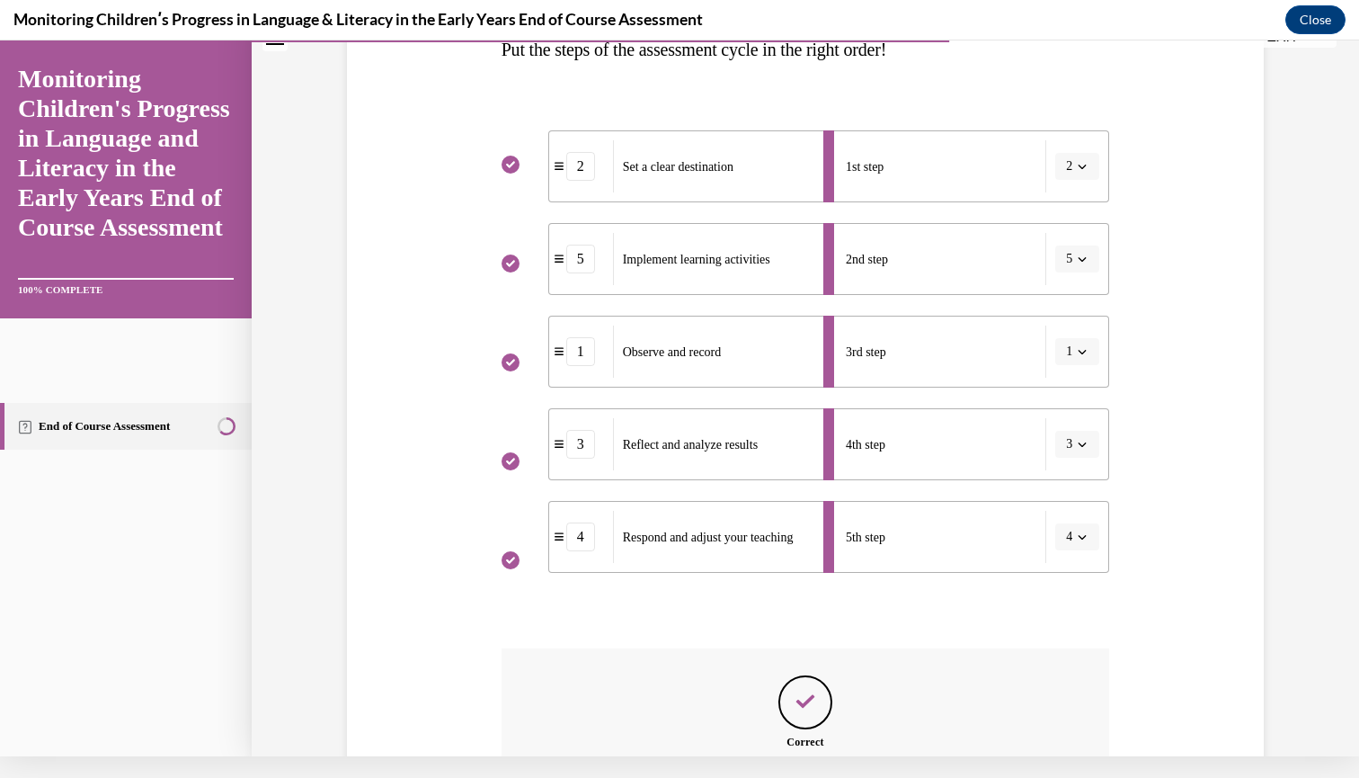
scroll to position [488, 0]
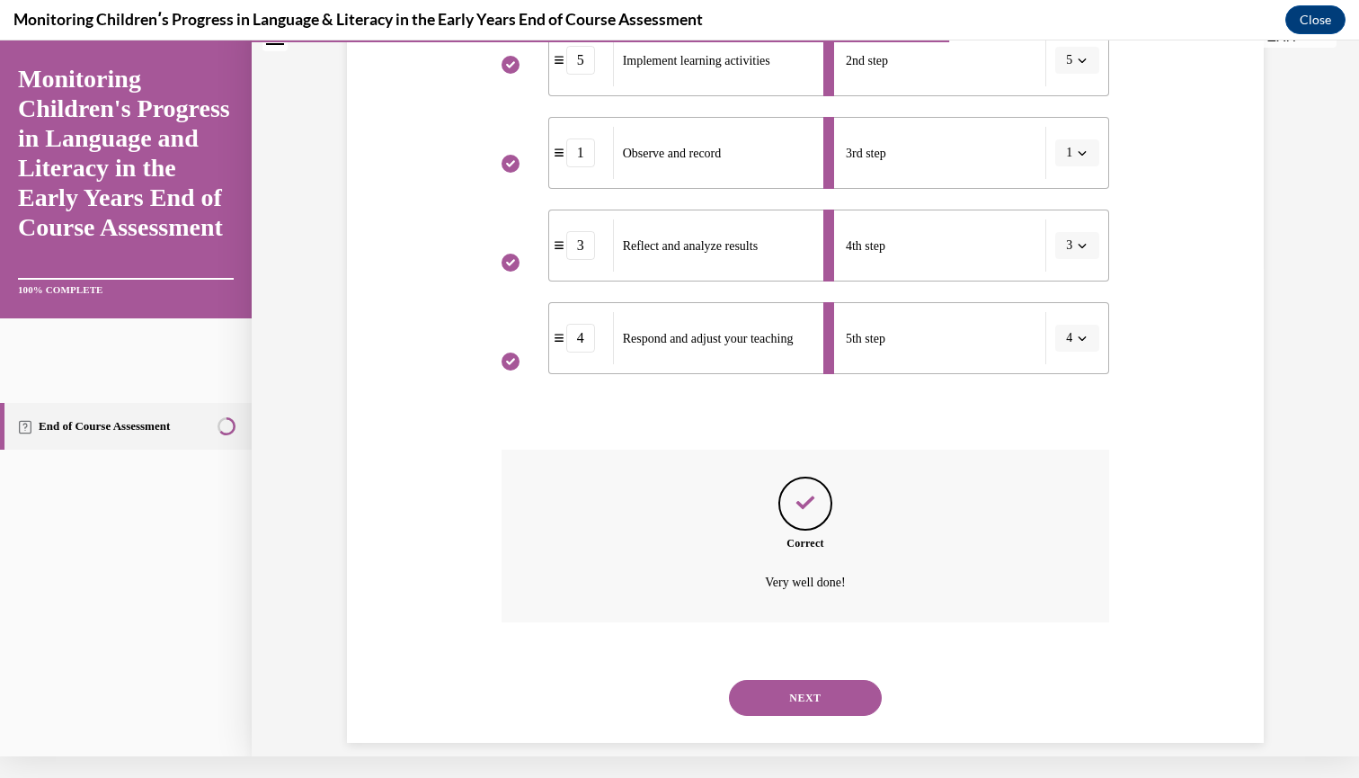
click at [821, 680] on button "NEXT" at bounding box center [805, 698] width 153 height 36
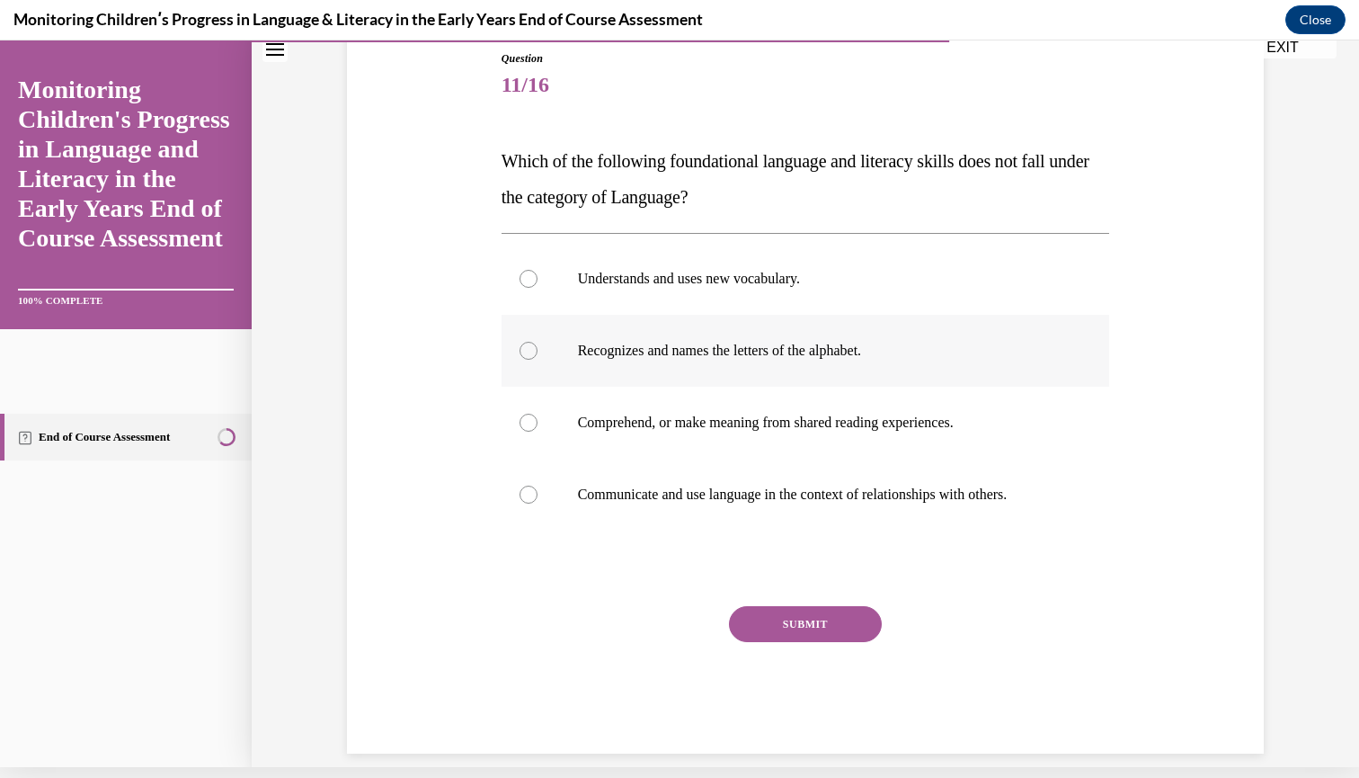
click at [524, 357] on div at bounding box center [529, 351] width 18 height 18
click at [524, 357] on input "Recognizes and names the letters of the alphabet." at bounding box center [529, 351] width 18 height 18
radio input "true"
click at [771, 631] on button "SUBMIT" at bounding box center [805, 624] width 153 height 36
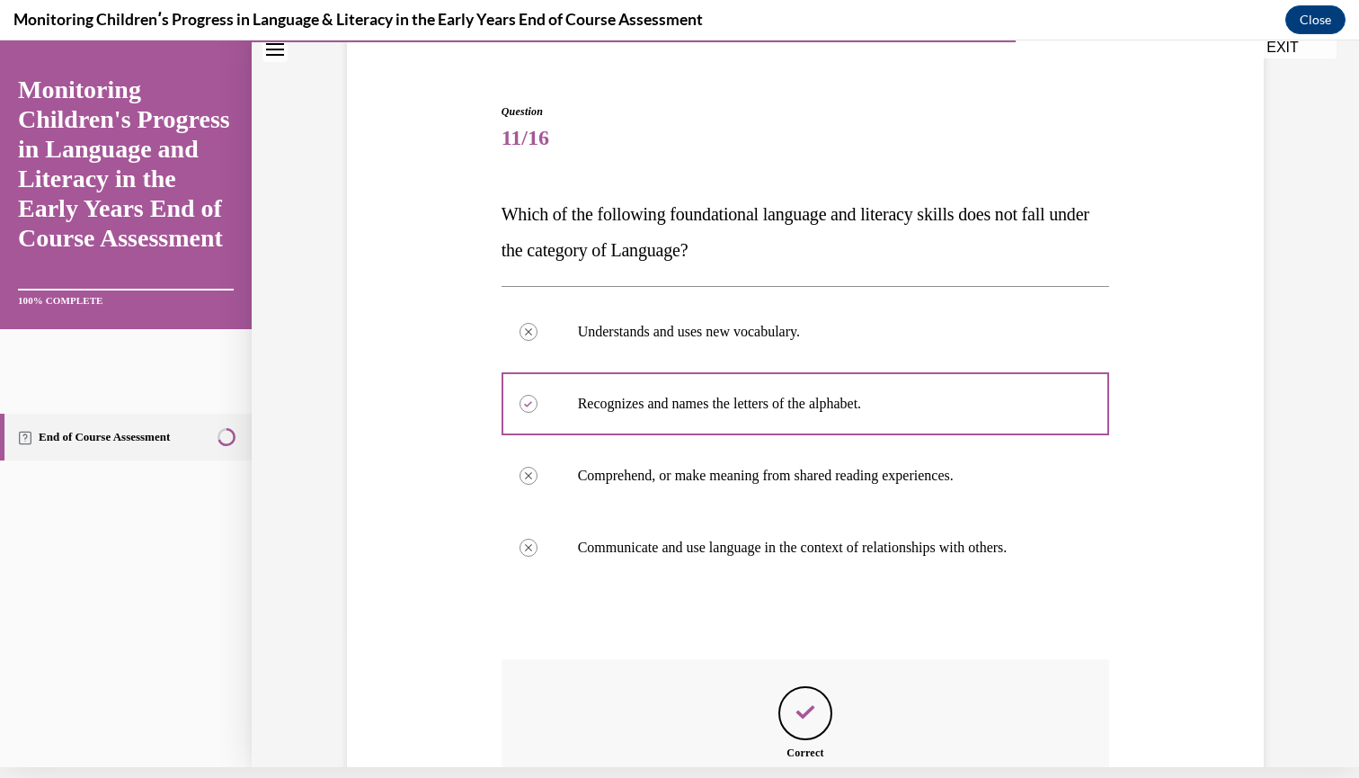
scroll to position [334, 0]
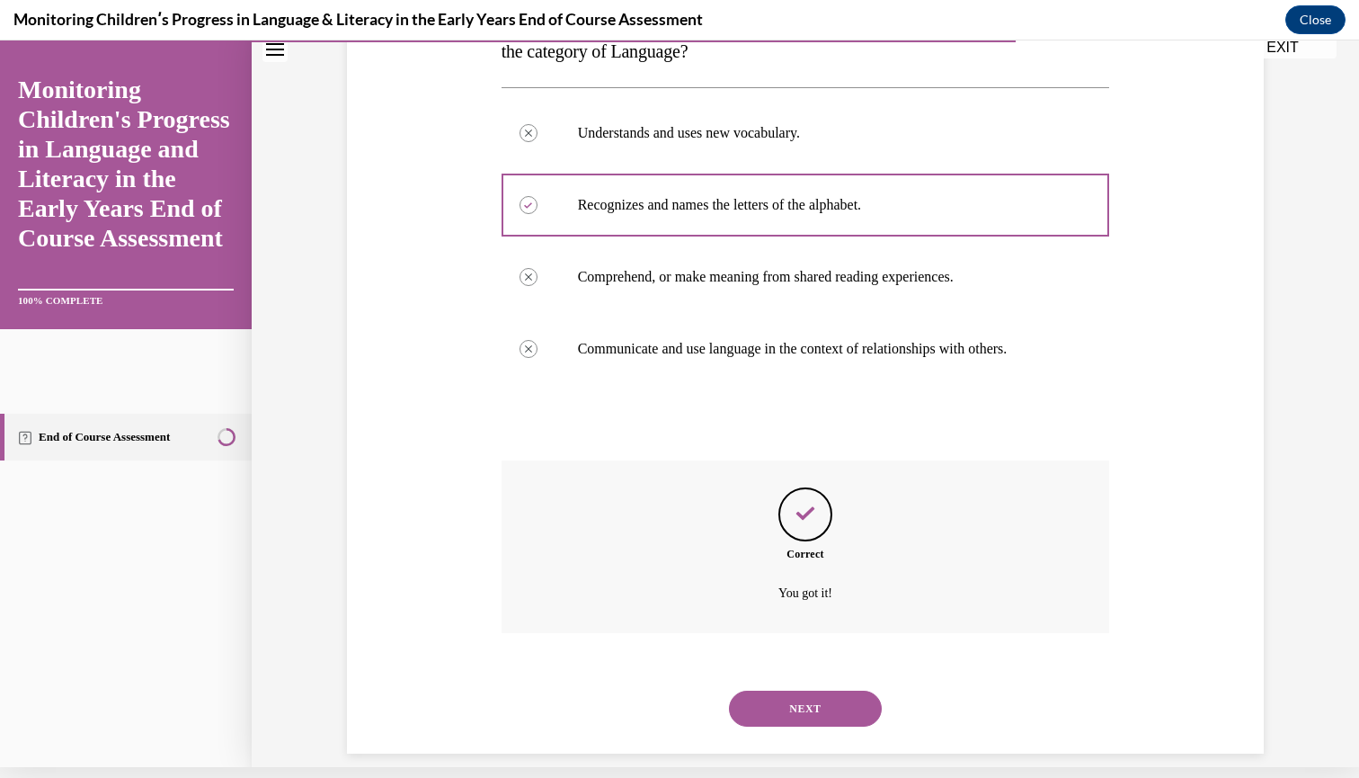
click at [797, 691] on button "NEXT" at bounding box center [805, 709] width 153 height 36
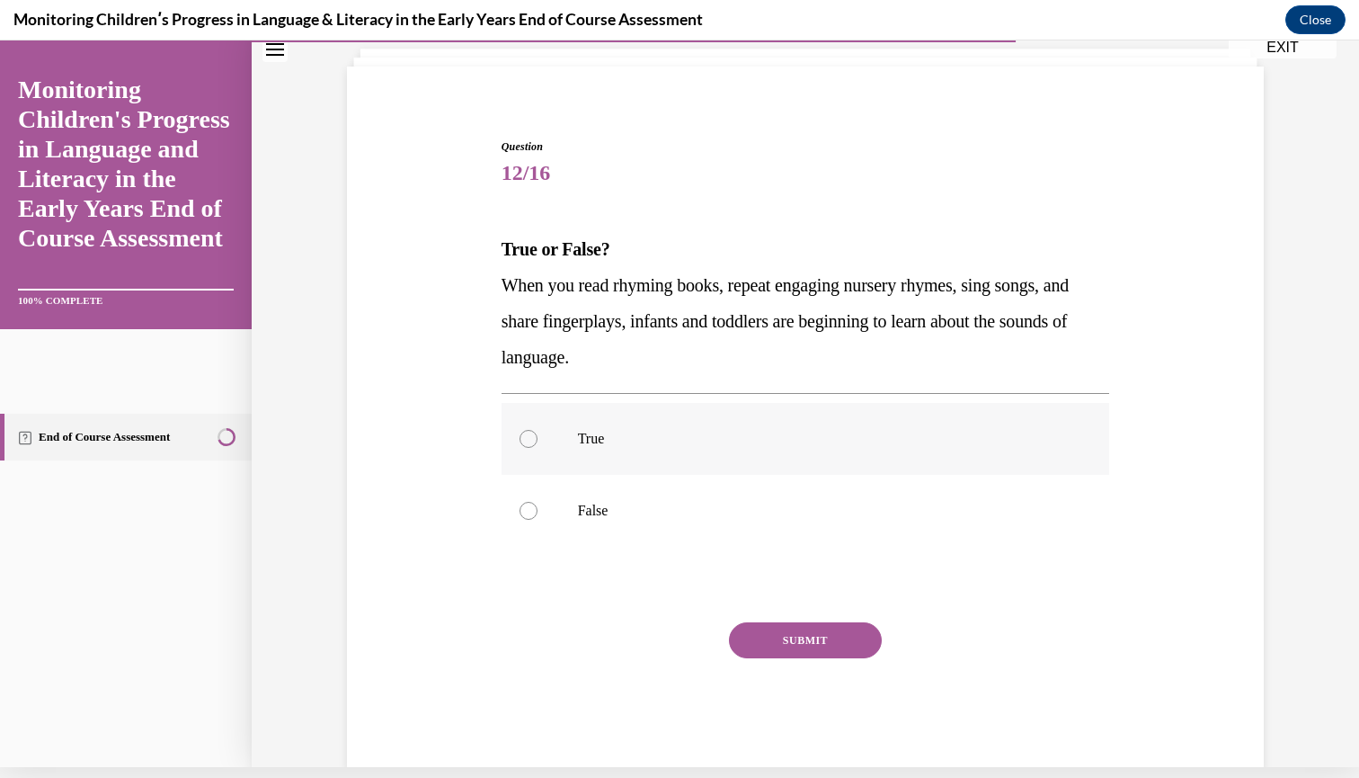
click at [526, 440] on div at bounding box center [529, 439] width 18 height 18
click at [526, 440] on input "True" at bounding box center [529, 439] width 18 height 18
radio input "true"
click at [768, 637] on button "SUBMIT" at bounding box center [805, 640] width 153 height 36
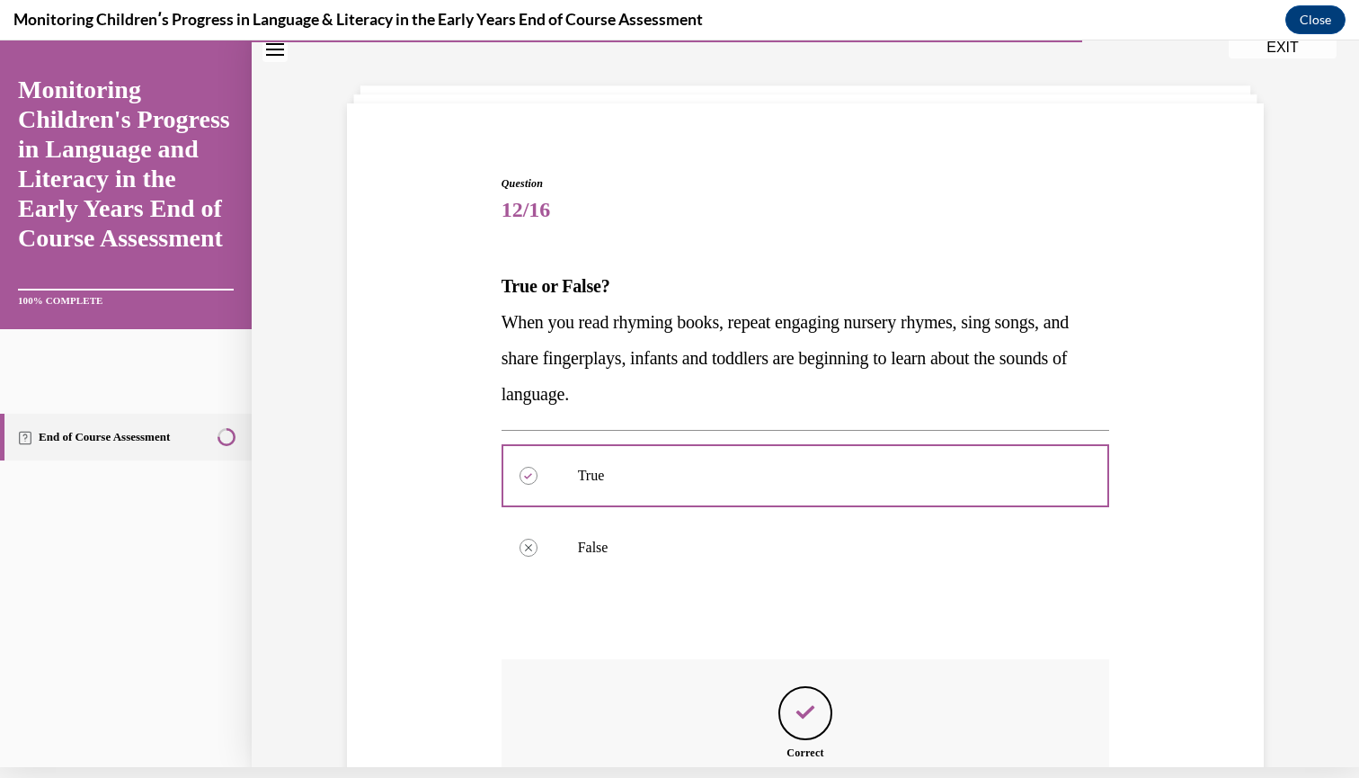
scroll to position [263, 0]
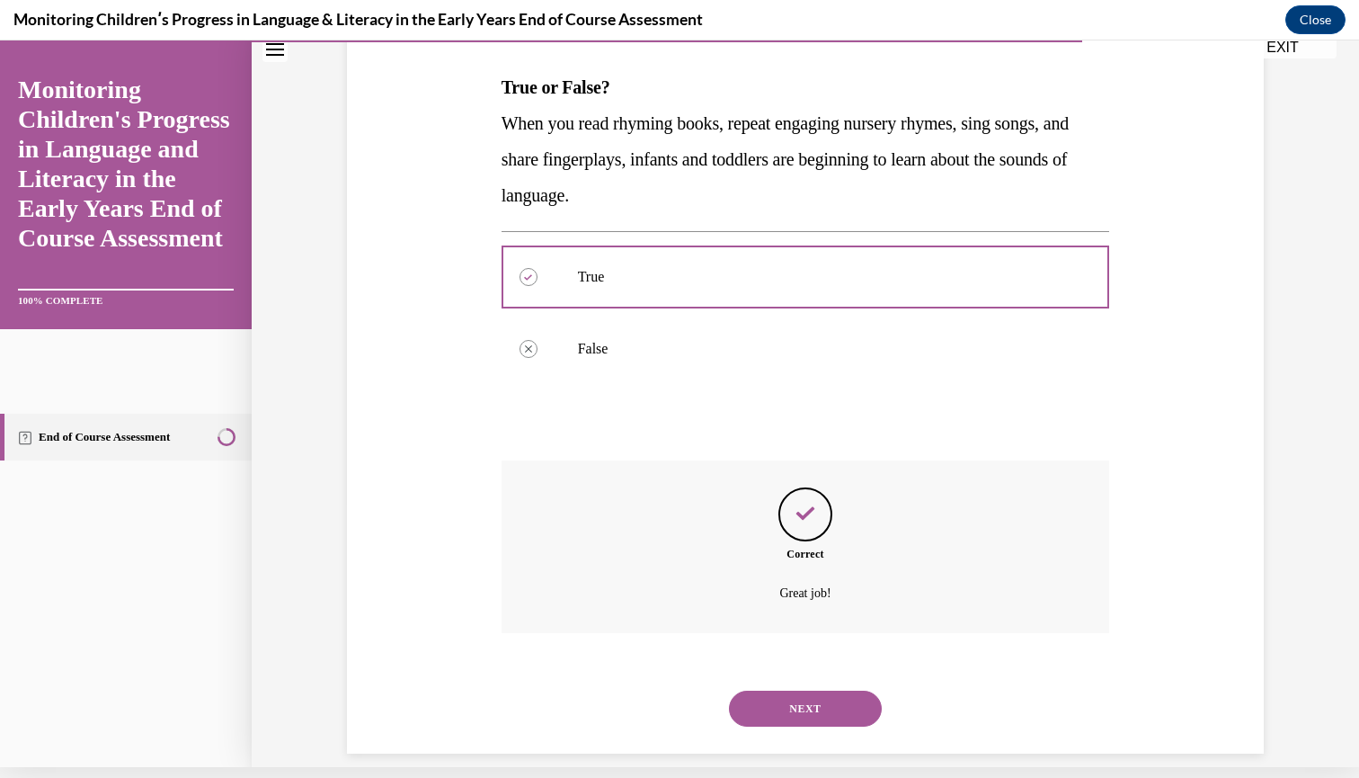
click at [783, 691] on button "NEXT" at bounding box center [805, 709] width 153 height 36
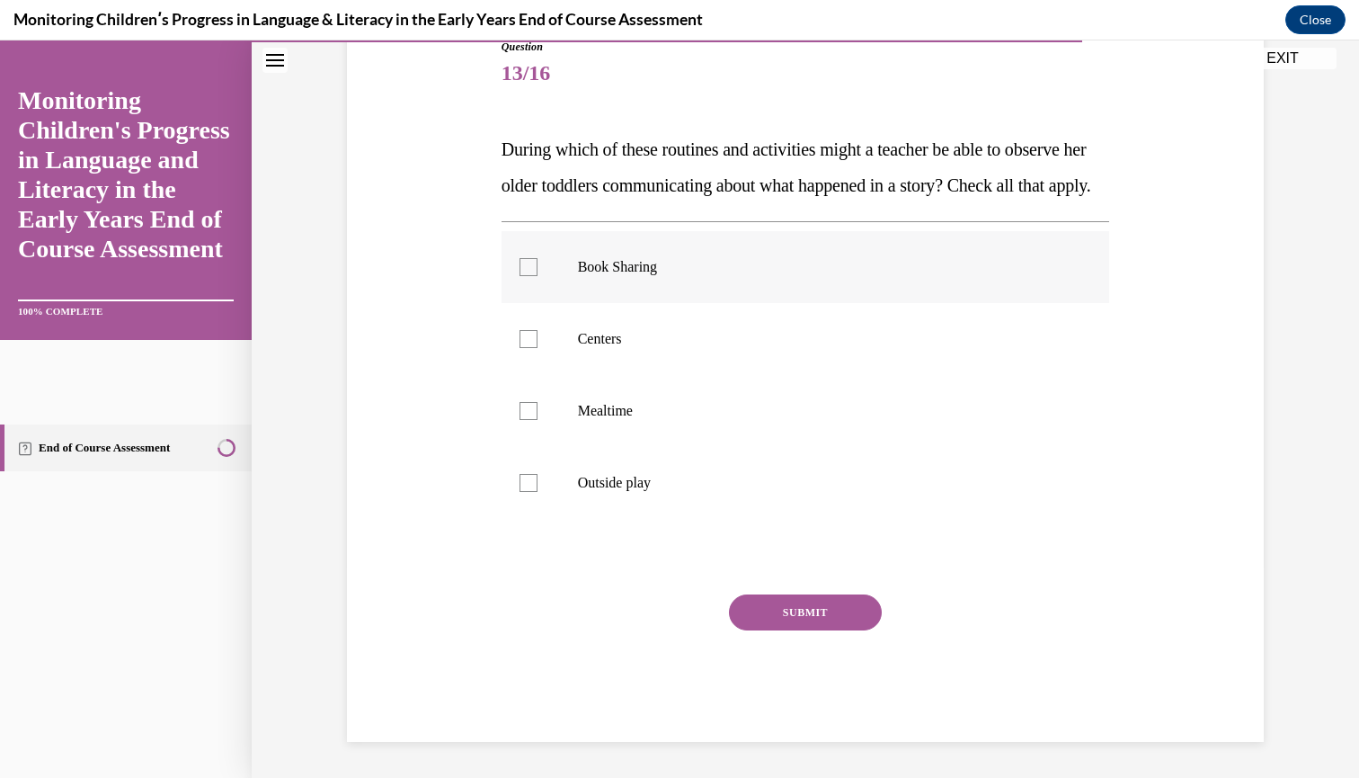
click at [530, 303] on label "Book Sharing" at bounding box center [806, 267] width 609 height 72
click at [530, 276] on input "Book Sharing" at bounding box center [529, 267] width 18 height 18
checkbox input "true"
click at [527, 375] on label "Centers" at bounding box center [806, 339] width 609 height 72
click at [527, 348] on input "Centers" at bounding box center [529, 339] width 18 height 18
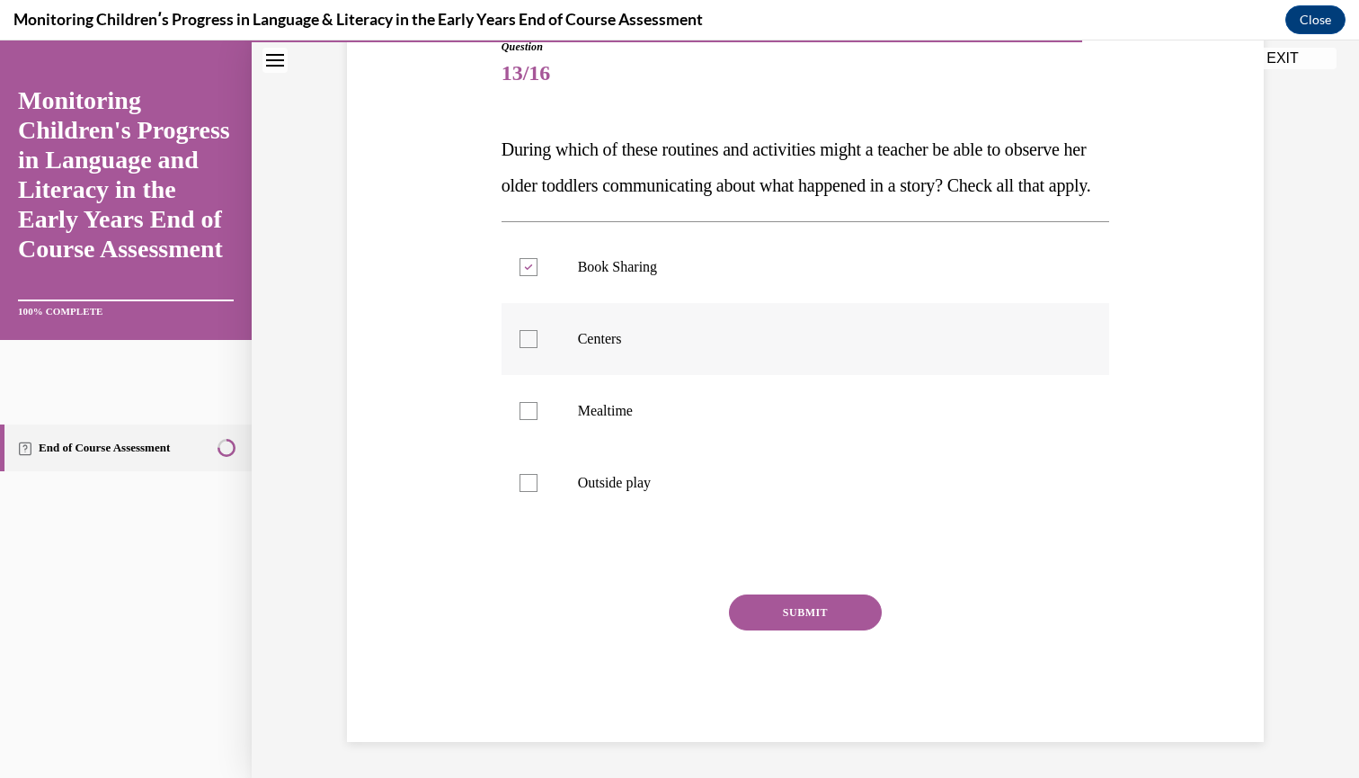
checkbox input "true"
click at [530, 447] on label "Mealtime" at bounding box center [806, 411] width 609 height 72
click at [530, 420] on input "Mealtime" at bounding box center [529, 411] width 18 height 18
checkbox input "true"
click at [531, 519] on label "Outside play" at bounding box center [806, 483] width 609 height 72
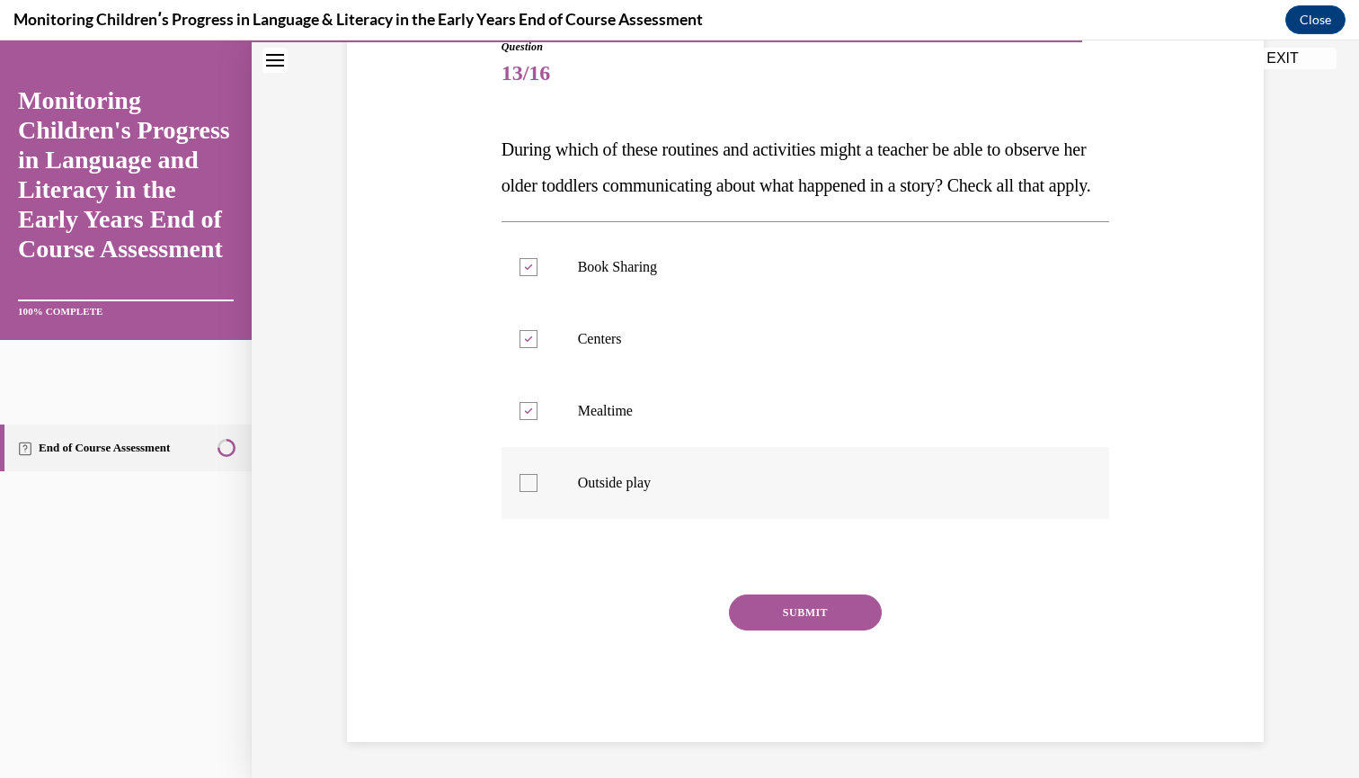
click at [531, 492] on input "Outside play" at bounding box center [529, 483] width 18 height 18
checkbox input "true"
click at [778, 630] on button "SUBMIT" at bounding box center [805, 612] width 153 height 36
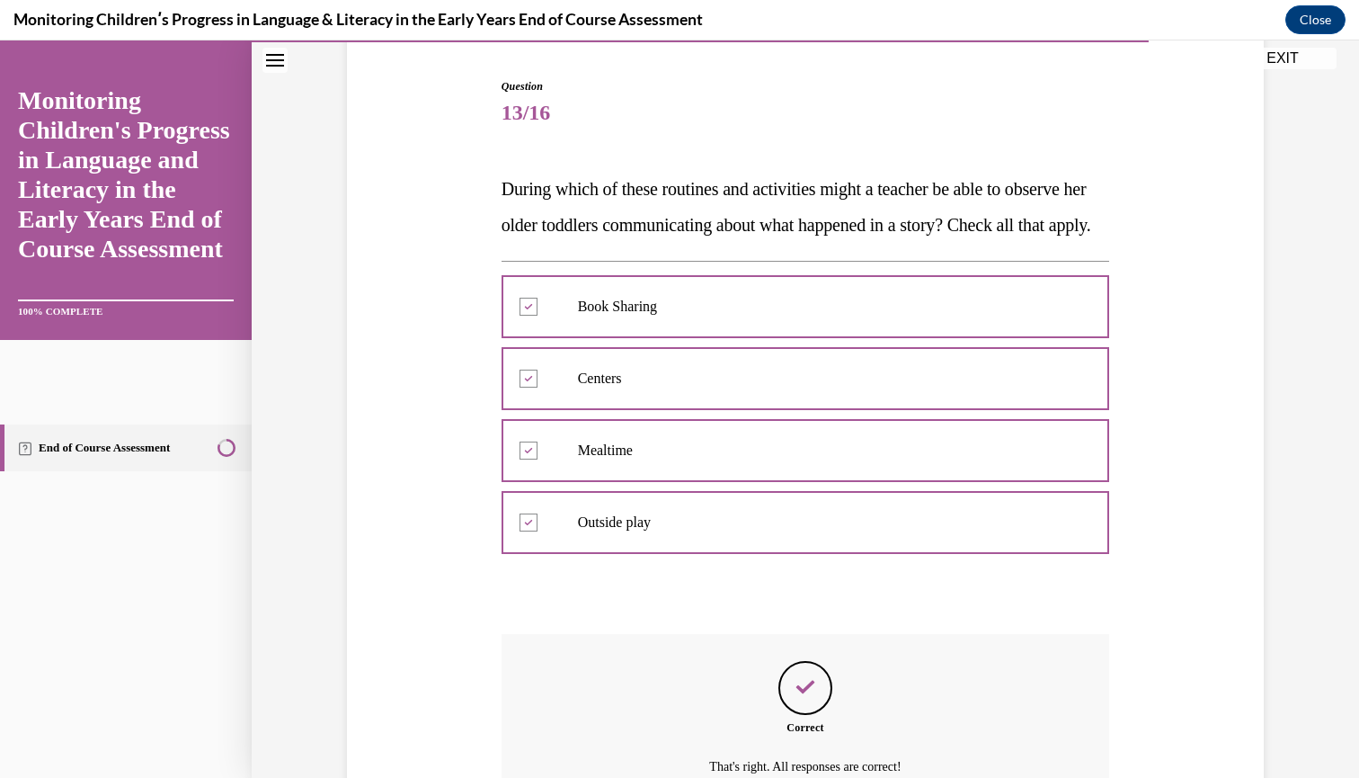
scroll to position [370, 0]
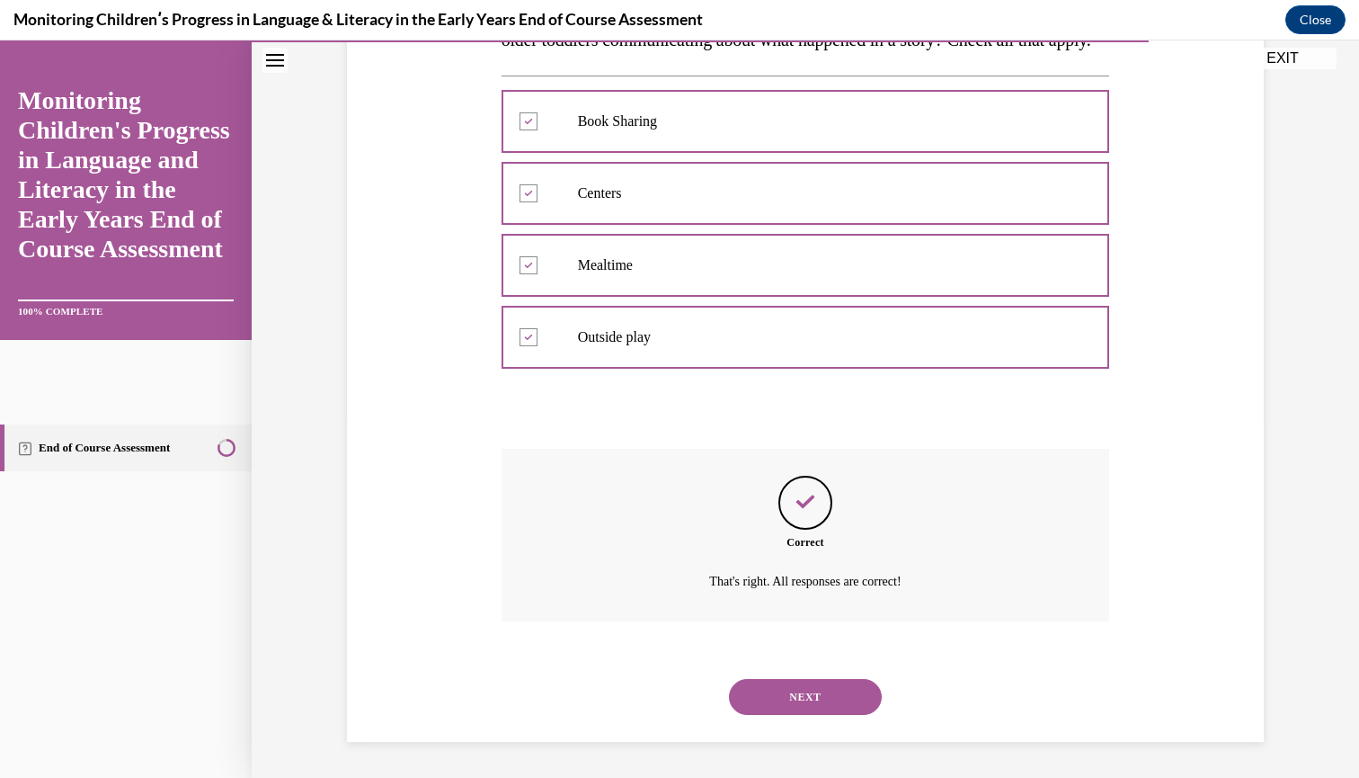
click at [797, 695] on button "NEXT" at bounding box center [805, 697] width 153 height 36
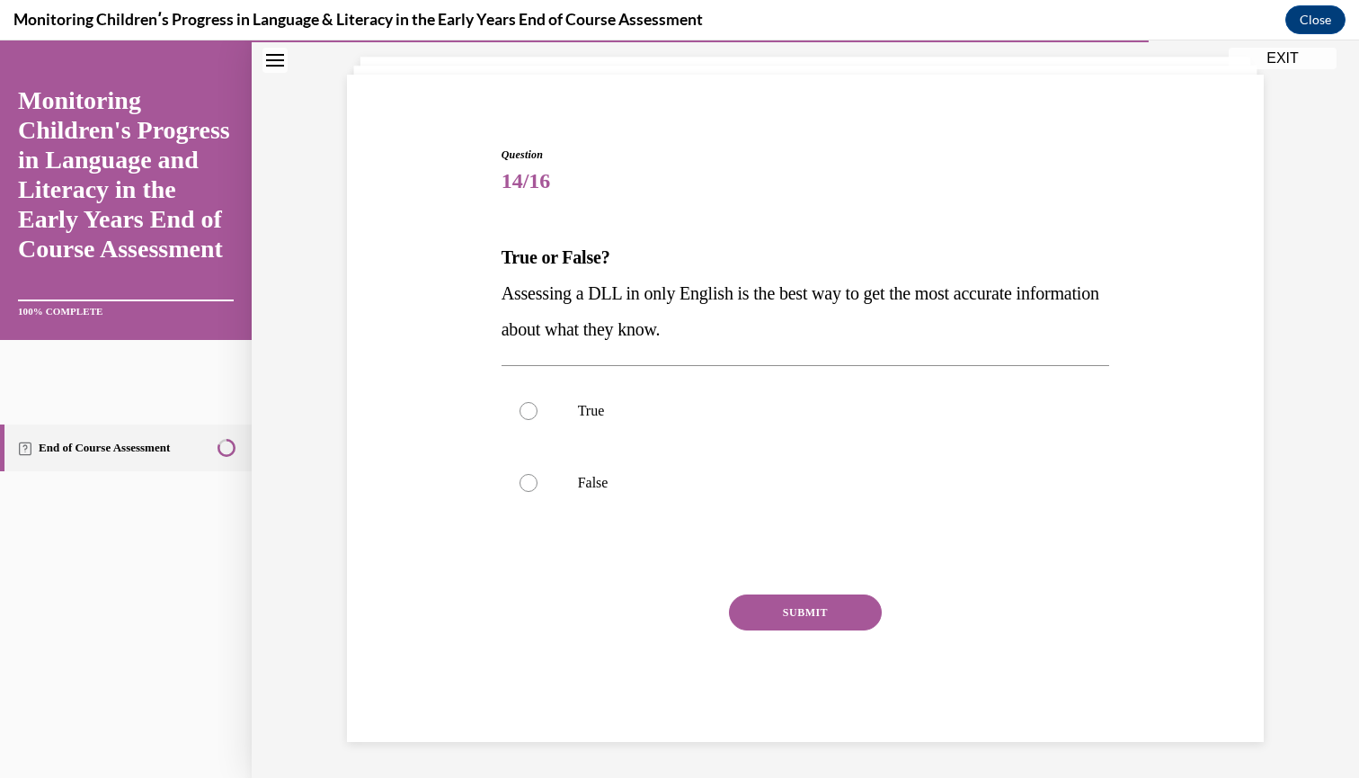
scroll to position [67, 0]
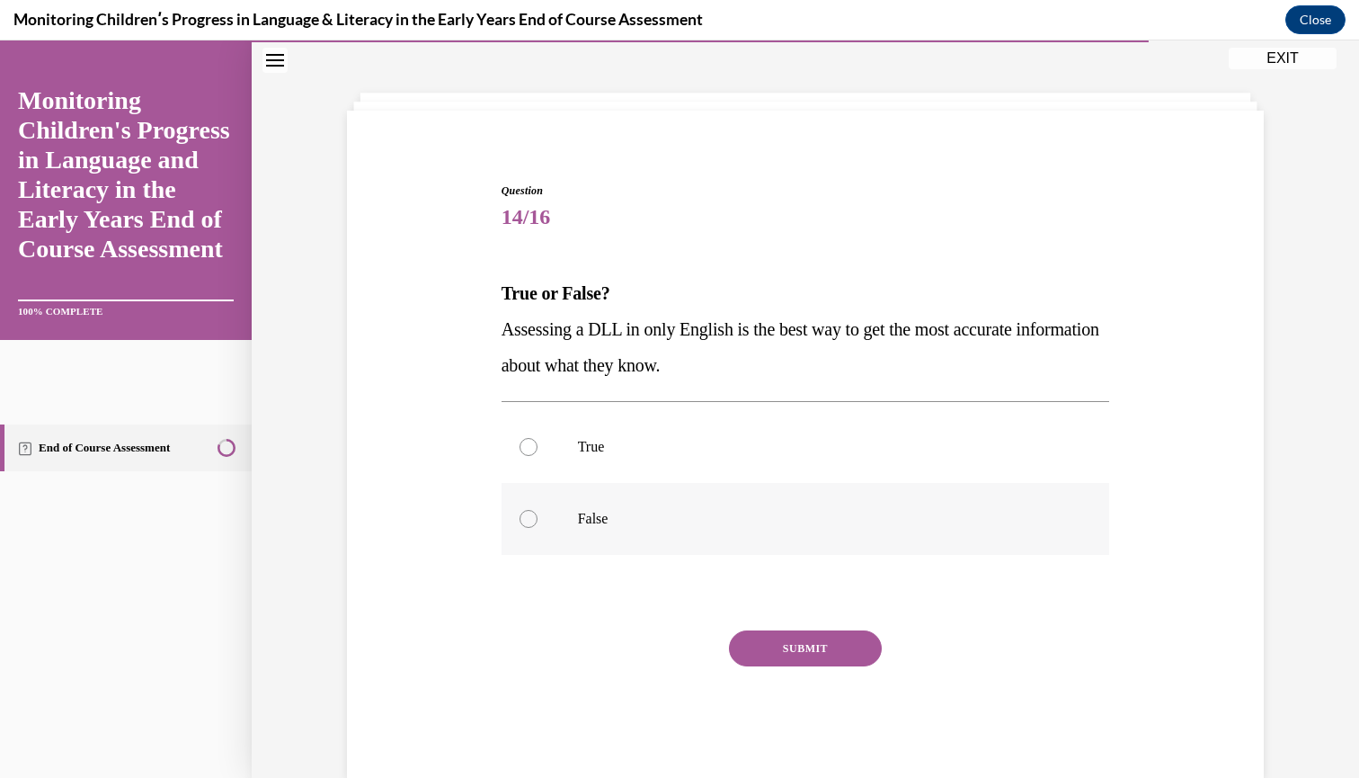
click at [525, 519] on div at bounding box center [529, 519] width 18 height 18
click at [525, 519] on input "False" at bounding box center [529, 519] width 18 height 18
radio input "true"
click at [776, 653] on button "SUBMIT" at bounding box center [805, 648] width 153 height 36
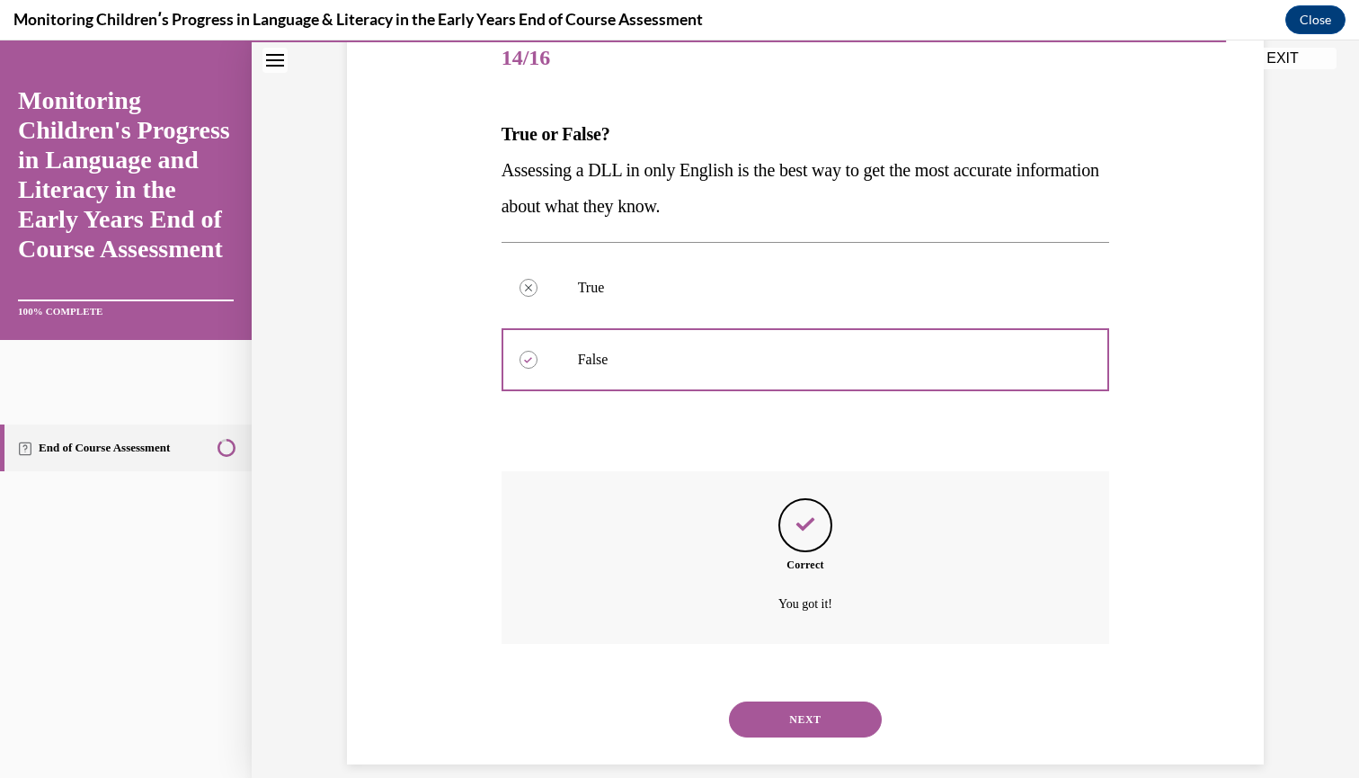
scroll to position [227, 0]
click at [785, 706] on button "NEXT" at bounding box center [805, 719] width 153 height 36
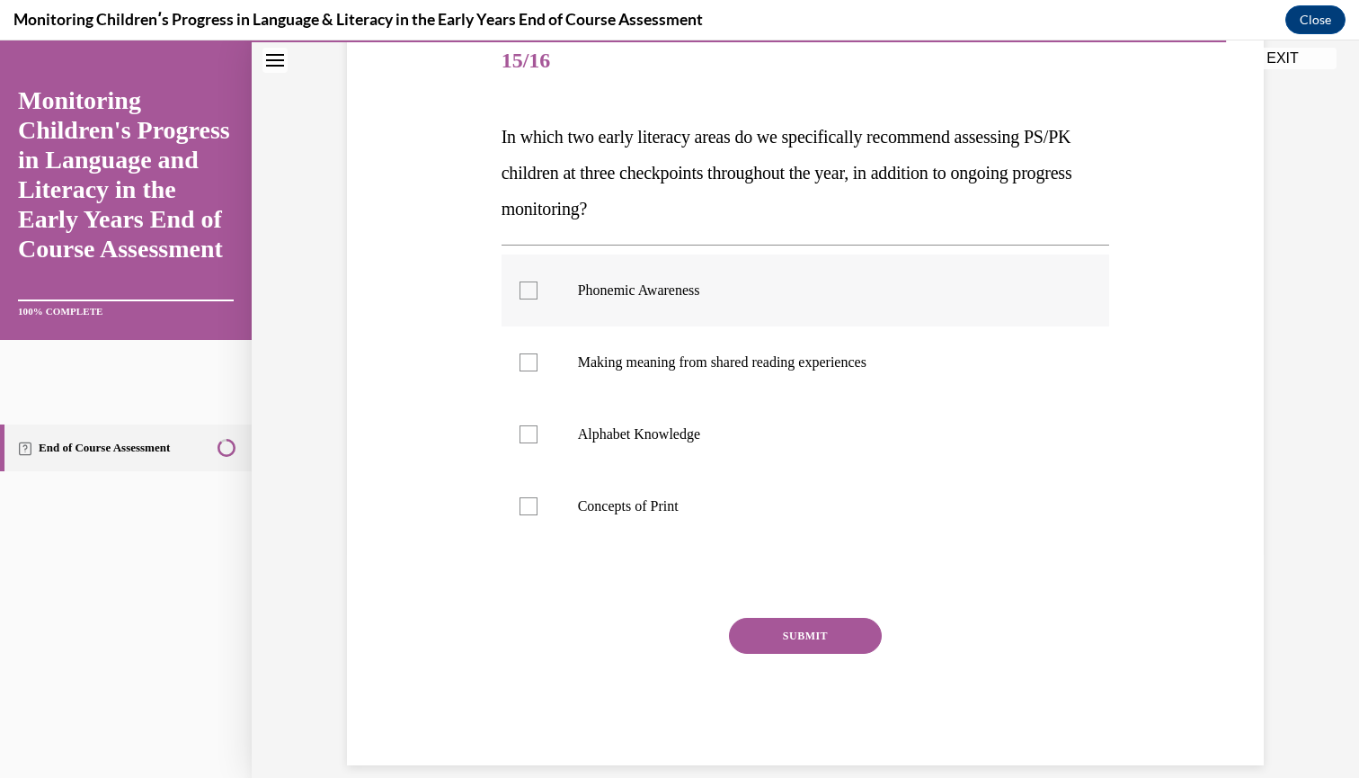
click at [520, 313] on label "Phonemic Awareness" at bounding box center [806, 290] width 609 height 72
click at [520, 299] on input "Phonemic Awareness" at bounding box center [529, 290] width 18 height 18
checkbox input "true"
click at [527, 470] on label "Concepts of Print" at bounding box center [806, 506] width 609 height 72
click at [527, 497] on input "Concepts of Print" at bounding box center [529, 506] width 18 height 18
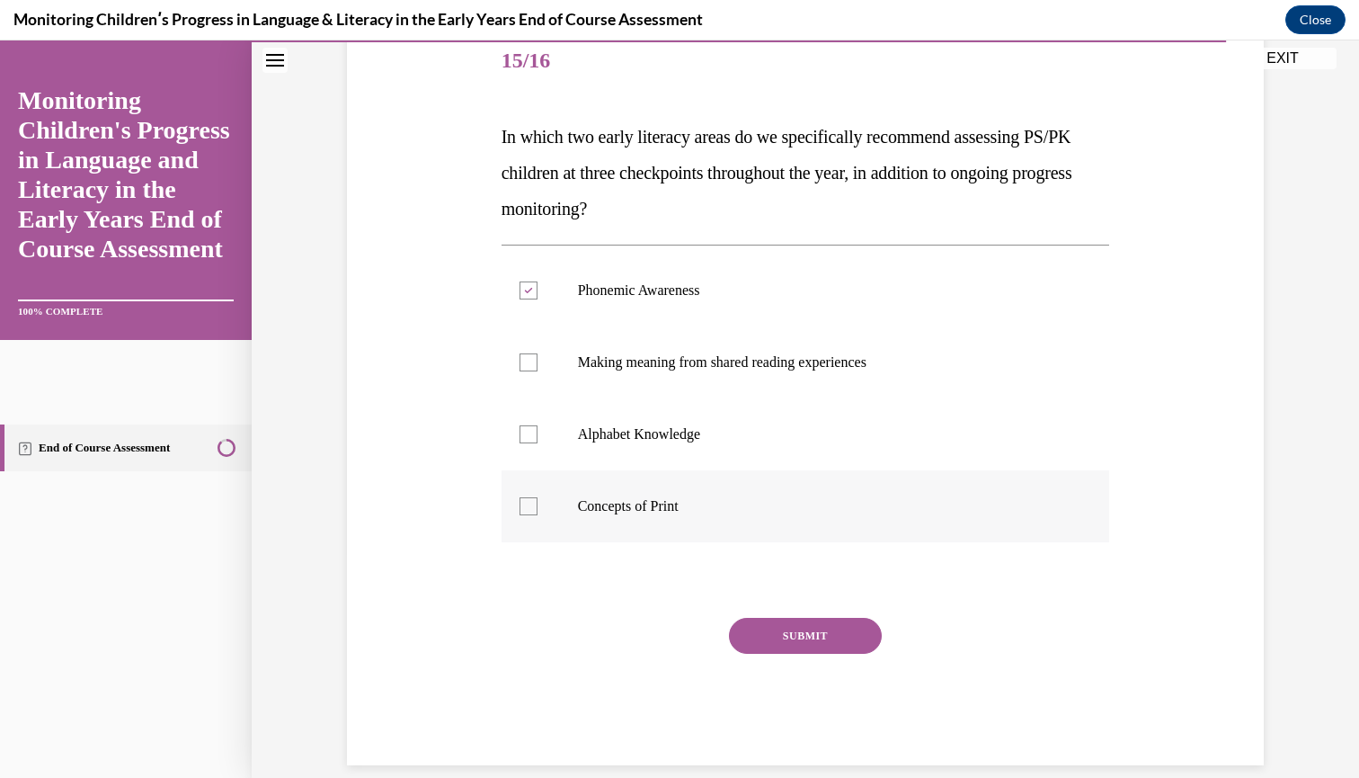
checkbox input "true"
click at [527, 469] on label "Alphabet Knowledge" at bounding box center [806, 434] width 609 height 72
click at [527, 443] on input "Alphabet Knowledge" at bounding box center [529, 434] width 18 height 18
checkbox input "true"
click at [539, 542] on div "Phonemic Awareness Making meaning from shared reading experiences Alphabet Know…" at bounding box center [806, 398] width 609 height 307
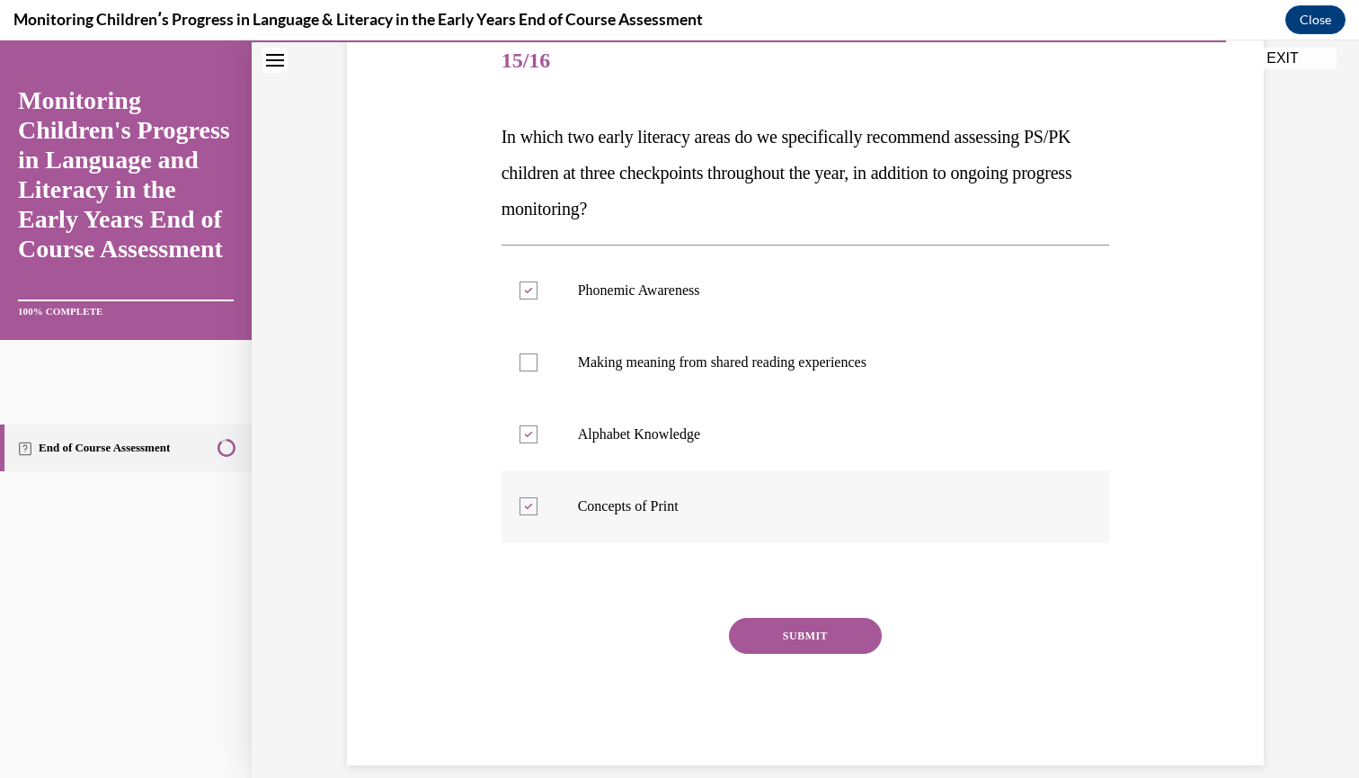
click at [530, 532] on label "Concepts of Print" at bounding box center [806, 506] width 609 height 72
click at [530, 515] on input "Concepts of Print" at bounding box center [529, 506] width 18 height 18
checkbox input "false"
click at [818, 658] on div "SUBMIT" at bounding box center [806, 663] width 609 height 90
click at [800, 647] on button "SUBMIT" at bounding box center [805, 636] width 153 height 36
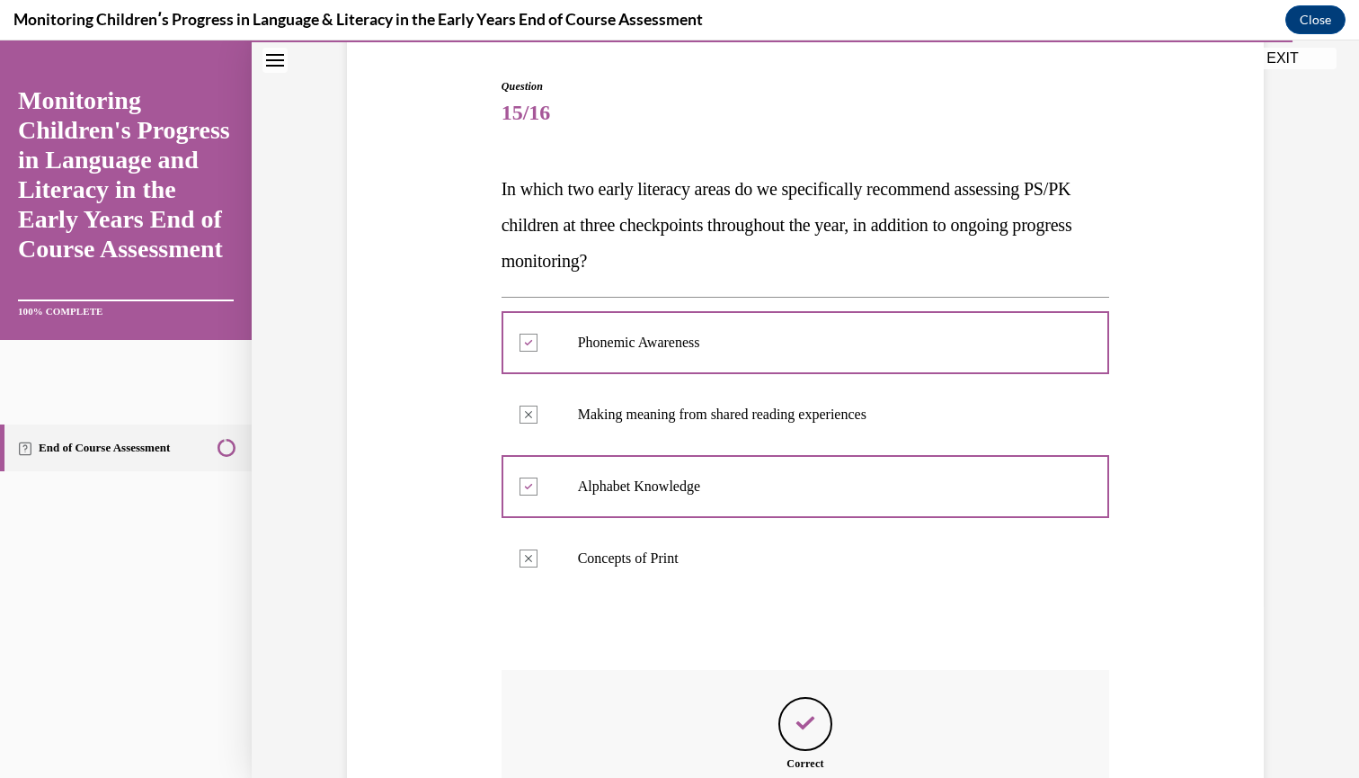
scroll to position [370, 0]
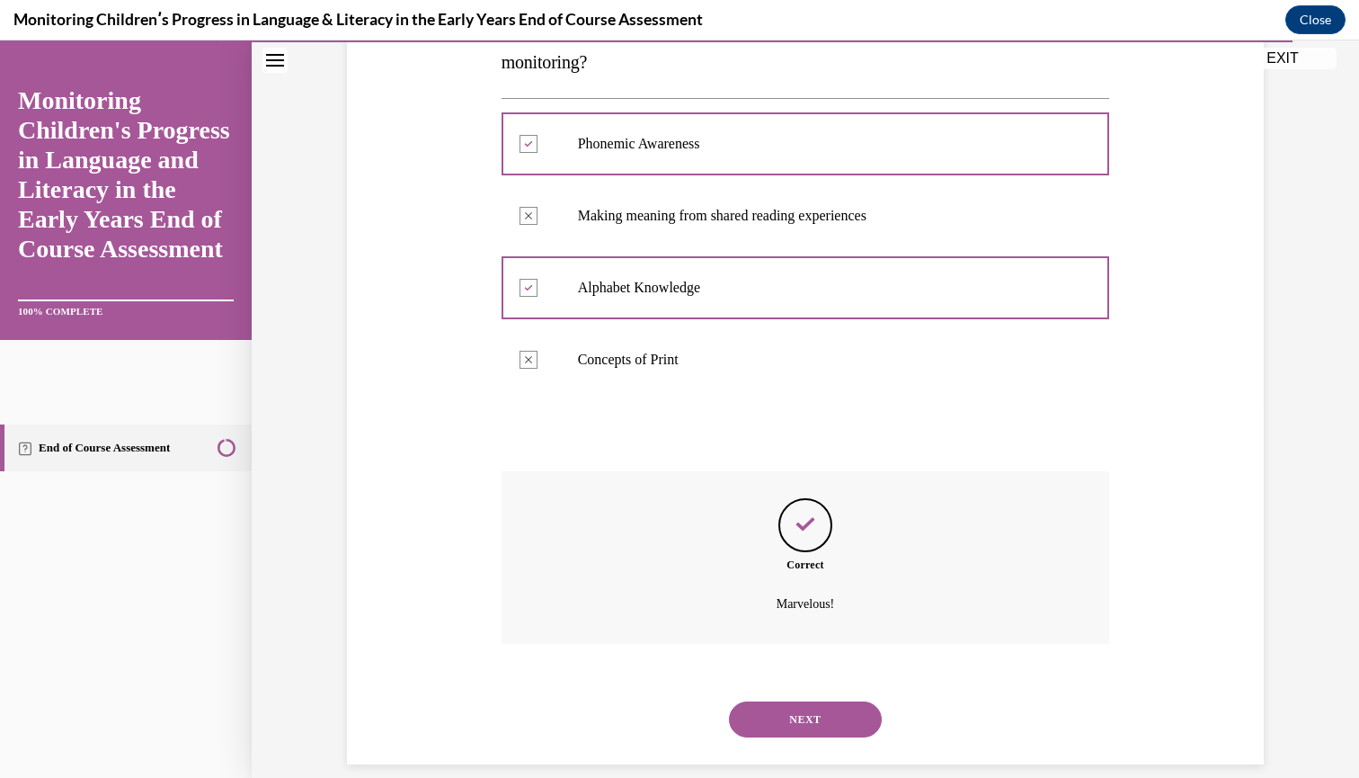
click at [805, 701] on button "NEXT" at bounding box center [805, 719] width 153 height 36
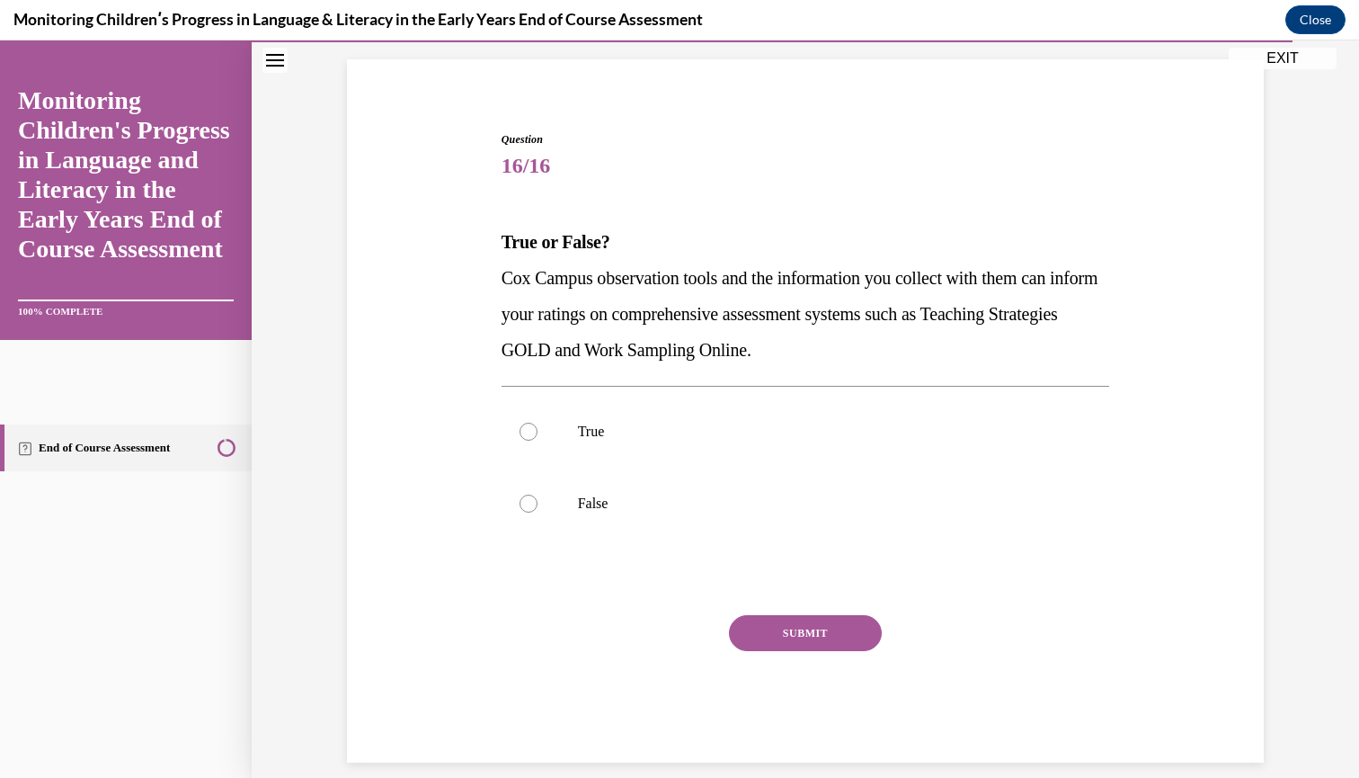
scroll to position [118, 0]
click at [524, 432] on div at bounding box center [529, 432] width 18 height 18
click at [524, 432] on input "True" at bounding box center [529, 432] width 18 height 18
radio input "true"
click at [759, 622] on button "SUBMIT" at bounding box center [805, 634] width 153 height 36
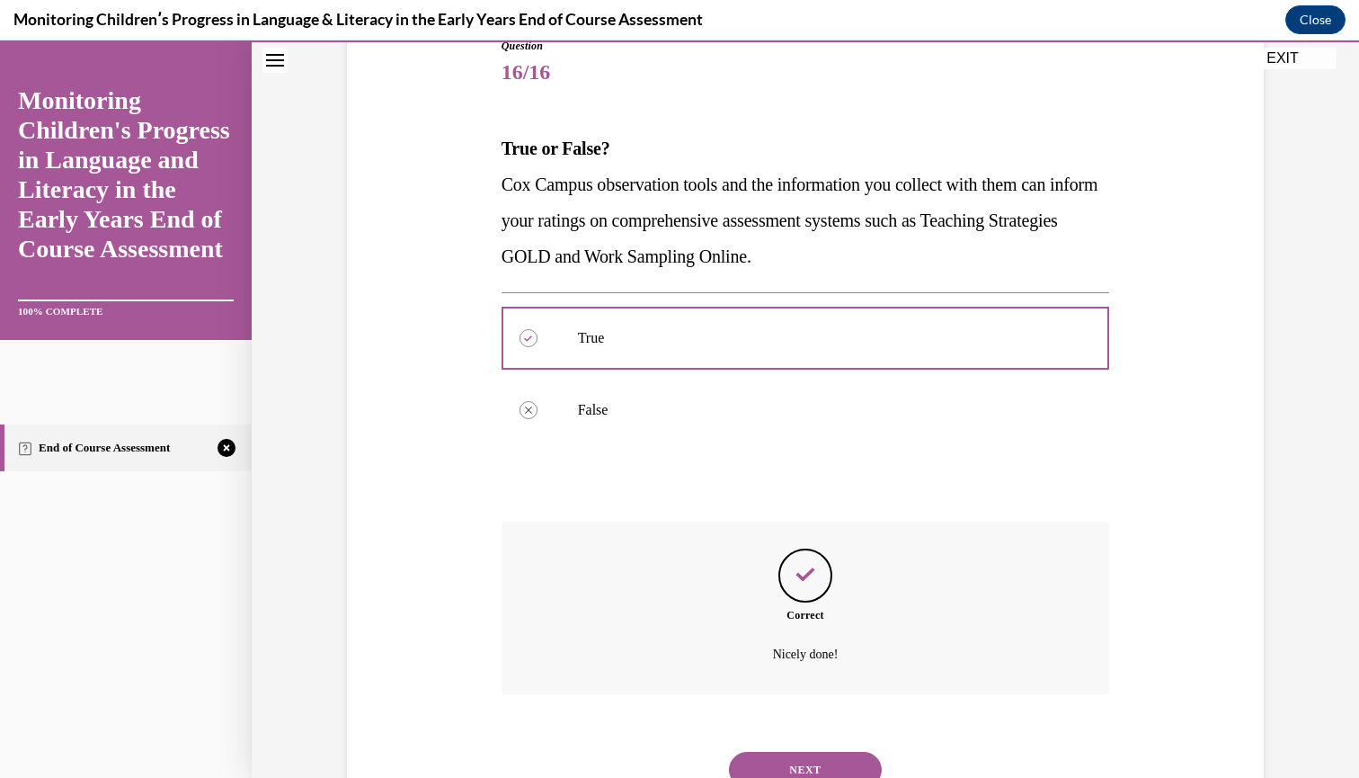
scroll to position [263, 0]
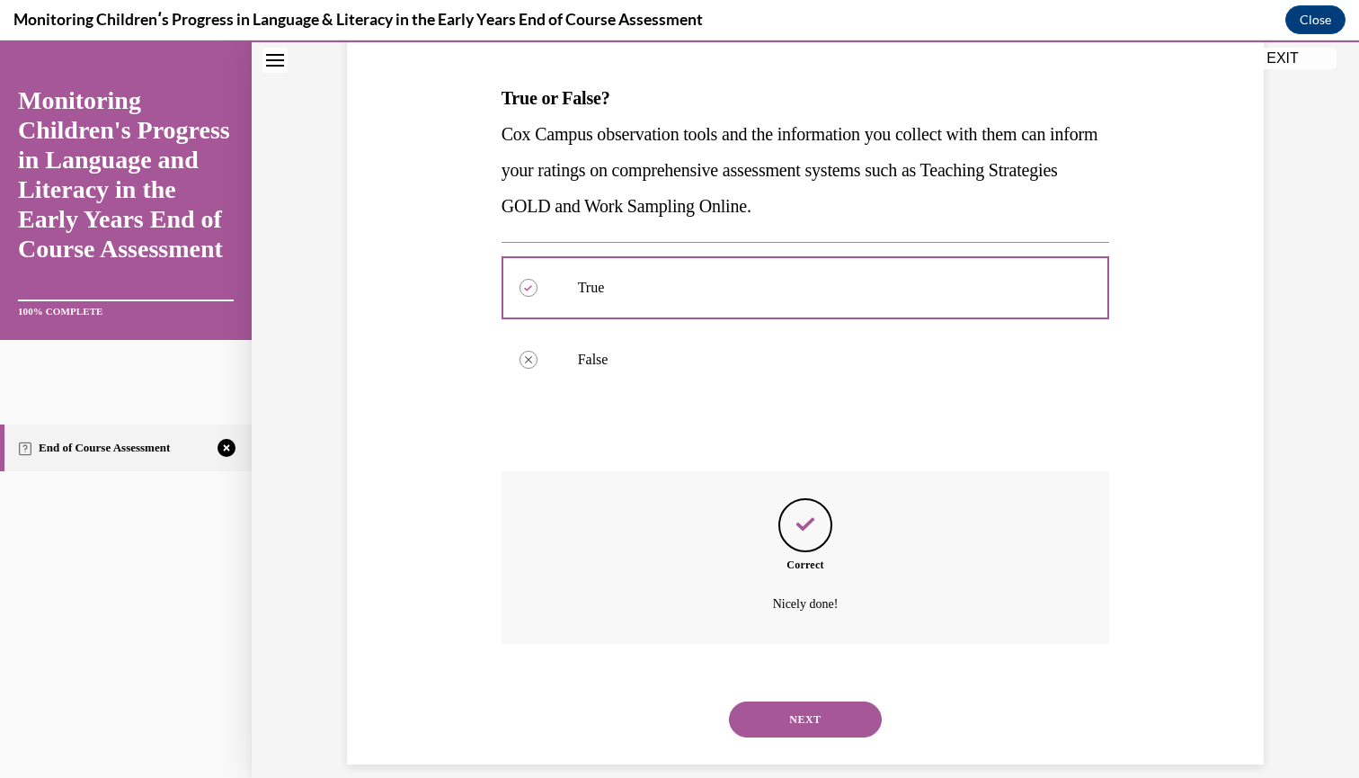
click at [800, 701] on button "NEXT" at bounding box center [805, 719] width 153 height 36
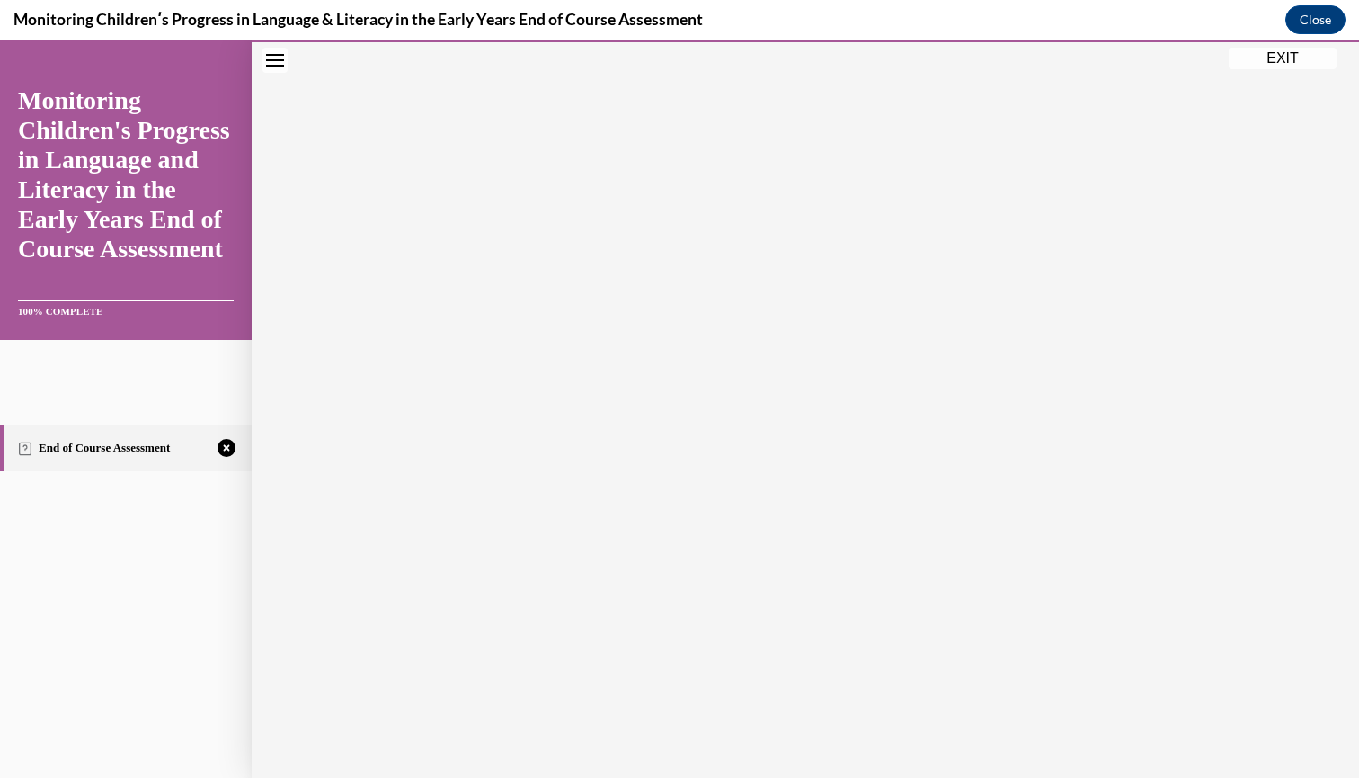
scroll to position [184, 0]
click at [807, 663] on icon "button" at bounding box center [806, 668] width 64 height 20
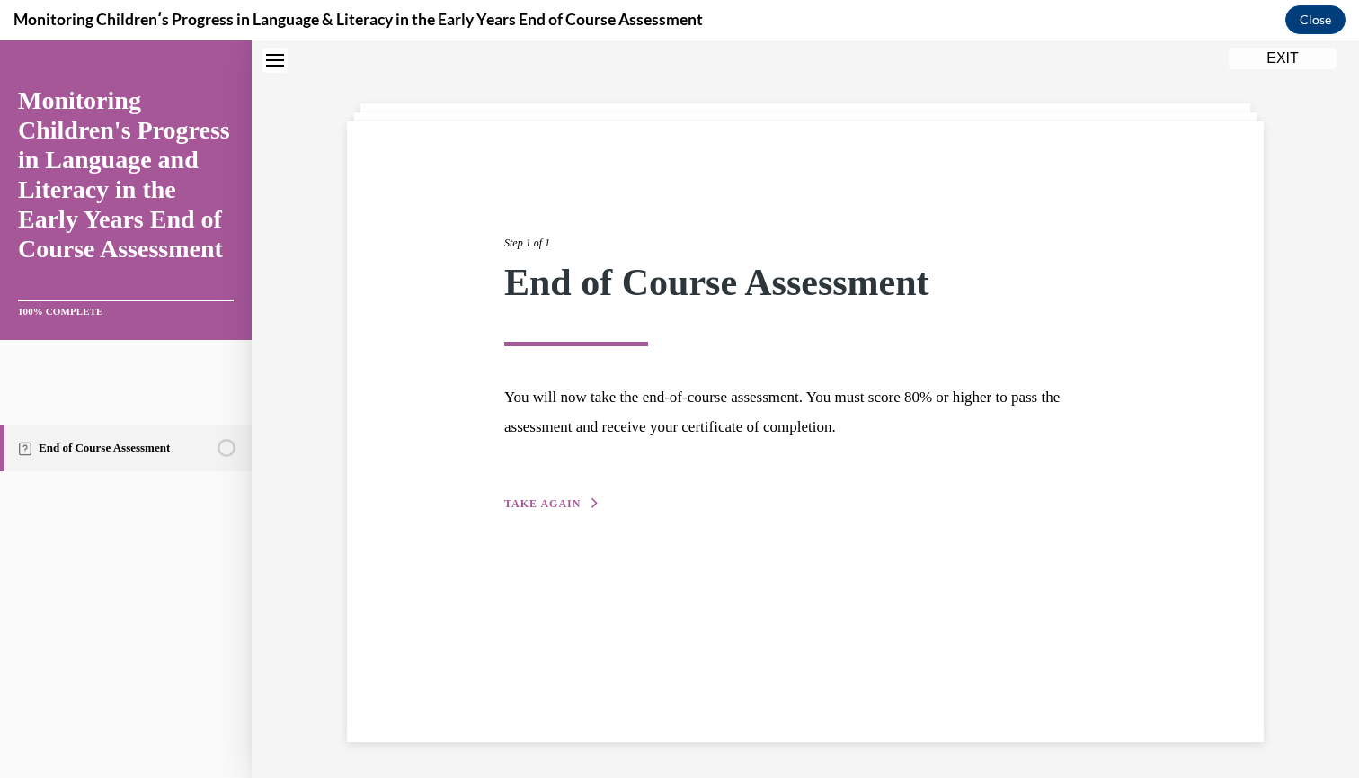
click at [529, 504] on span "TAKE AGAIN" at bounding box center [542, 503] width 76 height 13
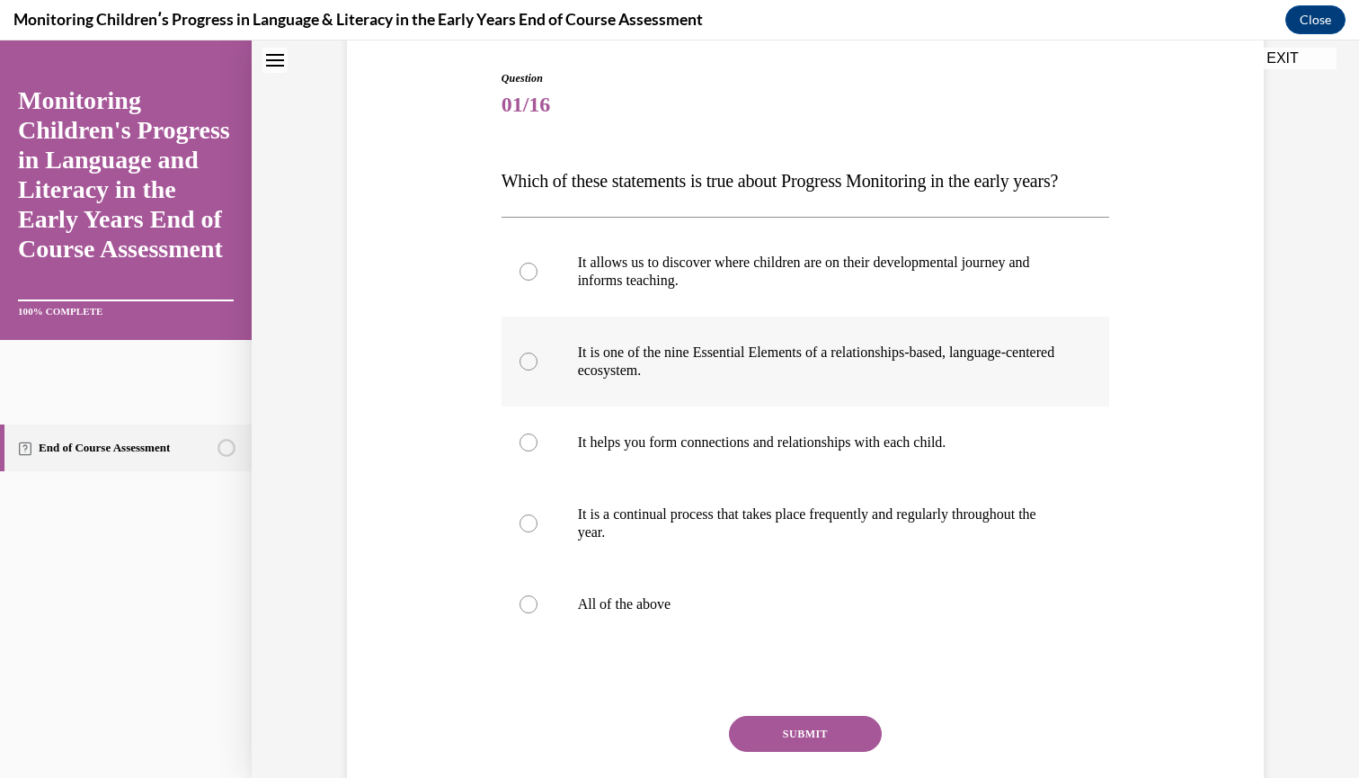
scroll to position [196, 0]
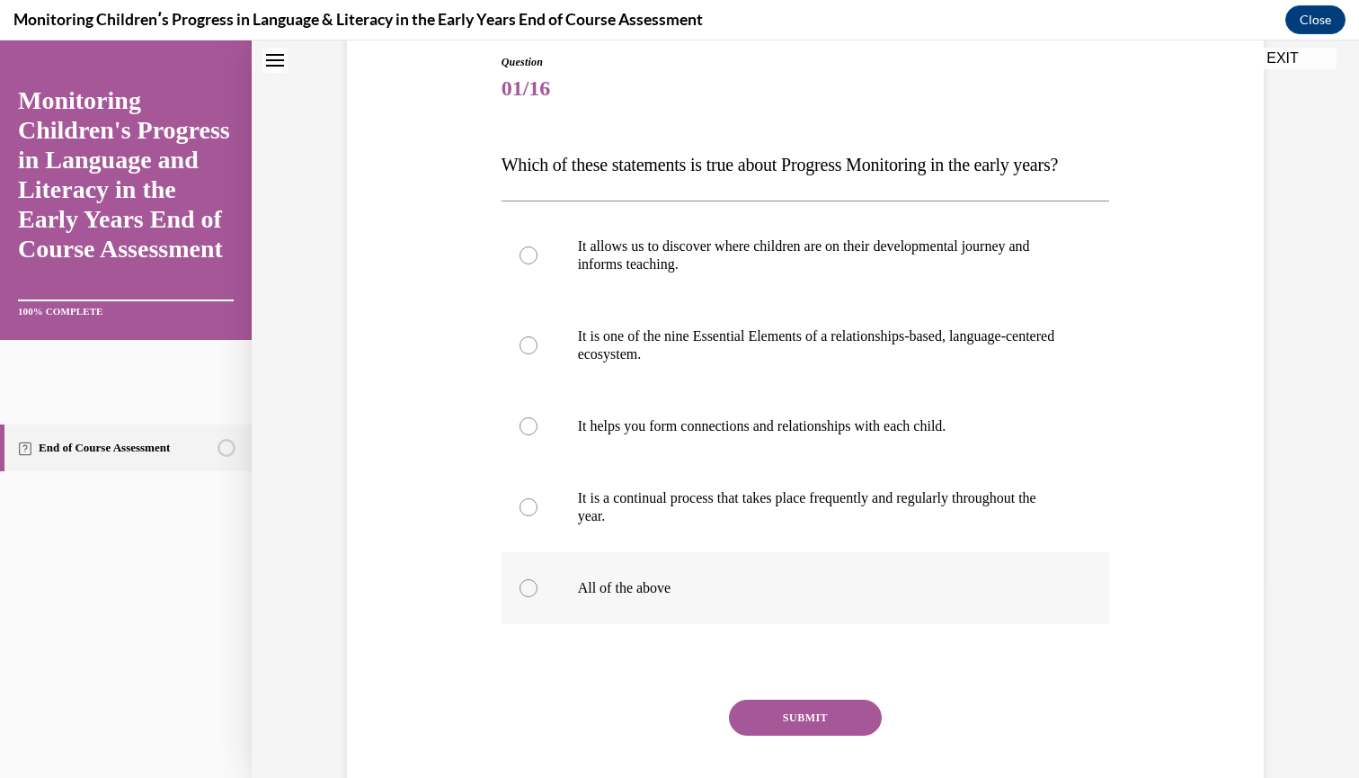
click at [530, 597] on div at bounding box center [529, 588] width 18 height 18
click at [530, 597] on input "All of the above" at bounding box center [529, 588] width 18 height 18
radio input "true"
click at [777, 735] on button "SUBMIT" at bounding box center [805, 718] width 153 height 36
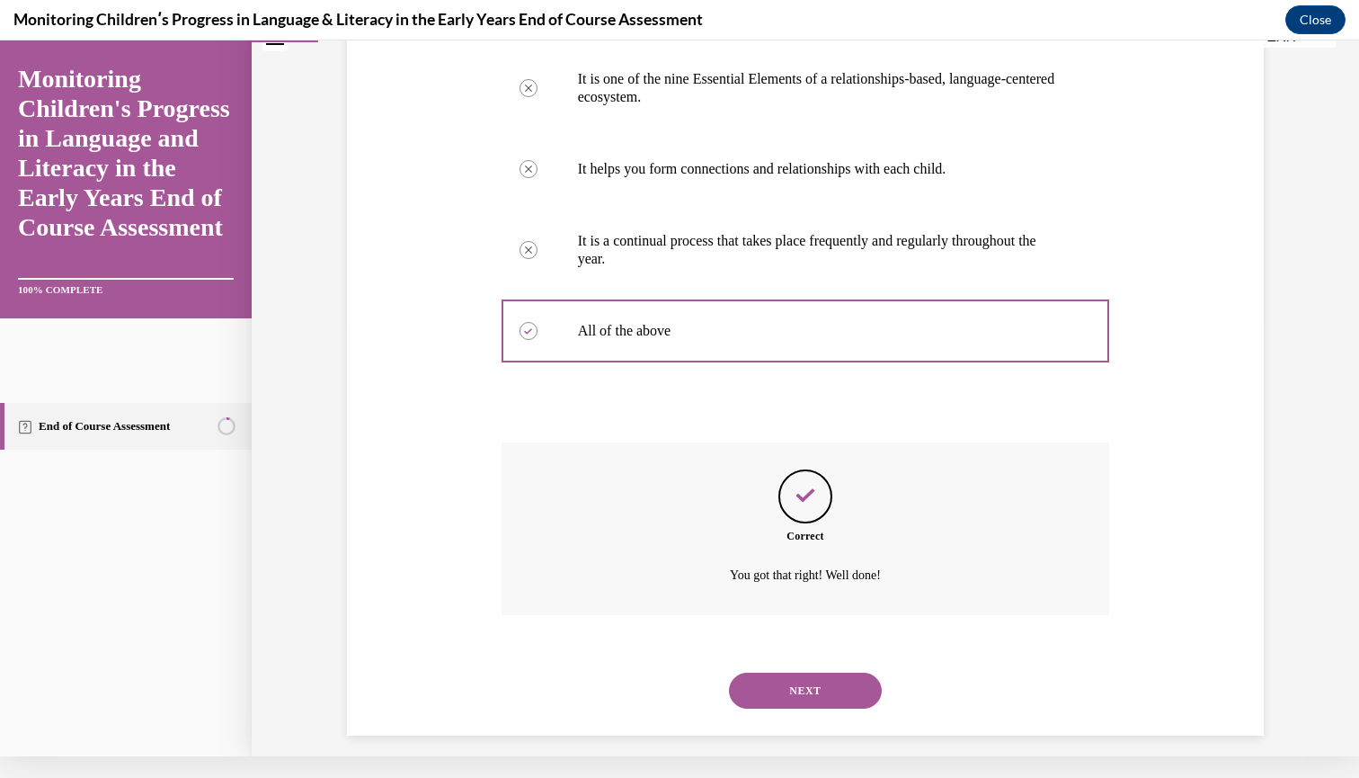
scroll to position [460, 0]
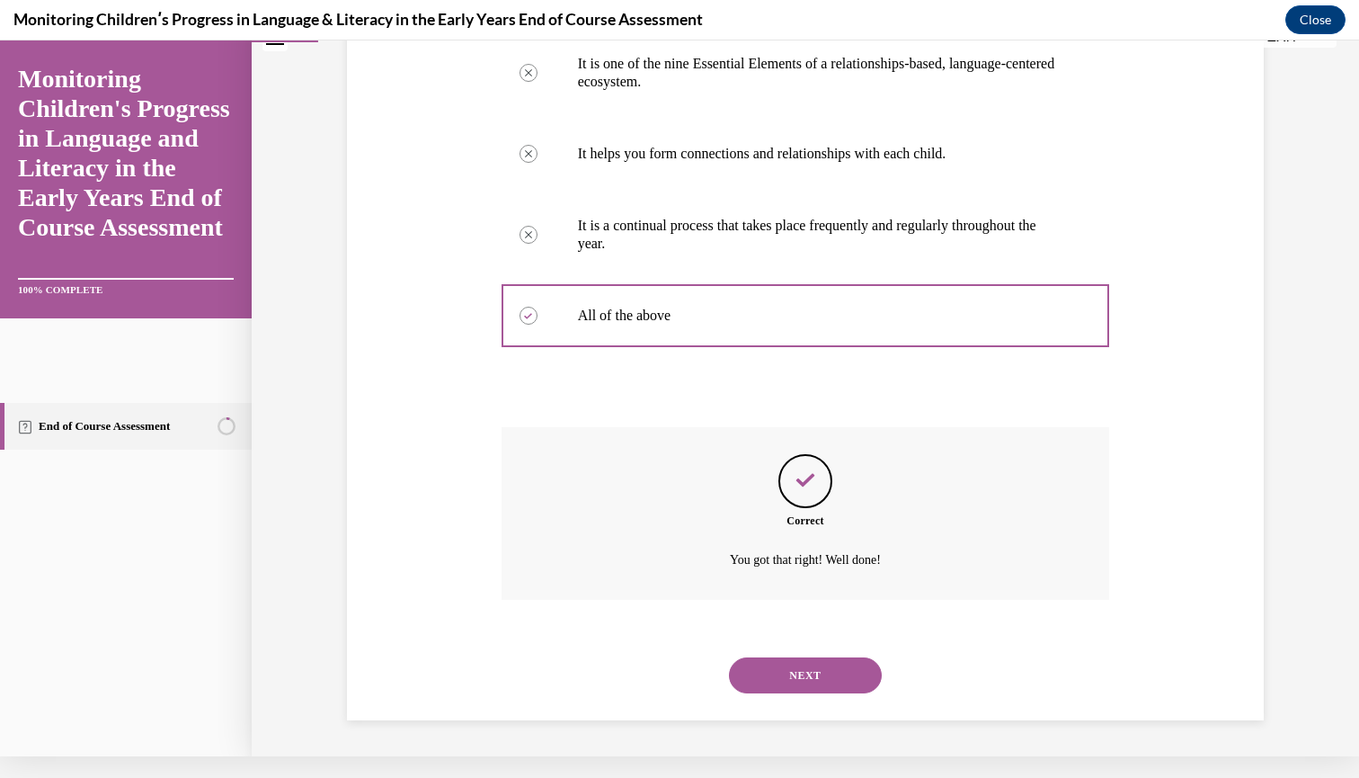
click at [816, 674] on button "NEXT" at bounding box center [805, 675] width 153 height 36
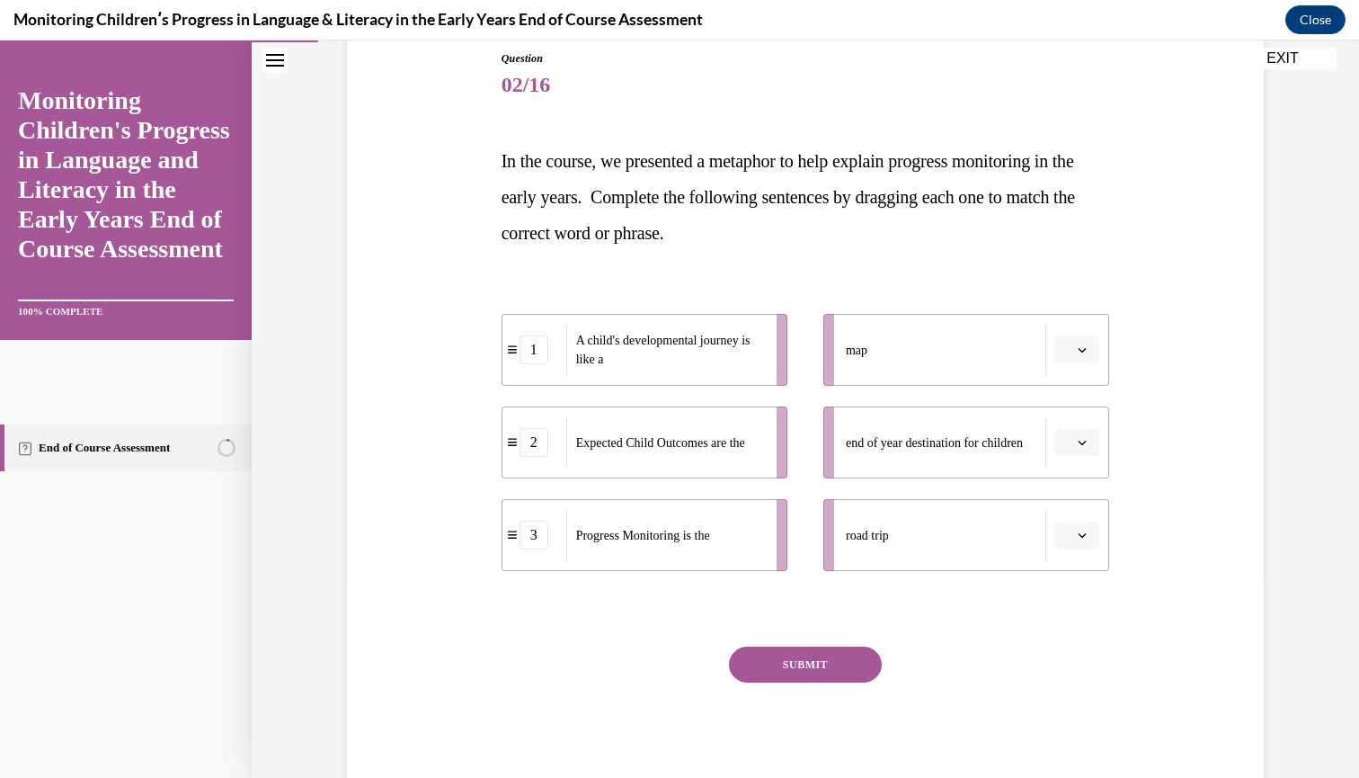
scroll to position [188, 0]
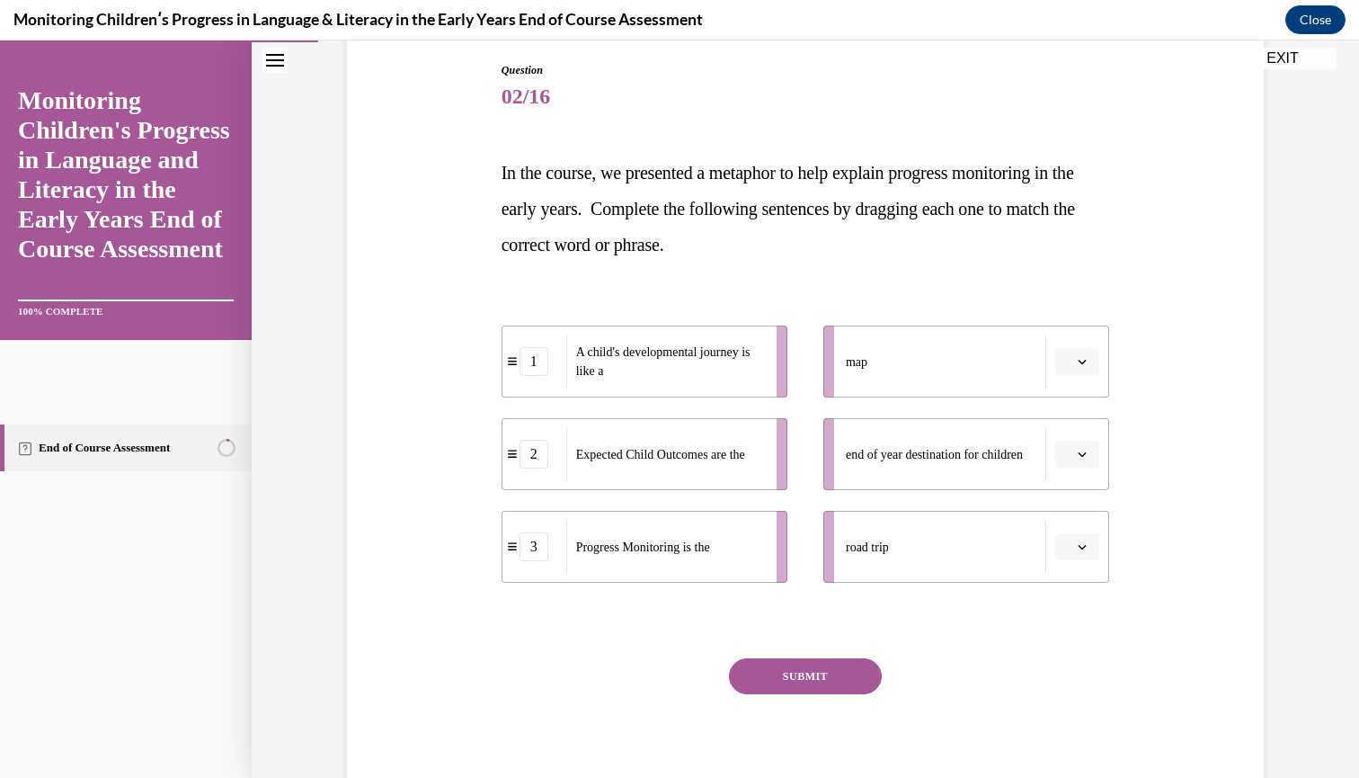
click at [1075, 362] on button "button" at bounding box center [1078, 361] width 44 height 27
click at [1083, 436] on div "1" at bounding box center [1075, 438] width 45 height 36
click at [1079, 461] on button "button" at bounding box center [1078, 454] width 44 height 27
click at [1086, 576] on div "2" at bounding box center [1075, 566] width 45 height 36
click at [1079, 550] on icon "button" at bounding box center [1082, 546] width 9 height 9
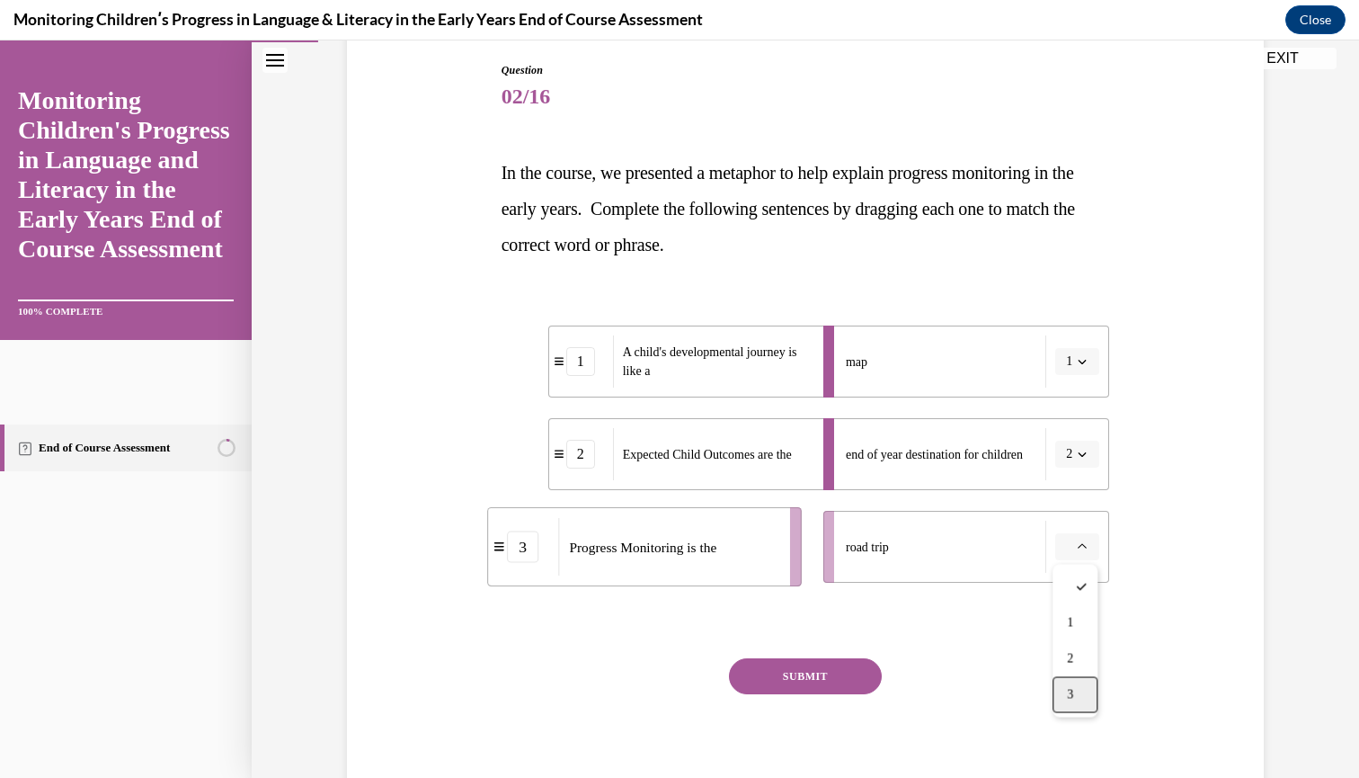
click at [1081, 699] on div "3" at bounding box center [1075, 695] width 45 height 36
click at [813, 678] on button "SUBMIT" at bounding box center [805, 676] width 153 height 36
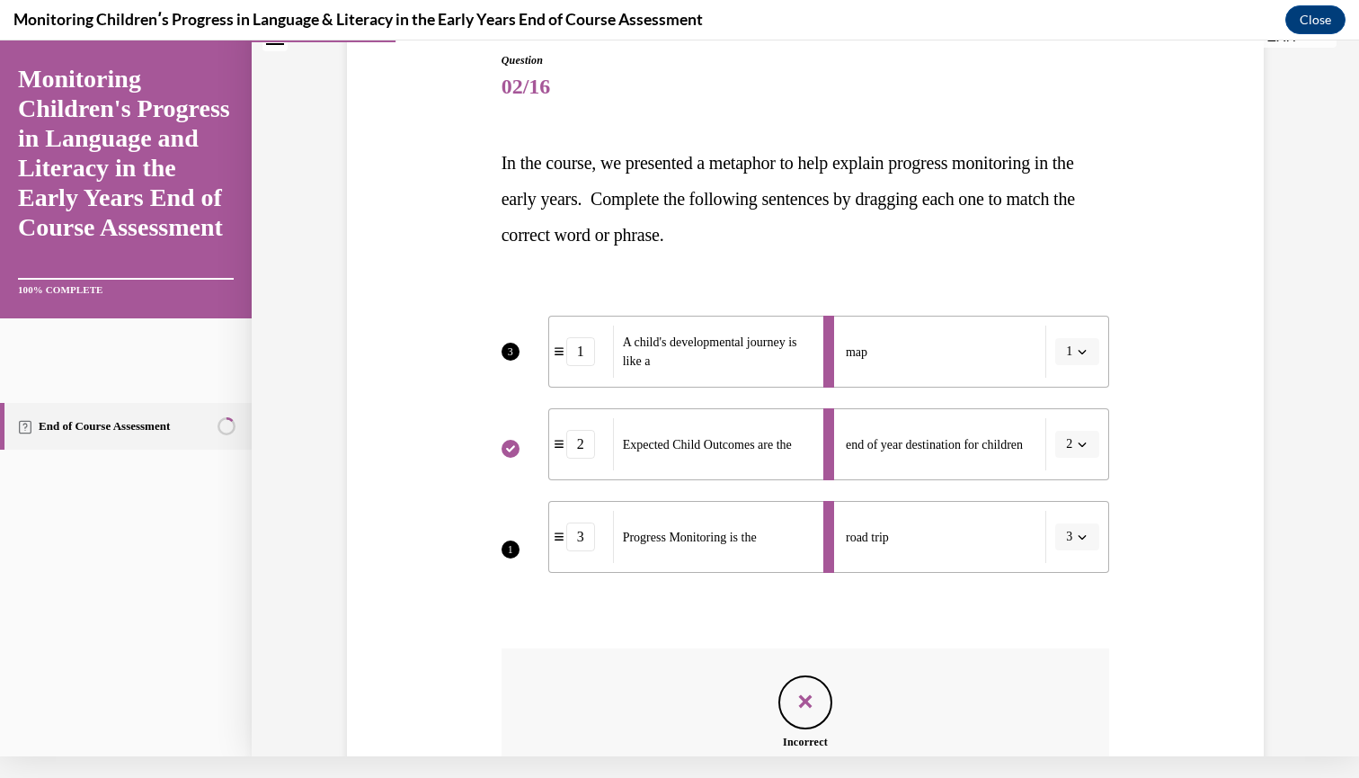
scroll to position [375, 0]
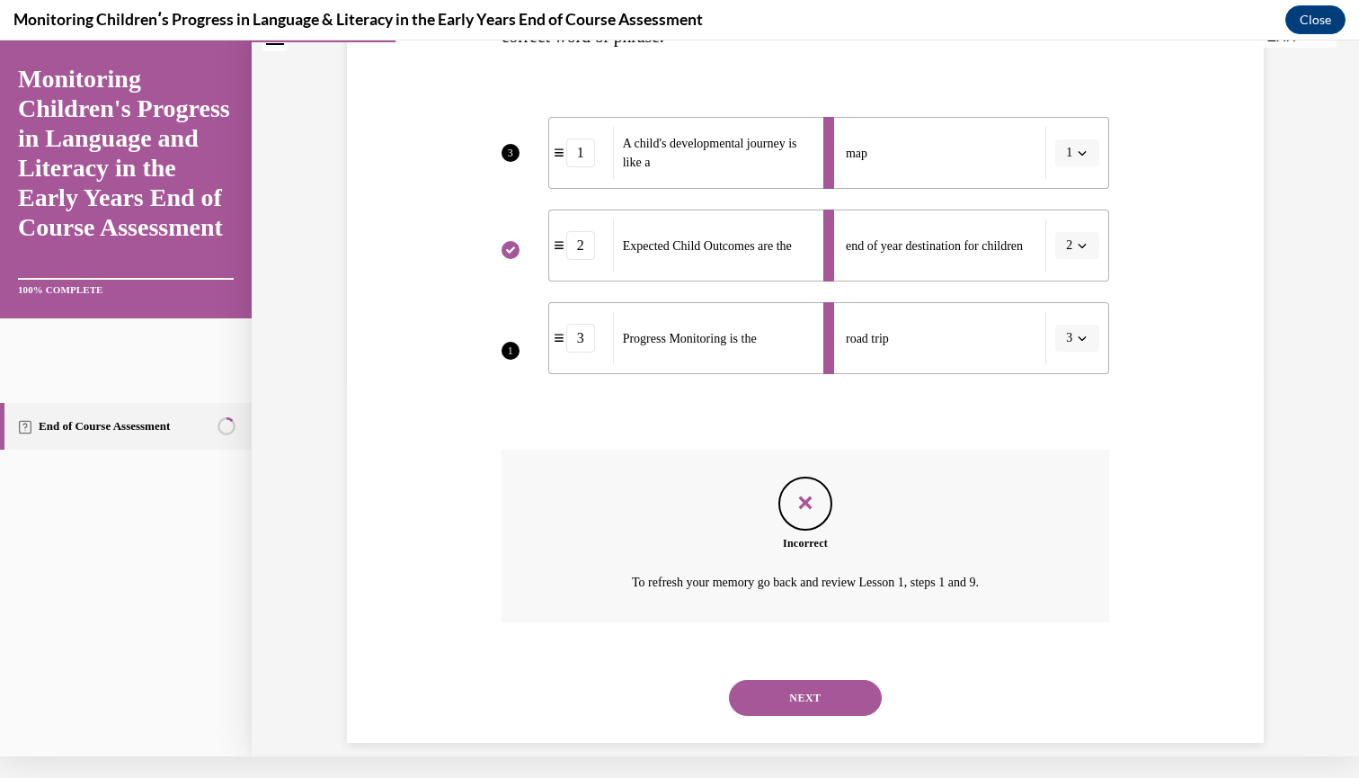
click at [809, 682] on button "NEXT" at bounding box center [805, 698] width 153 height 36
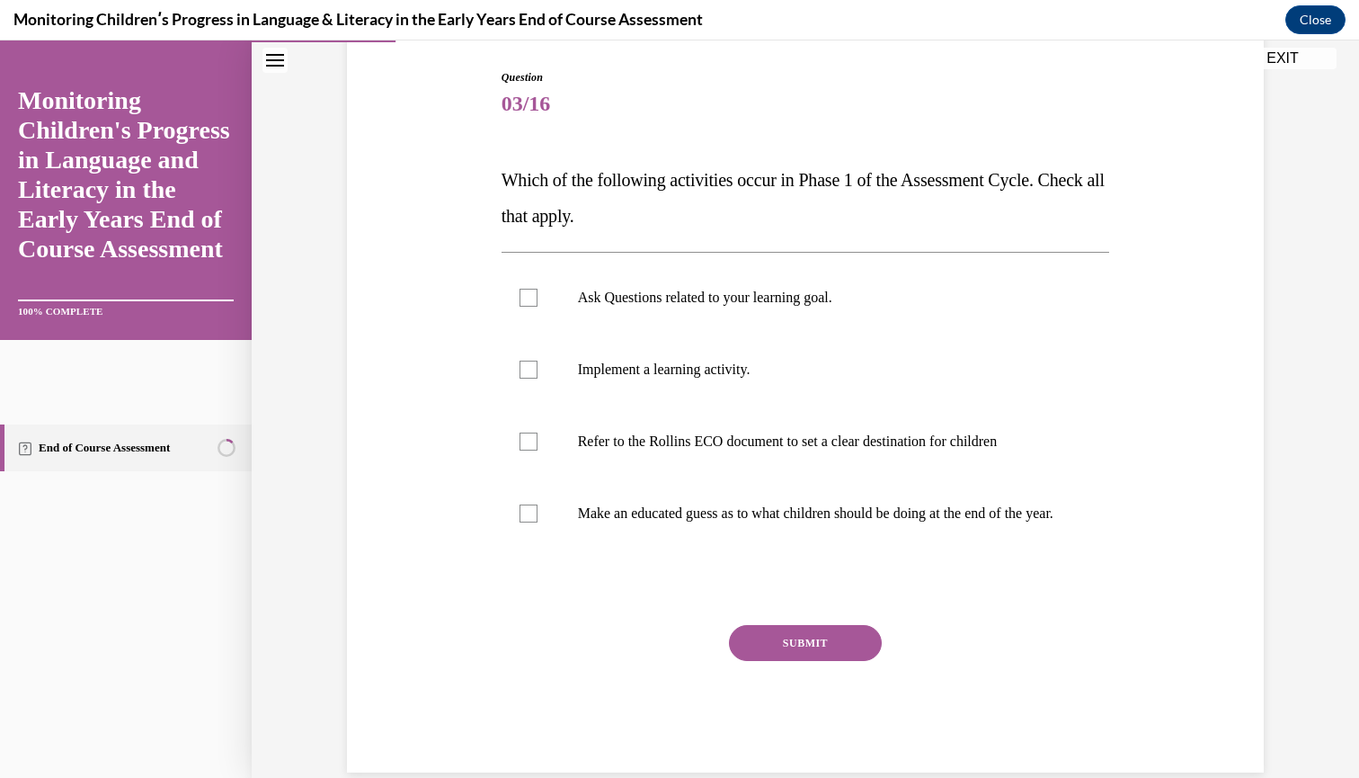
scroll to position [190, 0]
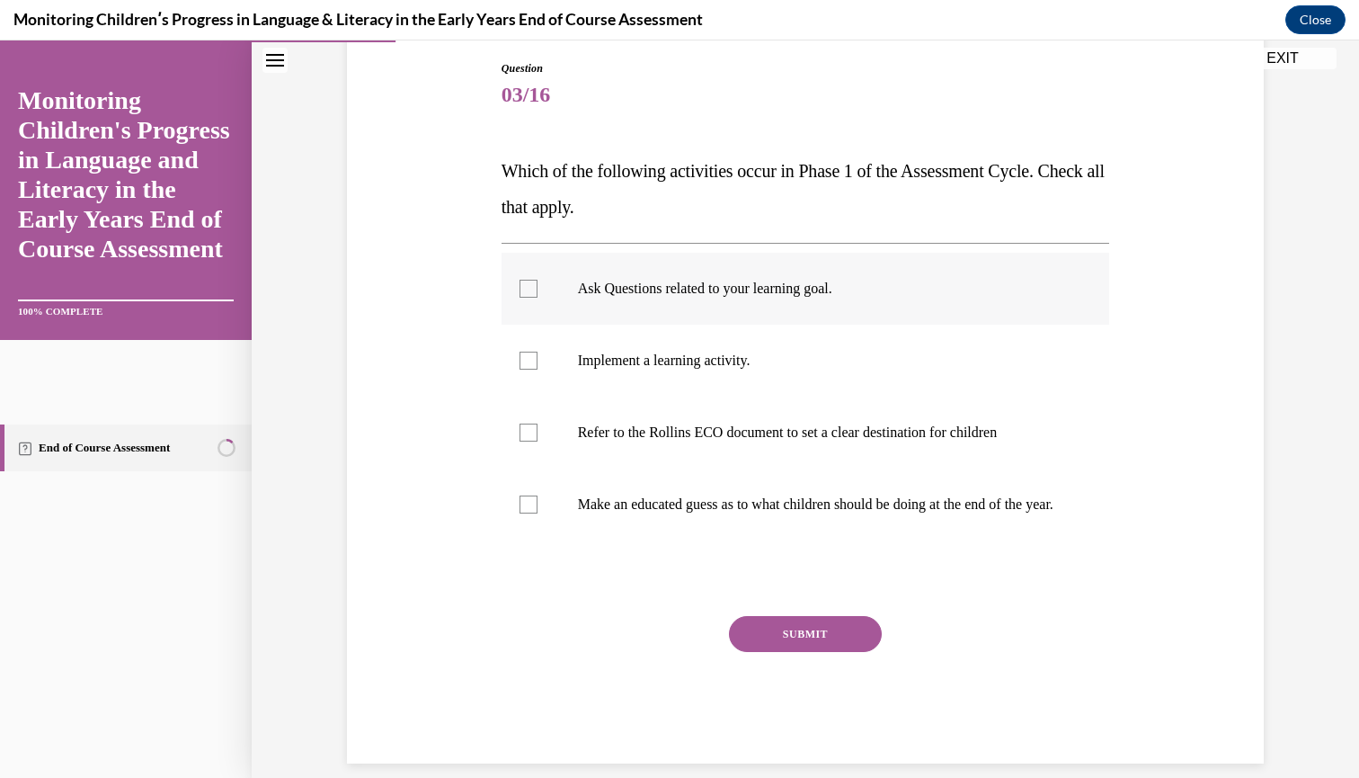
click at [533, 288] on div at bounding box center [529, 289] width 18 height 18
click at [533, 288] on input "Ask Questions related to your learning goal." at bounding box center [529, 289] width 18 height 18
checkbox input "true"
click at [525, 437] on div at bounding box center [529, 432] width 18 height 18
click at [525, 437] on input "Refer to the Rollins ECO document to set a clear destination for children" at bounding box center [529, 432] width 18 height 18
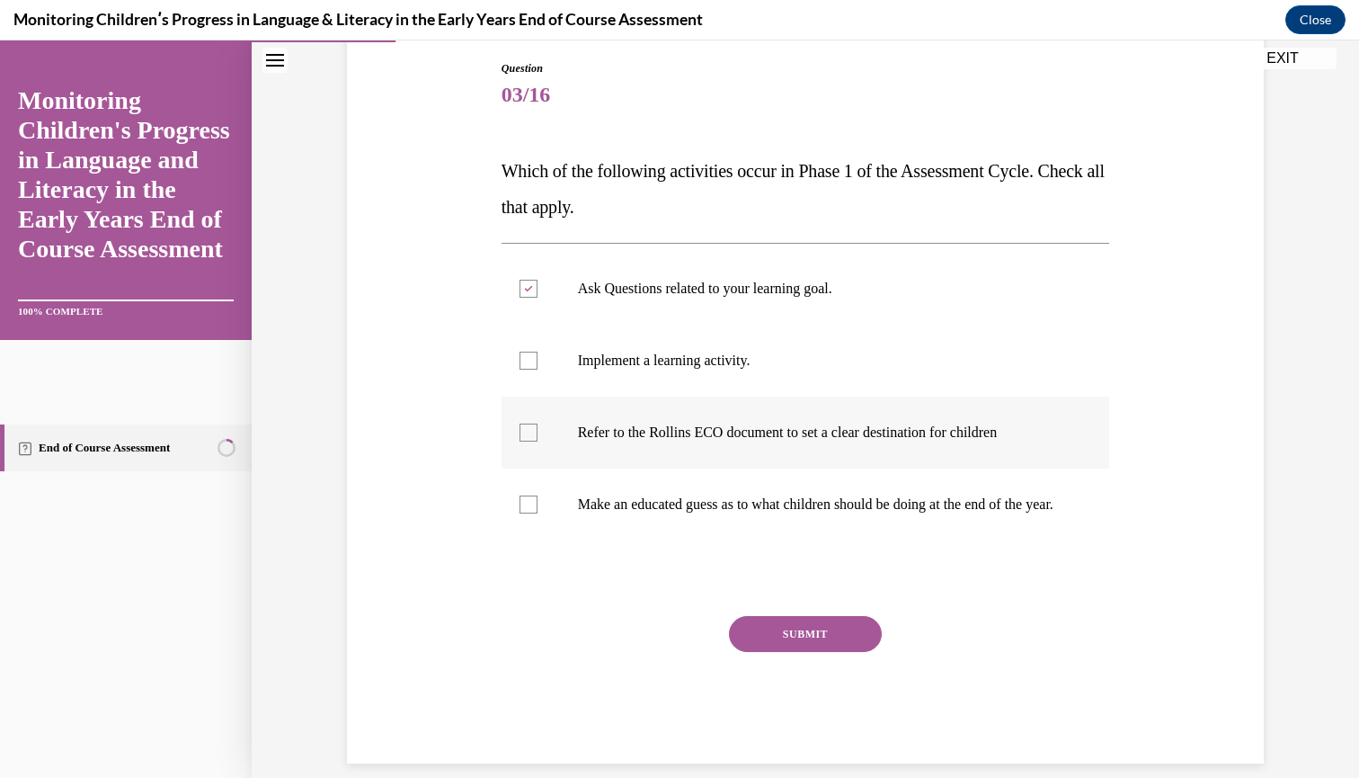
checkbox input "true"
click at [529, 513] on div at bounding box center [529, 504] width 18 height 18
click at [529, 513] on input "Make an educated guess as to what children should be doing at the end of the ye…" at bounding box center [529, 504] width 18 height 18
checkbox input "true"
click at [816, 652] on button "SUBMIT" at bounding box center [805, 634] width 153 height 36
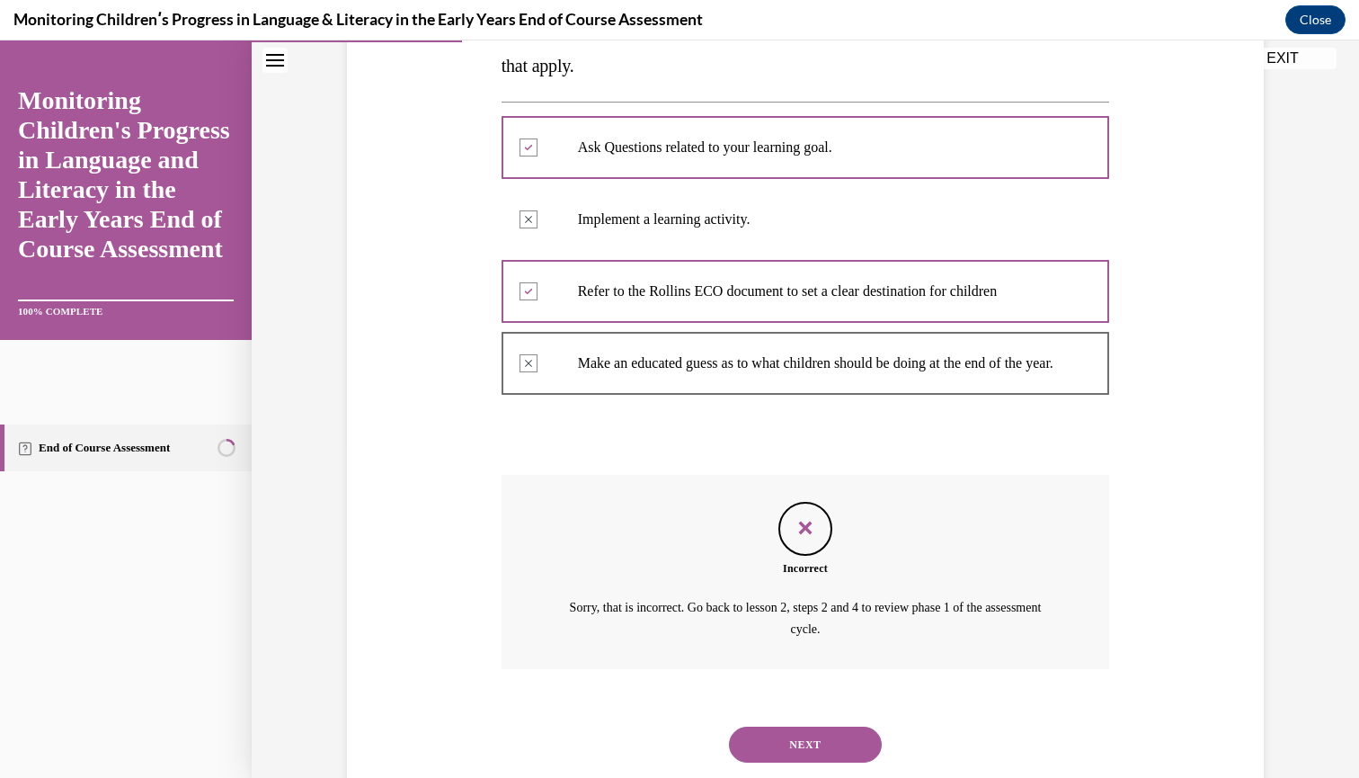
scroll to position [373, 0]
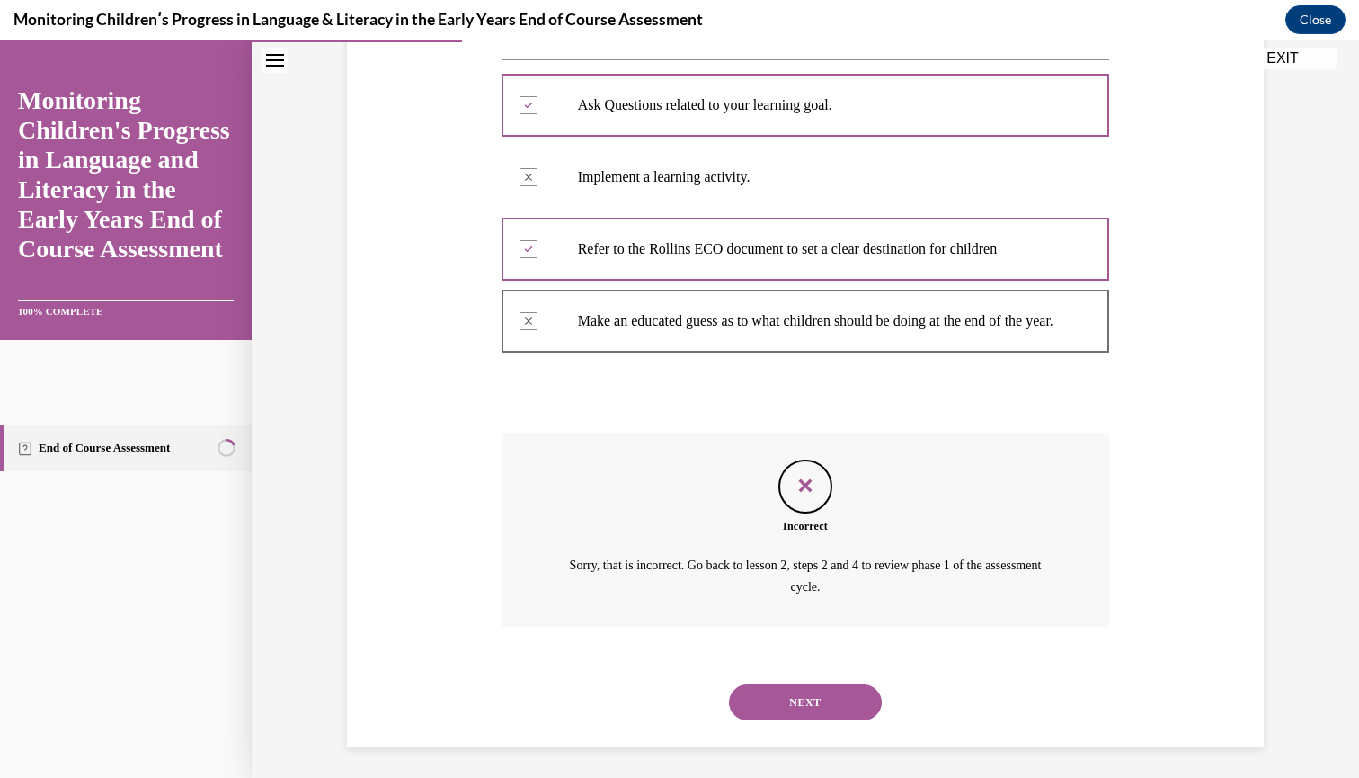
click at [811, 696] on button "NEXT" at bounding box center [805, 702] width 153 height 36
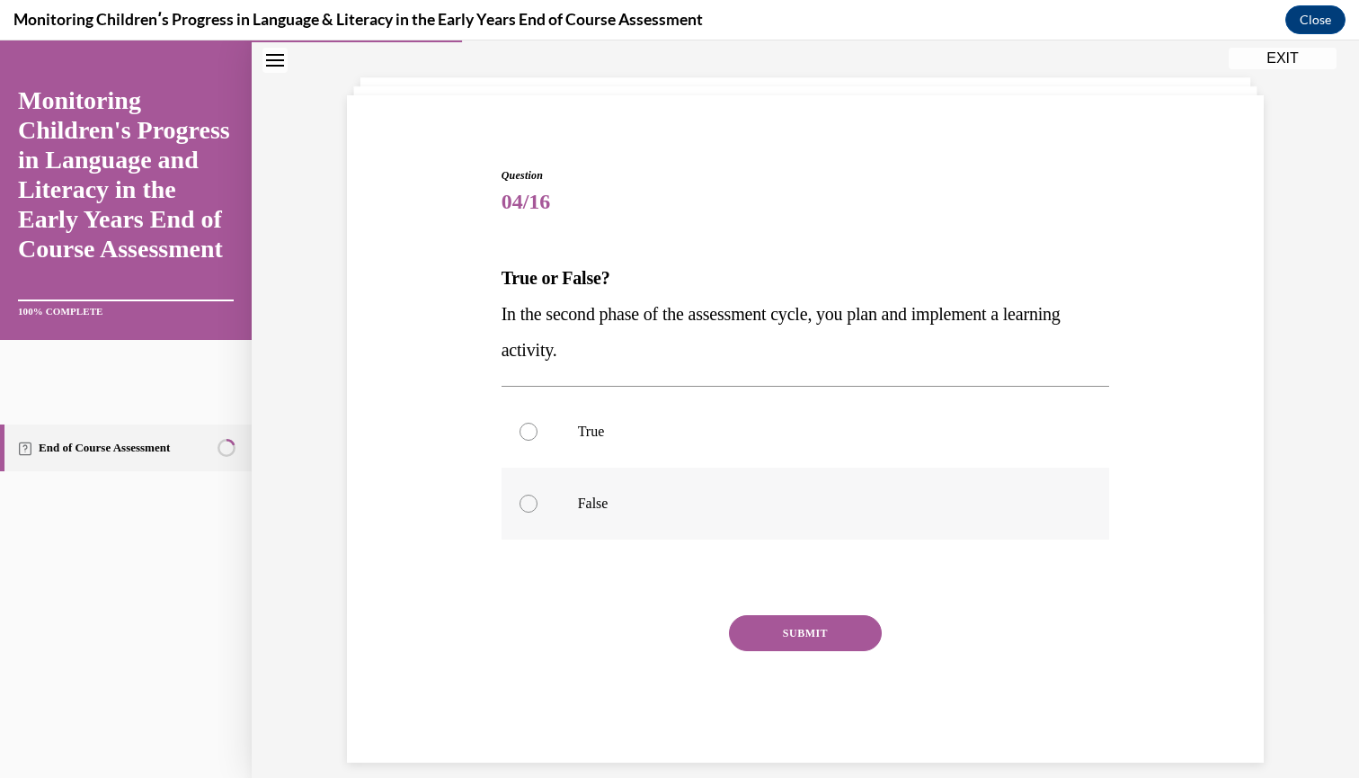
scroll to position [82, 0]
click at [522, 427] on div at bounding box center [529, 432] width 18 height 18
click at [522, 427] on input "True" at bounding box center [529, 432] width 18 height 18
radio input "true"
click at [768, 641] on button "SUBMIT" at bounding box center [805, 634] width 153 height 36
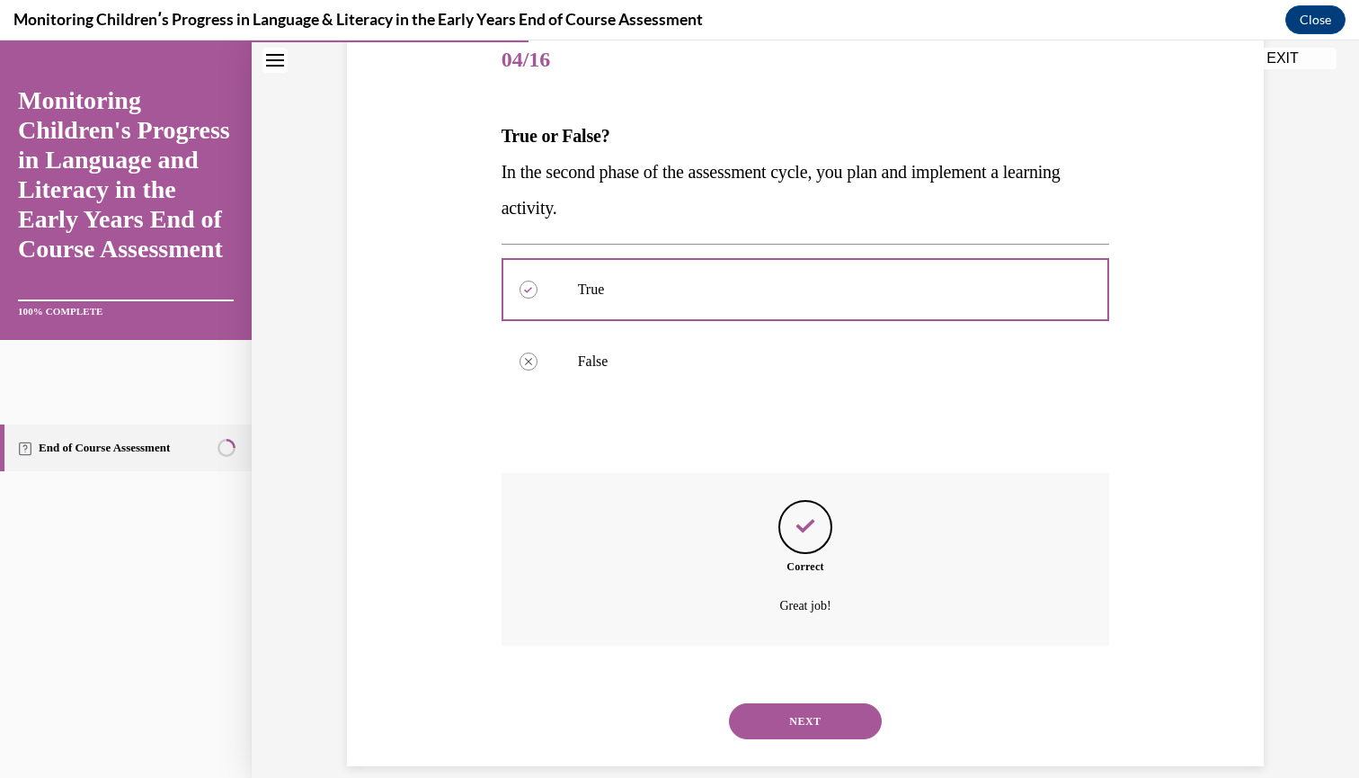
scroll to position [227, 0]
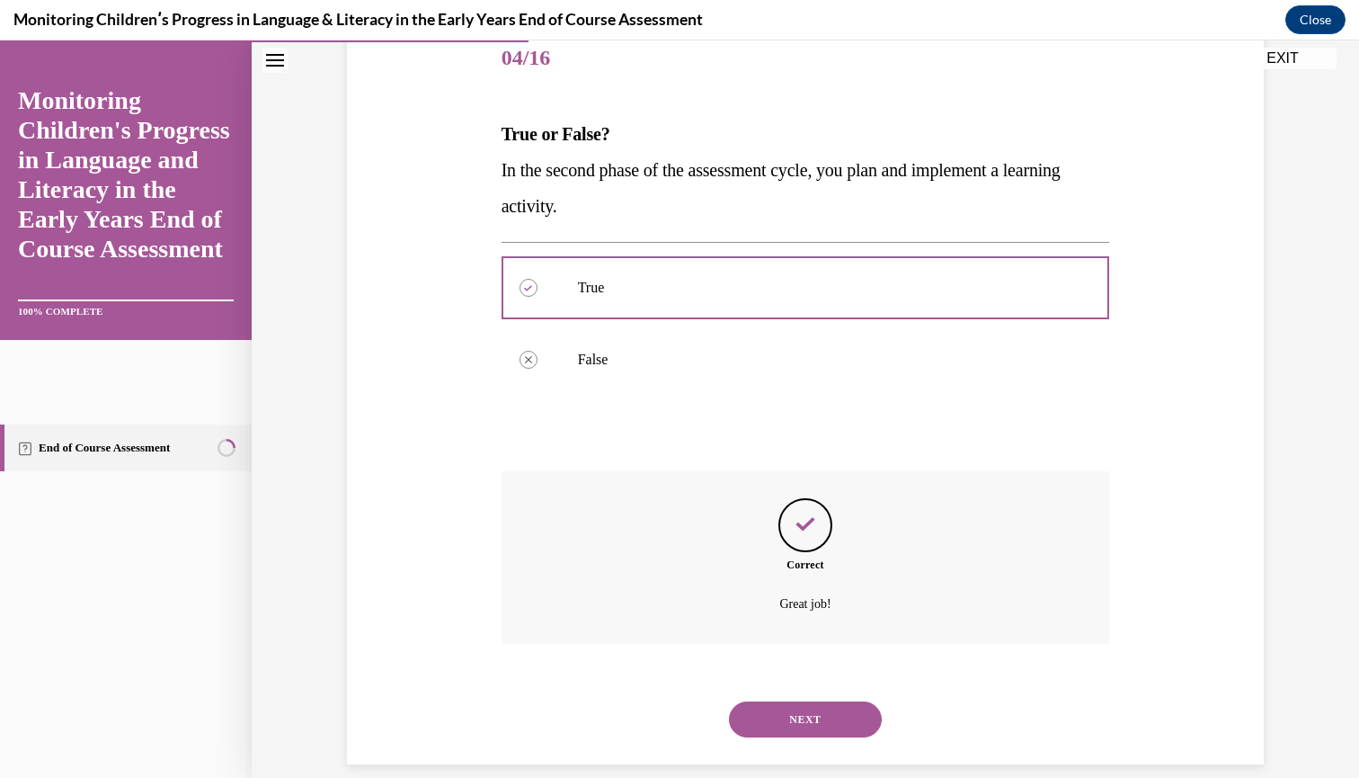
click at [791, 702] on button "NEXT" at bounding box center [805, 719] width 153 height 36
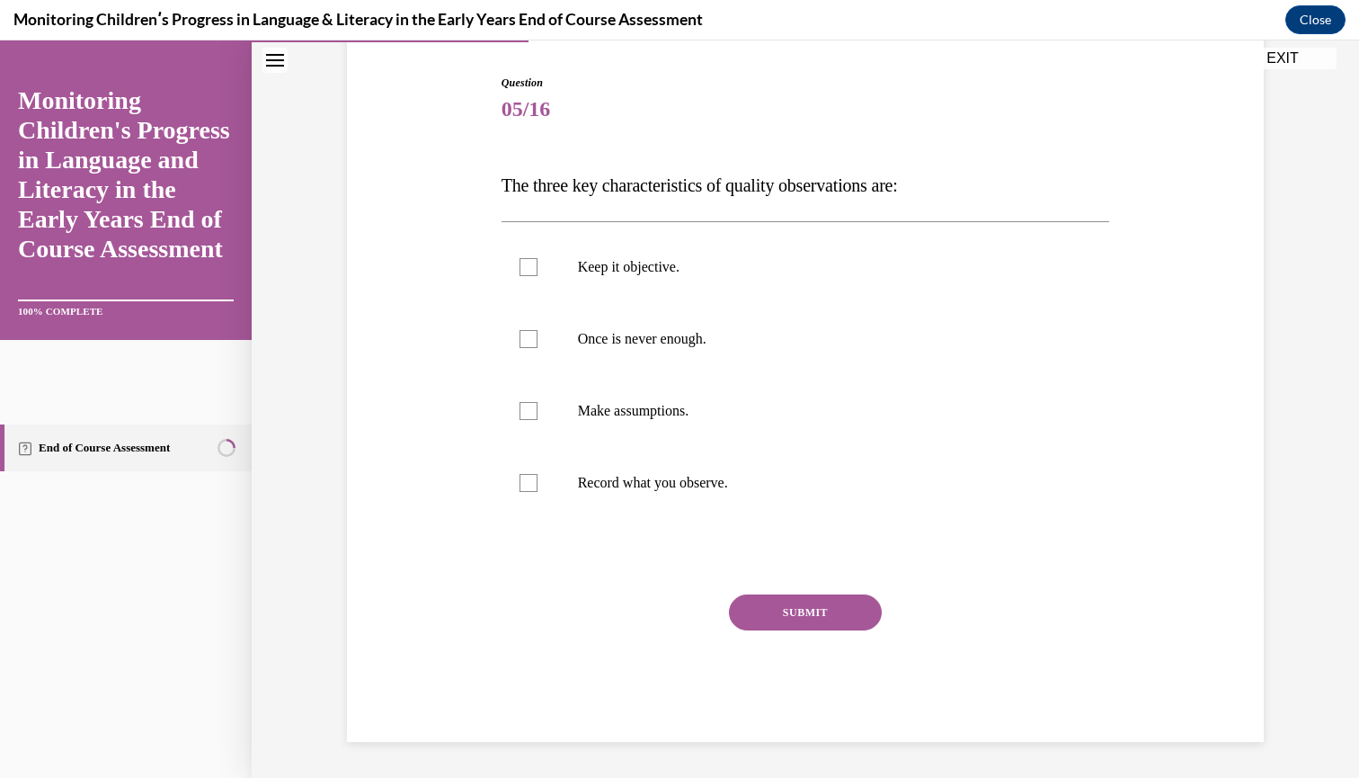
scroll to position [154, 0]
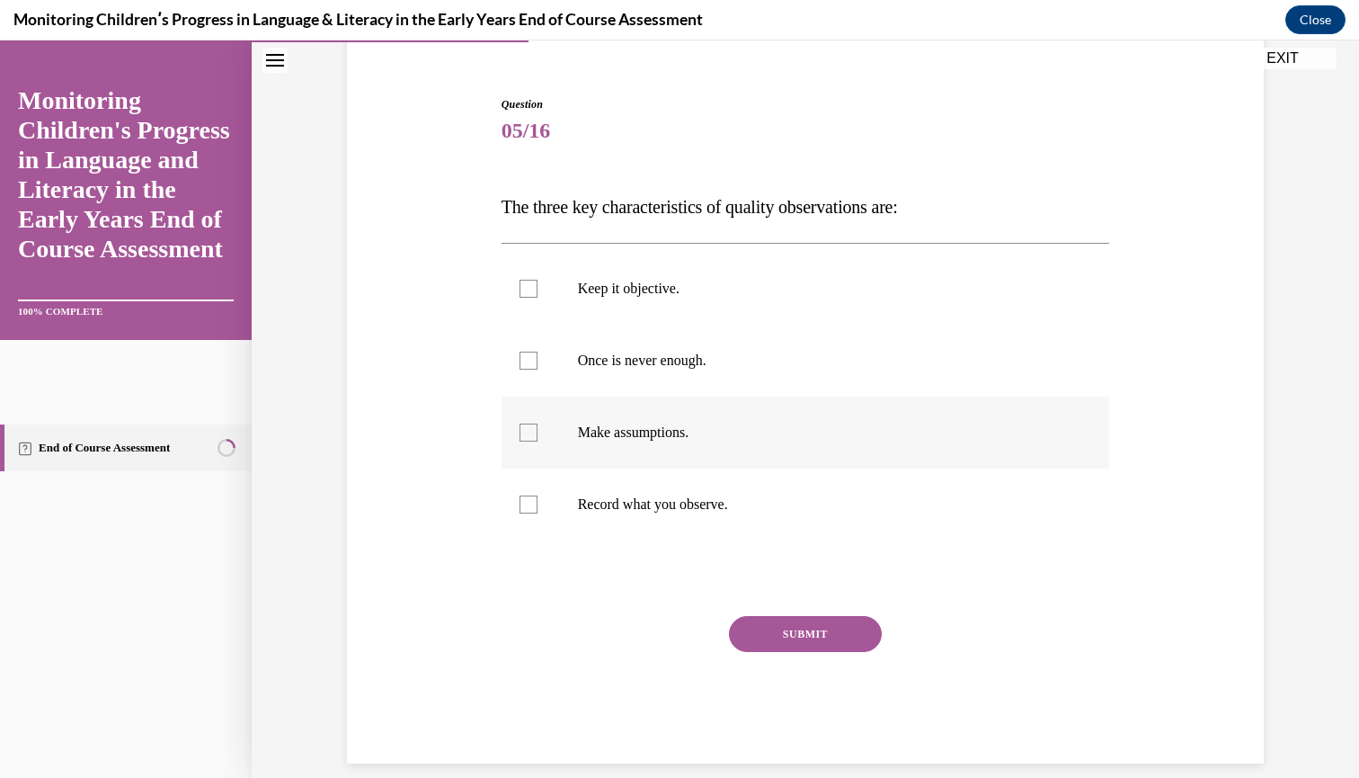
click at [521, 426] on div at bounding box center [529, 432] width 18 height 18
click at [521, 426] on input "Make assumptions." at bounding box center [529, 432] width 18 height 18
checkbox input "true"
click at [529, 264] on label "Keep it objective." at bounding box center [806, 289] width 609 height 72
click at [529, 280] on input "Keep it objective." at bounding box center [529, 289] width 18 height 18
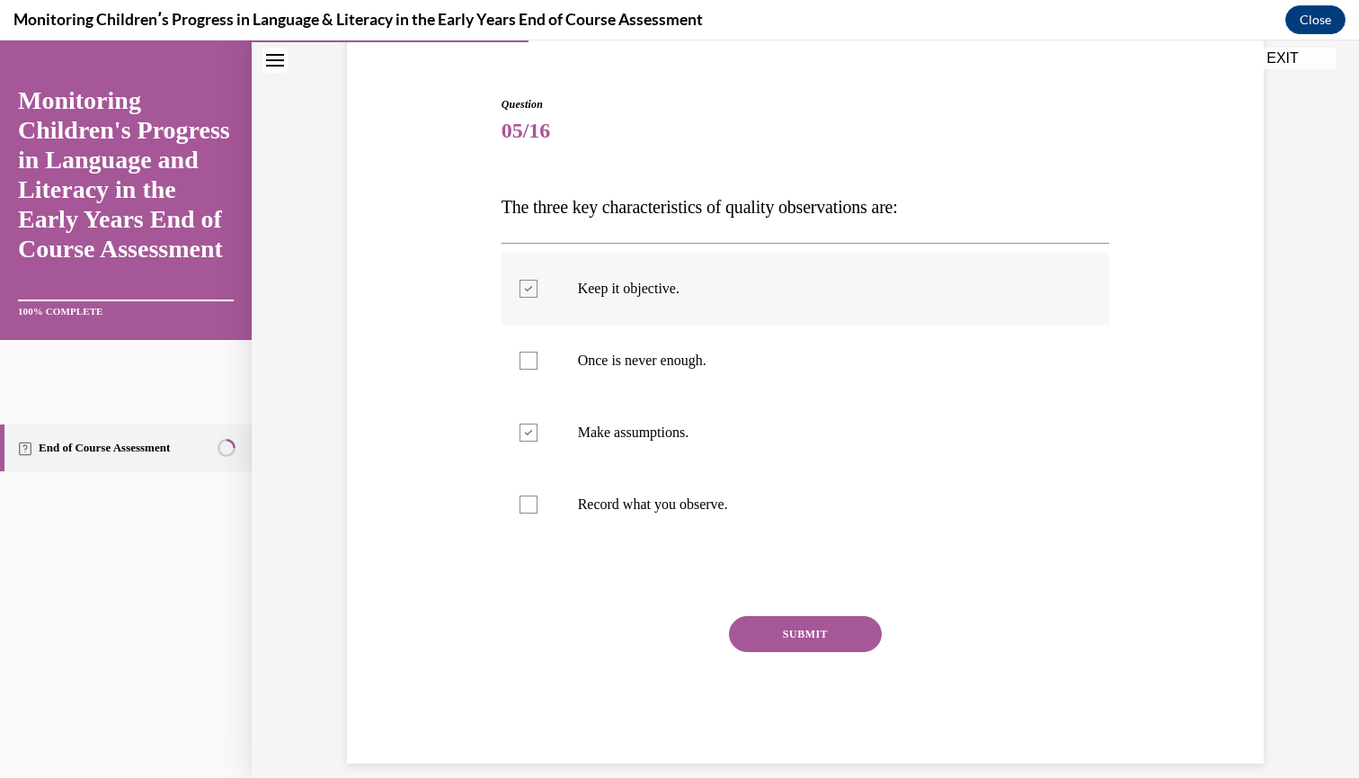
click at [530, 283] on div at bounding box center [529, 289] width 18 height 18
click at [530, 283] on input "Keep it objective." at bounding box center [529, 289] width 18 height 18
click at [530, 314] on label "Keep it objective." at bounding box center [806, 289] width 609 height 72
click at [530, 298] on input "Keep it objective." at bounding box center [529, 289] width 18 height 18
checkbox input "true"
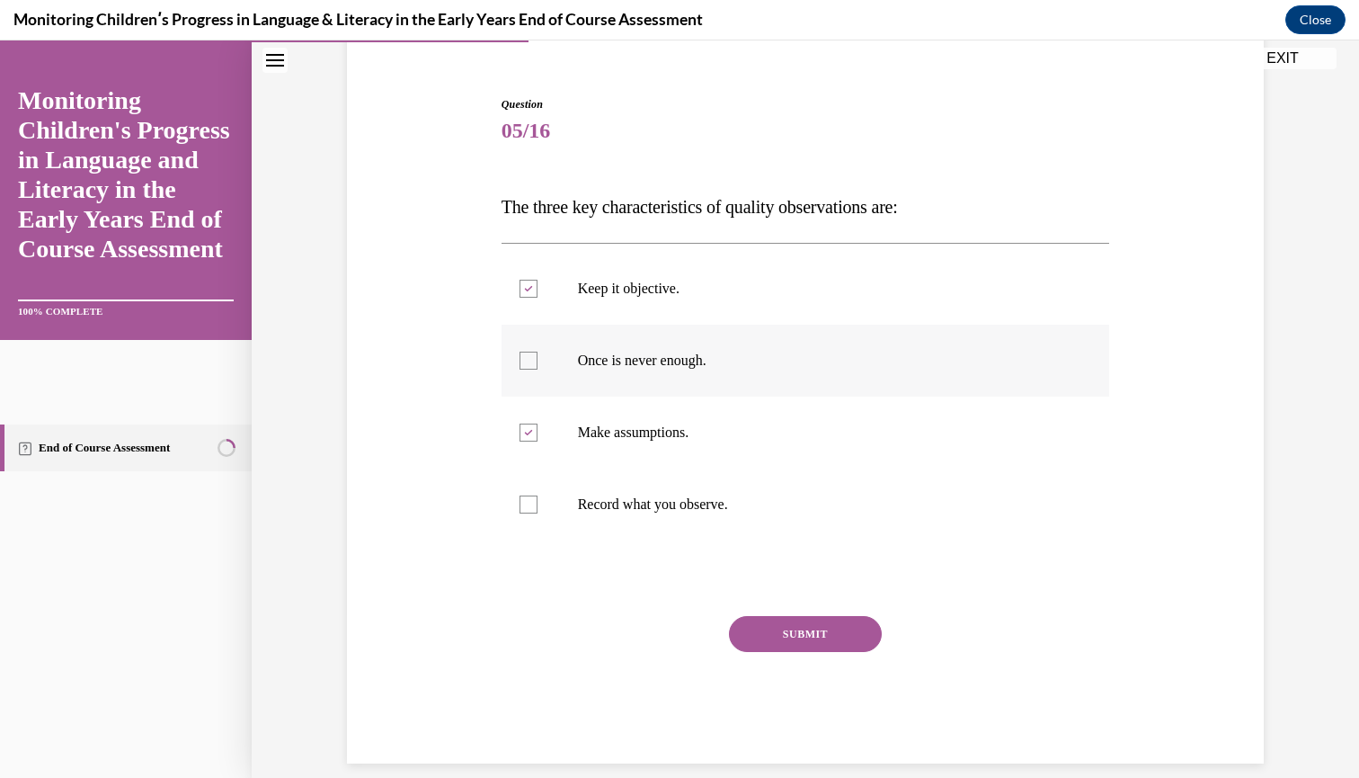
click at [530, 334] on label "Once is never enough." at bounding box center [806, 361] width 609 height 72
click at [530, 352] on input "Once is never enough." at bounding box center [529, 361] width 18 height 18
checkbox input "true"
click at [529, 397] on label "Make assumptions." at bounding box center [806, 433] width 609 height 72
click at [529, 423] on input "Make assumptions." at bounding box center [529, 432] width 18 height 18
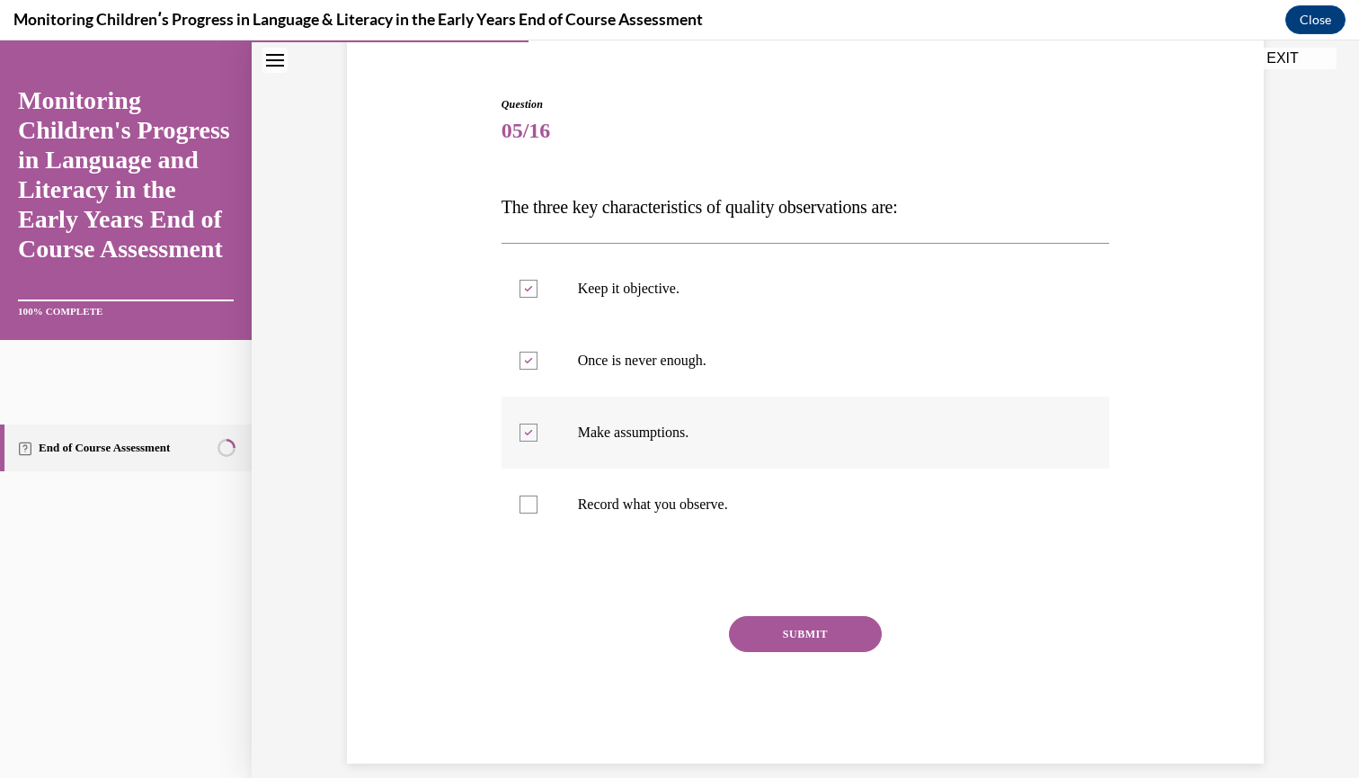
checkbox input "false"
click at [530, 475] on label "Record what you observe." at bounding box center [806, 504] width 609 height 72
click at [530, 495] on input "Record what you observe." at bounding box center [529, 504] width 18 height 18
checkbox input "true"
click at [779, 567] on div at bounding box center [806, 578] width 609 height 22
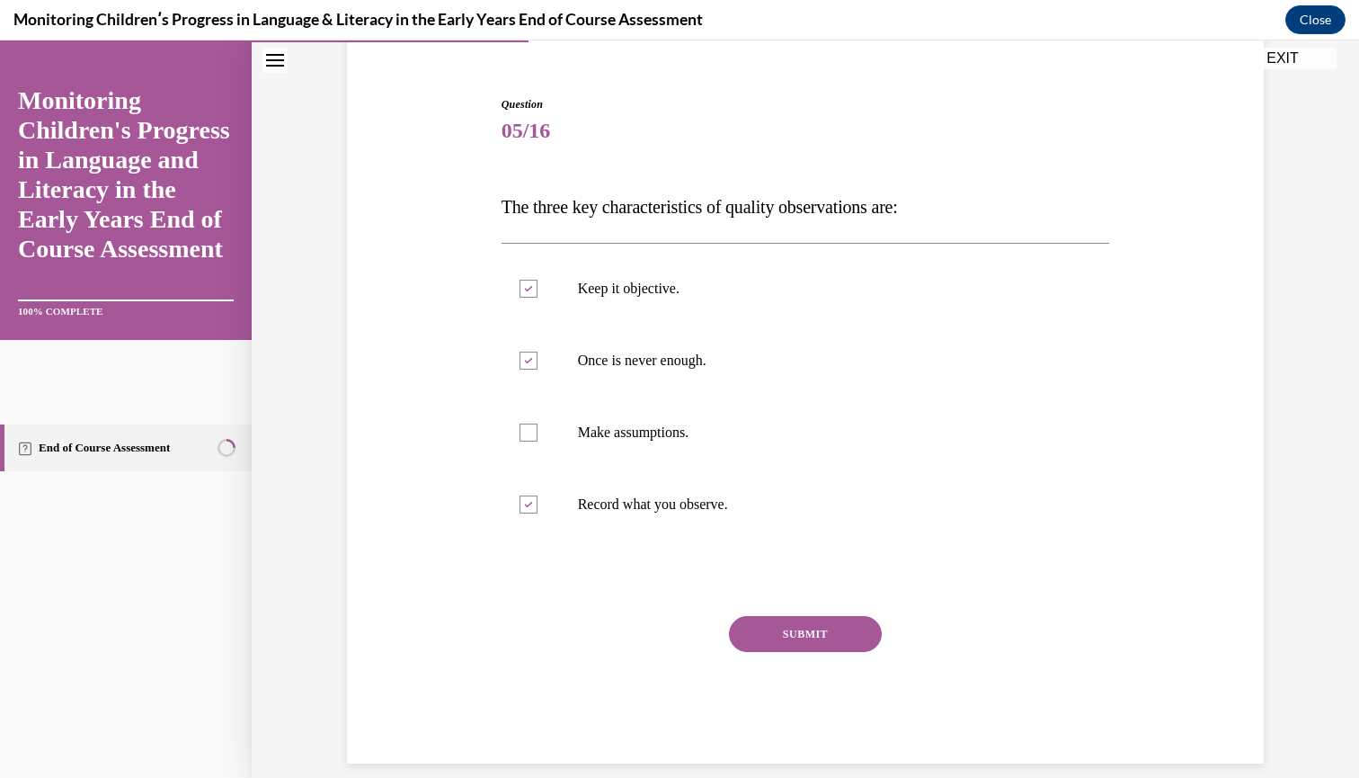
click at [807, 627] on button "SUBMIT" at bounding box center [805, 634] width 153 height 36
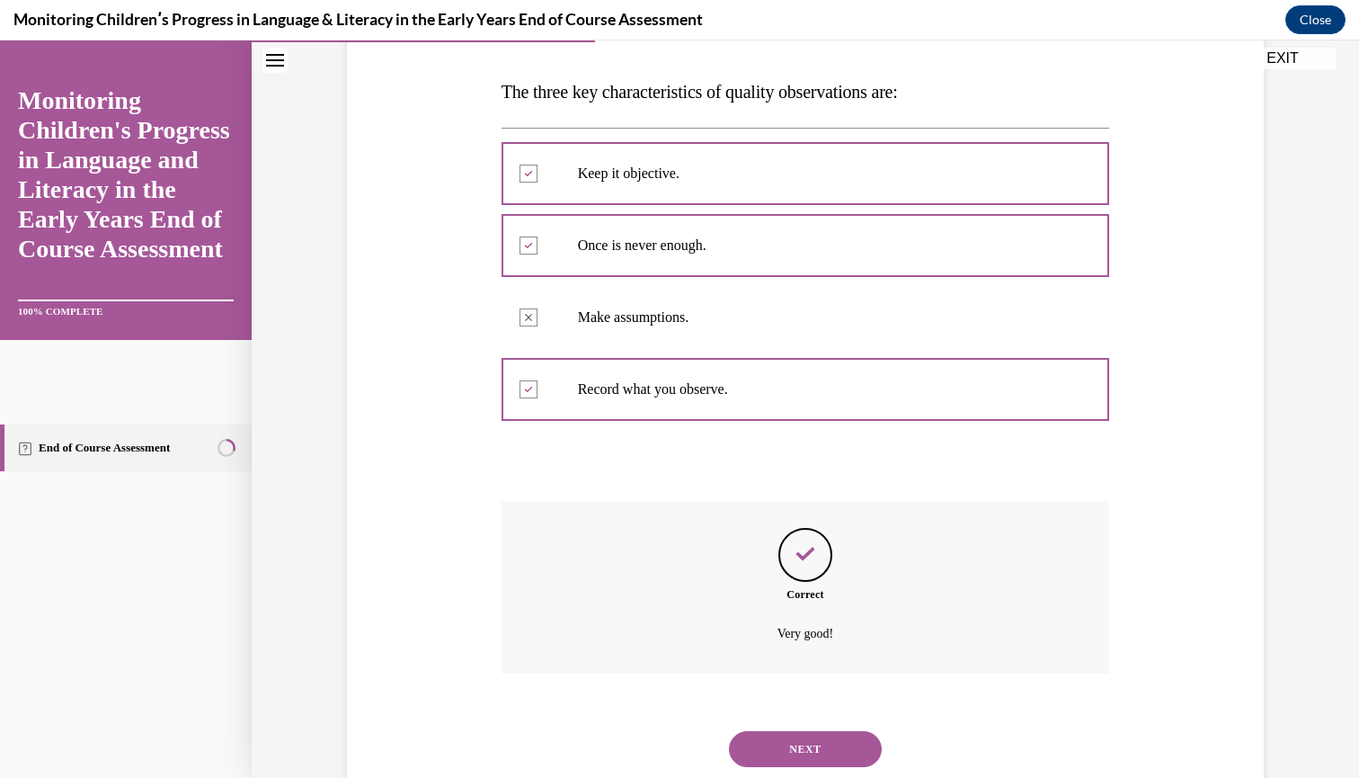
scroll to position [299, 0]
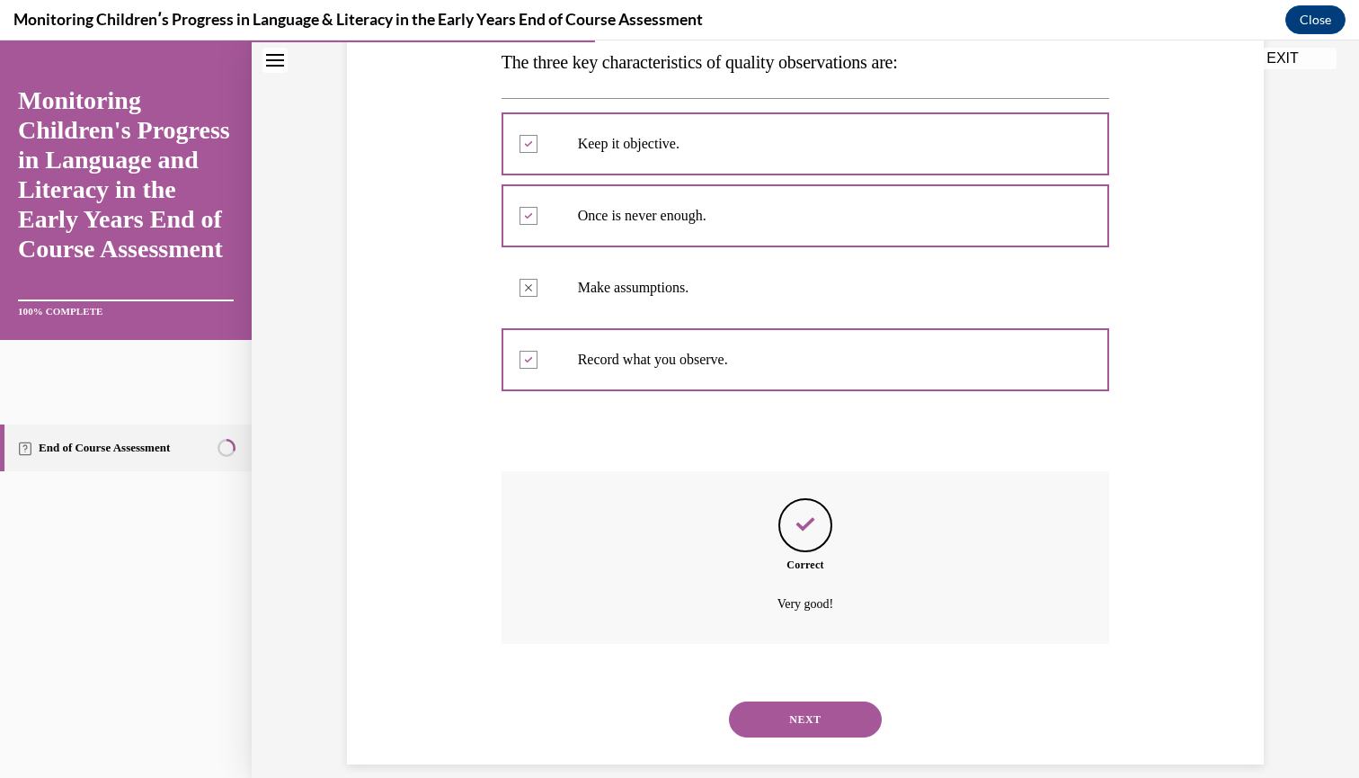
click at [800, 701] on button "NEXT" at bounding box center [805, 719] width 153 height 36
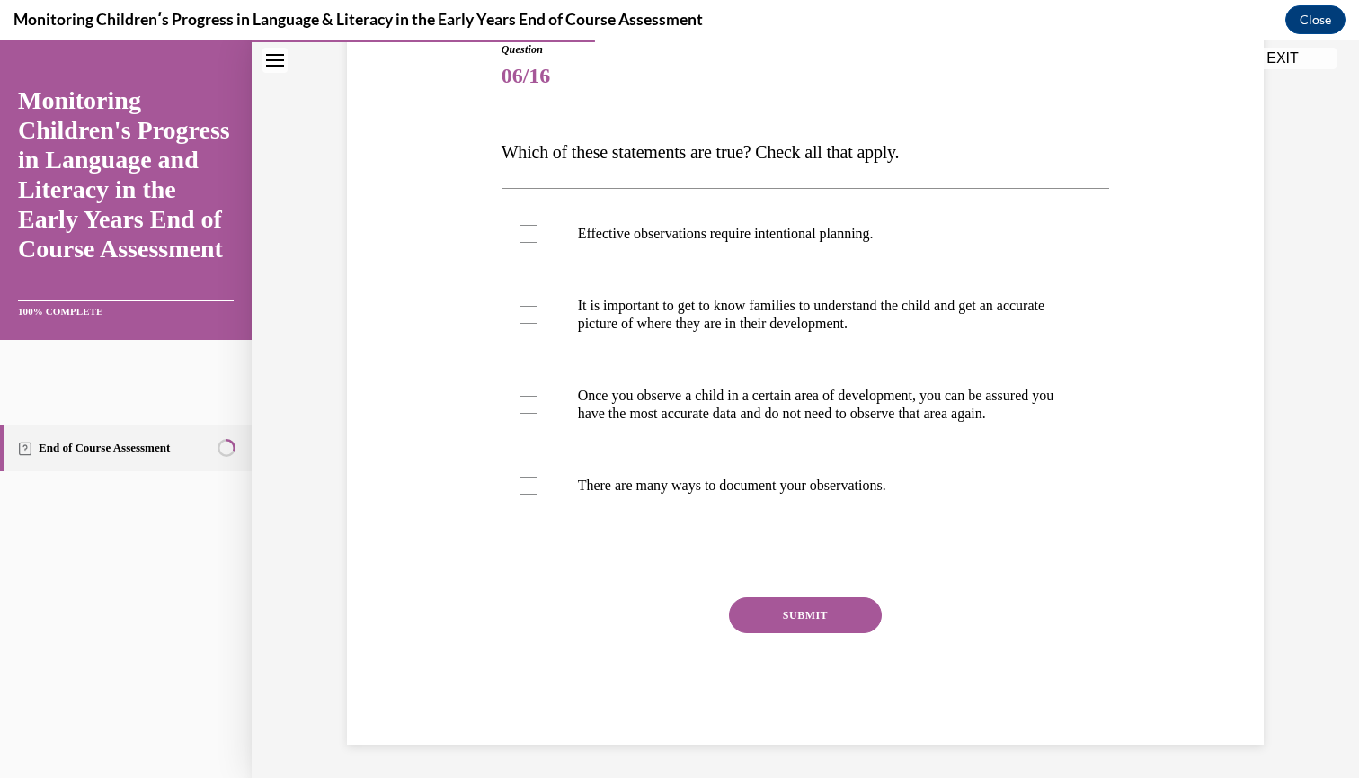
scroll to position [208, 0]
click at [530, 236] on div at bounding box center [529, 235] width 18 height 18
click at [530, 236] on input "Effective observations require intentional planning." at bounding box center [529, 235] width 18 height 18
checkbox input "true"
click at [531, 322] on div at bounding box center [529, 316] width 18 height 18
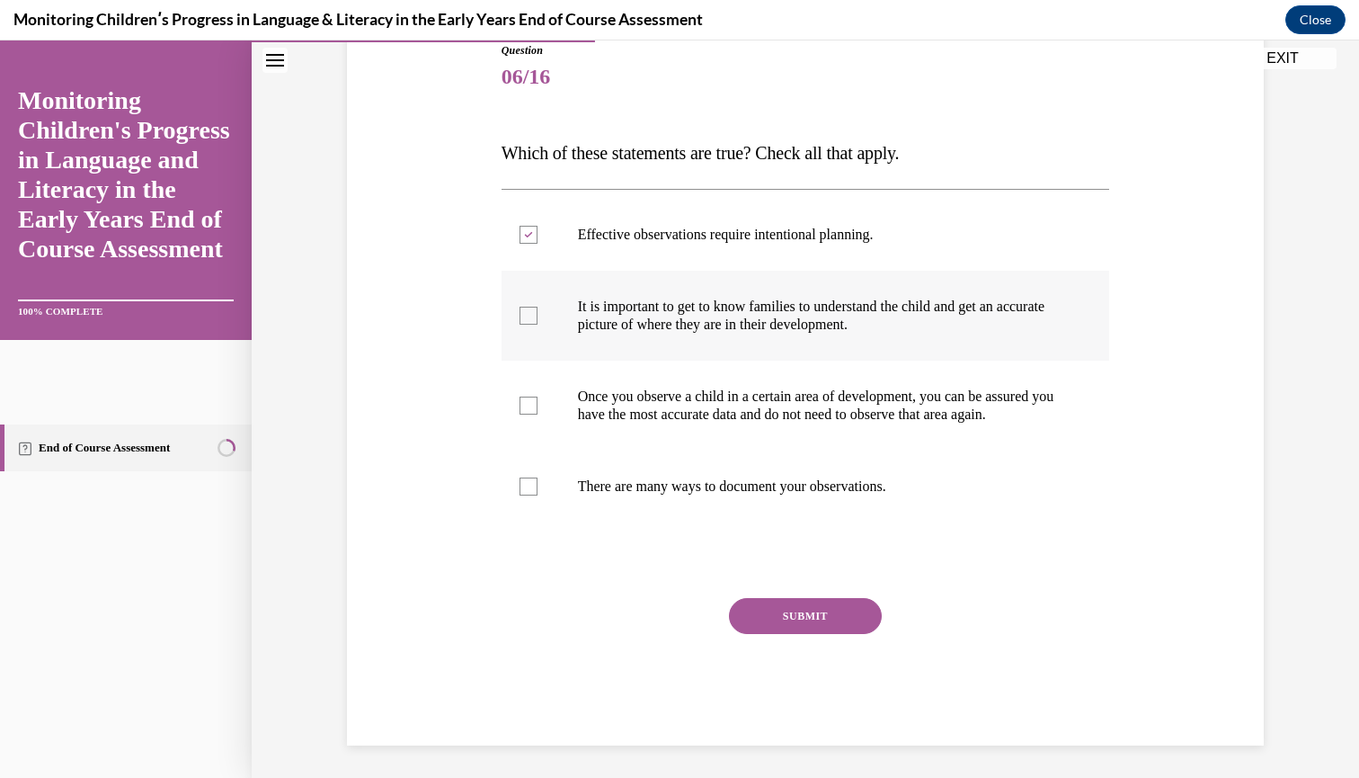
click at [531, 322] on input "It is important to get to know families to understand the child and get an accu…" at bounding box center [529, 316] width 18 height 18
checkbox input "true"
click at [527, 495] on div at bounding box center [529, 486] width 18 height 18
click at [527, 495] on input "There are many ways to document your observations." at bounding box center [529, 486] width 18 height 18
checkbox input "true"
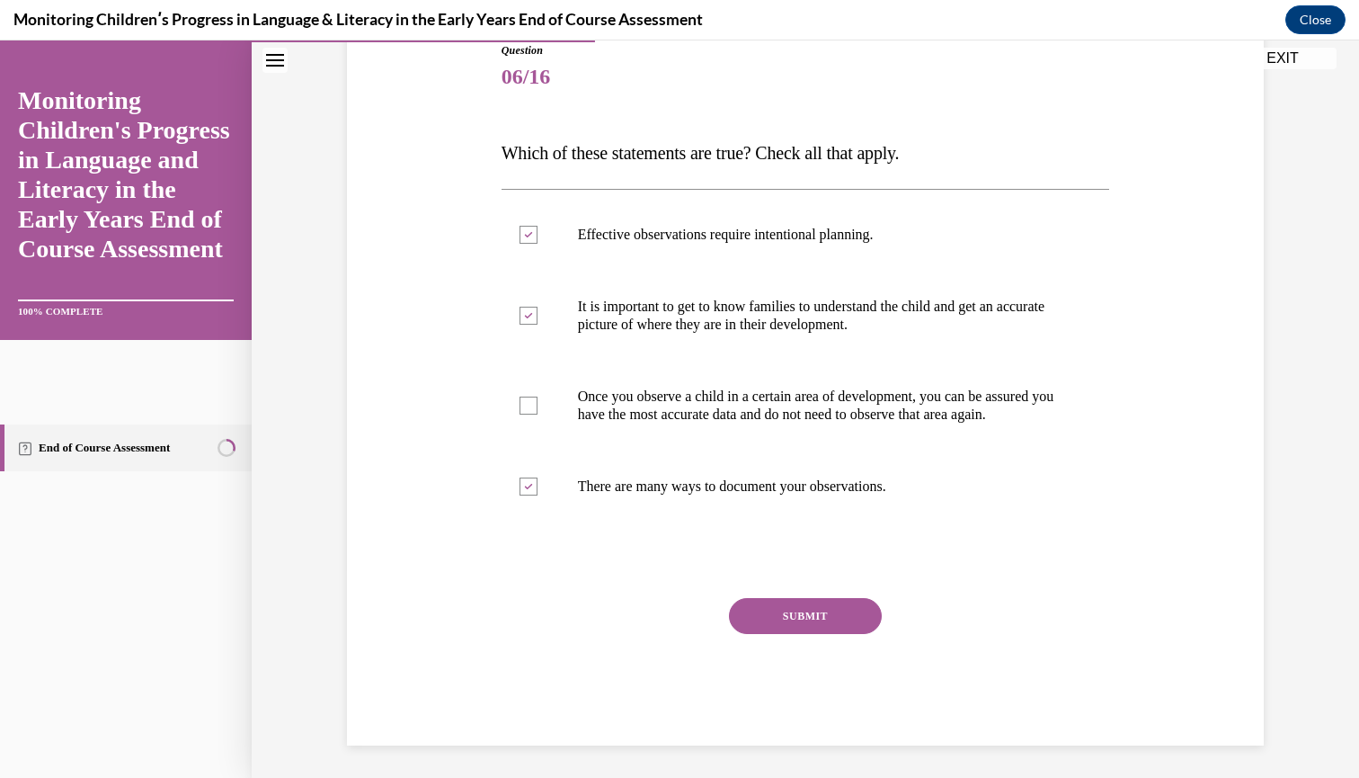
click at [755, 634] on button "SUBMIT" at bounding box center [805, 616] width 153 height 36
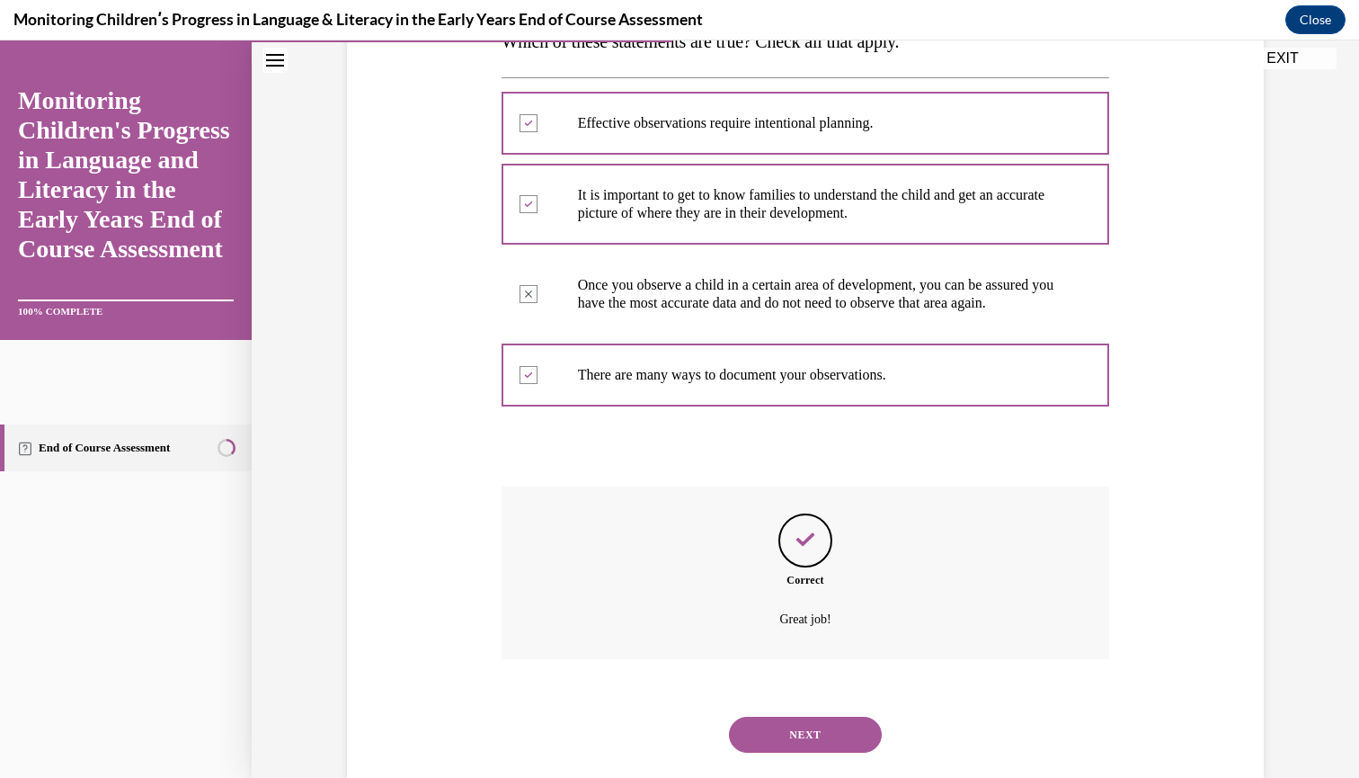
scroll to position [352, 0]
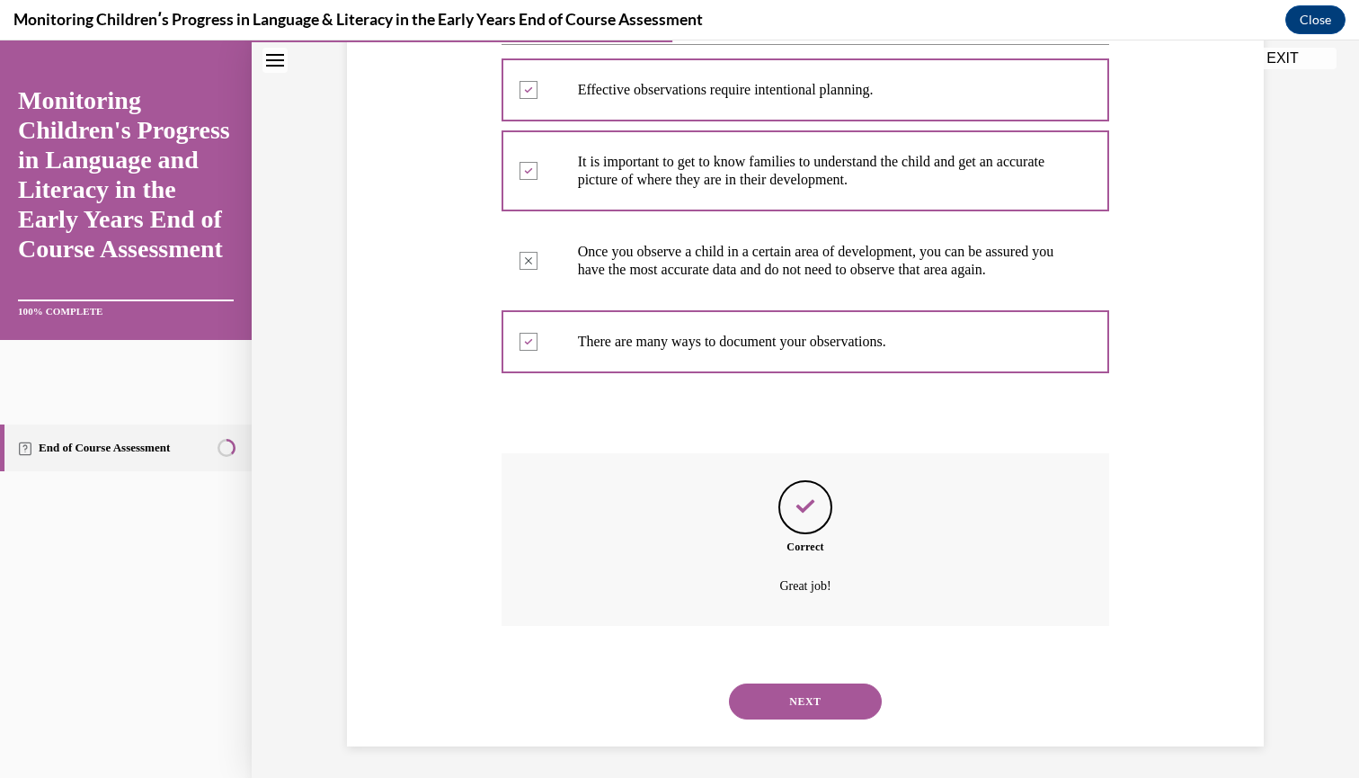
click at [783, 697] on button "NEXT" at bounding box center [805, 701] width 153 height 36
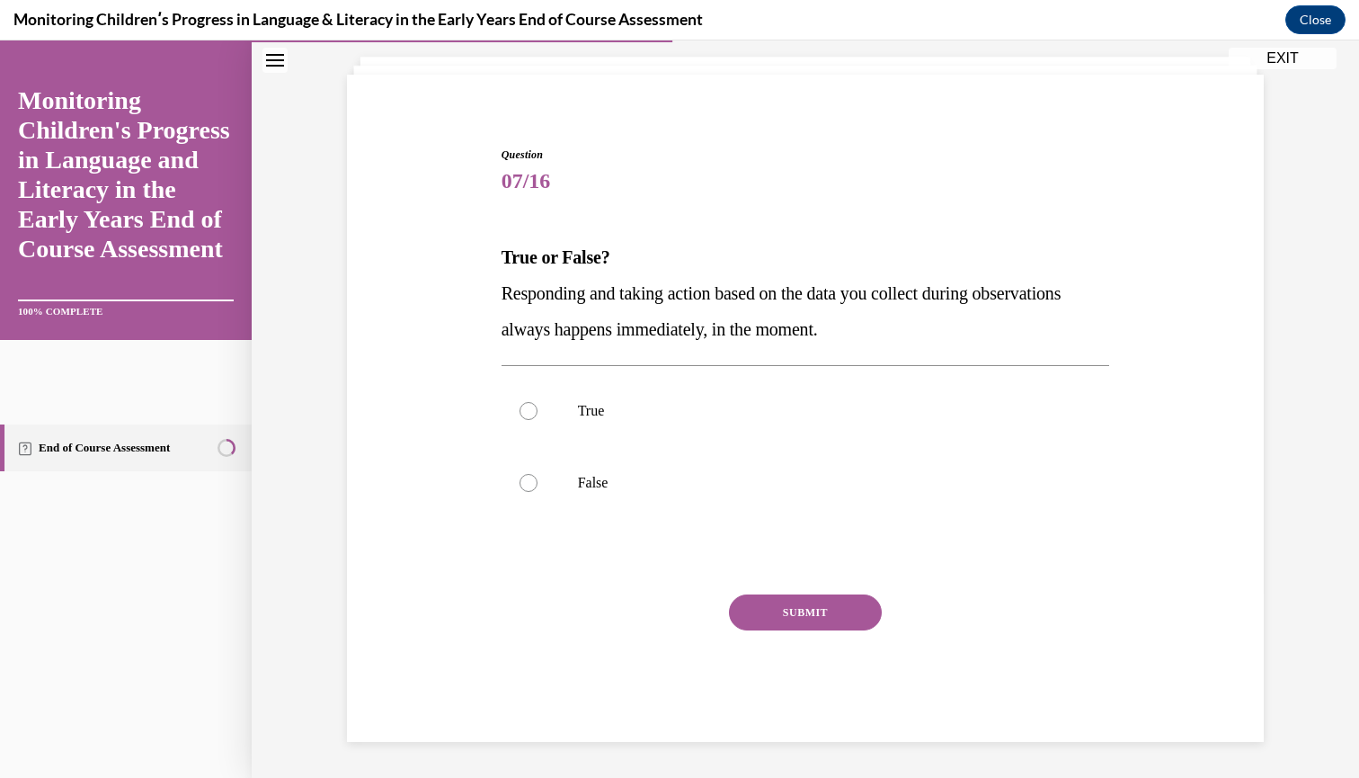
scroll to position [82, 0]
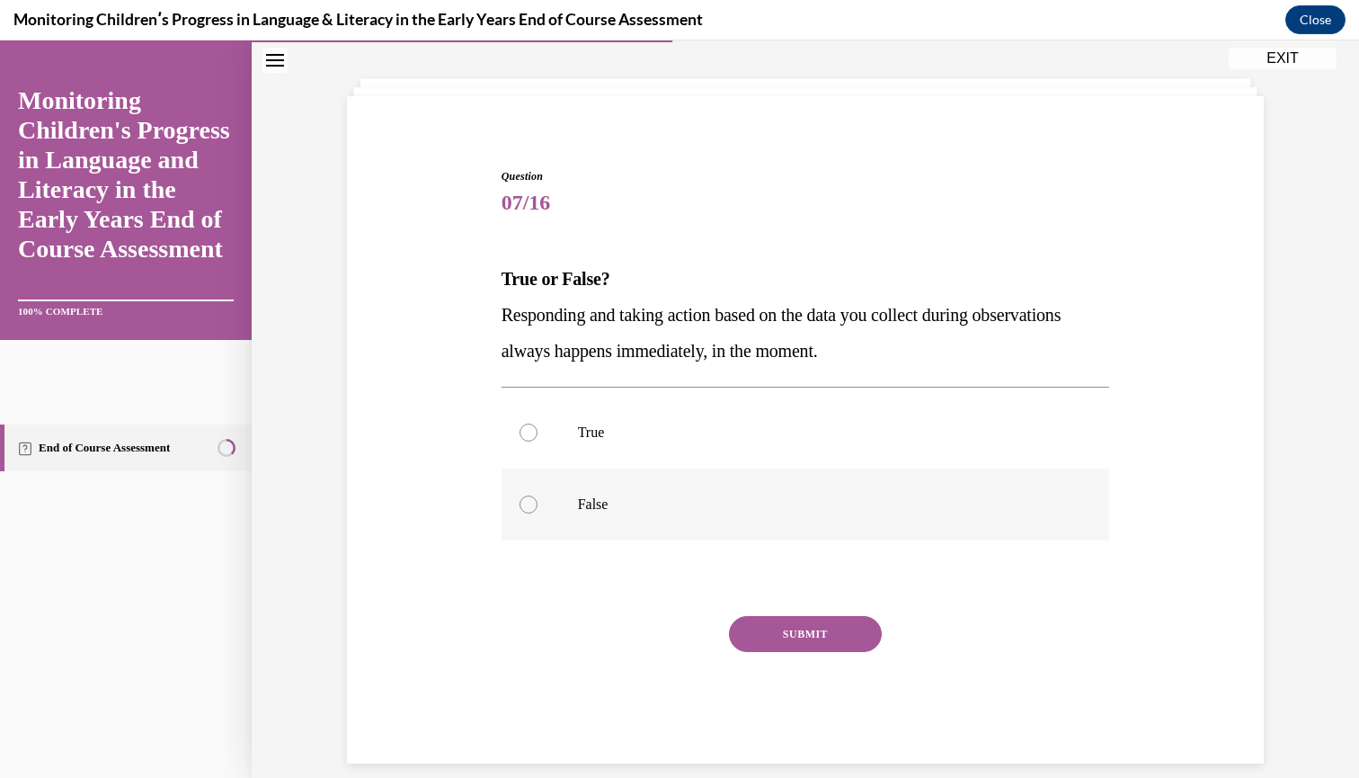
click at [529, 504] on div at bounding box center [529, 504] width 18 height 18
click at [529, 504] on input "False" at bounding box center [529, 504] width 18 height 18
radio input "true"
click at [787, 636] on button "SUBMIT" at bounding box center [805, 634] width 153 height 36
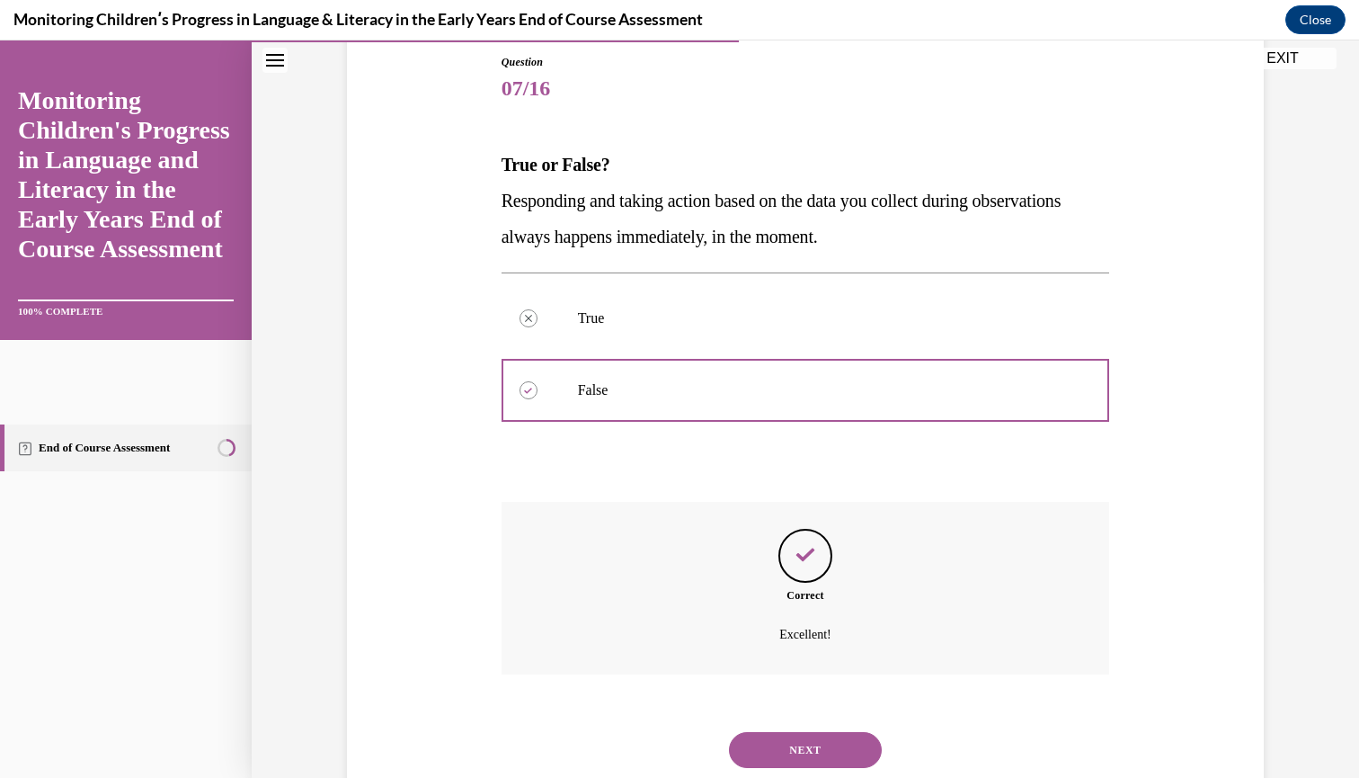
scroll to position [227, 0]
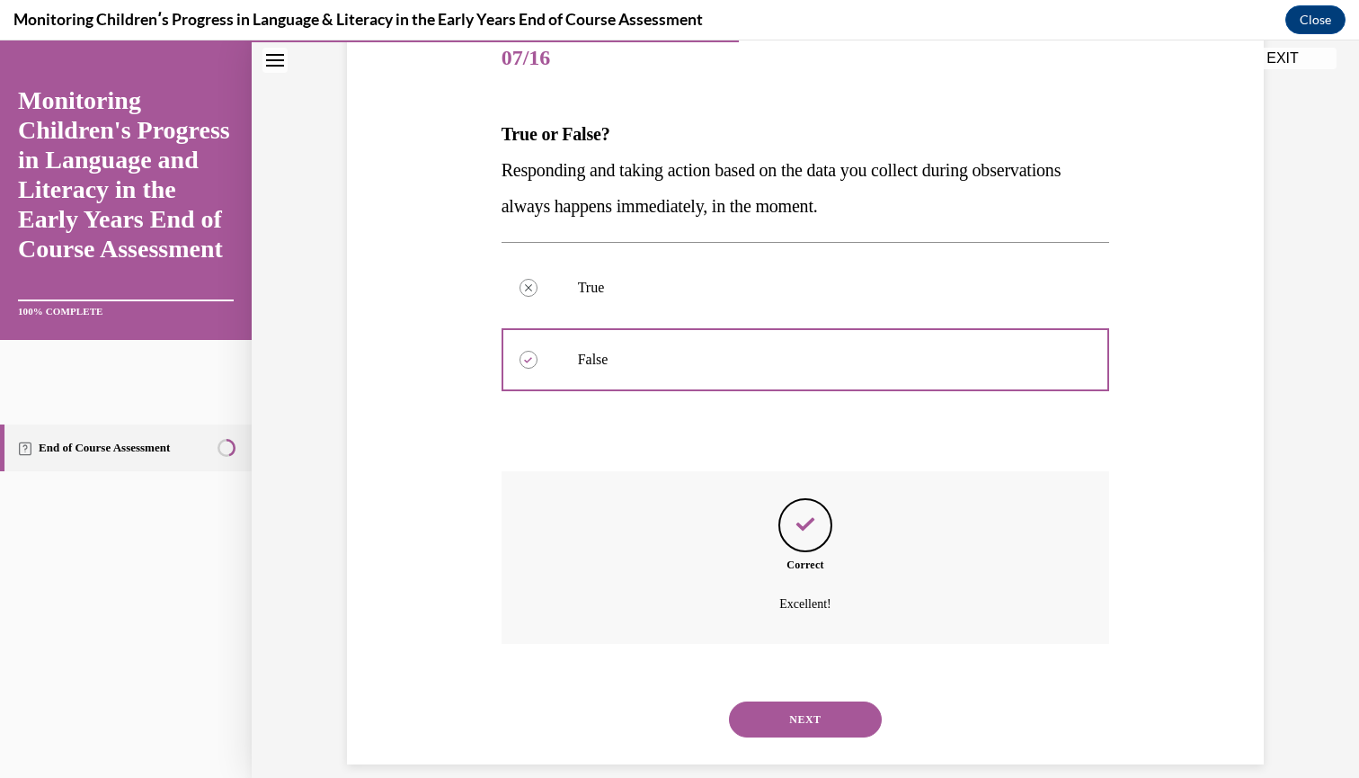
click at [779, 701] on button "NEXT" at bounding box center [805, 719] width 153 height 36
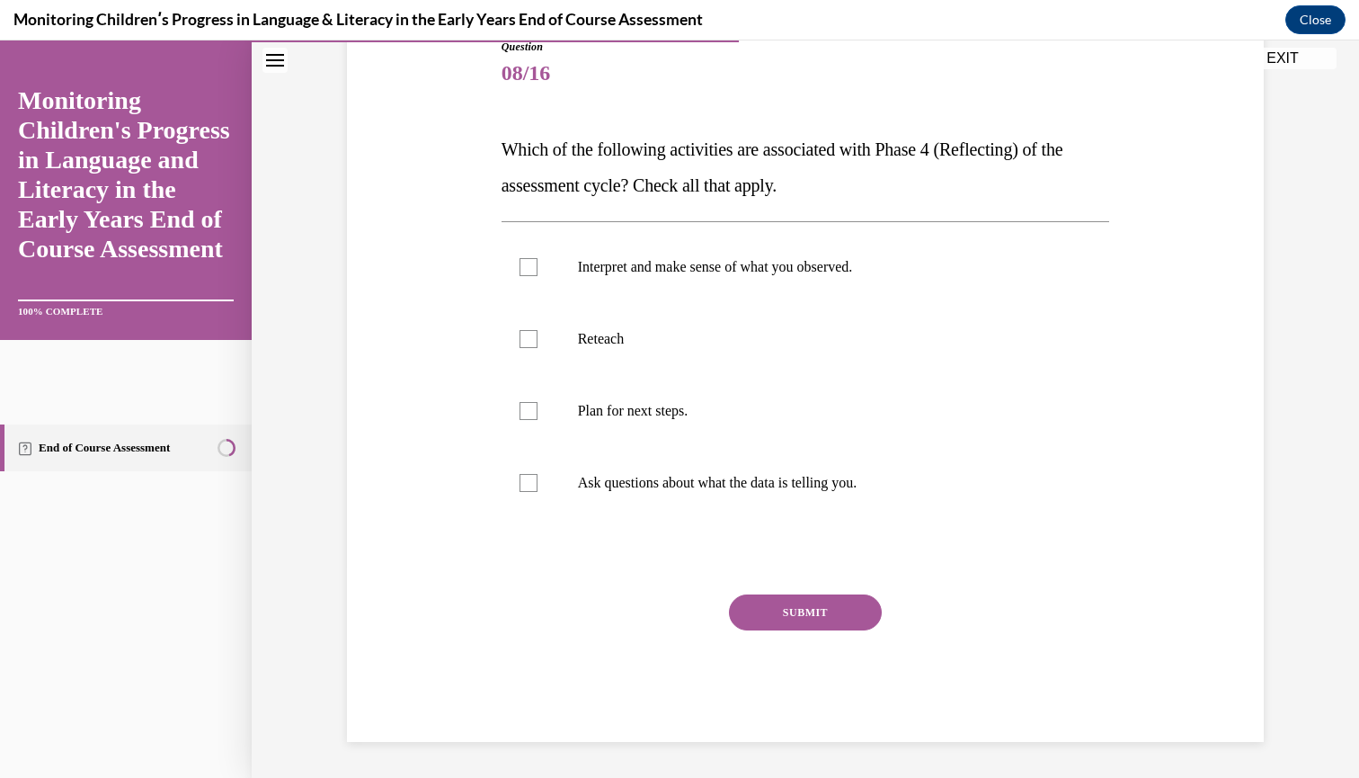
scroll to position [190, 0]
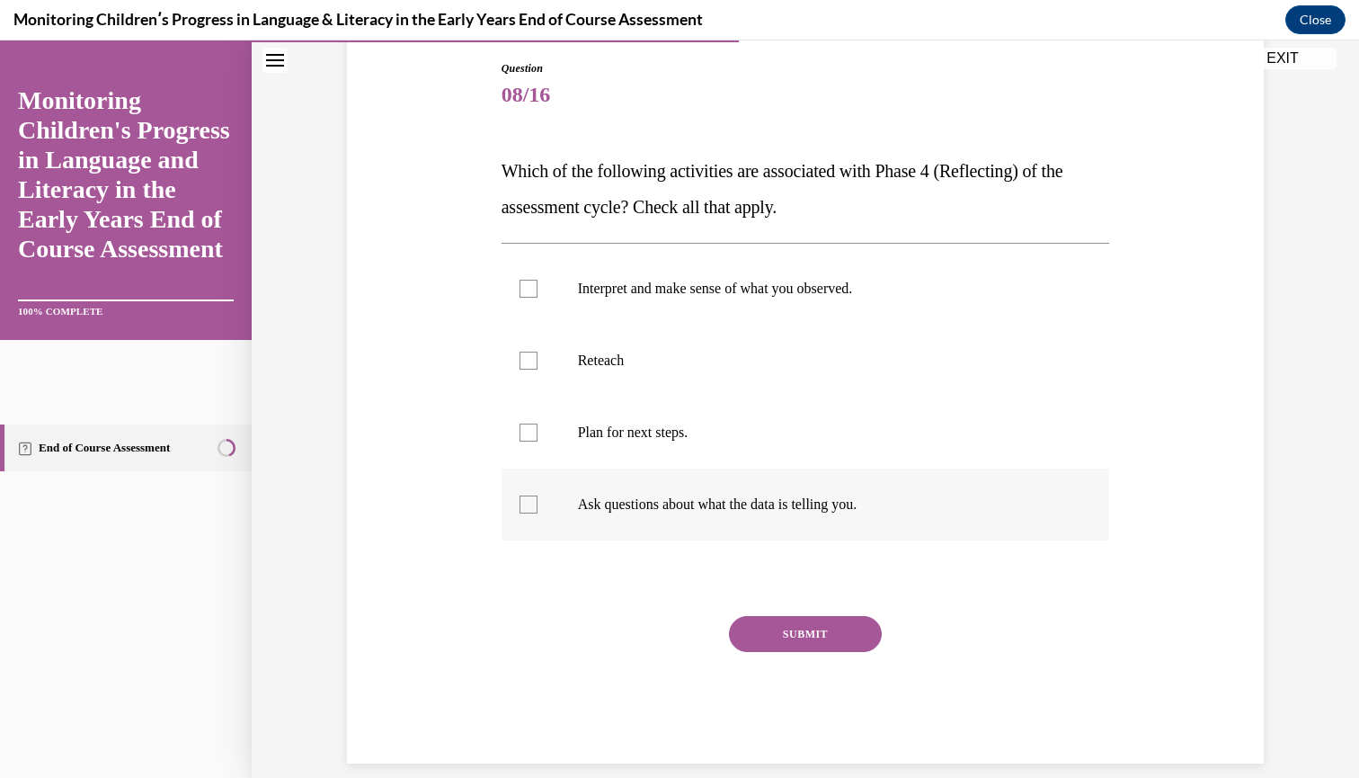
click at [523, 506] on div at bounding box center [529, 504] width 18 height 18
click at [523, 506] on input "Ask questions about what the data is telling you." at bounding box center [529, 504] width 18 height 18
checkbox input "true"
click at [527, 290] on div at bounding box center [529, 289] width 18 height 18
click at [527, 290] on input "Interpret and make sense of what you observed." at bounding box center [529, 289] width 18 height 18
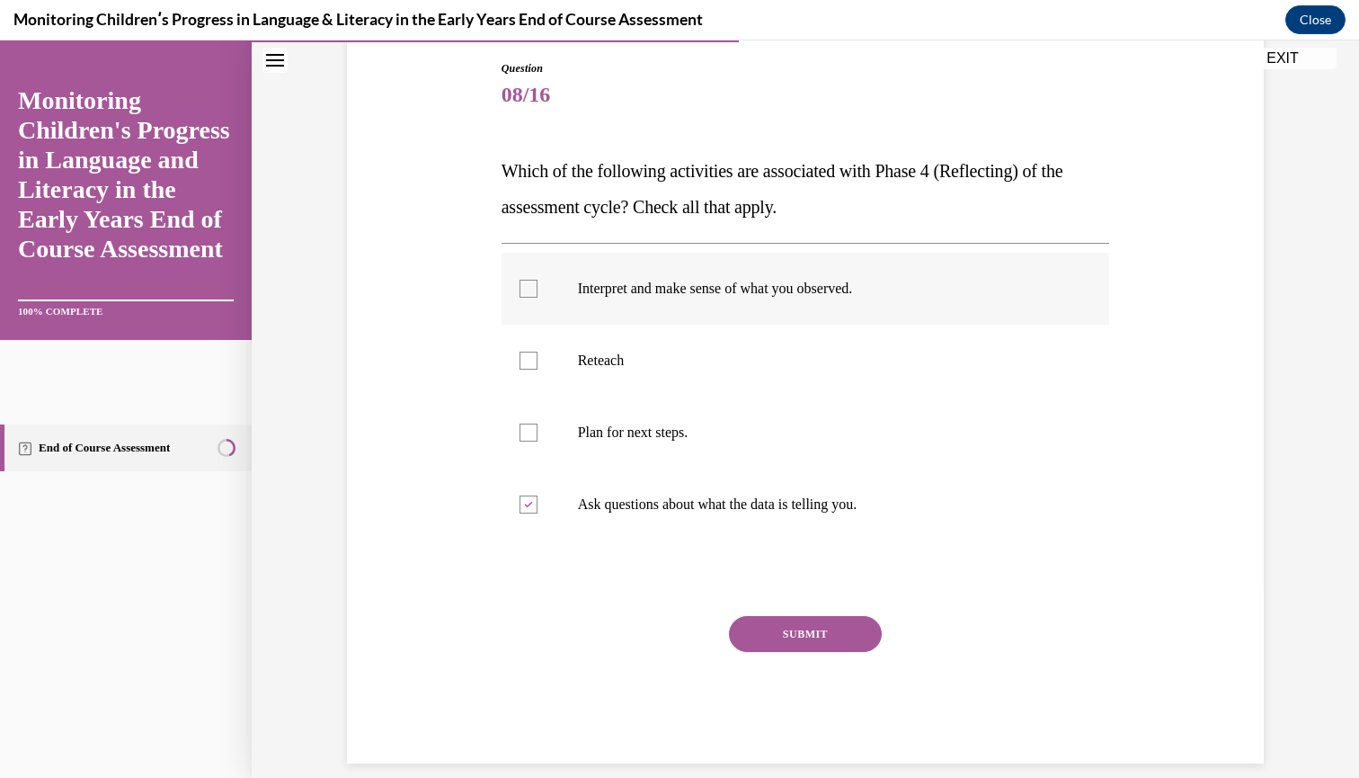
checkbox input "true"
click at [812, 623] on button "SUBMIT" at bounding box center [805, 634] width 153 height 36
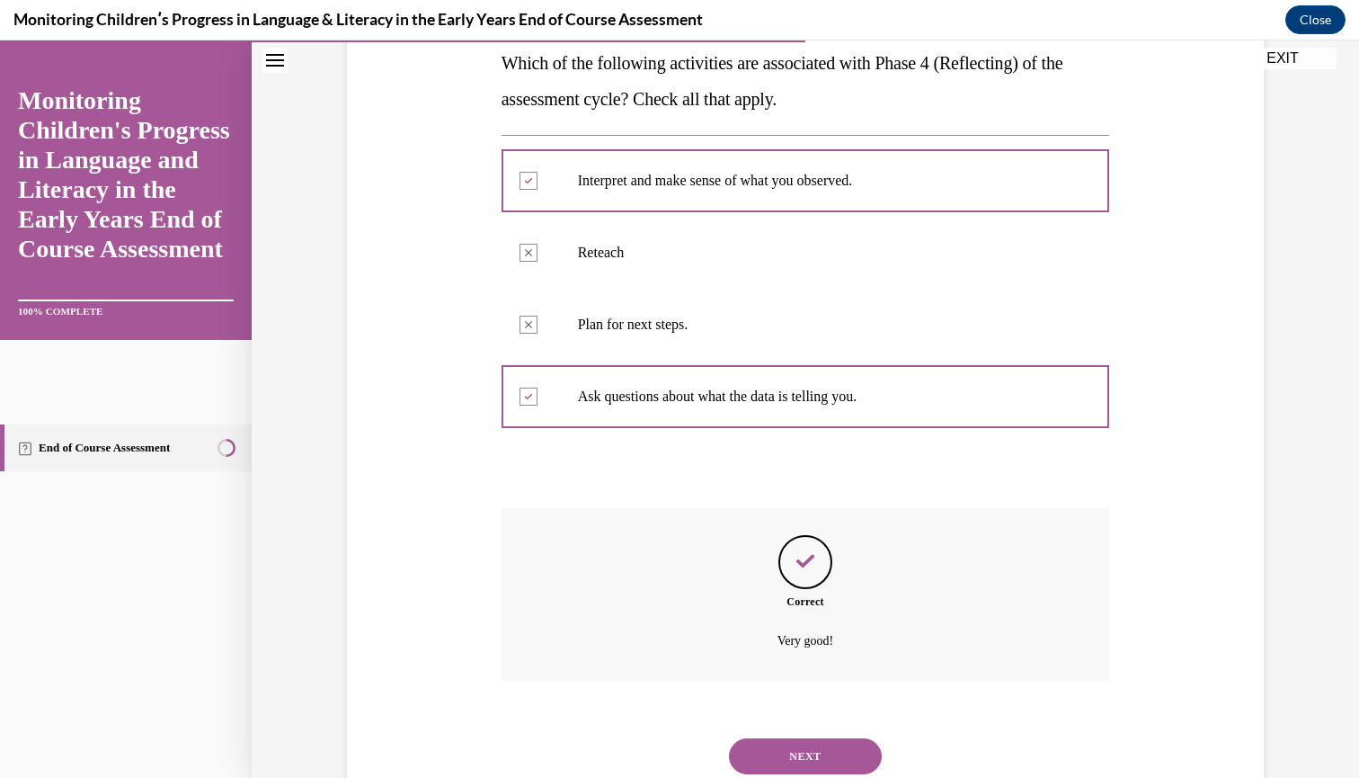
scroll to position [334, 0]
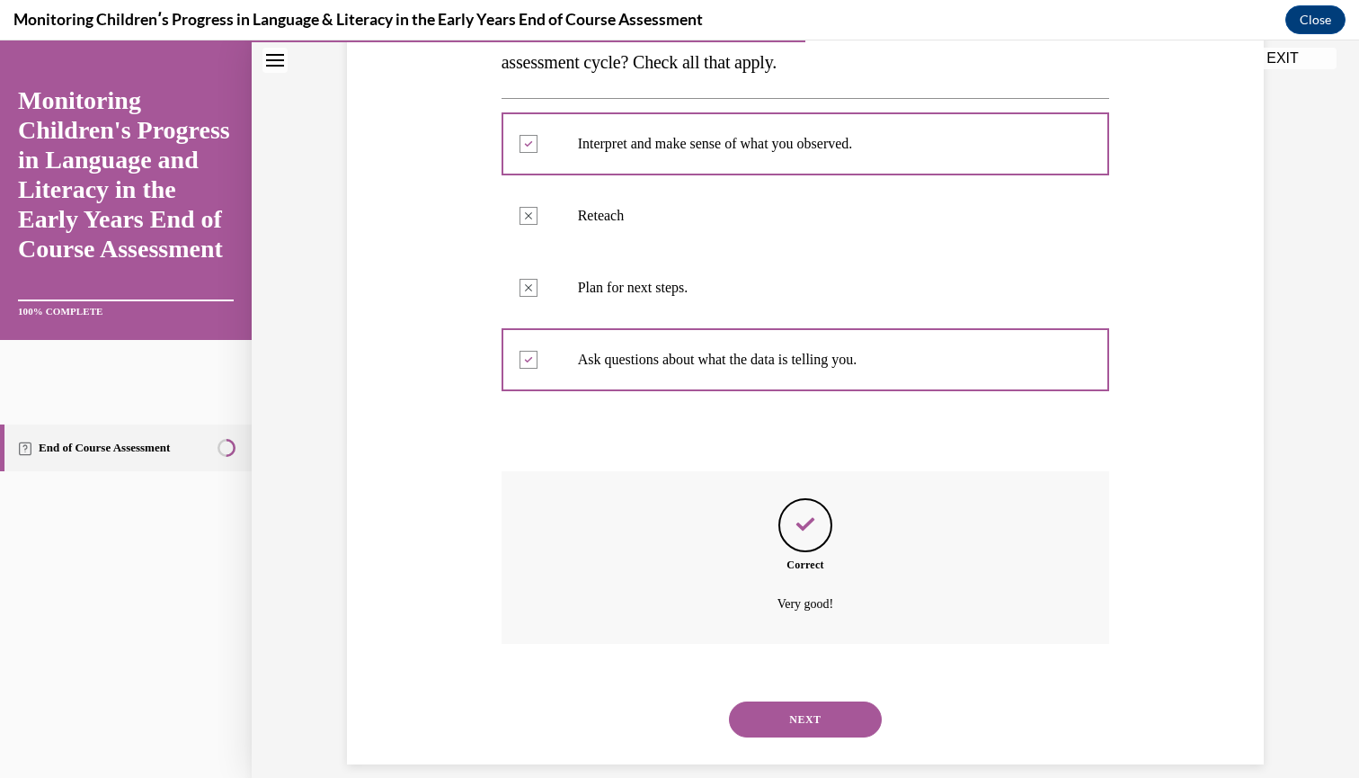
click at [807, 701] on button "NEXT" at bounding box center [805, 719] width 153 height 36
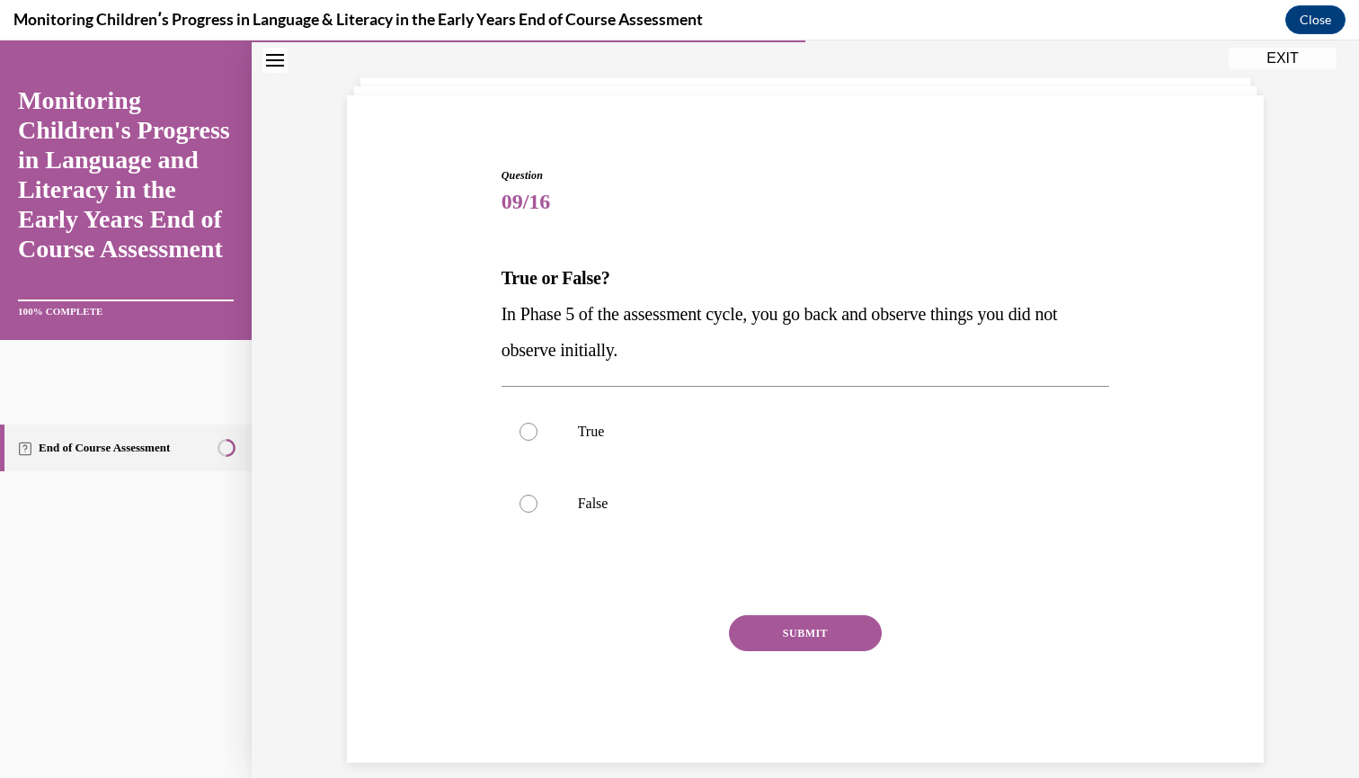
scroll to position [82, 0]
click at [527, 502] on div at bounding box center [529, 504] width 18 height 18
click at [527, 502] on input "False" at bounding box center [529, 504] width 18 height 18
radio input "true"
click at [792, 630] on button "SUBMIT" at bounding box center [805, 634] width 153 height 36
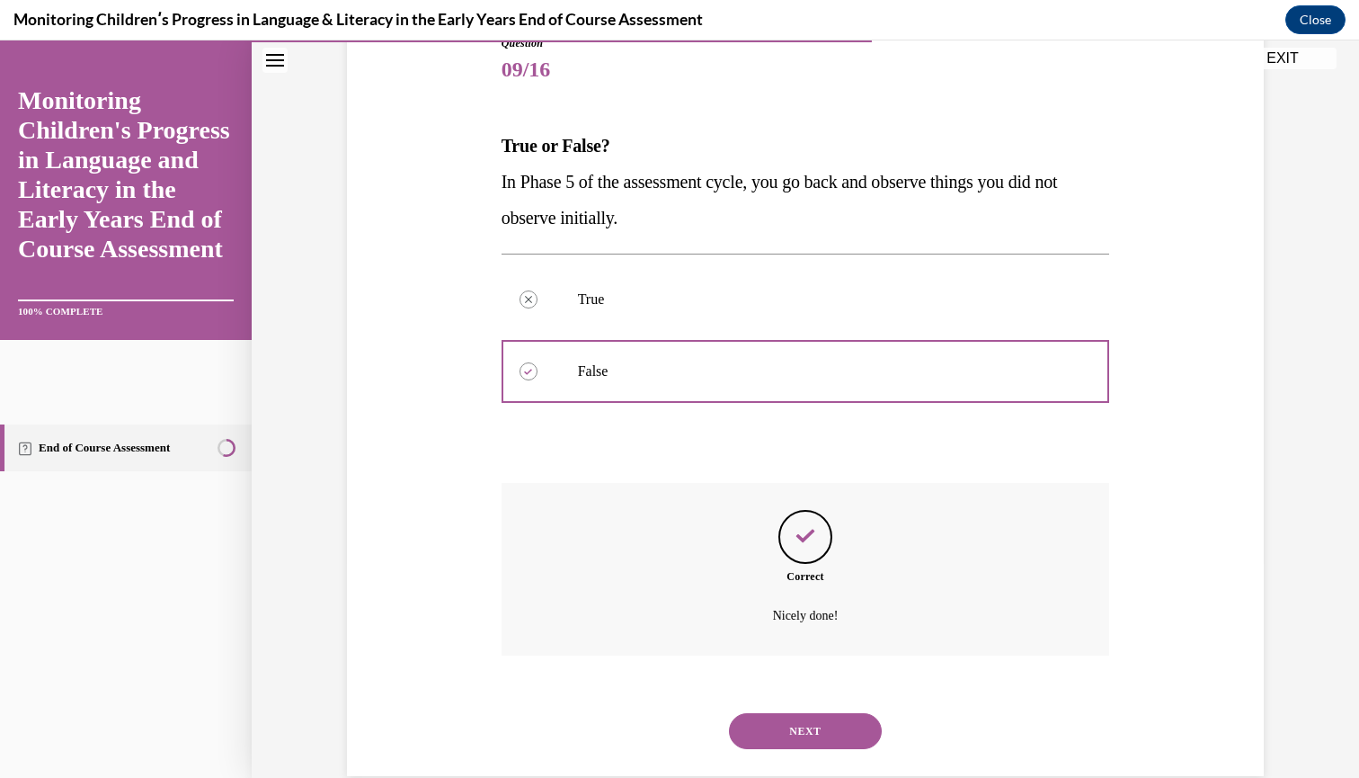
scroll to position [227, 0]
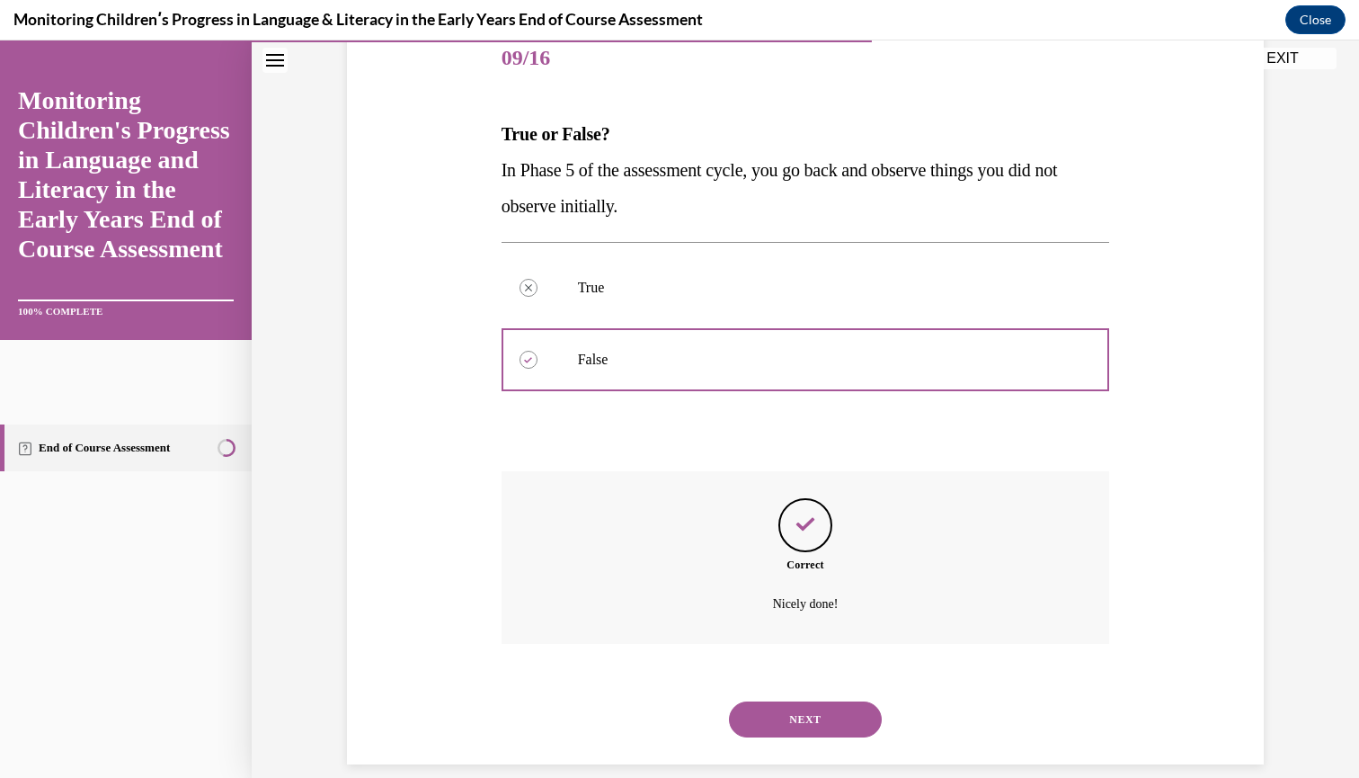
click at [785, 701] on button "NEXT" at bounding box center [805, 719] width 153 height 36
